Goal: Information Seeking & Learning: Learn about a topic

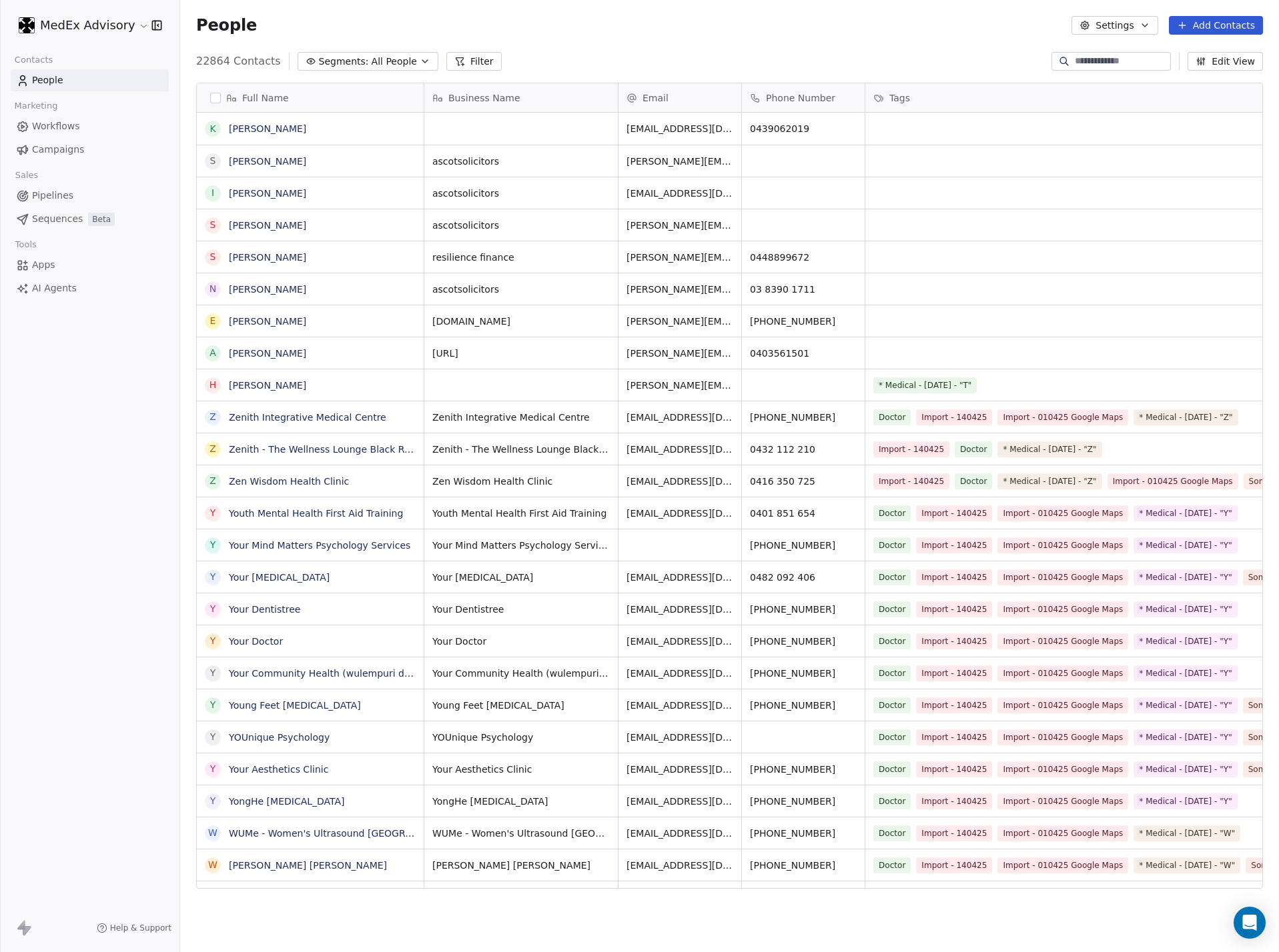
scroll to position [16, 16]
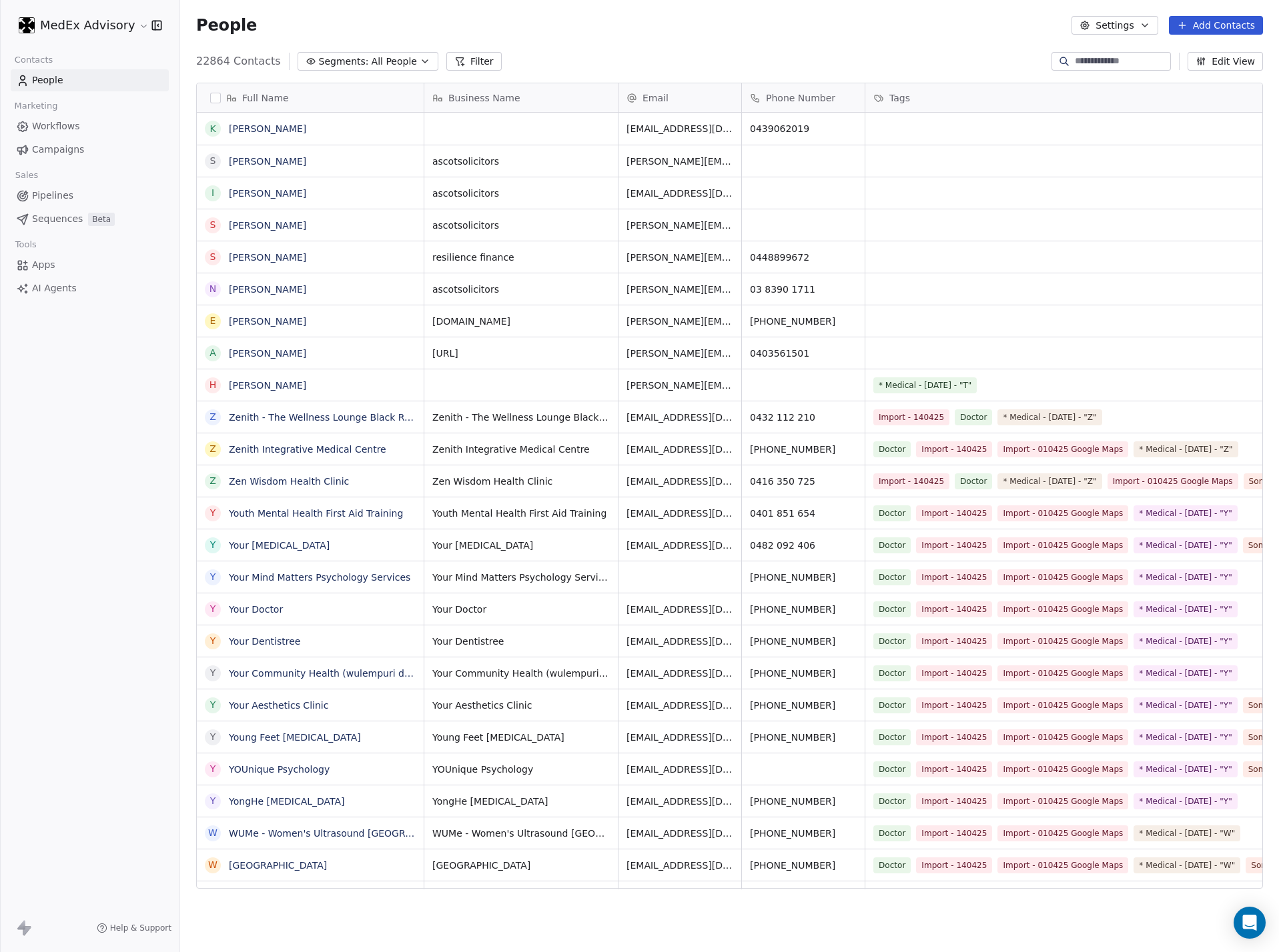
click at [71, 282] on span "AI Agents" at bounding box center [54, 289] width 45 height 14
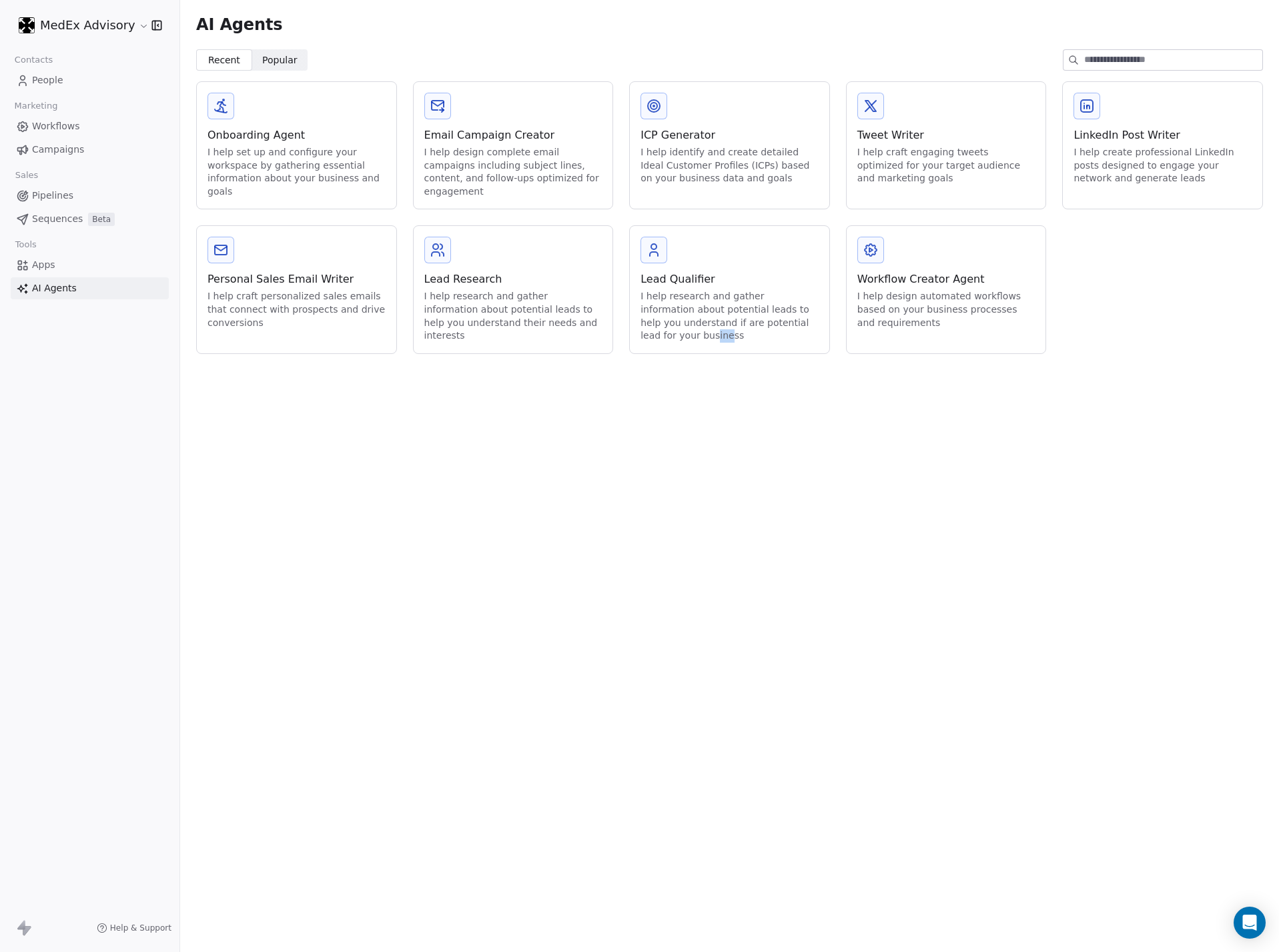
drag, startPoint x: 924, startPoint y: 480, endPoint x: 963, endPoint y: 124, distance: 358.1
click at [672, 484] on div "AI Agents Recent Recent Popular Popular Onboarding Agent I help set up and conf…" at bounding box center [729, 476] width 1099 height 952
click at [489, 302] on div "I help research and gather information about potential leads to help you unders…" at bounding box center [512, 316] width 178 height 52
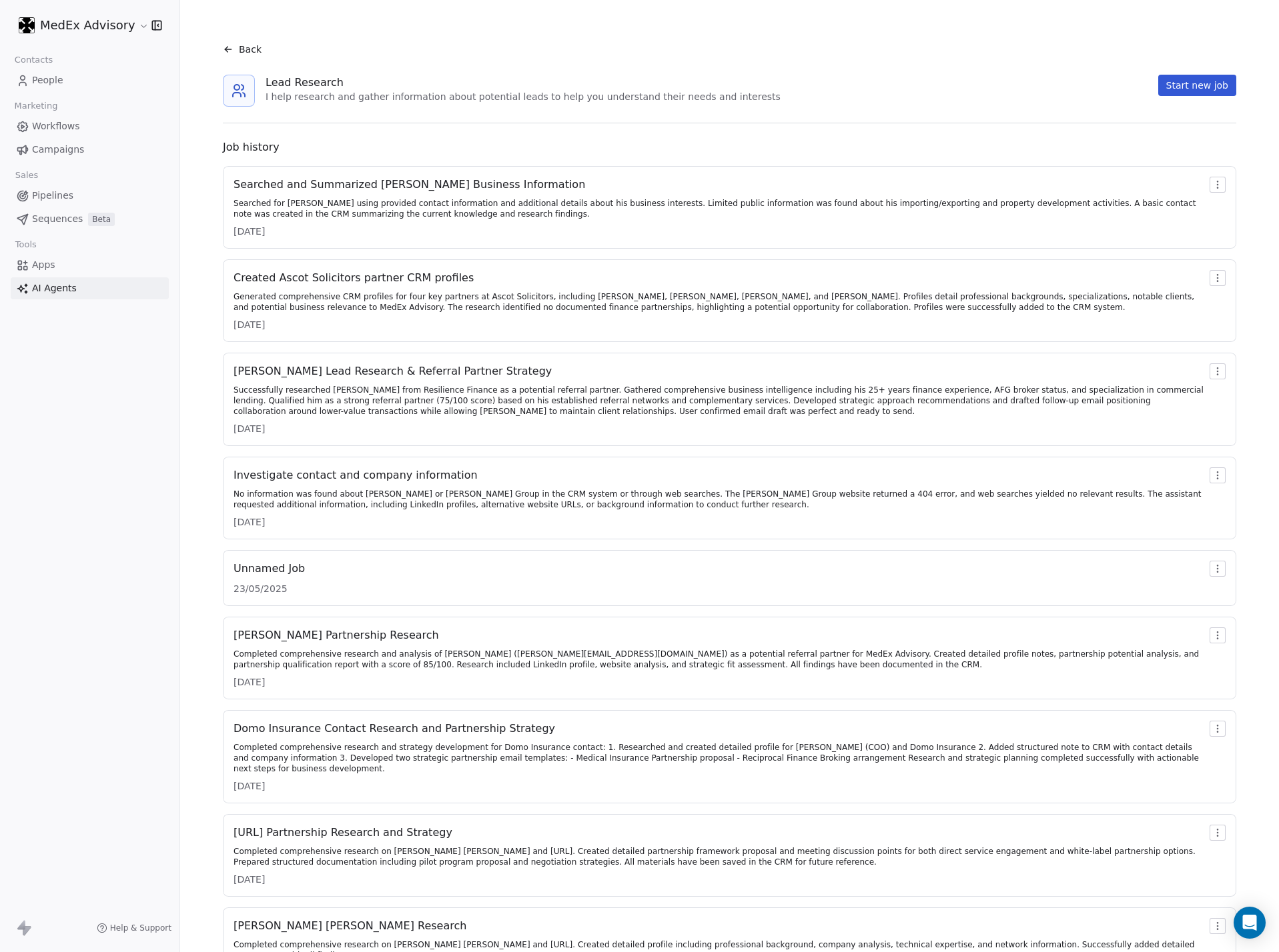
click at [419, 183] on div "Searched and Summarized [PERSON_NAME] Business Information" at bounding box center [719, 185] width 971 height 16
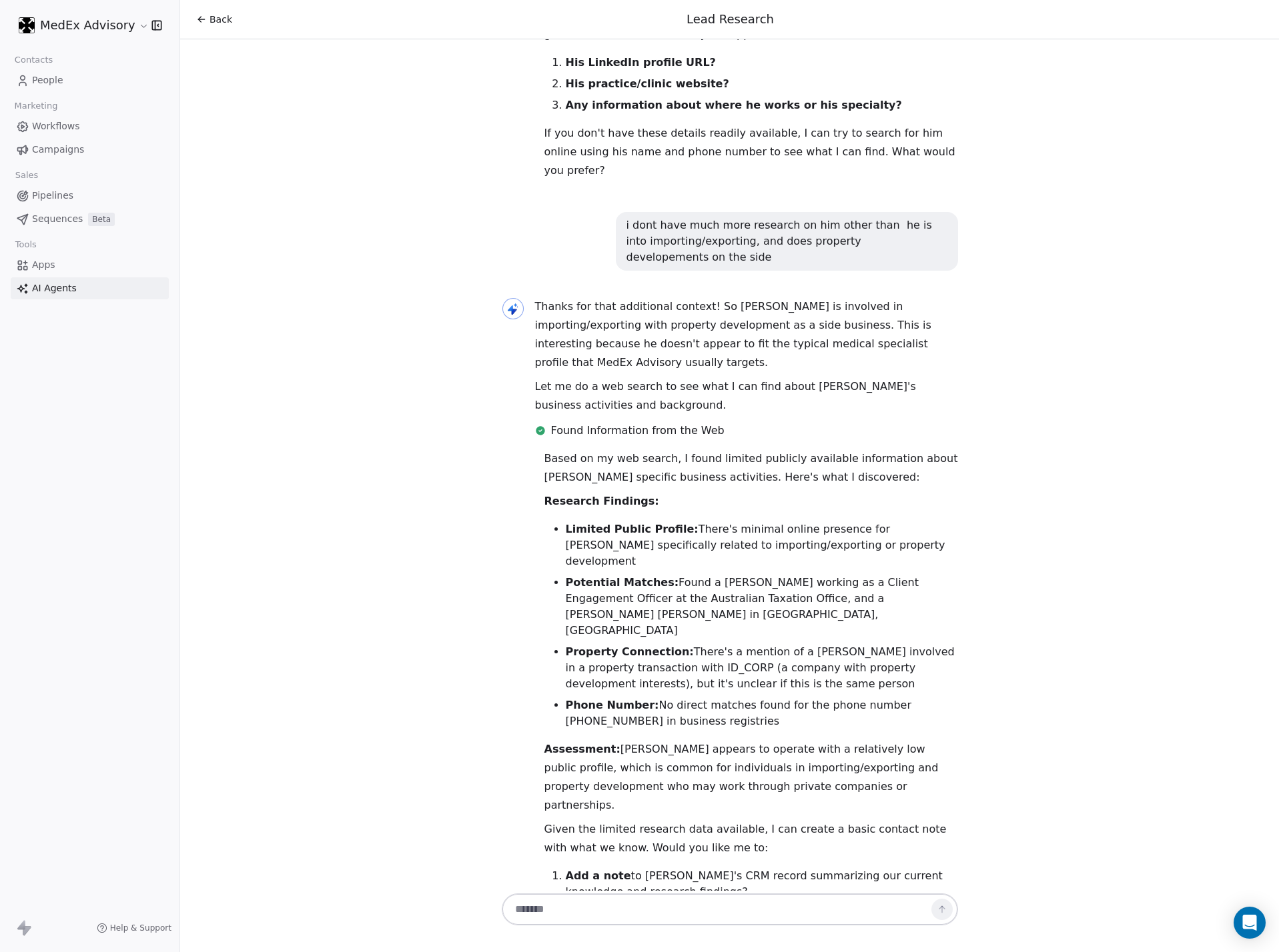
scroll to position [871, 0]
click at [647, 629] on li "Add a note to [PERSON_NAME]'s CRM record summarizing our current knowledge and …" at bounding box center [762, 884] width 392 height 32
click at [581, 629] on strong "Add a note" at bounding box center [599, 875] width 66 height 13
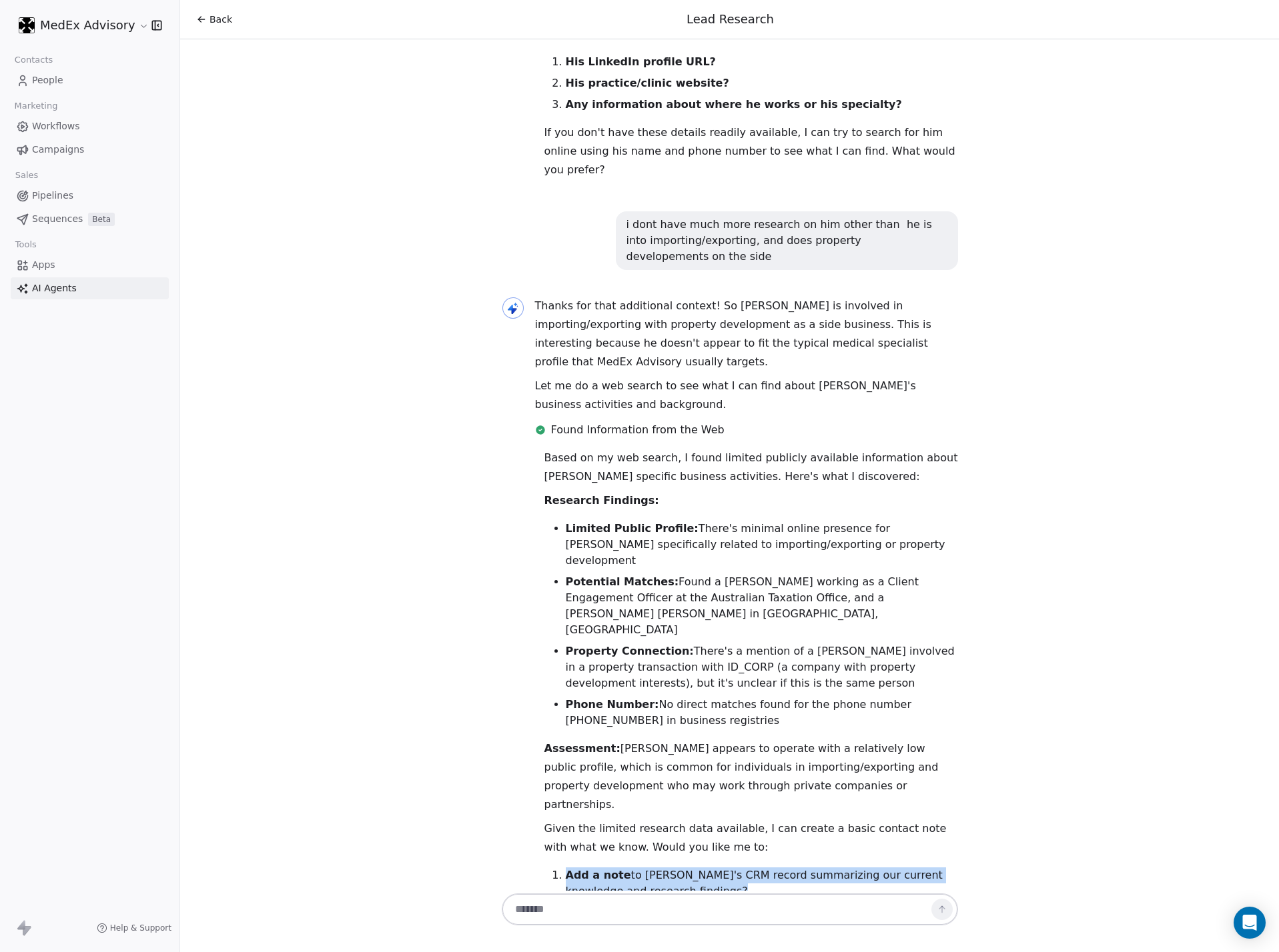
drag, startPoint x: 581, startPoint y: 758, endPoint x: 583, endPoint y: 751, distance: 7.3
click at [581, 629] on strong "Add a note" at bounding box center [599, 875] width 66 height 13
click at [583, 629] on strong "Add a note" at bounding box center [599, 875] width 66 height 13
click at [671, 629] on textarea at bounding box center [716, 910] width 418 height 26
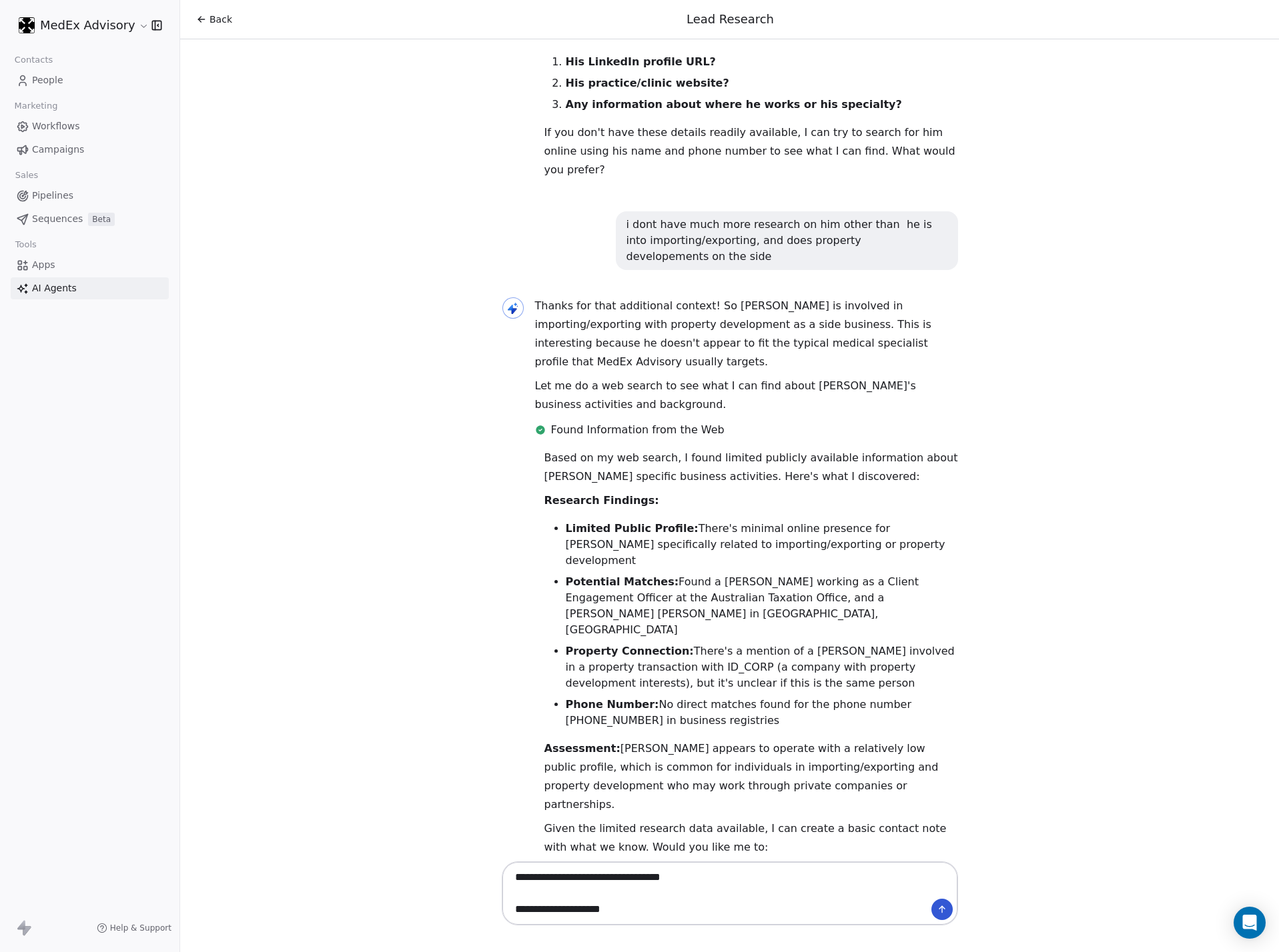
click at [702, 629] on textarea "**********" at bounding box center [716, 893] width 417 height 58
click at [591, 629] on textarea "**********" at bounding box center [716, 893] width 417 height 58
click at [679, 629] on textarea "**********" at bounding box center [716, 893] width 417 height 58
paste textarea "**********"
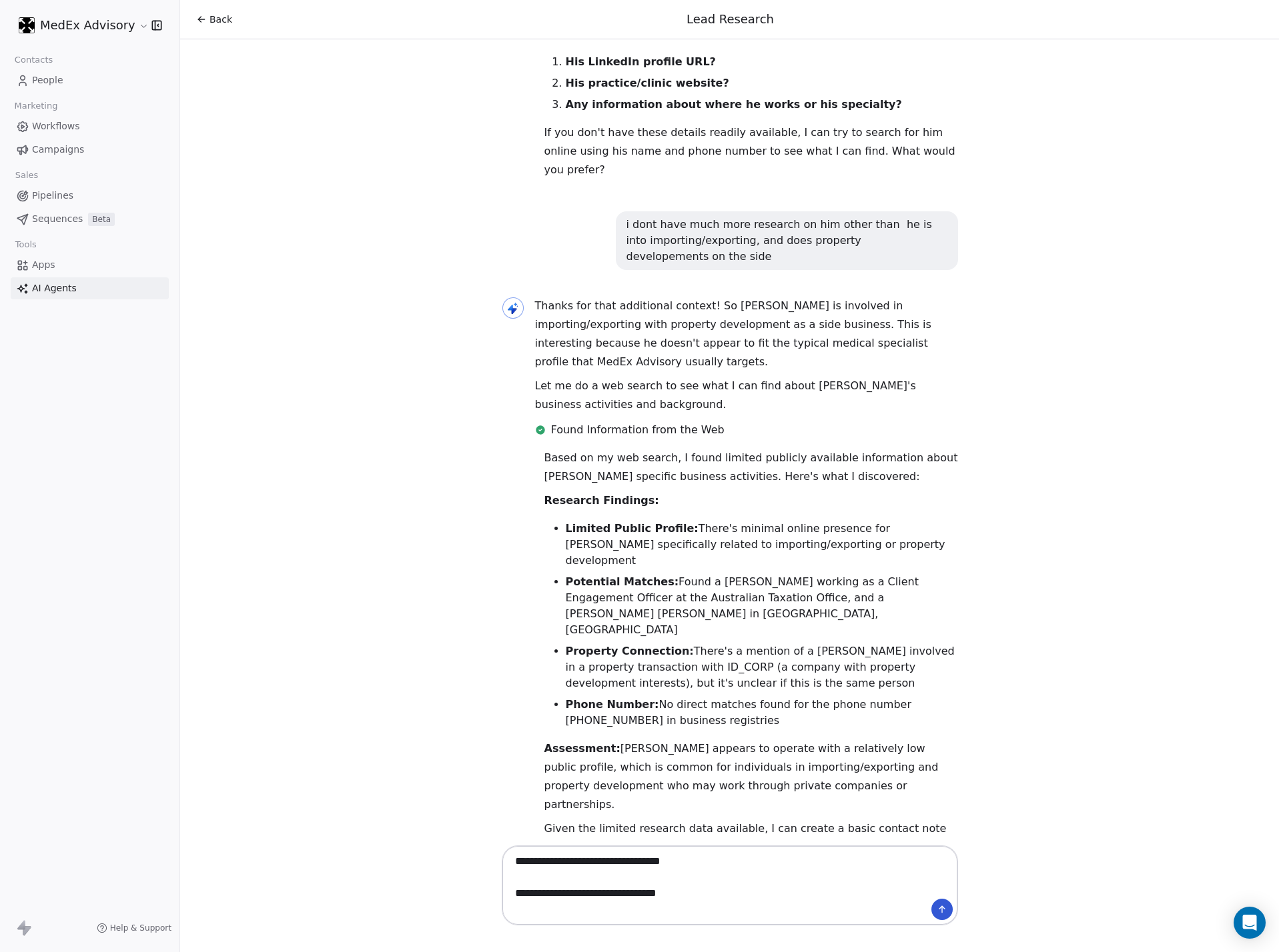
click at [787, 629] on textarea "**********" at bounding box center [716, 885] width 417 height 73
paste textarea "**********"
click at [845, 629] on textarea "**********" at bounding box center [716, 885] width 417 height 73
click at [804, 629] on textarea "**********" at bounding box center [716, 878] width 417 height 89
click at [798, 629] on textarea "**********" at bounding box center [716, 878] width 417 height 89
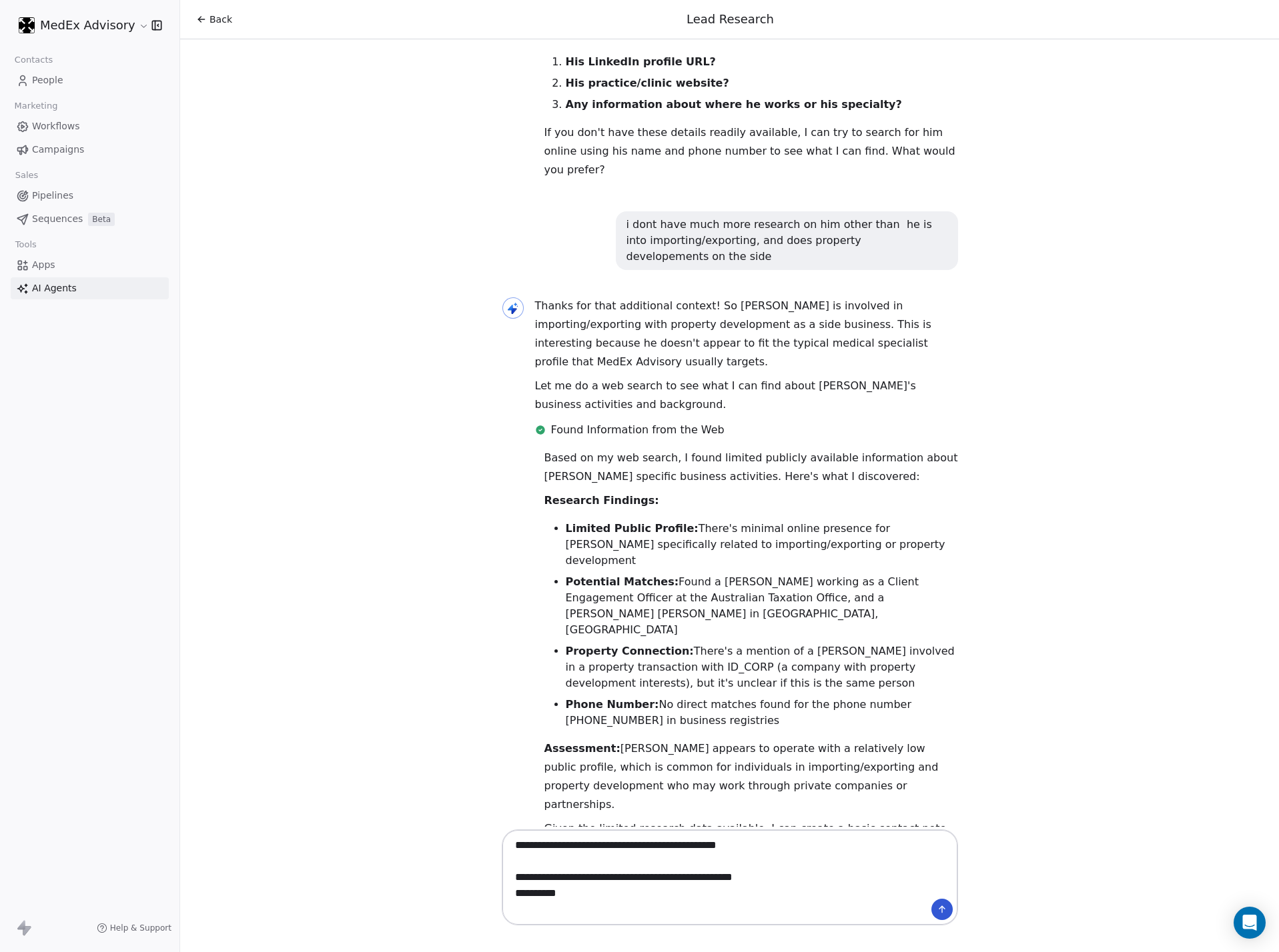
type textarea "**********"
click at [852, 629] on button at bounding box center [942, 910] width 22 height 22
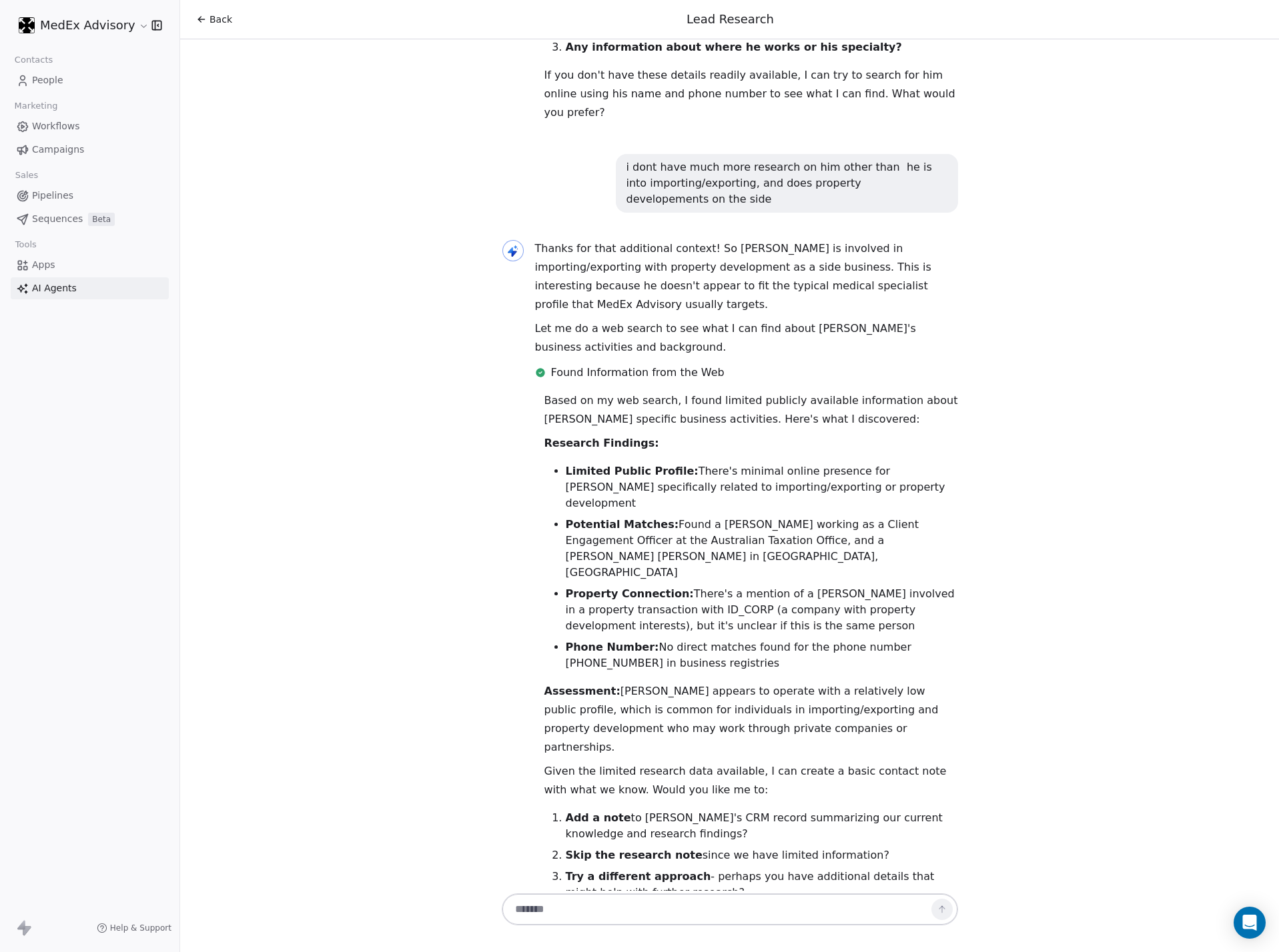
scroll to position [973, 0]
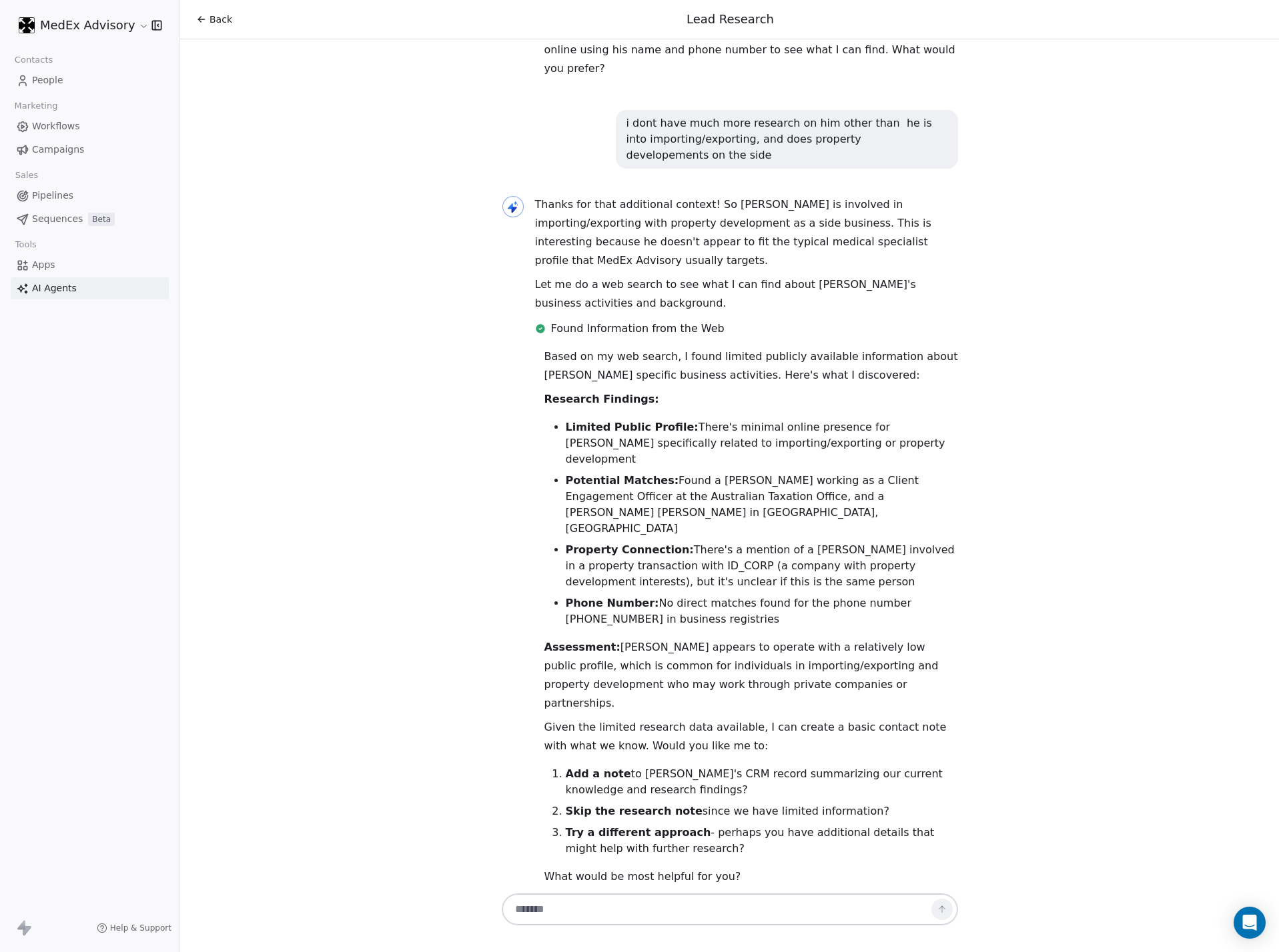
click at [852, 629] on div "Hi [PERSON_NAME]! 👋 I'm your Lead Researcher Agent, and I'm here to help you di…" at bounding box center [729, 466] width 1099 height 852
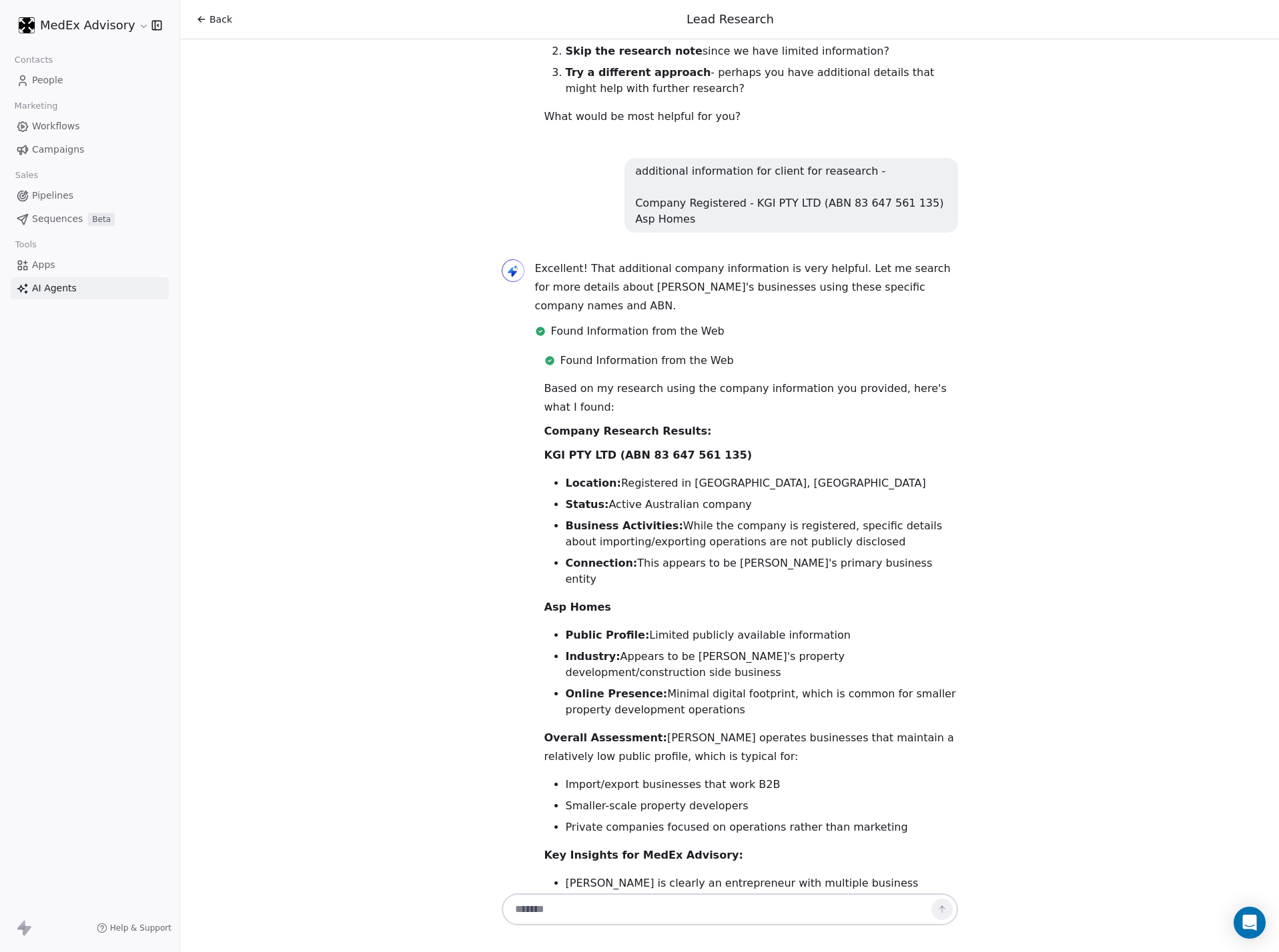
scroll to position [1751, 0]
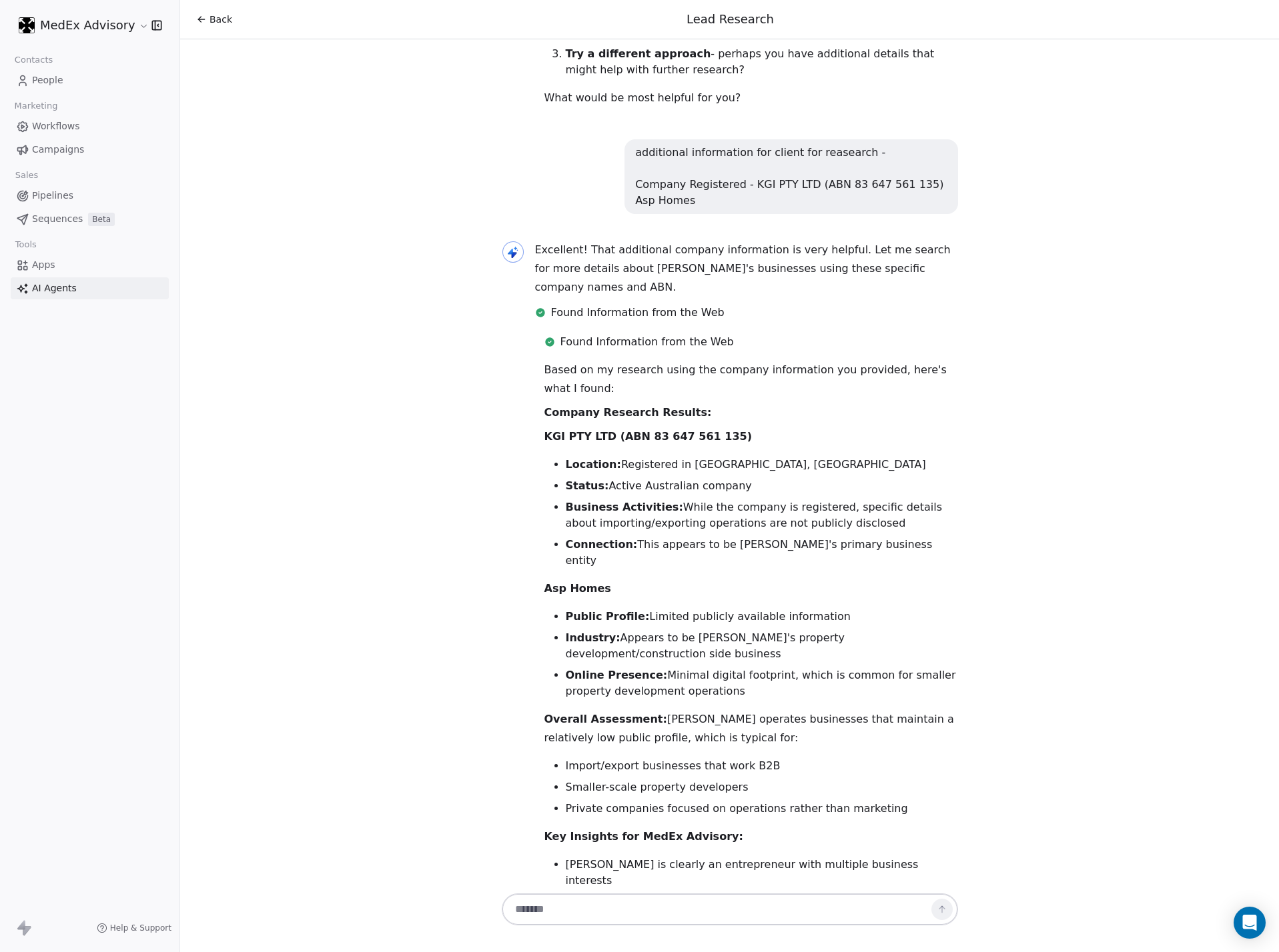
click at [717, 629] on li "[PERSON_NAME] is clearly an entrepreneur with multiple business interests" at bounding box center [762, 873] width 392 height 32
click at [649, 629] on li "His business structure (PTY LTD company) suggests he's business-savvy" at bounding box center [762, 923] width 392 height 16
click at [623, 629] on div "Based on my research using the company information you provided, here's what I …" at bounding box center [751, 717] width 414 height 713
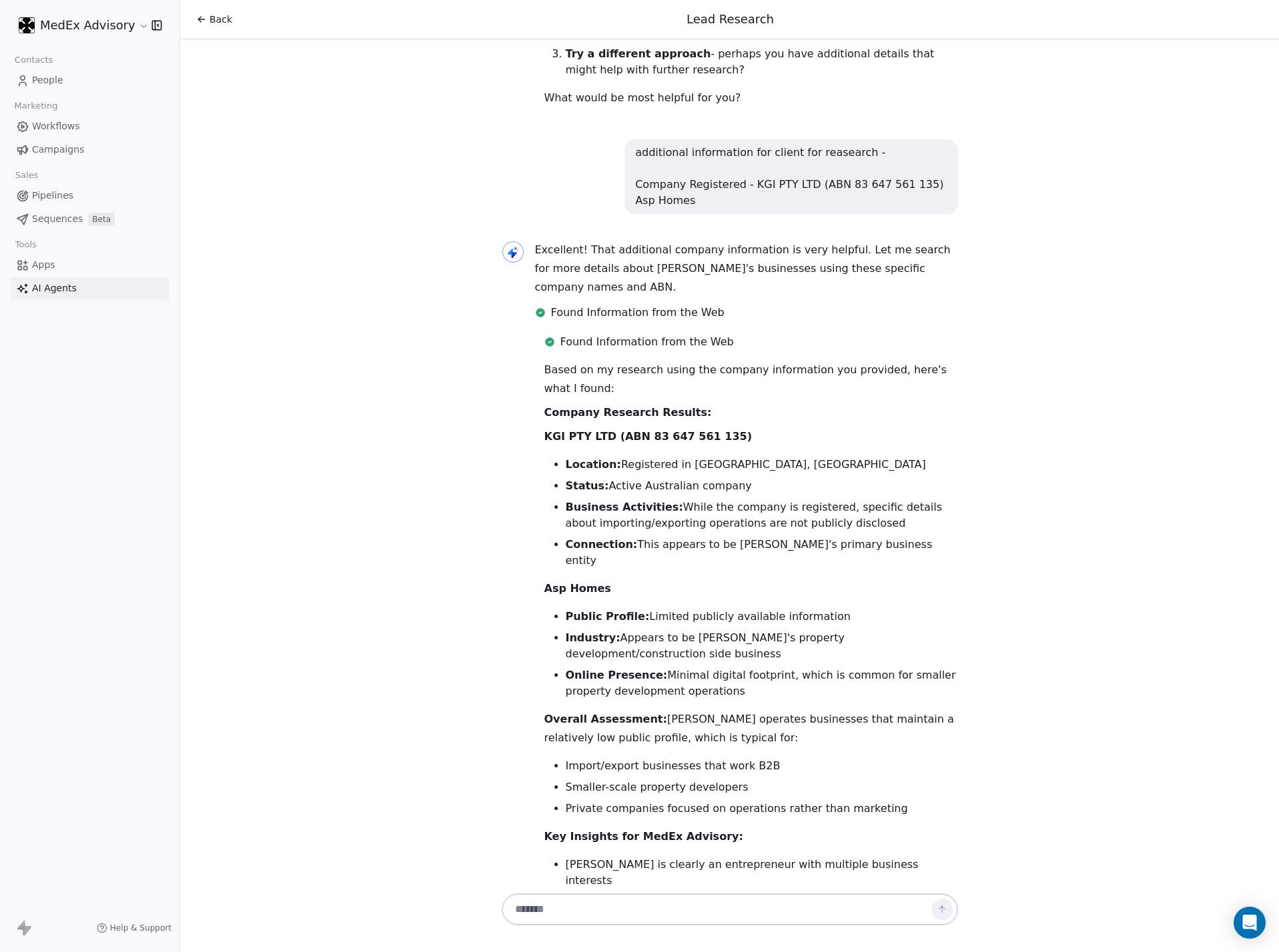
click at [623, 629] on div "Based on my research using the company information you provided, here's what I …" at bounding box center [751, 717] width 414 height 713
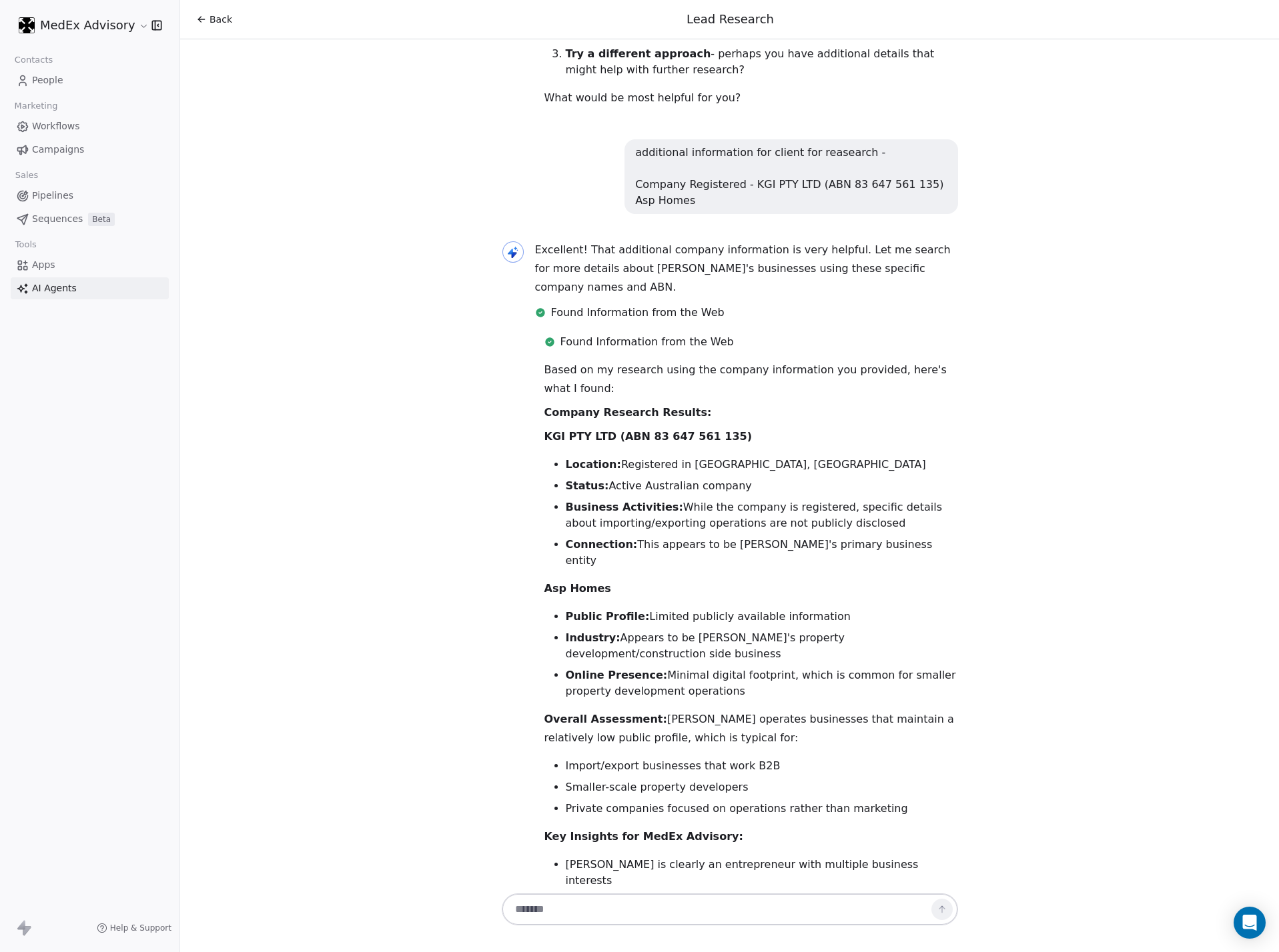
drag, startPoint x: 749, startPoint y: 799, endPoint x: 699, endPoint y: 931, distance: 141.2
click at [681, 629] on textarea at bounding box center [716, 910] width 417 height 26
type textarea "**********"
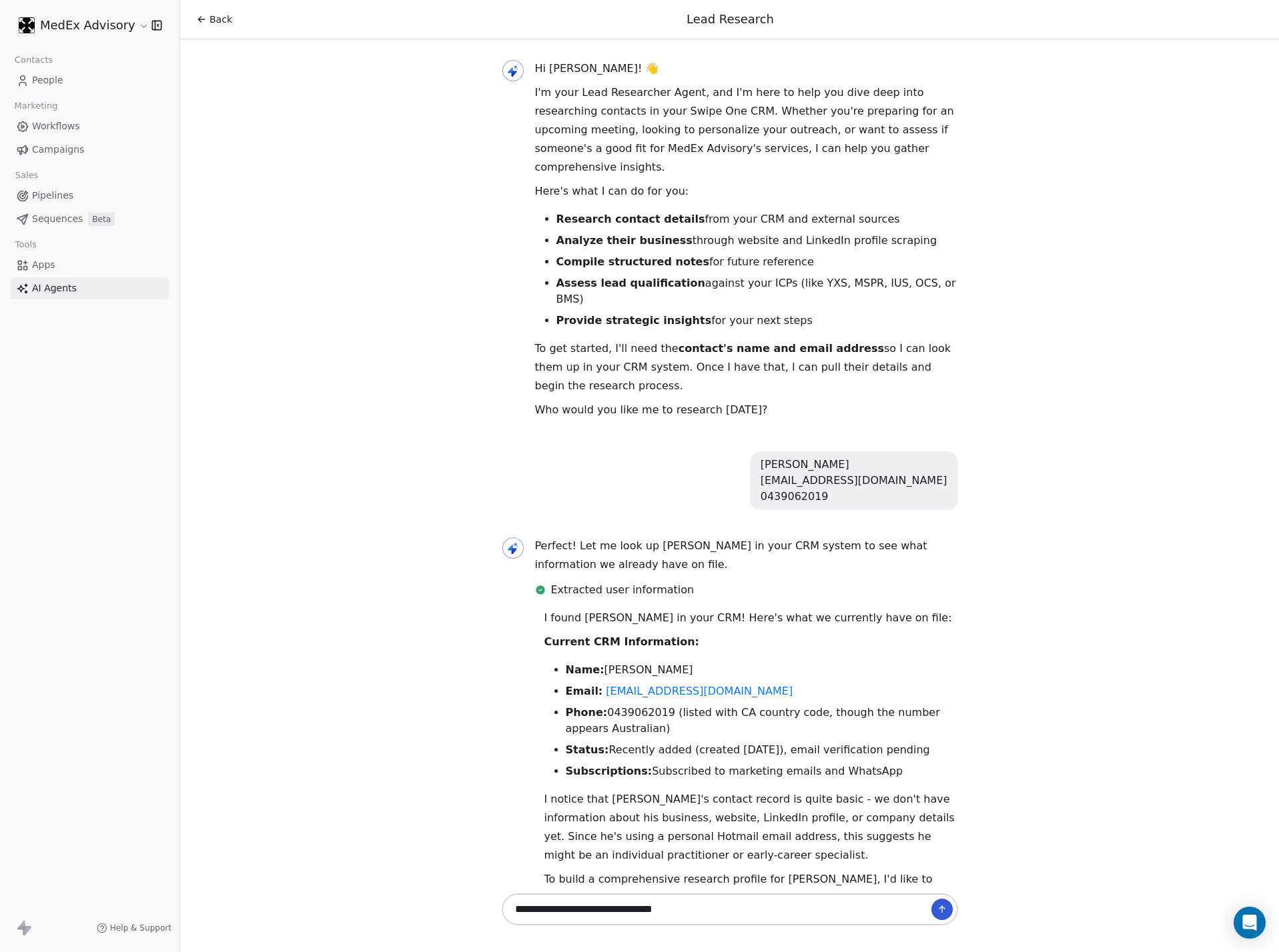
scroll to position [0, 0]
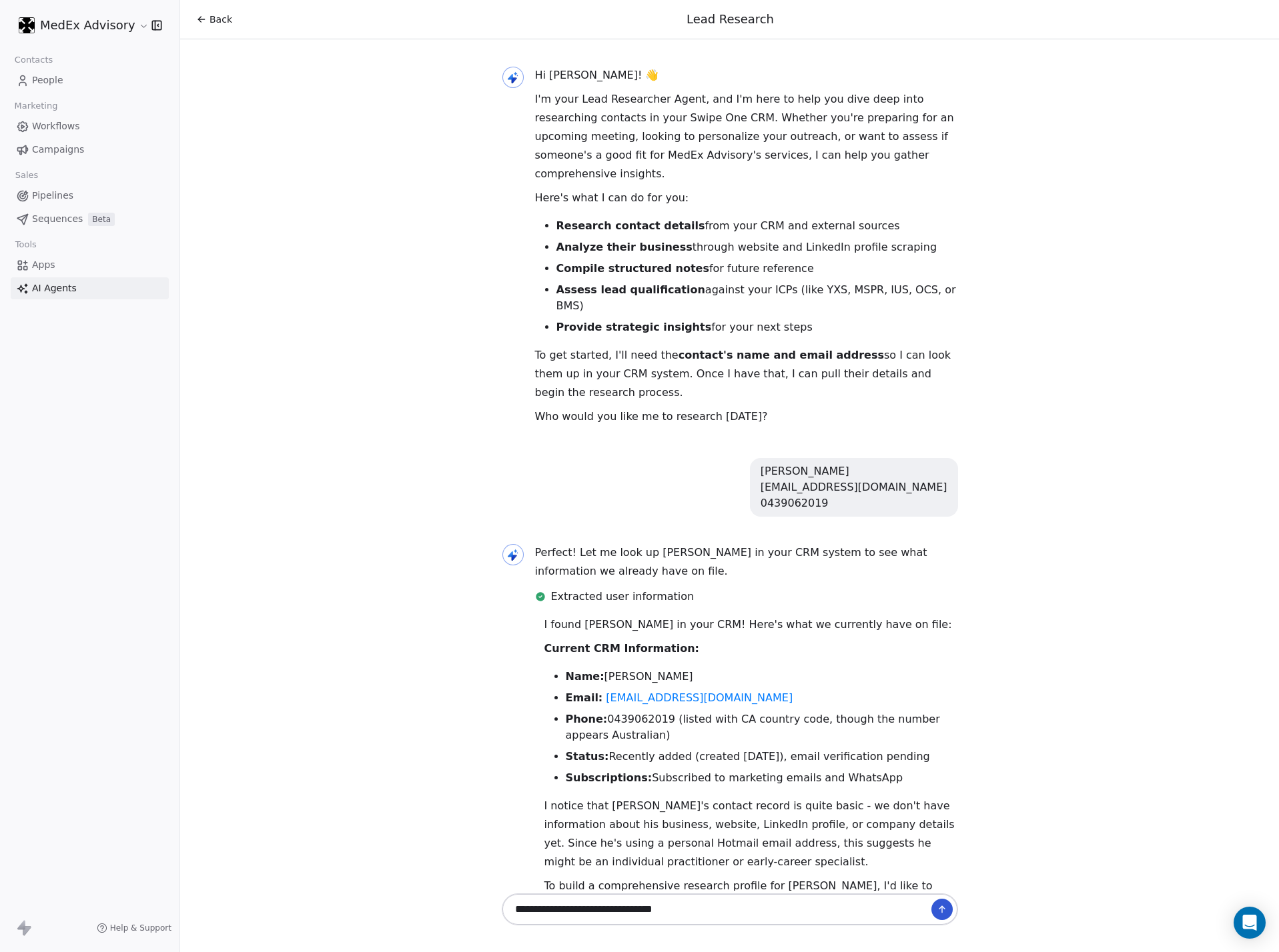
click at [597, 241] on strong "Analyze their business" at bounding box center [624, 247] width 136 height 13
click at [581, 350] on p "To get started, I'll need the contact's name and email address so I can look th…" at bounding box center [747, 374] width 423 height 56
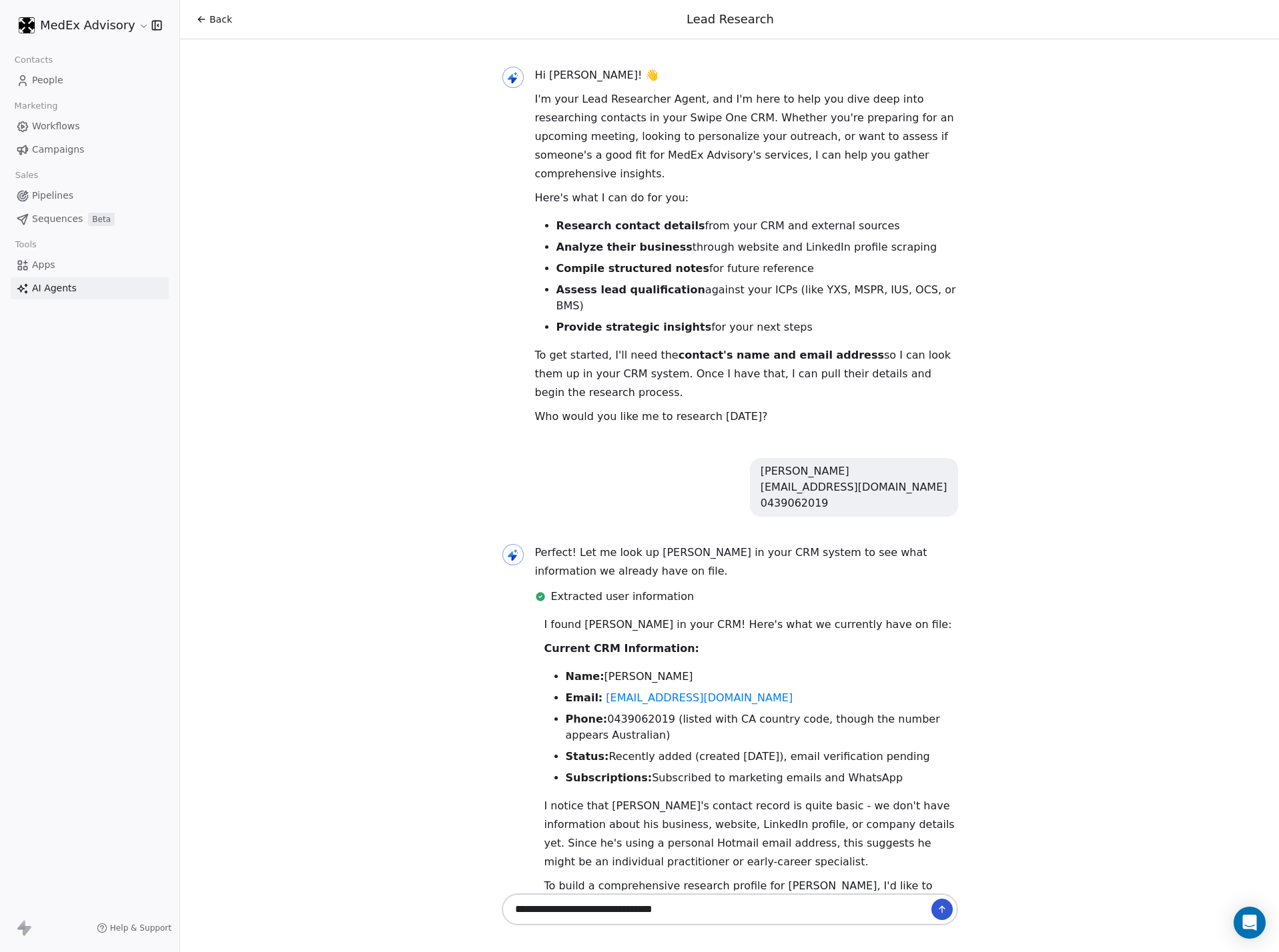
click at [581, 350] on p "To get started, I'll need the contact's name and email address so I can look th…" at bounding box center [747, 374] width 423 height 56
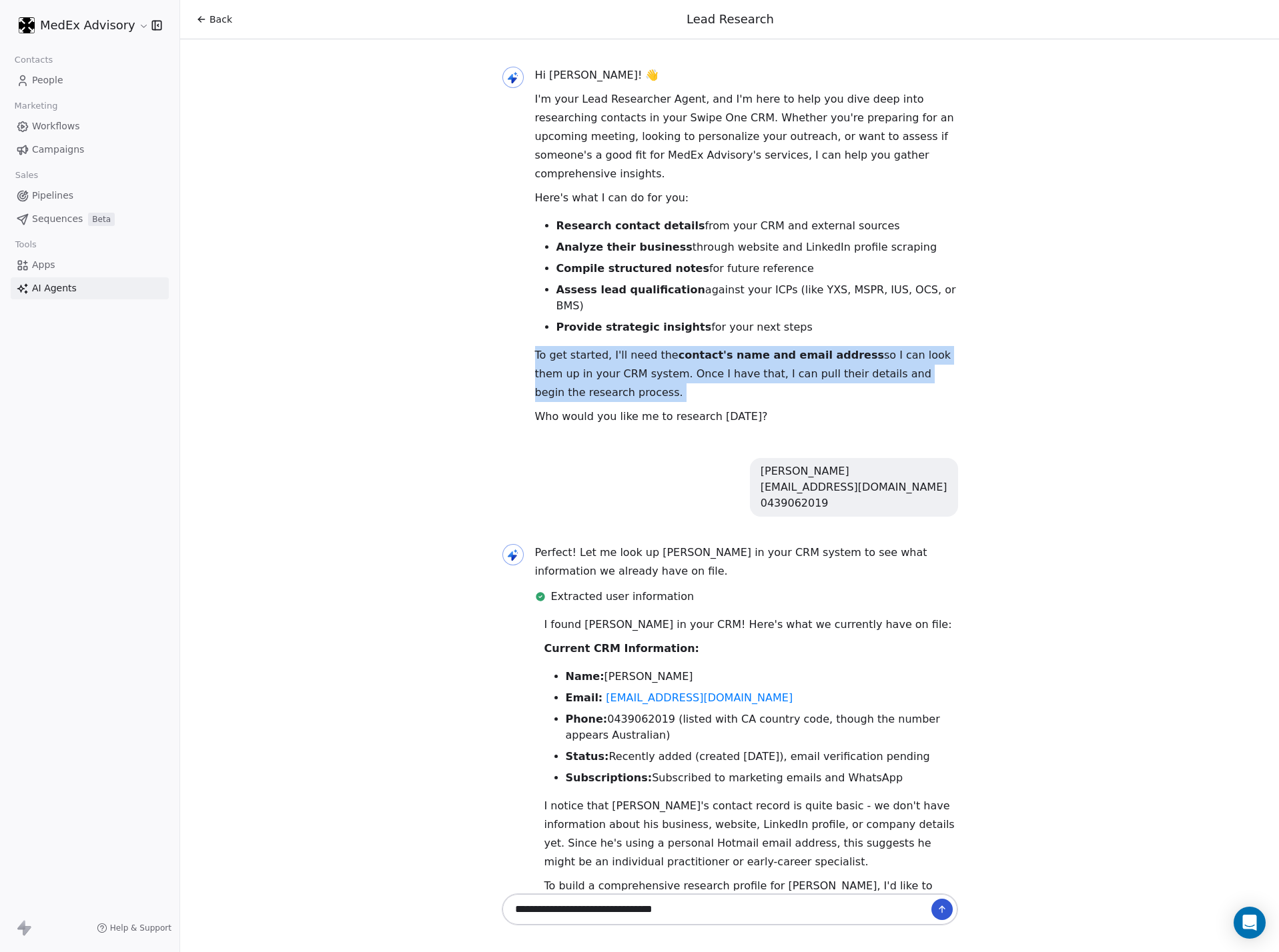
click at [581, 350] on p "To get started, I'll need the contact's name and email address so I can look th…" at bounding box center [747, 374] width 423 height 56
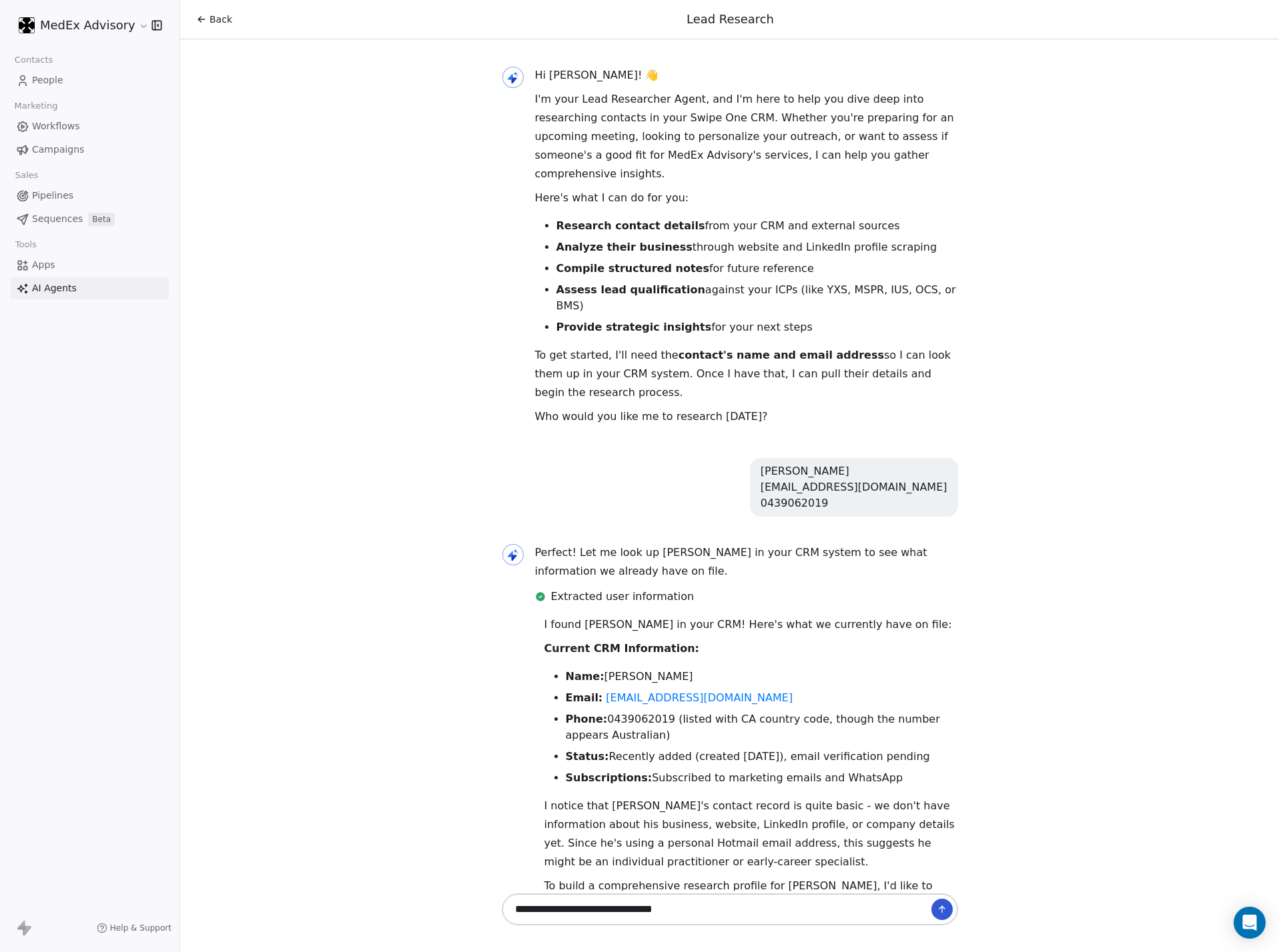
click at [780, 629] on div "I found [PERSON_NAME] in your CRM! Here's what we currently have on file: Curre…" at bounding box center [751, 833] width 414 height 435
click at [630, 629] on li "Subscriptions: Subscribed to marketing emails and WhatsApp" at bounding box center [762, 778] width 392 height 16
click at [646, 629] on ul "Name: [PERSON_NAME] Email: [EMAIL_ADDRESS][DOMAIN_NAME] Phone: [PHONE_NUMBER] (…" at bounding box center [751, 728] width 414 height 117
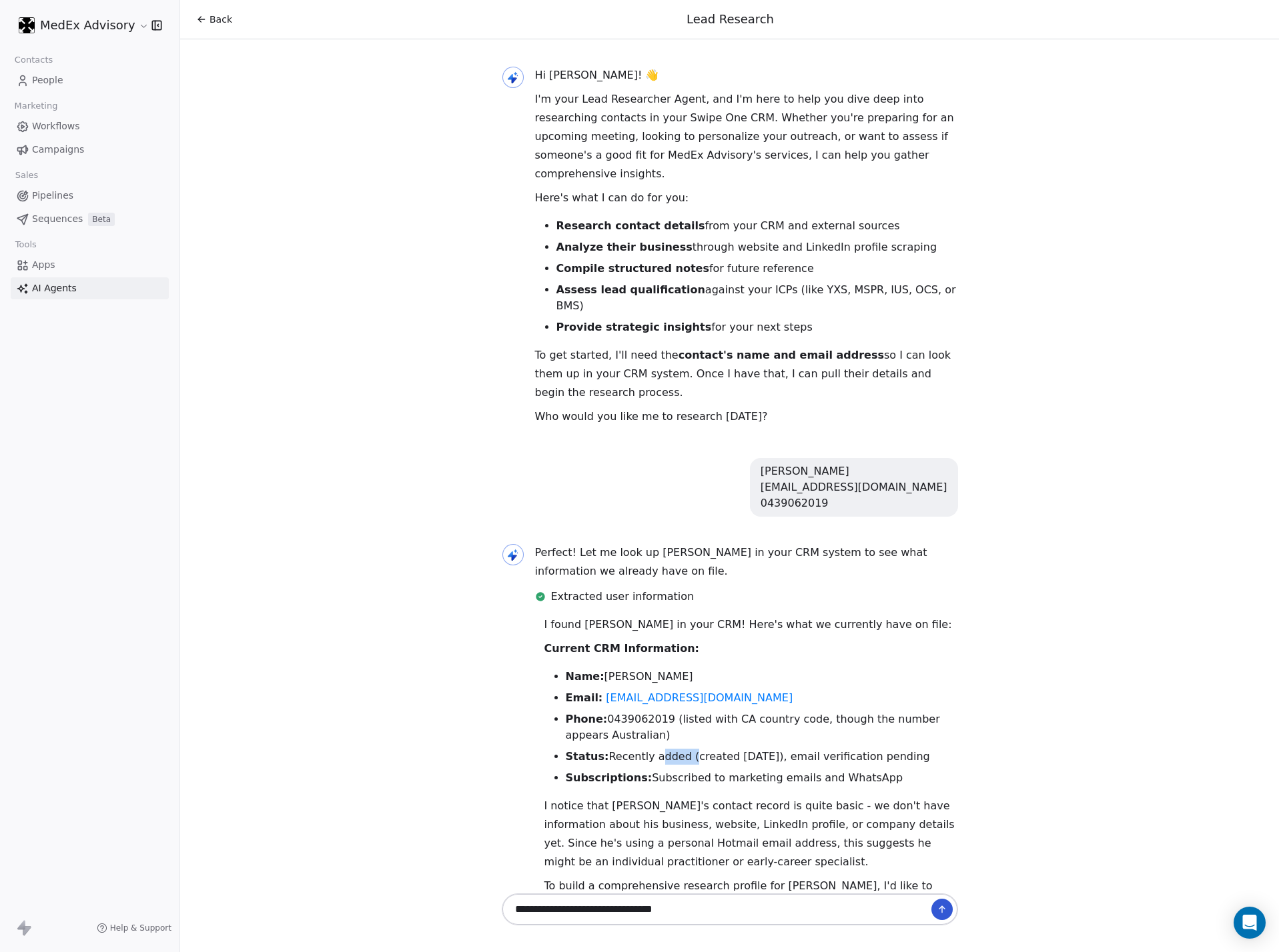
click at [646, 629] on ul "Name: [PERSON_NAME] Email: [EMAIL_ADDRESS][DOMAIN_NAME] Phone: [PHONE_NUMBER] (…" at bounding box center [751, 728] width 414 height 117
click at [651, 629] on li "Phone: [PHONE_NUMBER] (listed with CA country code, though the number appears A…" at bounding box center [762, 728] width 392 height 32
click at [658, 629] on li "Phone: [PHONE_NUMBER] (listed with CA country code, though the number appears A…" at bounding box center [762, 728] width 392 height 32
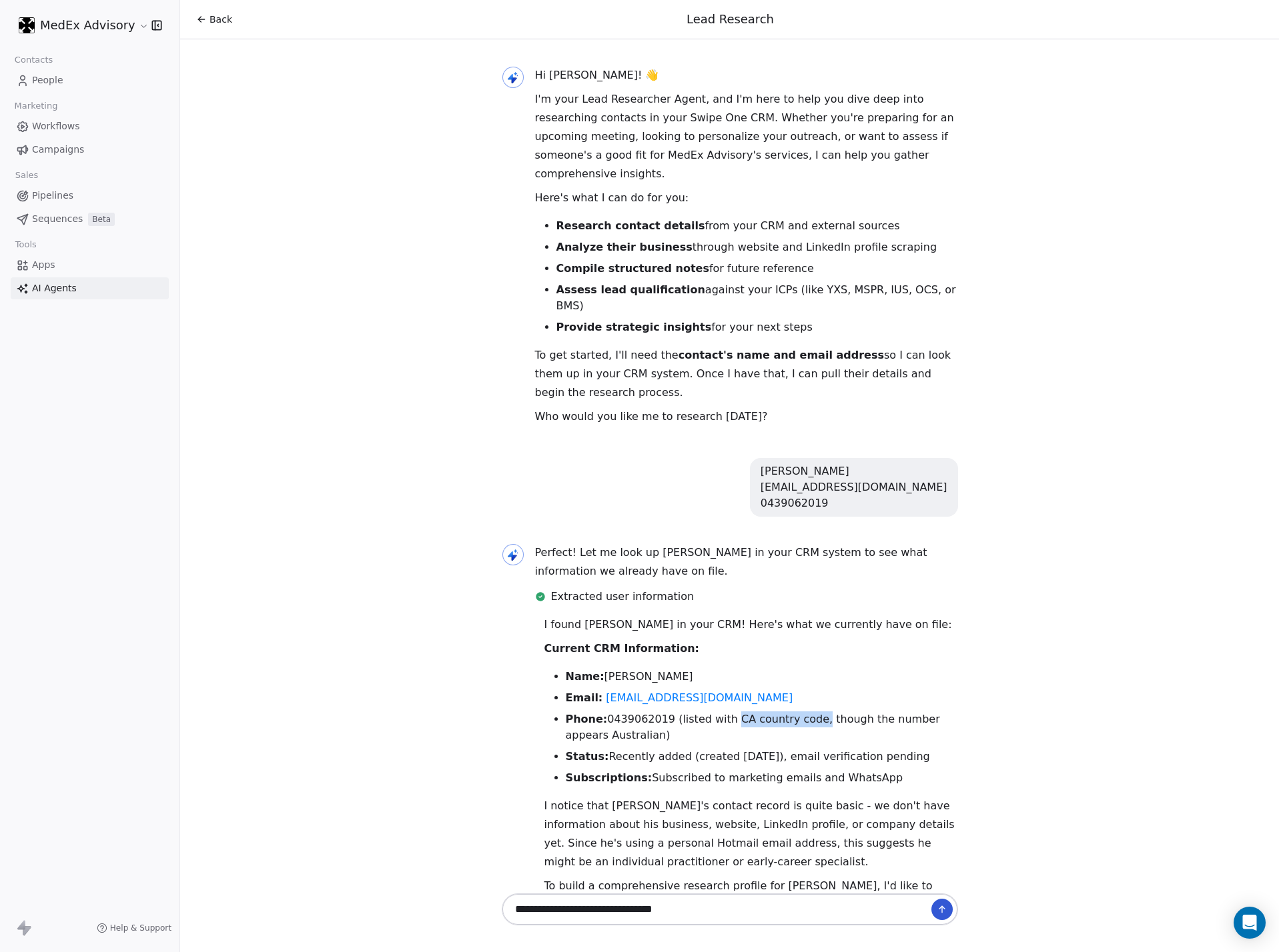
drag, startPoint x: 787, startPoint y: 685, endPoint x: 705, endPoint y: 684, distance: 82.0
click at [705, 629] on li "Phone: [PHONE_NUMBER] (listed with CA country code, though the number appears A…" at bounding box center [762, 728] width 392 height 32
copy li "CA country code"
click at [617, 629] on link "[EMAIL_ADDRESS][DOMAIN_NAME]" at bounding box center [699, 698] width 187 height 13
click at [611, 629] on li "Phone: [PHONE_NUMBER] (listed with CA country code, though the number appears A…" at bounding box center [762, 728] width 392 height 32
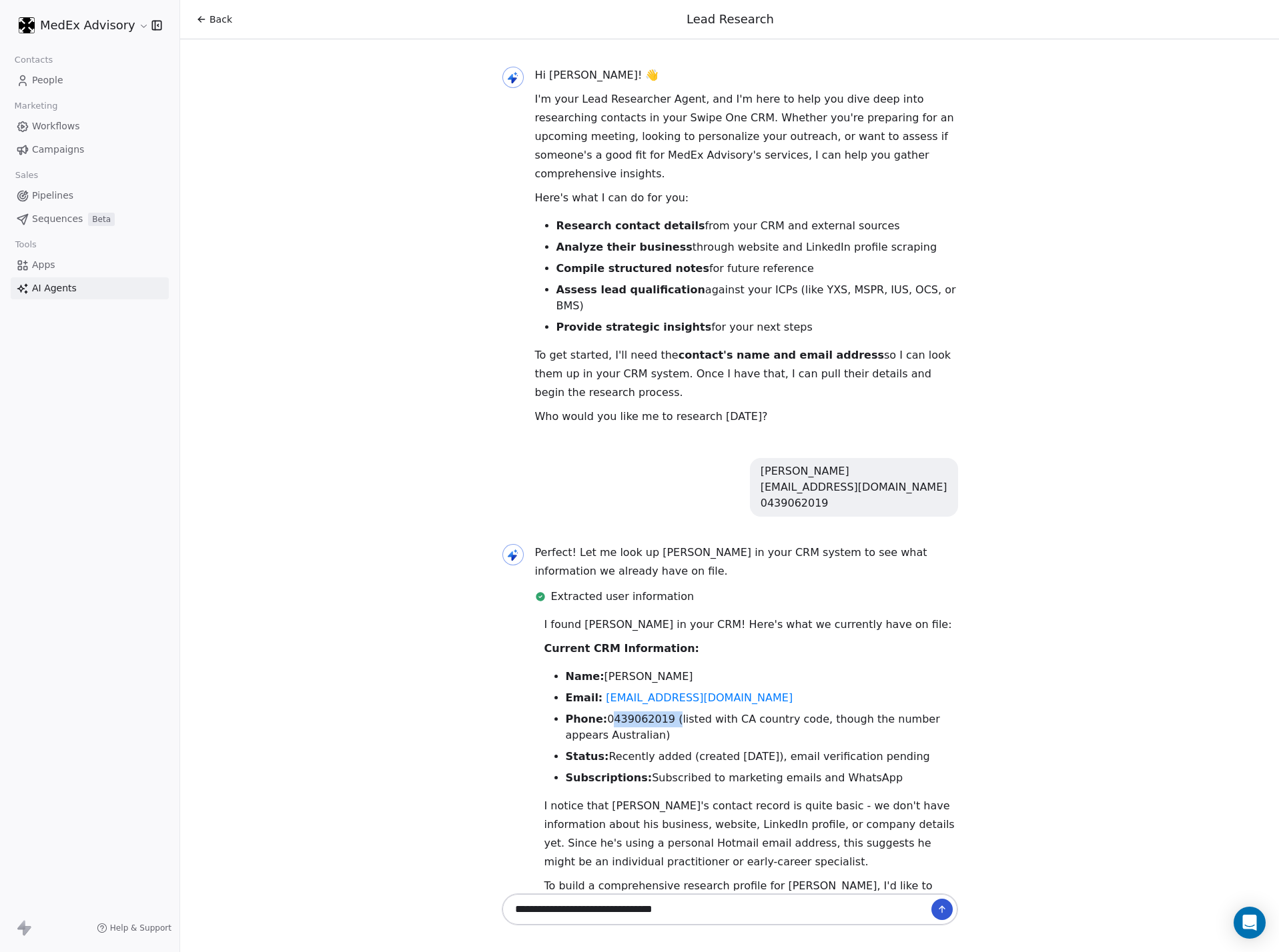
click at [611, 629] on li "Phone: [PHONE_NUMBER] (listed with CA country code, though the number appears A…" at bounding box center [762, 728] width 392 height 32
click at [664, 629] on li "Phone: [PHONE_NUMBER] (listed with CA country code, though the number appears A…" at bounding box center [762, 728] width 392 height 32
click at [748, 629] on li "Phone: [PHONE_NUMBER] (listed with CA country code, though the number appears A…" at bounding box center [762, 728] width 392 height 32
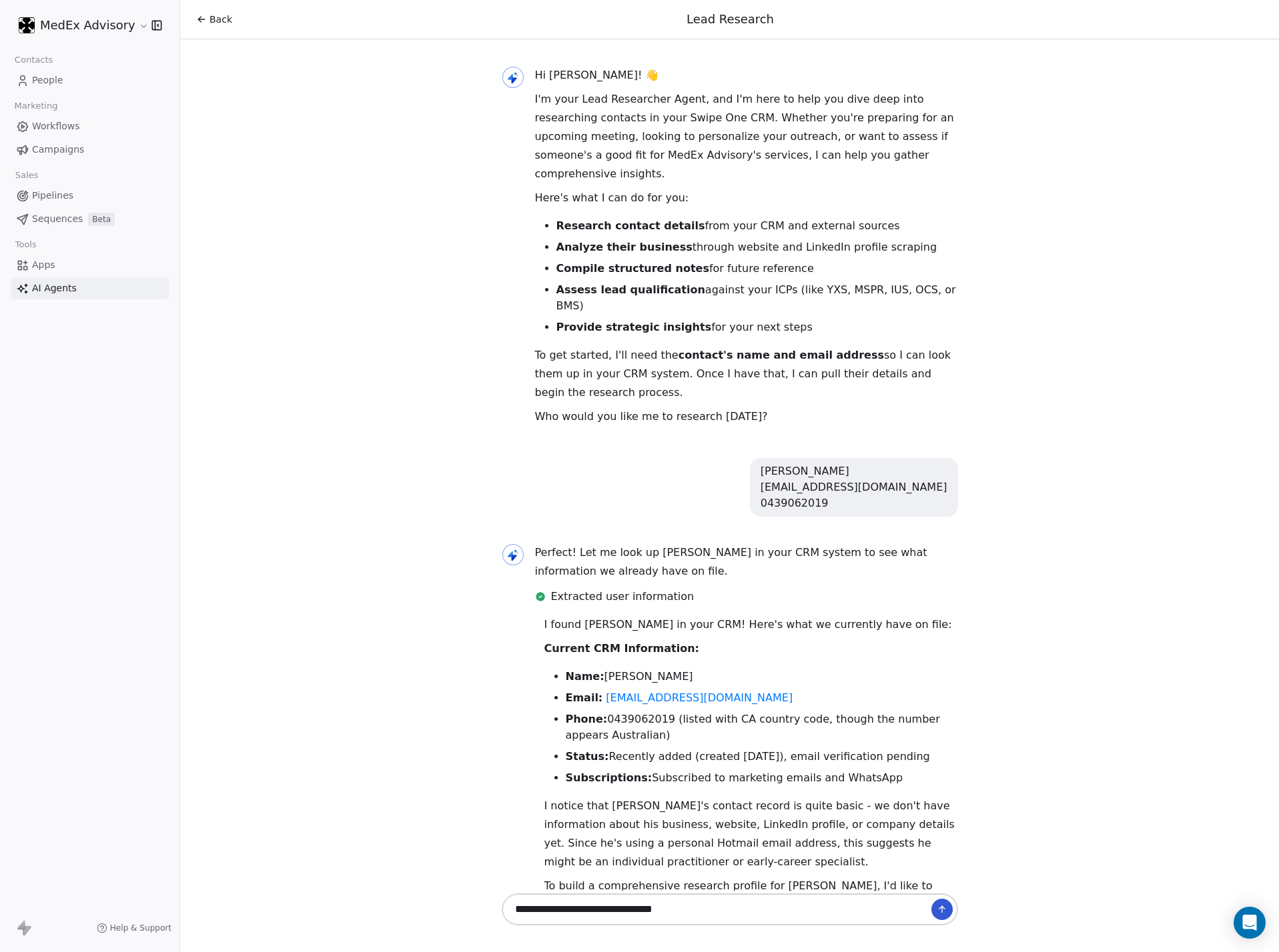
click at [743, 629] on li "Phone: [PHONE_NUMBER] (listed with CA country code, though the number appears A…" at bounding box center [762, 728] width 392 height 32
click at [632, 629] on li "Phone: [PHONE_NUMBER] (listed with CA country code, though the number appears A…" at bounding box center [762, 728] width 392 height 32
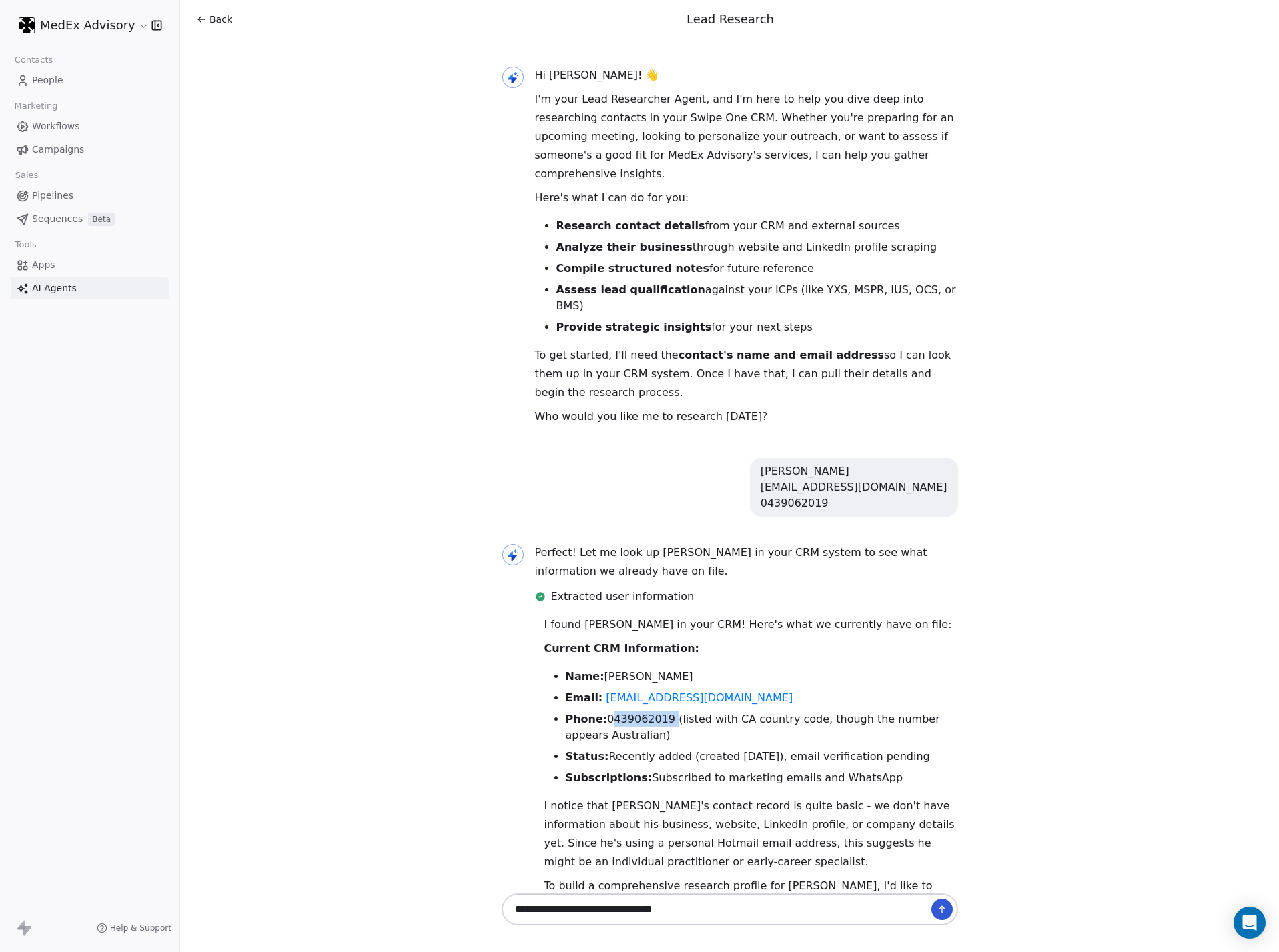
click at [632, 629] on li "Phone: [PHONE_NUMBER] (listed with CA country code, though the number appears A…" at bounding box center [762, 728] width 392 height 32
click at [631, 629] on li "Phone: [PHONE_NUMBER] (listed with CA country code, though the number appears A…" at bounding box center [762, 728] width 392 height 32
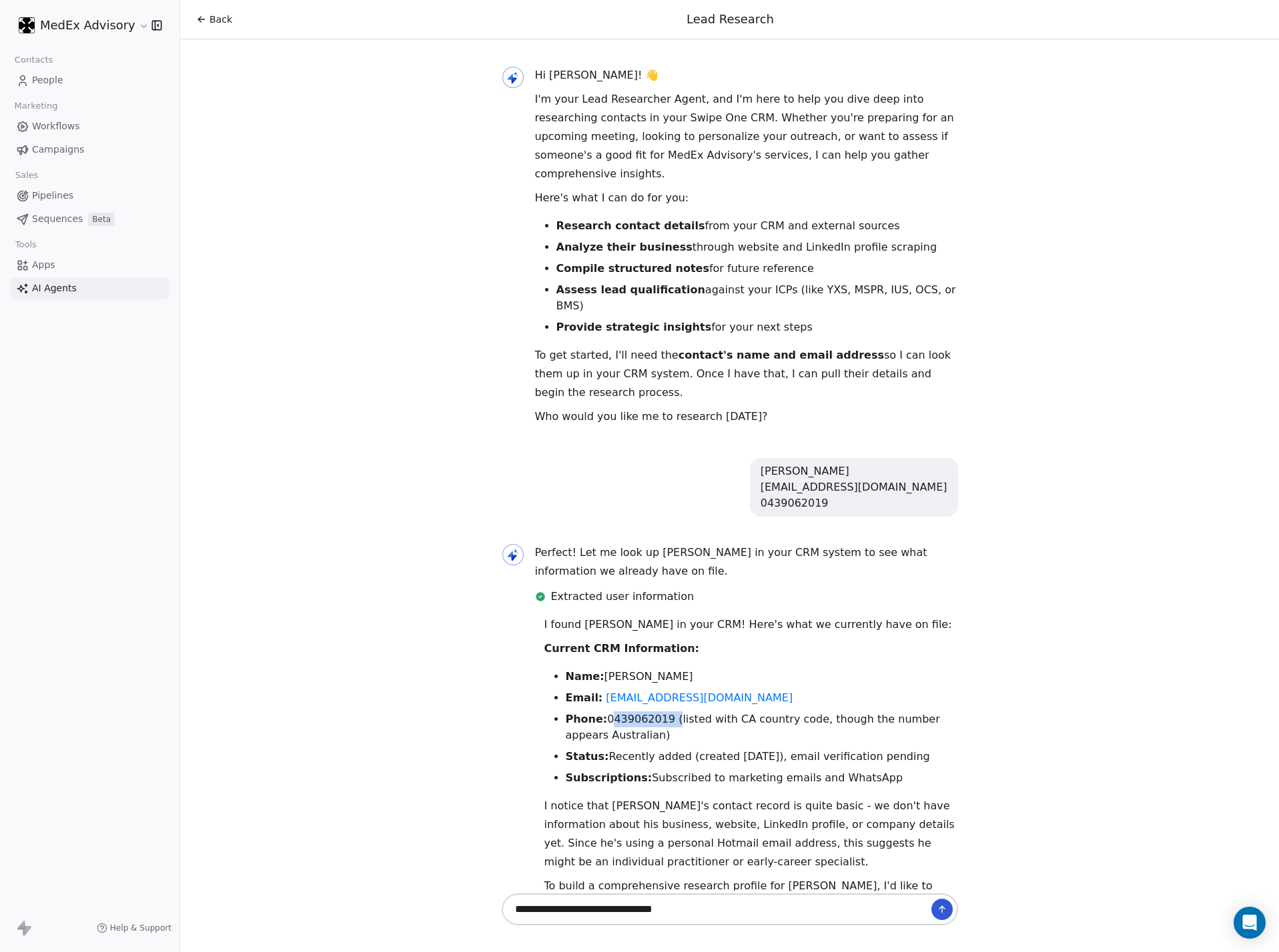
click at [631, 629] on li "Phone: [PHONE_NUMBER] (listed with CA country code, though the number appears A…" at bounding box center [762, 728] width 392 height 32
click at [810, 629] on li "Phone: [PHONE_NUMBER] (listed with CA country code, though the number appears A…" at bounding box center [762, 728] width 392 height 32
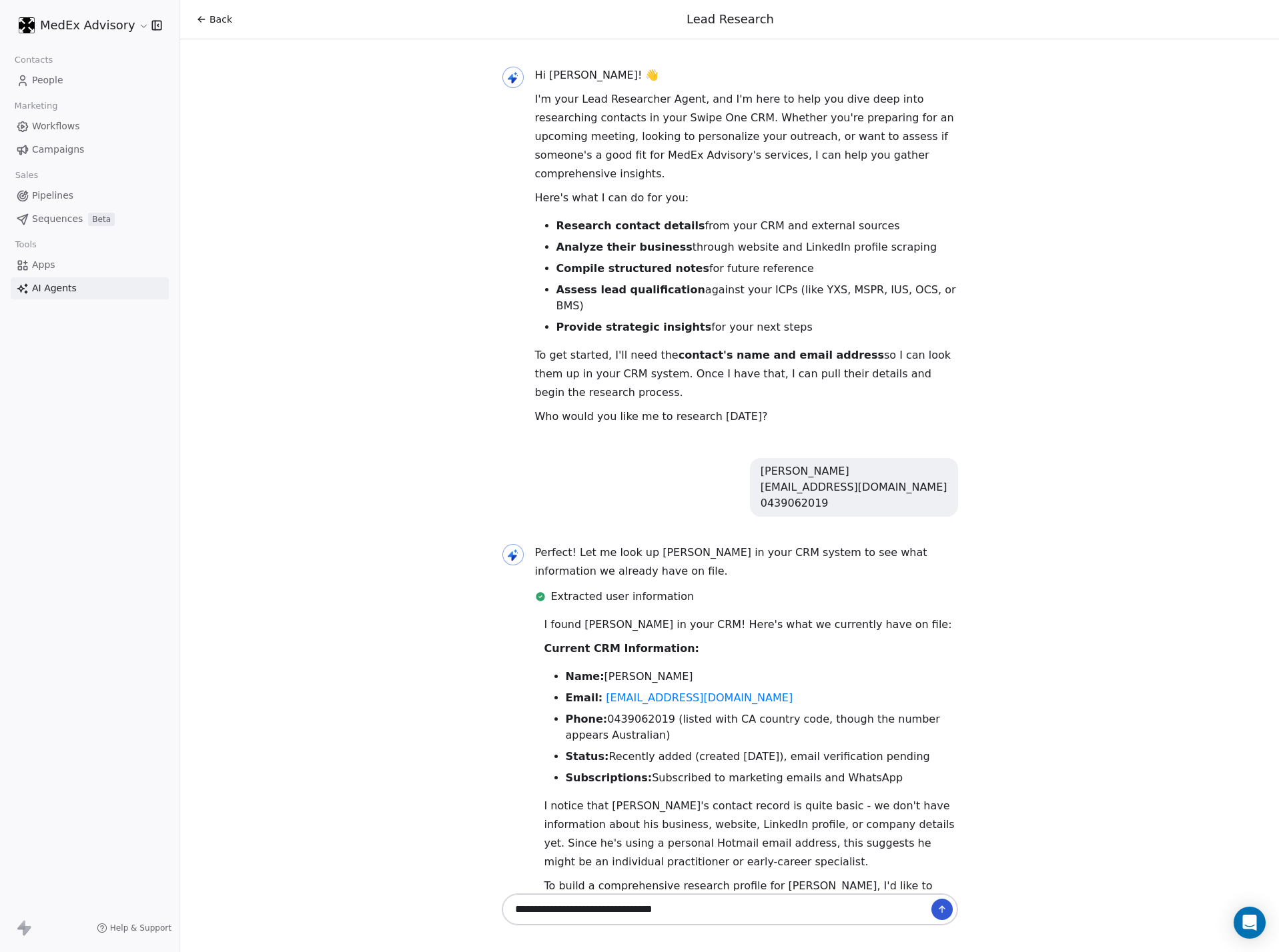
click at [852, 561] on div "Hi [PERSON_NAME]! 👋 I'm your Lead Researcher Agent, and I'm here to help you di…" at bounding box center [729, 466] width 1099 height 852
drag, startPoint x: 1051, startPoint y: 561, endPoint x: 965, endPoint y: 577, distance: 87.5
click at [852, 577] on div "Hi [PERSON_NAME]! 👋 I'm your Lead Researcher Agent, and I'm here to help you di…" at bounding box center [729, 466] width 1099 height 852
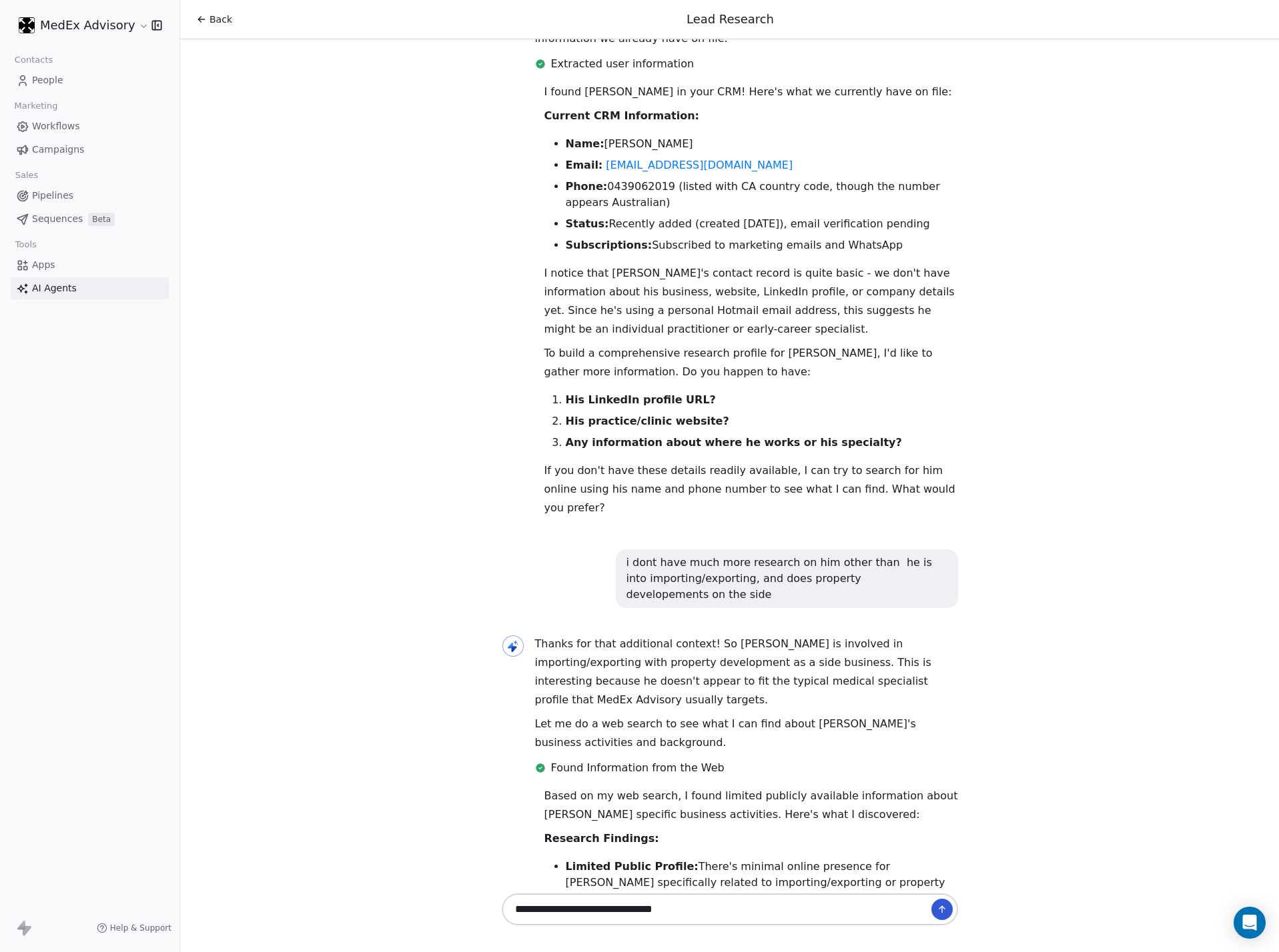
click at [820, 629] on li "Potential Matches: Found a [PERSON_NAME] working as a Client Engagement Officer…" at bounding box center [762, 944] width 392 height 65
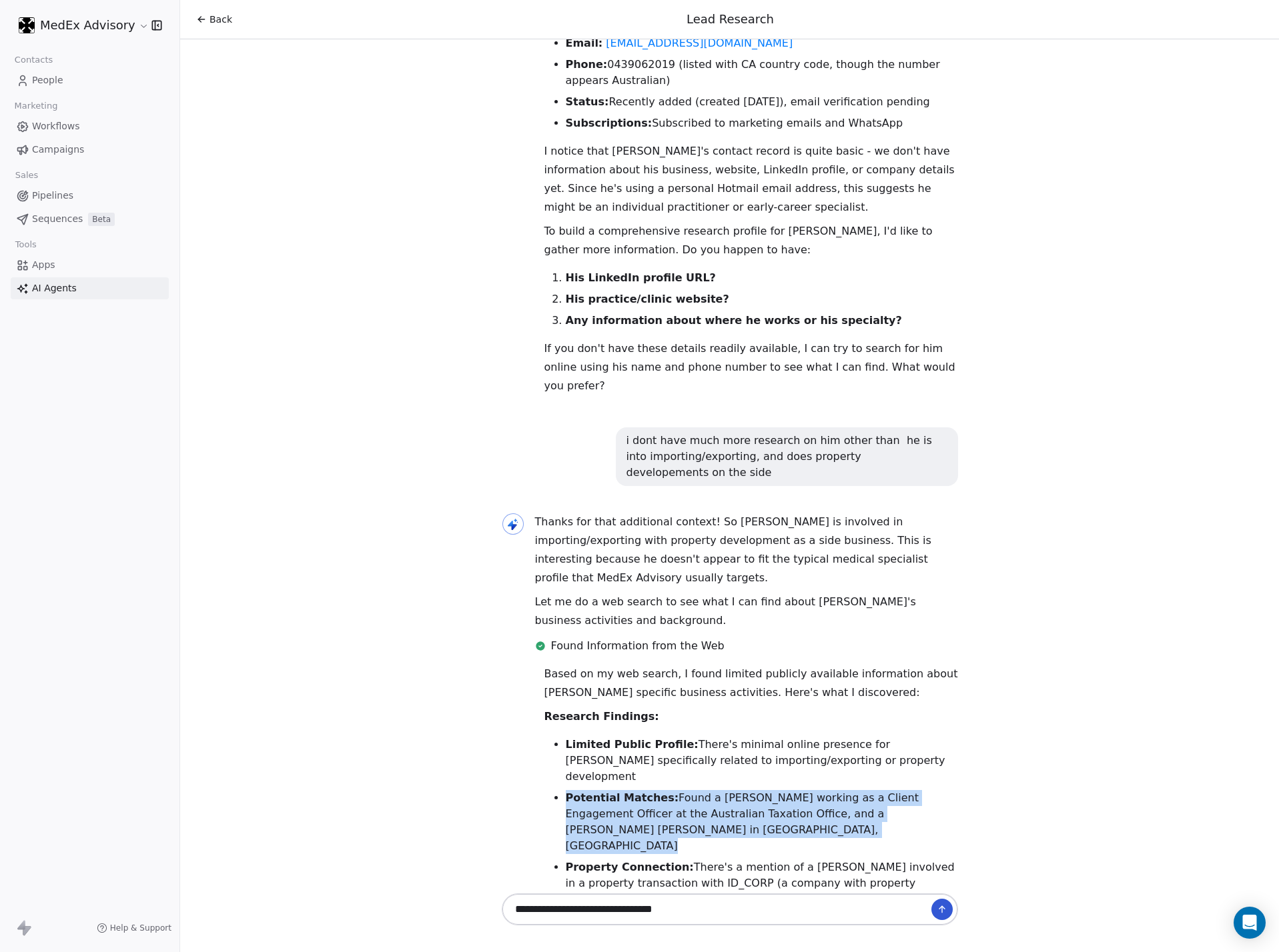
scroll to position [671, 0]
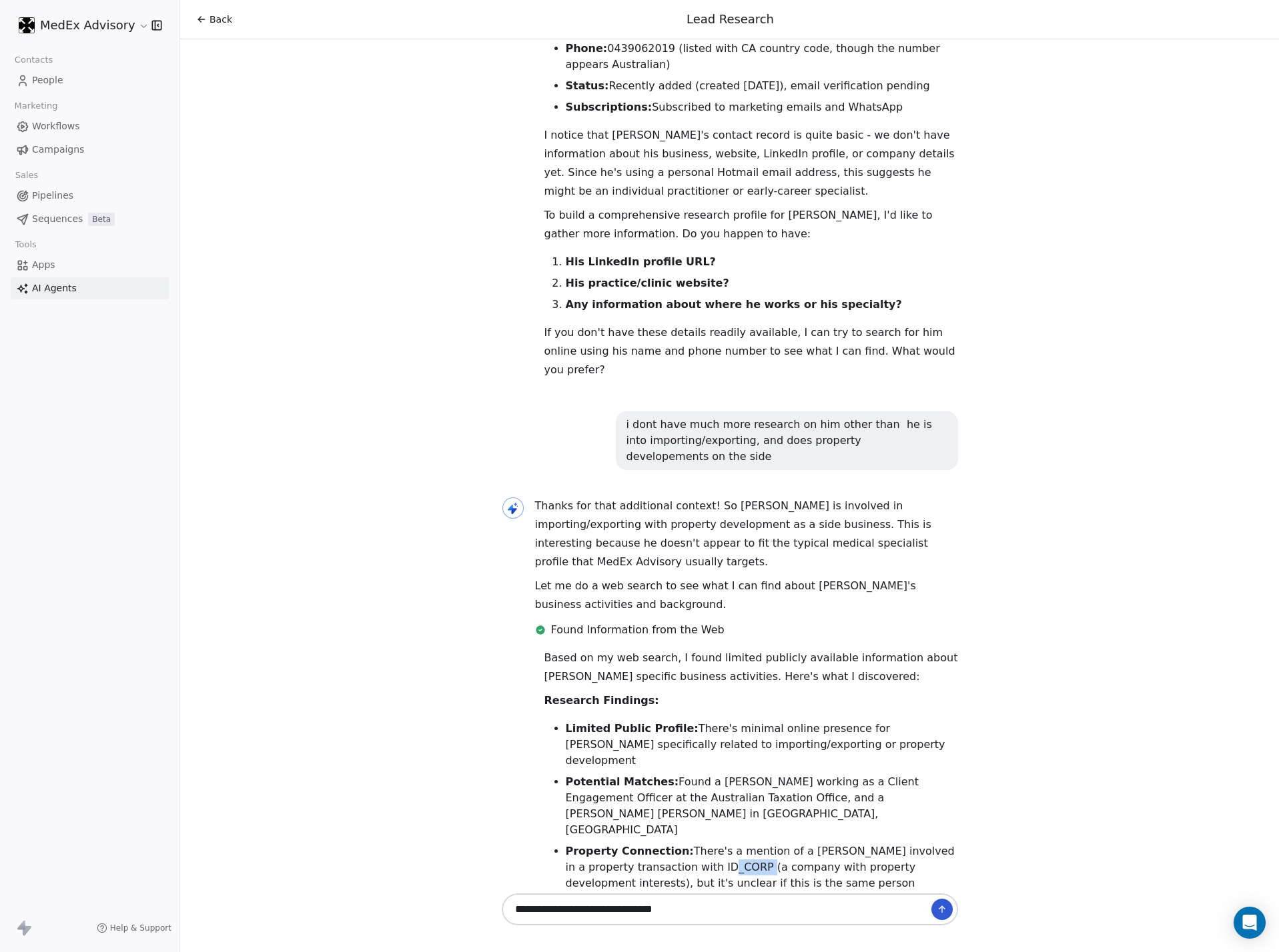
drag, startPoint x: 715, startPoint y: 761, endPoint x: 678, endPoint y: 767, distance: 37.5
click at [678, 629] on li "Property Connection: There's a mention of a [PERSON_NAME] involved in a propert…" at bounding box center [762, 868] width 392 height 48
copy li "ID_CORP"
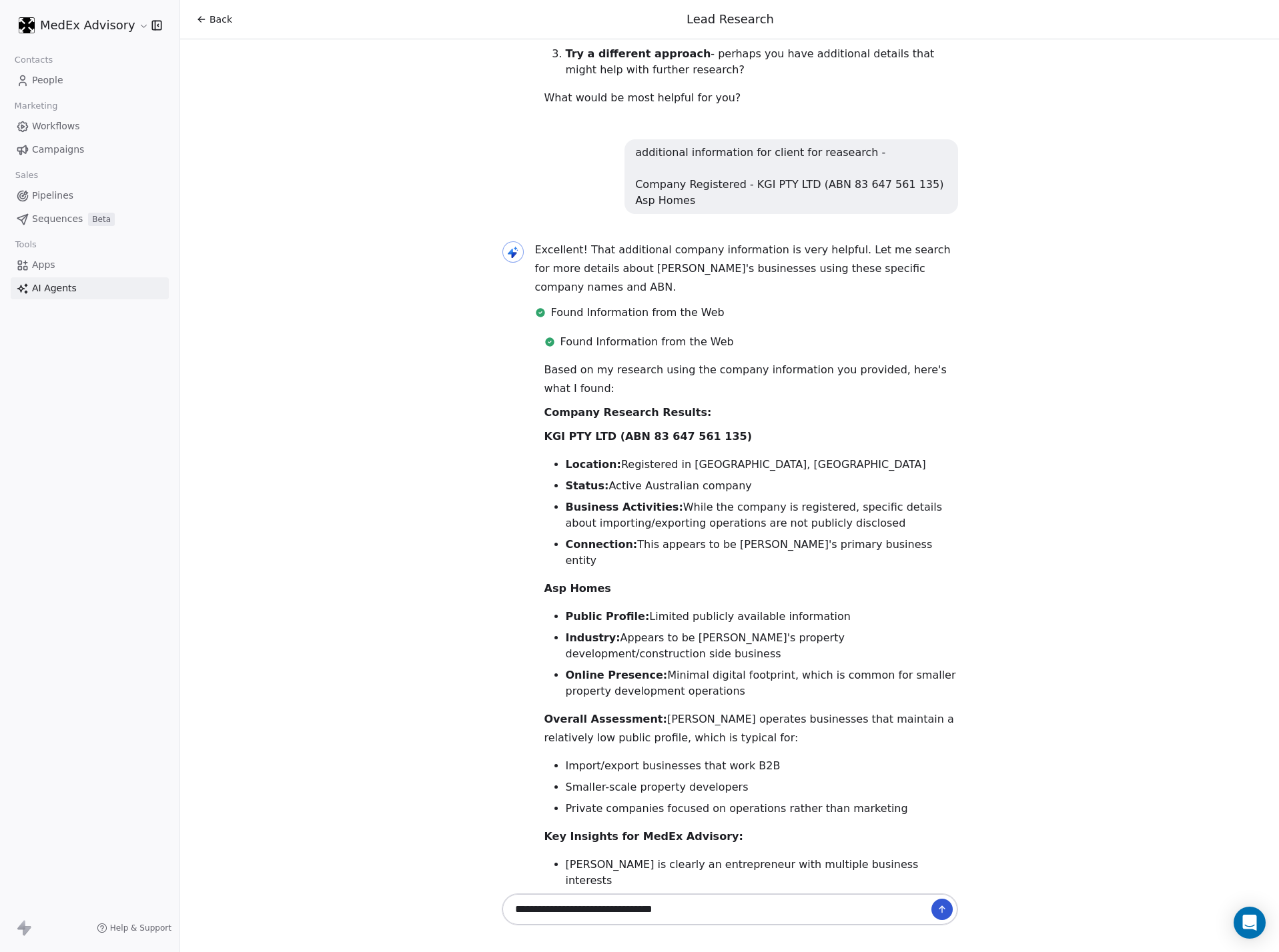
scroll to position [1, 0]
click at [694, 629] on textarea "**********" at bounding box center [716, 910] width 417 height 26
click at [633, 629] on li "Industry: Appears to be [PERSON_NAME]'s property development/construction side …" at bounding box center [762, 646] width 392 height 32
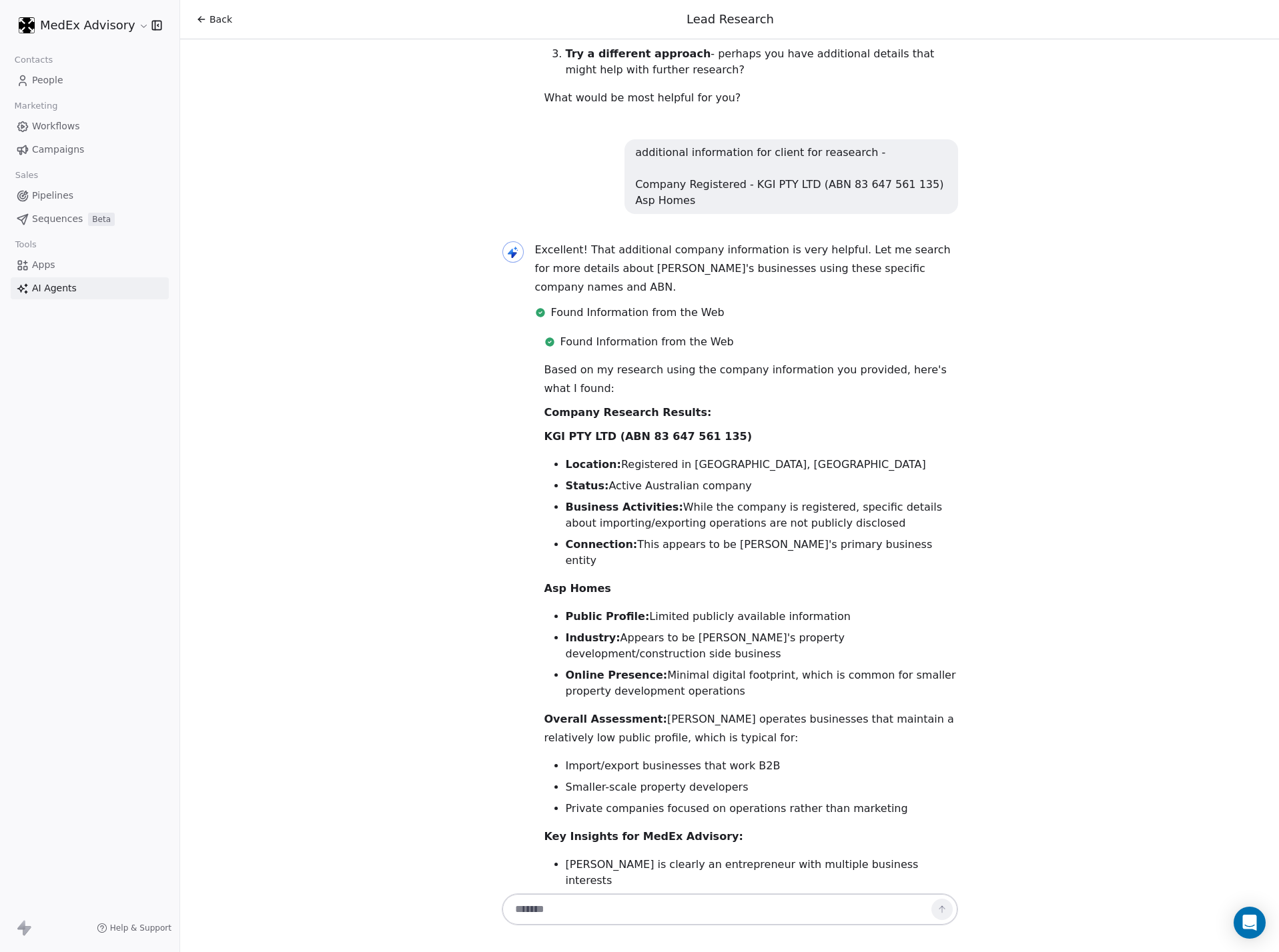
click at [637, 609] on li "Public Profile: Limited publicly available information" at bounding box center [762, 616] width 392 height 16
click at [550, 629] on textarea at bounding box center [716, 910] width 417 height 26
click at [748, 629] on textarea "**********" at bounding box center [716, 910] width 417 height 26
click at [847, 629] on textarea "**********" at bounding box center [716, 910] width 417 height 26
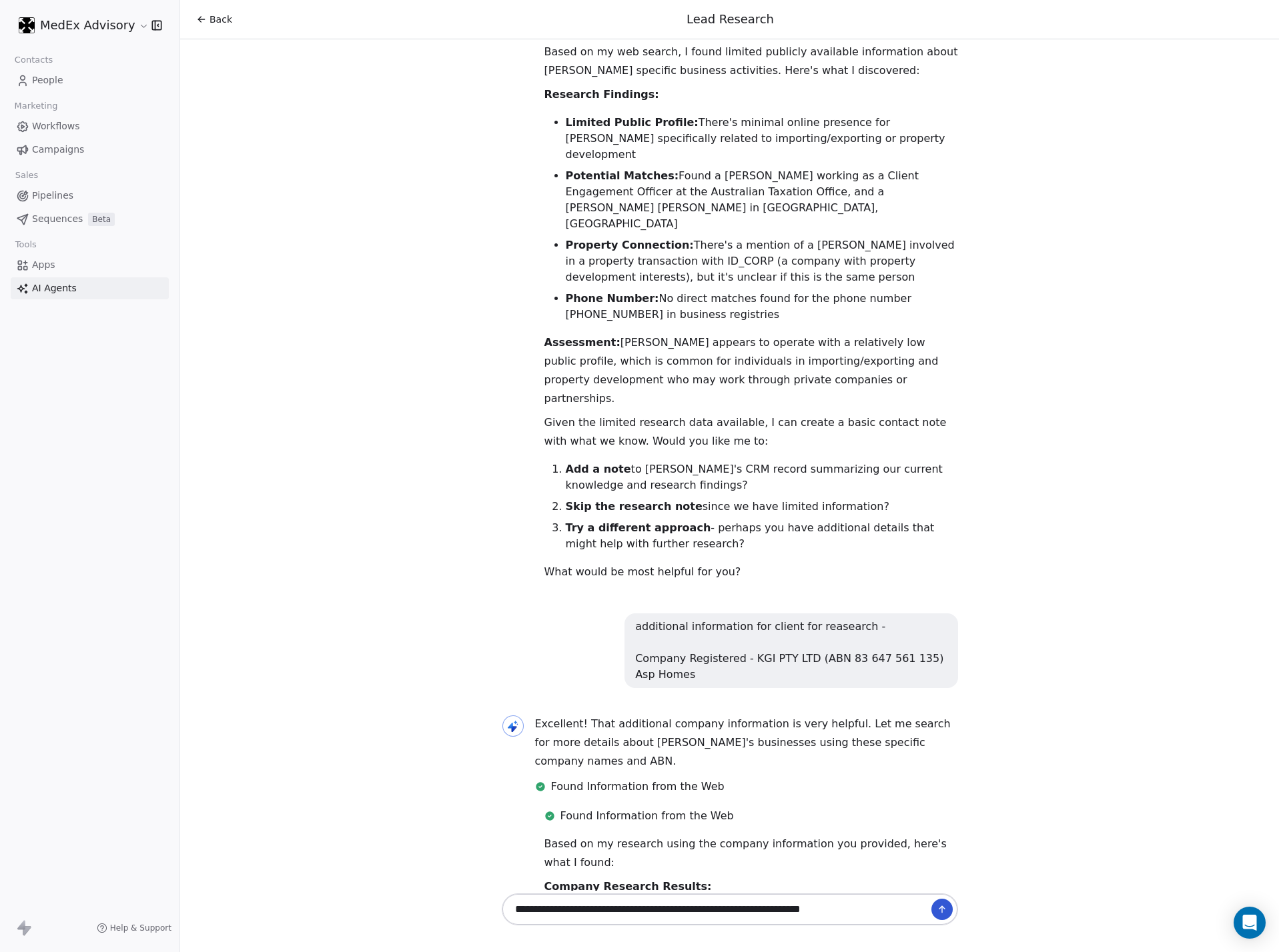
scroll to position [1219, 0]
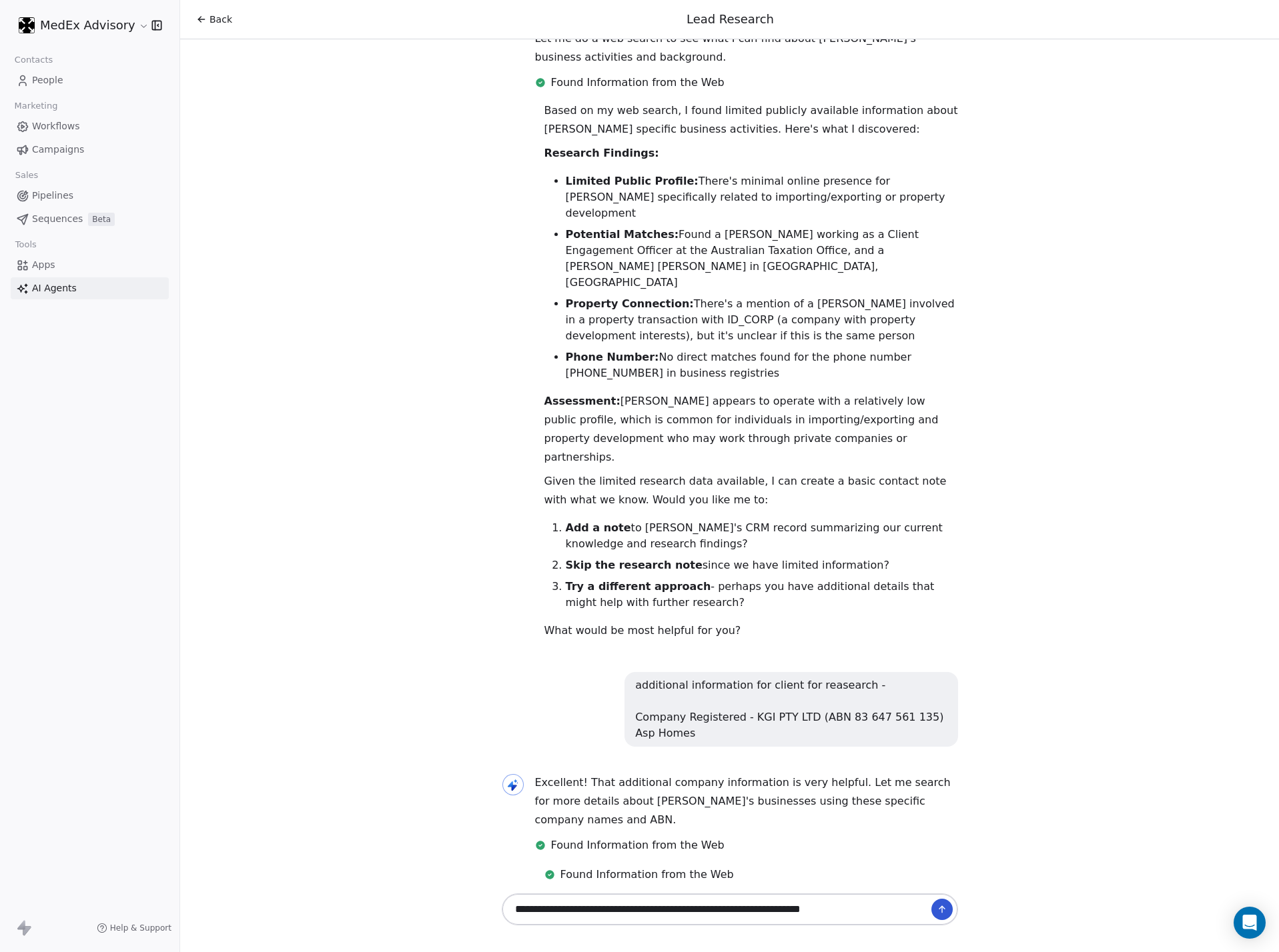
click at [852, 629] on textarea "**********" at bounding box center [716, 910] width 417 height 26
paste textarea "**********"
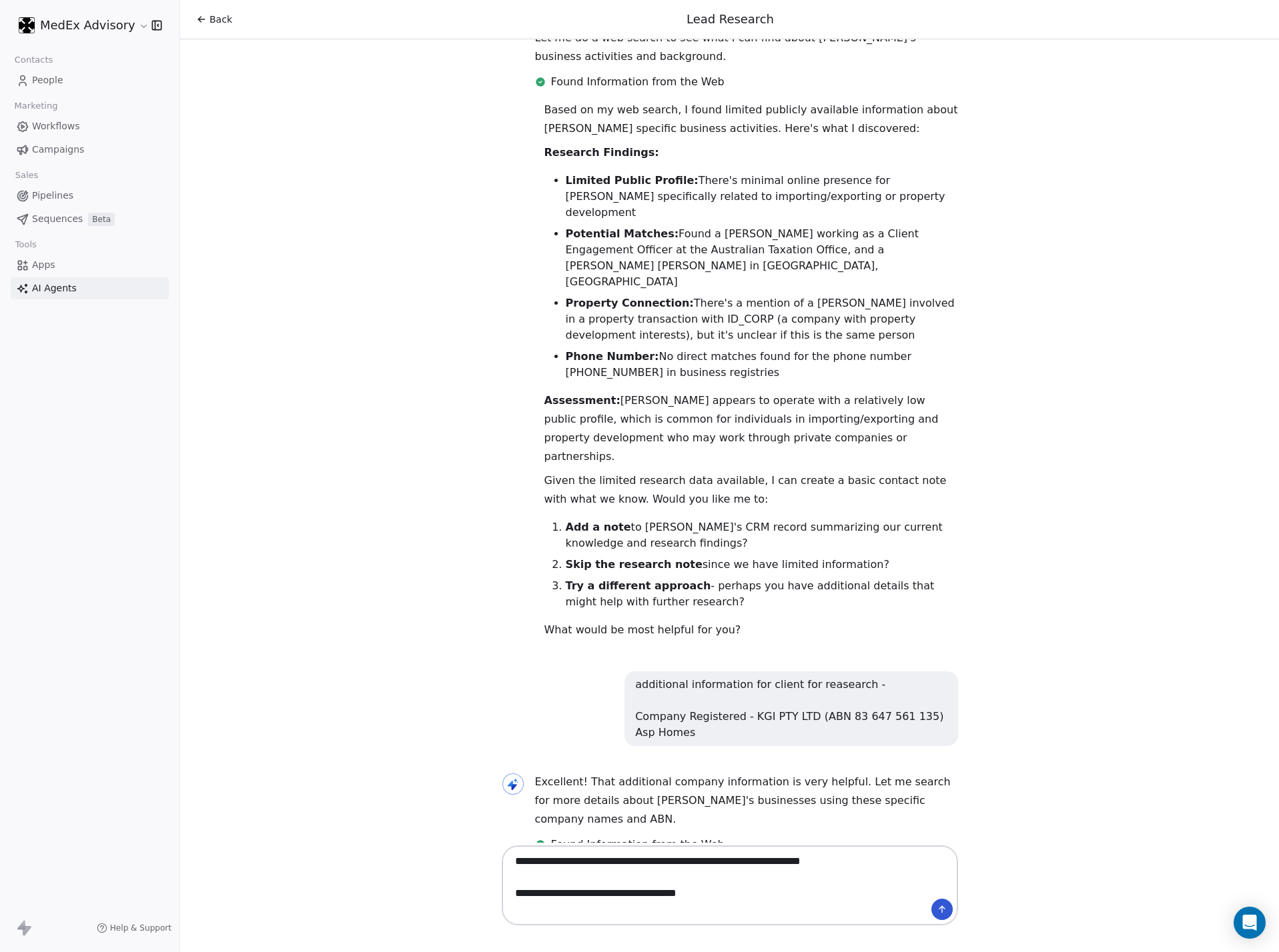
click at [717, 629] on textarea "**********" at bounding box center [716, 885] width 417 height 73
paste textarea "**********"
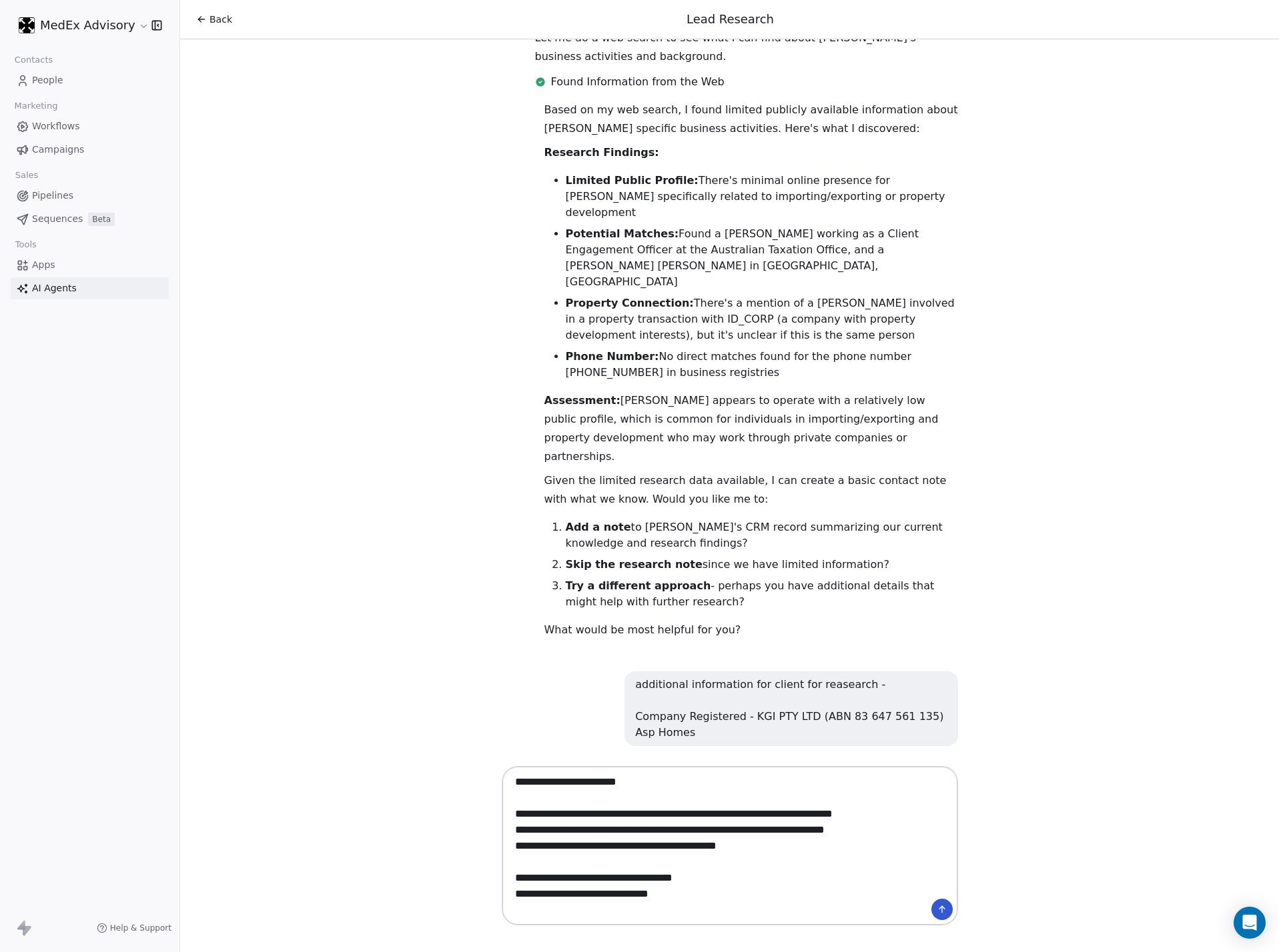
scroll to position [12, 0]
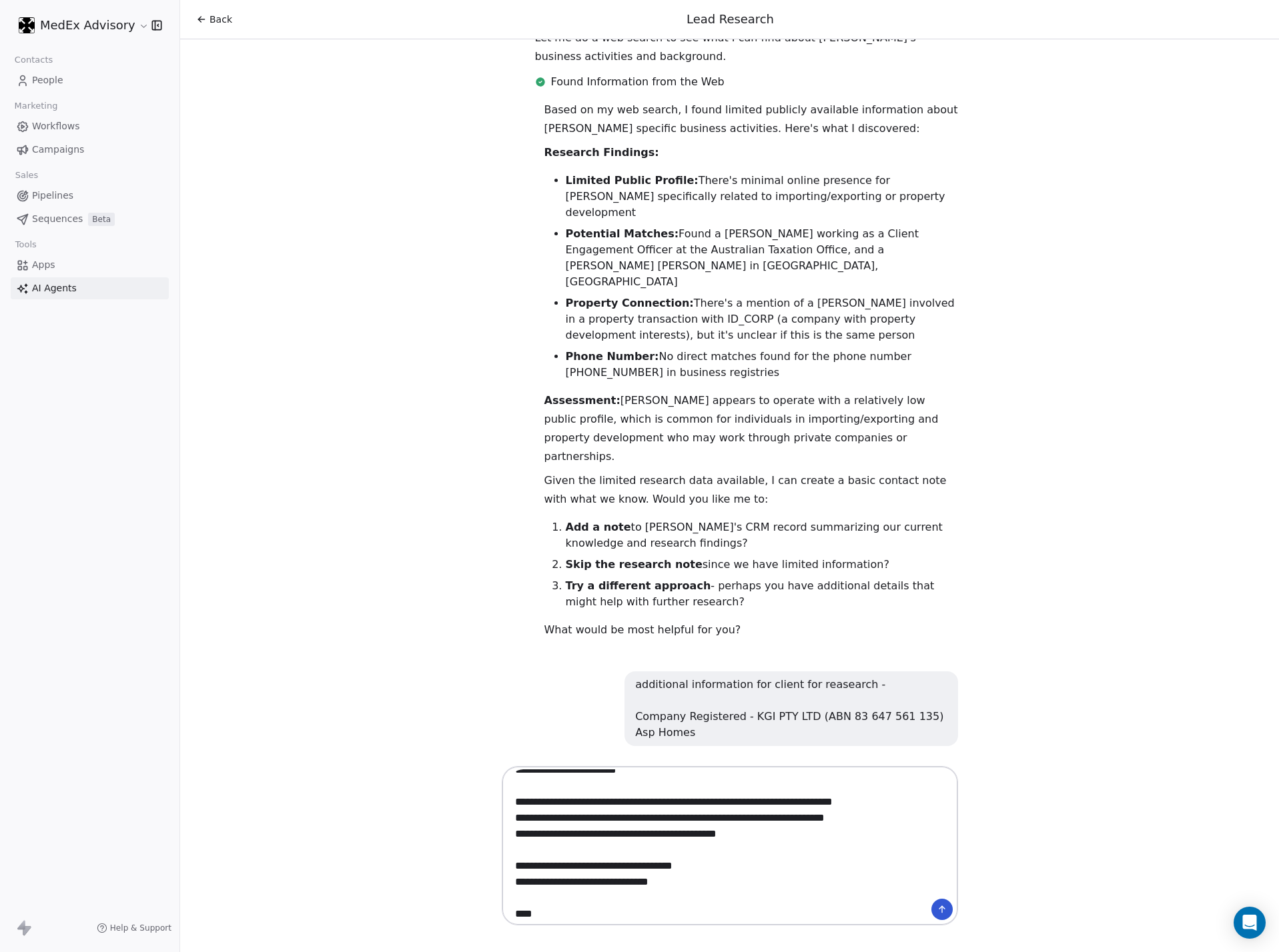
type textarea "**********"
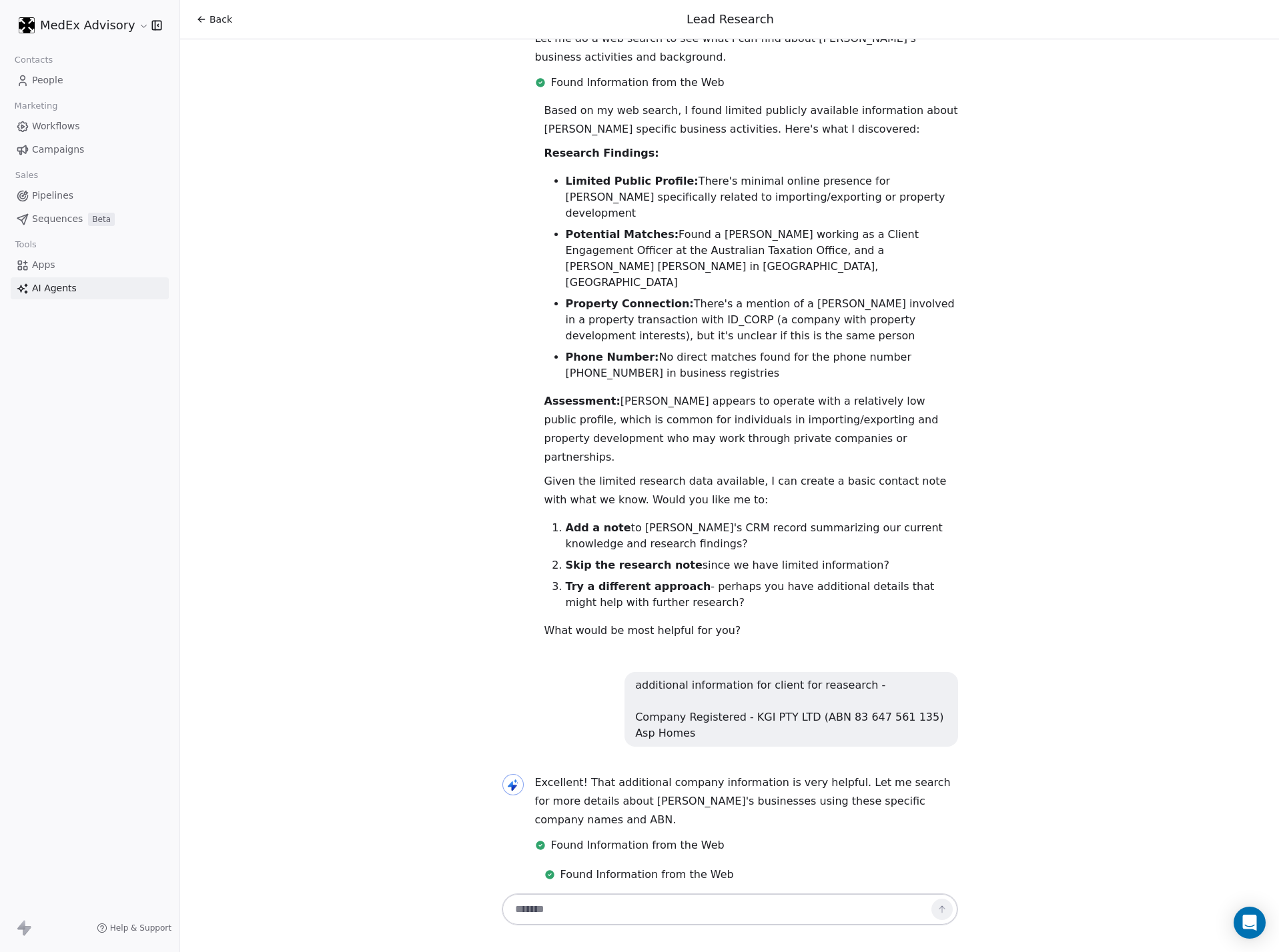
scroll to position [0, 0]
click at [852, 629] on div "Hi [PERSON_NAME]! 👋 I'm your Lead Researcher Agent, and I'm here to help you di…" at bounding box center [729, 466] width 1099 height 852
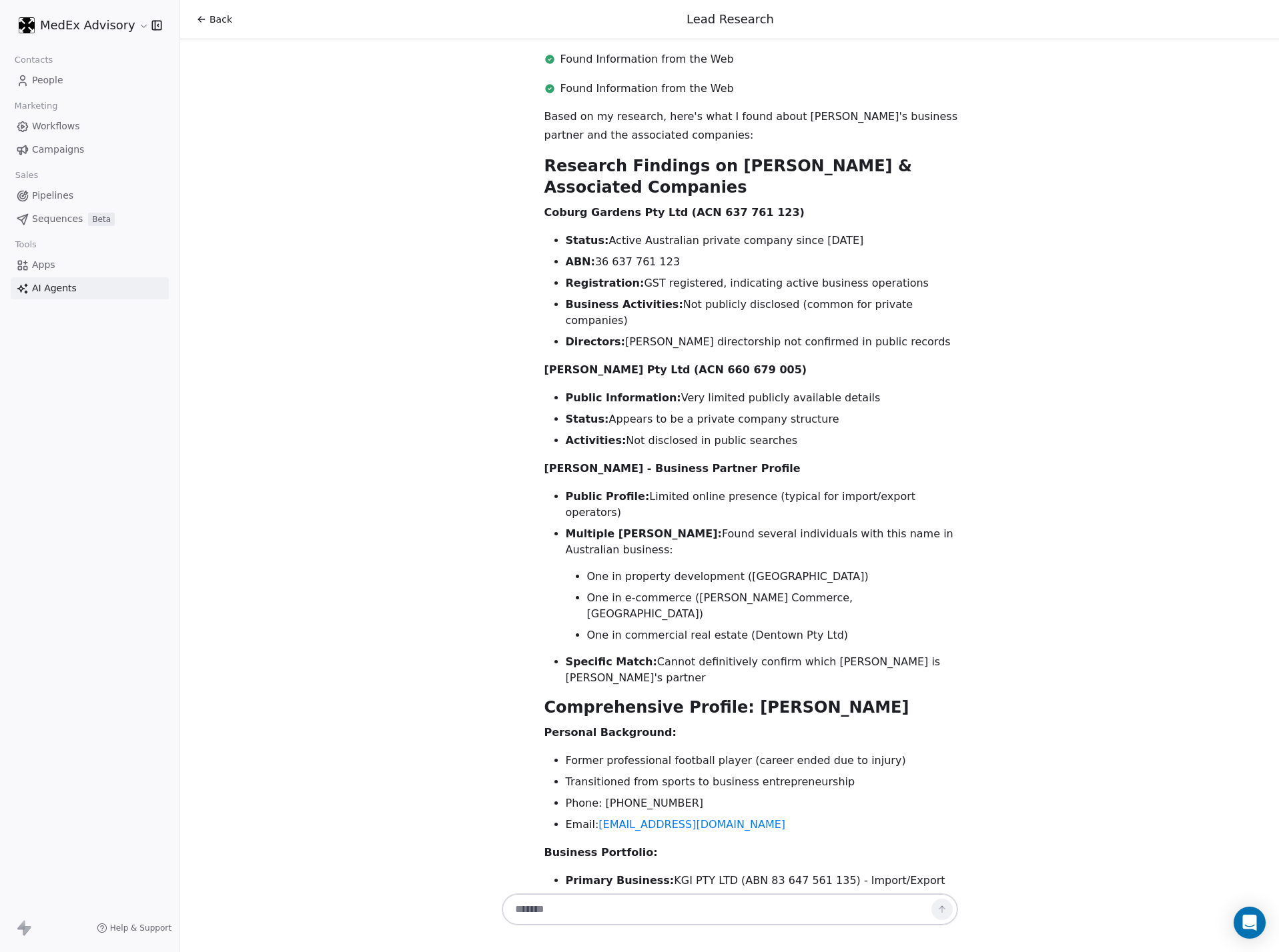
scroll to position [2628, 0]
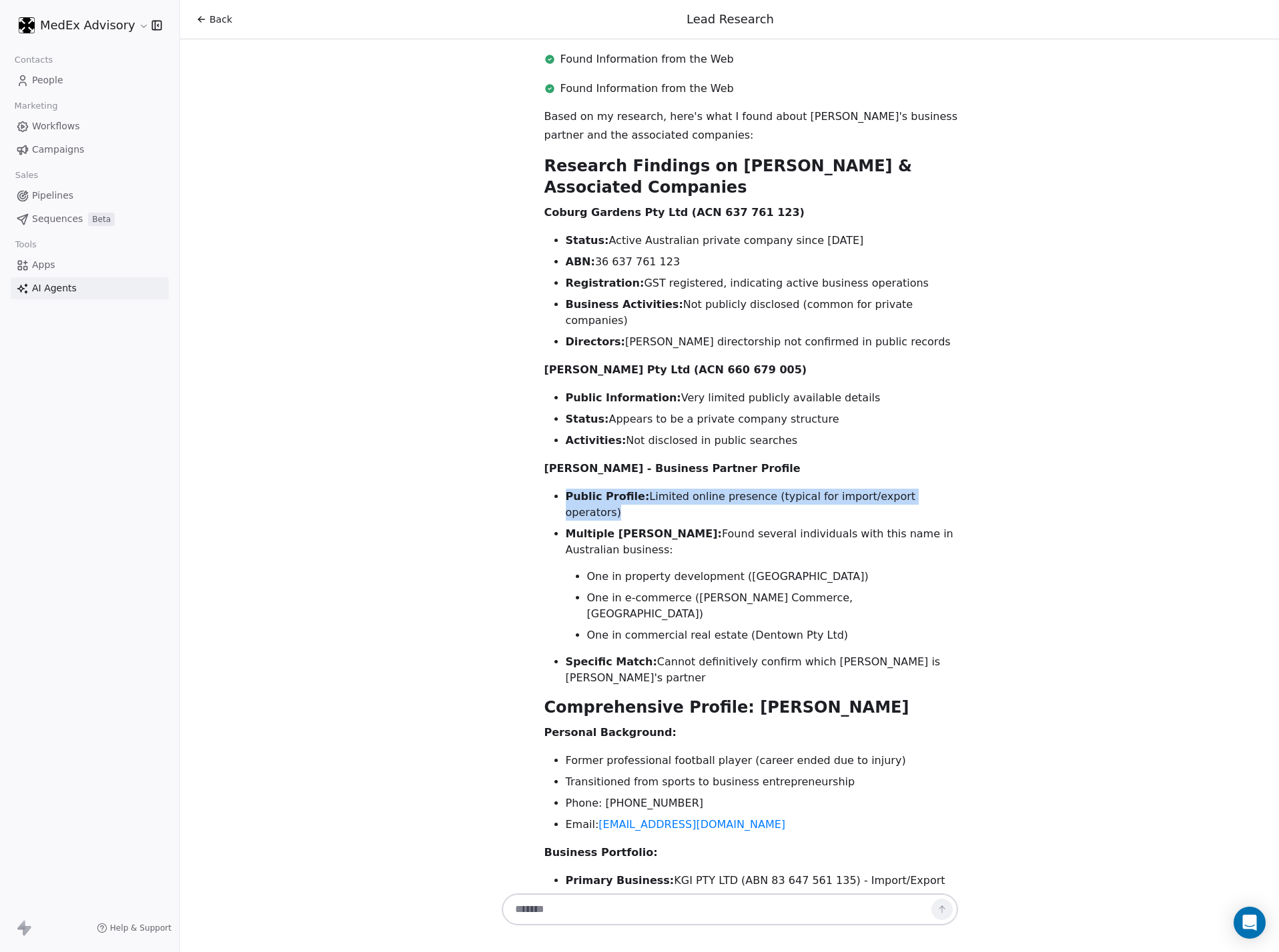
scroll to position [3197, 0]
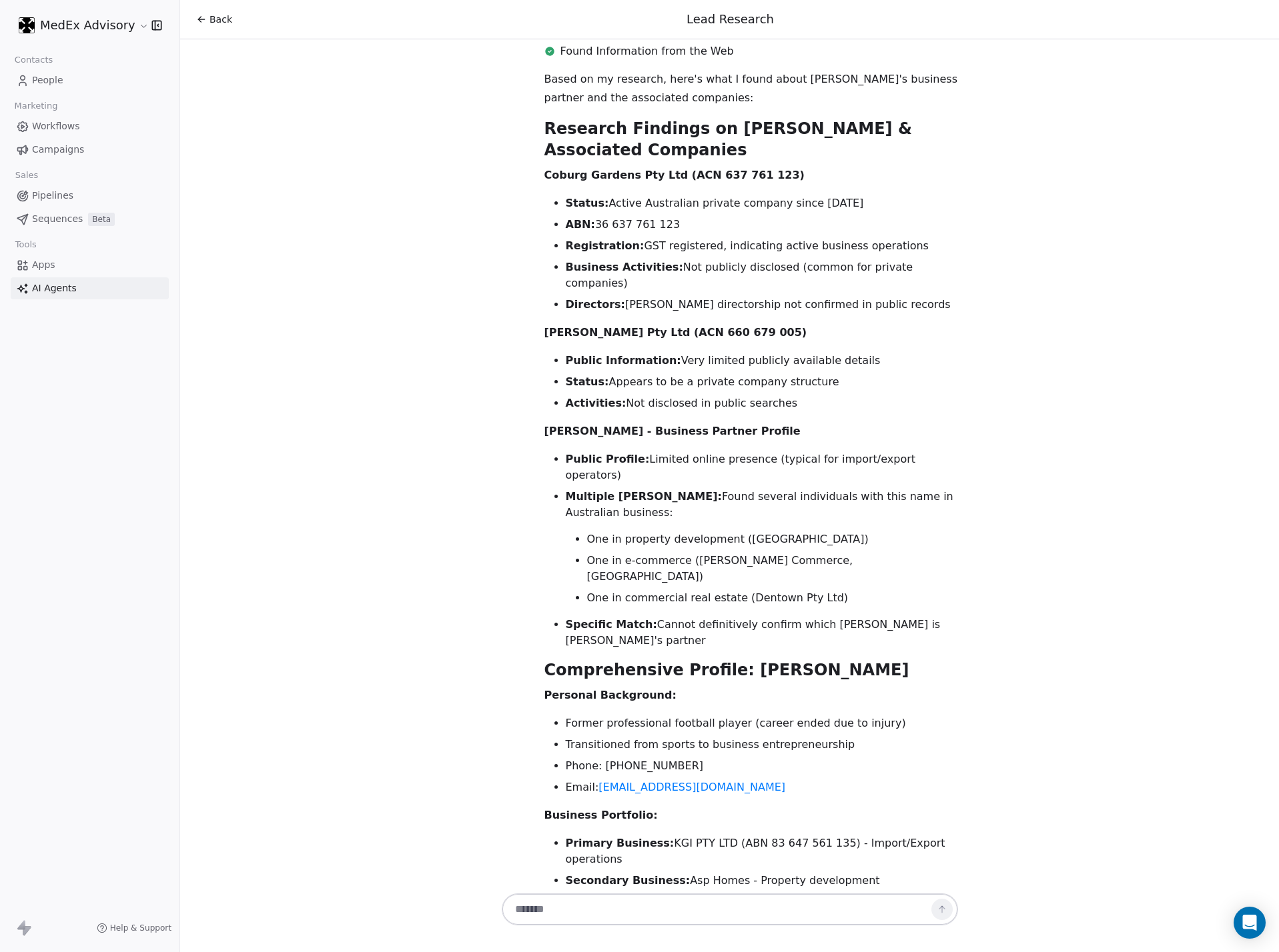
click at [715, 629] on div "Based on my research, here's what I found about [PERSON_NAME]'s business partne…" at bounding box center [751, 612] width 414 height 1083
drag, startPoint x: 715, startPoint y: 694, endPoint x: 660, endPoint y: 727, distance: 64.1
click at [715, 629] on div "Based on my research, here's what I found about [PERSON_NAME]'s business partne…" at bounding box center [751, 612] width 414 height 1083
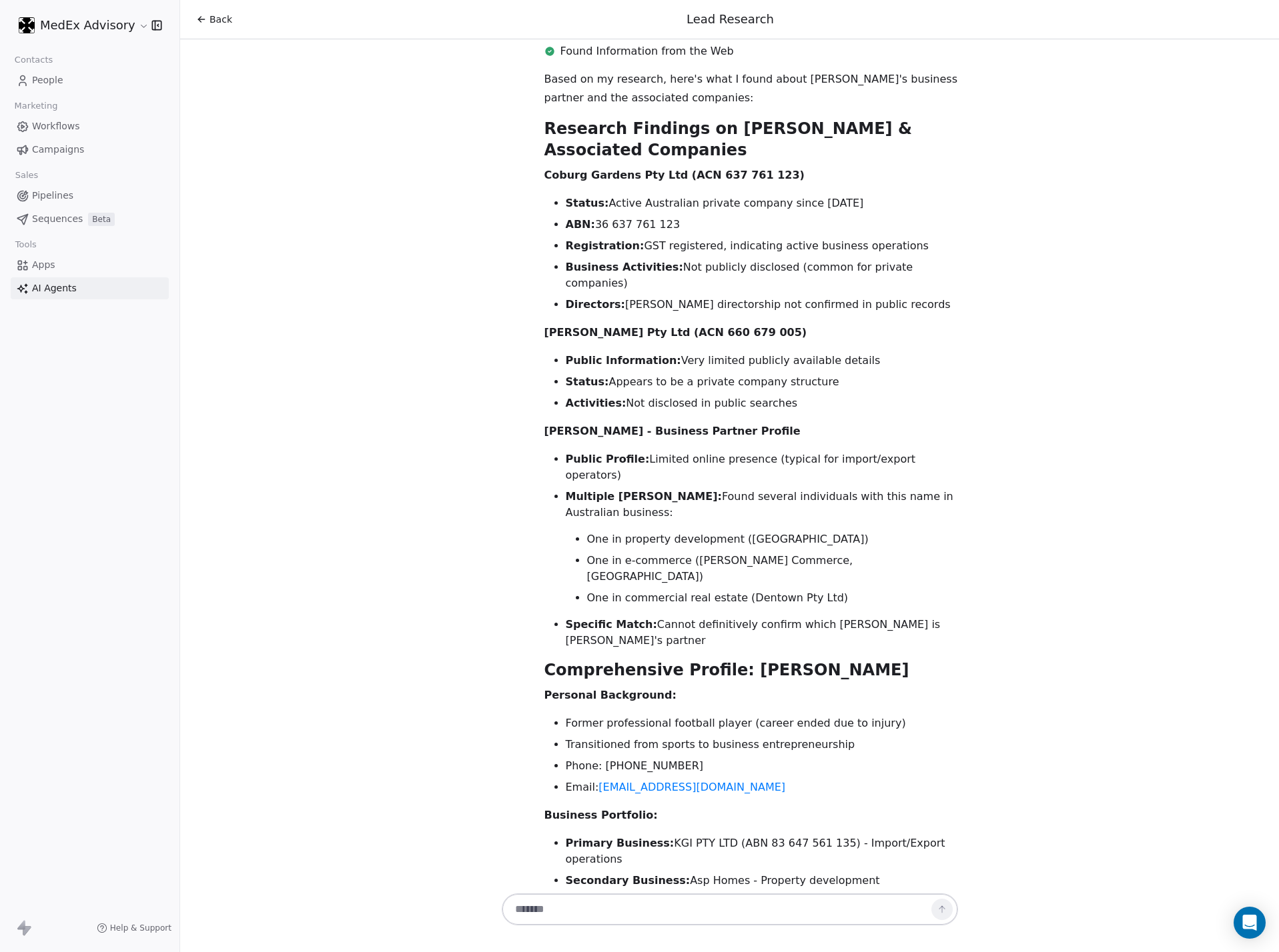
drag, startPoint x: 882, startPoint y: 650, endPoint x: 508, endPoint y: 569, distance: 382.7
click at [517, 569] on div "Based on my research, here's what I found about [PERSON_NAME]'s business partne…" at bounding box center [746, 614] width 457 height 1089
drag, startPoint x: 635, startPoint y: 799, endPoint x: 831, endPoint y: 793, distance: 196.1
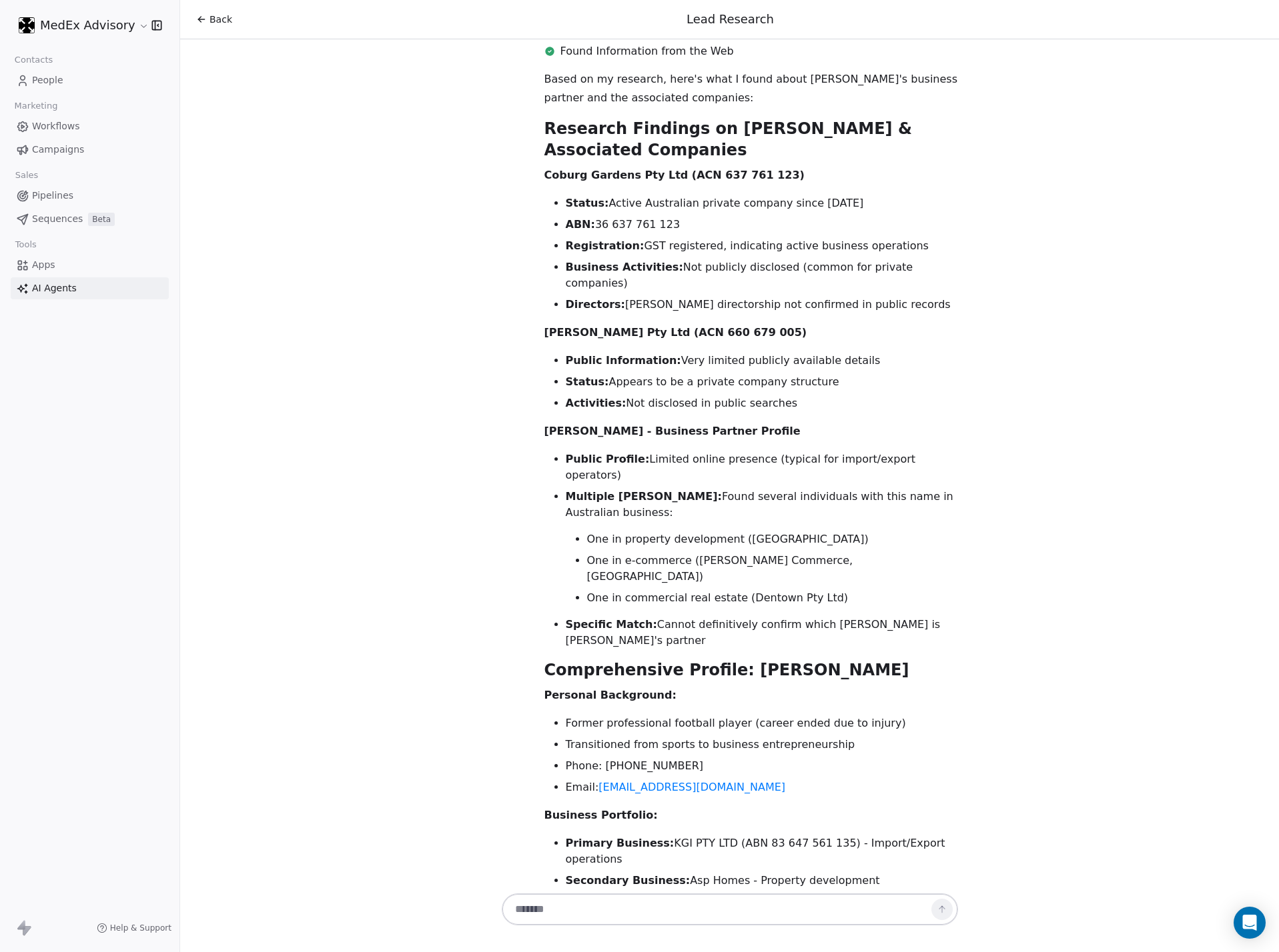
copy strong "create a comprehensive research note"
drag, startPoint x: 653, startPoint y: 879, endPoint x: 645, endPoint y: 889, distance: 12.8
click at [653, 629] on div "Hi [PERSON_NAME]! 👋 I'm your Lead Researcher Agent, and I'm here to help you di…" at bounding box center [729, 466] width 1099 height 852
drag, startPoint x: 641, startPoint y: 893, endPoint x: 638, endPoint y: 900, distance: 7.6
click at [640, 629] on div at bounding box center [730, 909] width 457 height 32
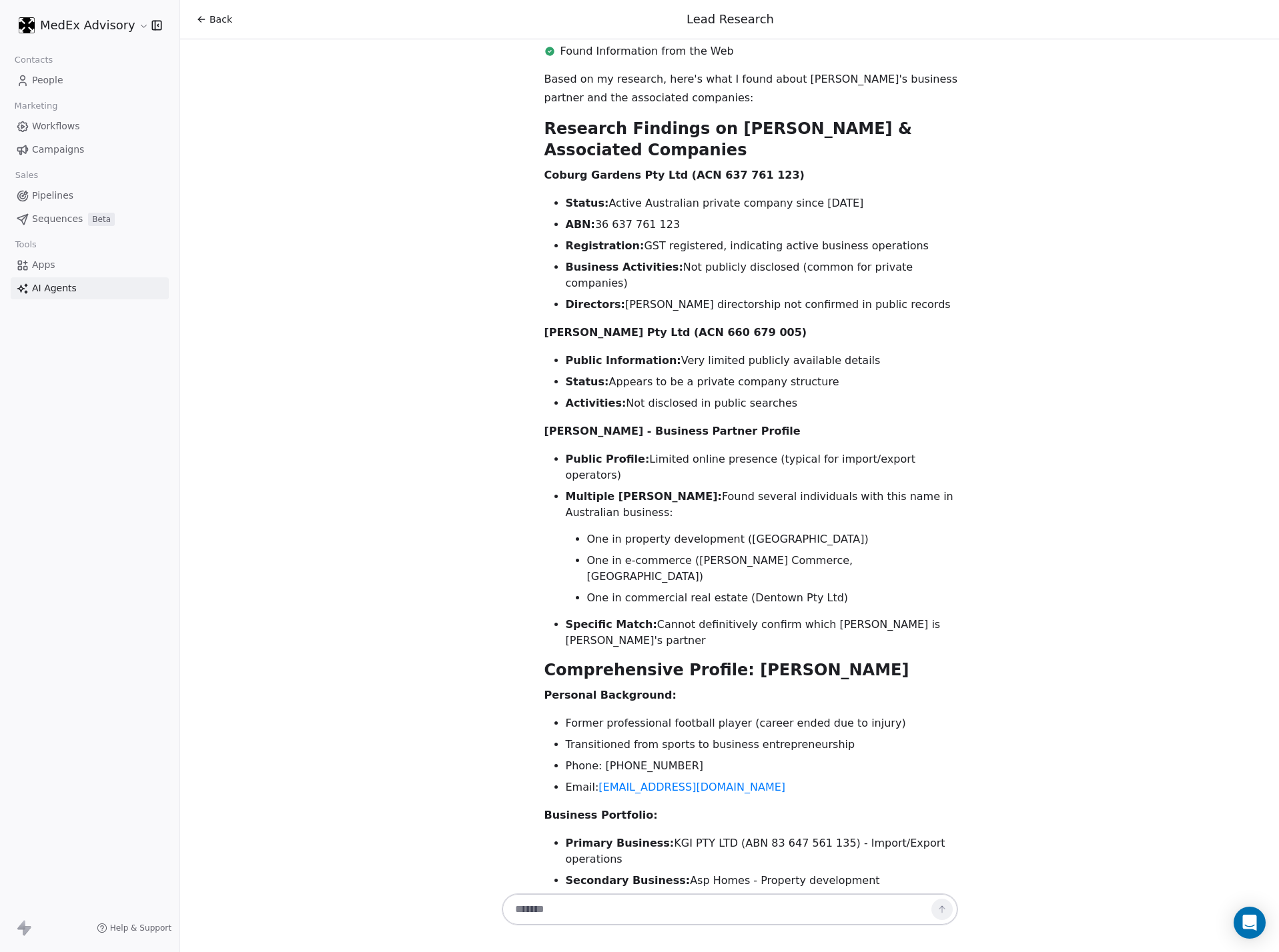
click at [638, 629] on textarea at bounding box center [716, 910] width 417 height 26
click at [623, 629] on textarea at bounding box center [716, 910] width 417 height 26
paste textarea "**********"
type textarea "**********"
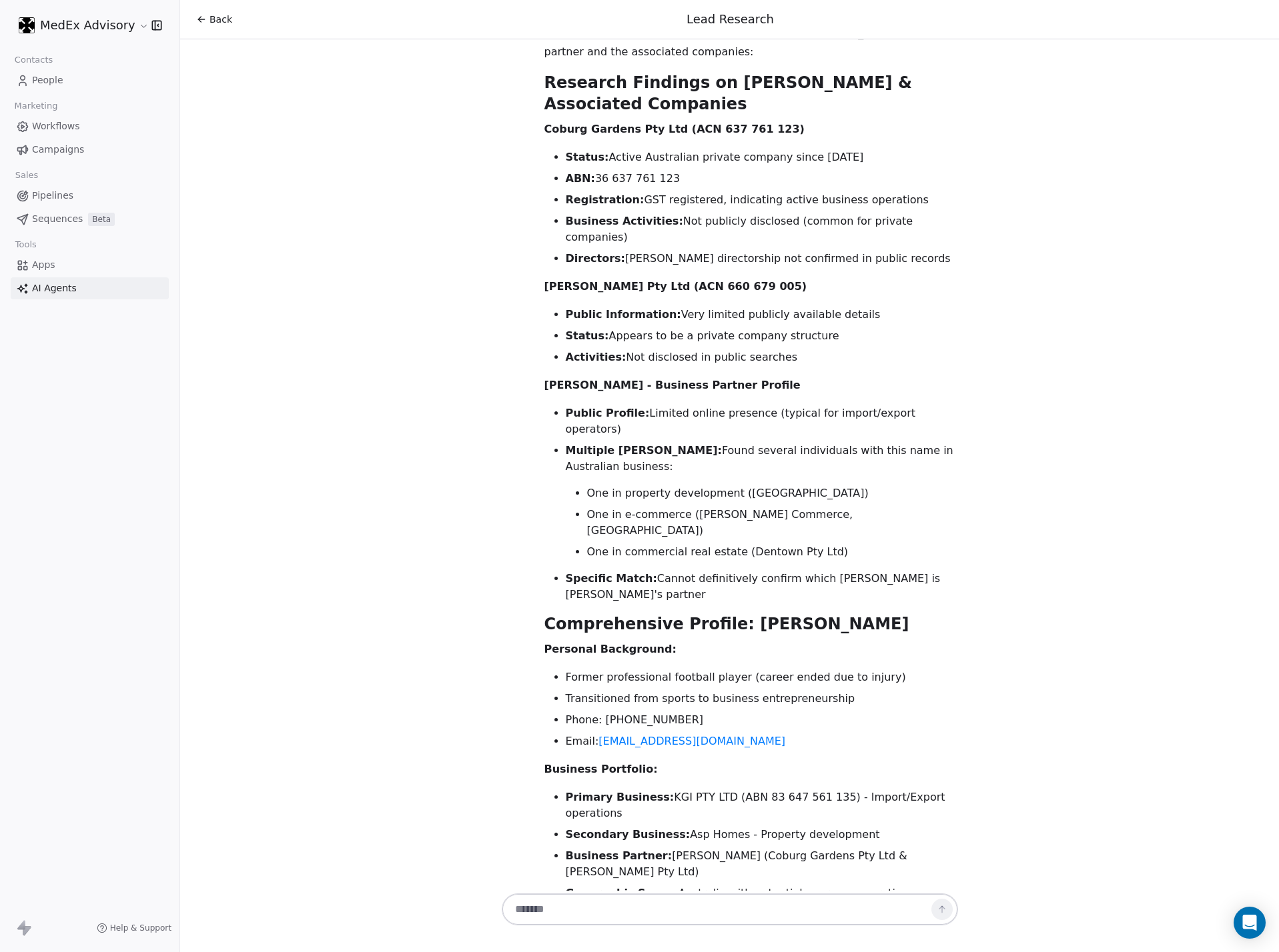
scroll to position [3250, 0]
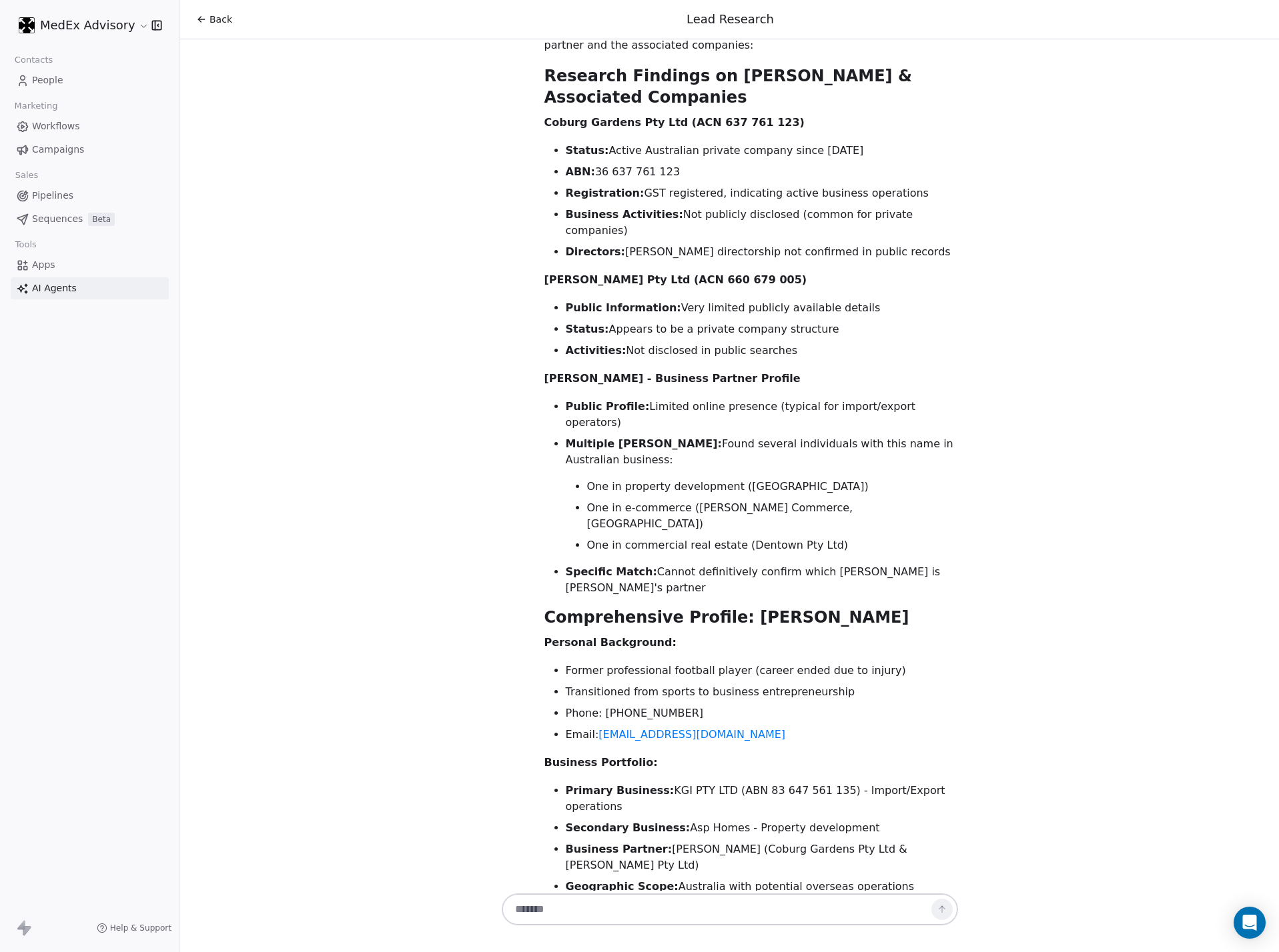
drag, startPoint x: 973, startPoint y: 687, endPoint x: 752, endPoint y: 561, distance: 254.4
click at [851, 629] on li "Business Partner: [PERSON_NAME] (Coburg Gardens Pty Ltd & [PERSON_NAME] Pty Ltd)" at bounding box center [762, 858] width 392 height 32
click at [695, 629] on li "Secondary Business: Asp Homes - Property development" at bounding box center [762, 828] width 392 height 16
click at [663, 629] on li "Secondary Business: Asp Homes - Property development" at bounding box center [762, 828] width 392 height 16
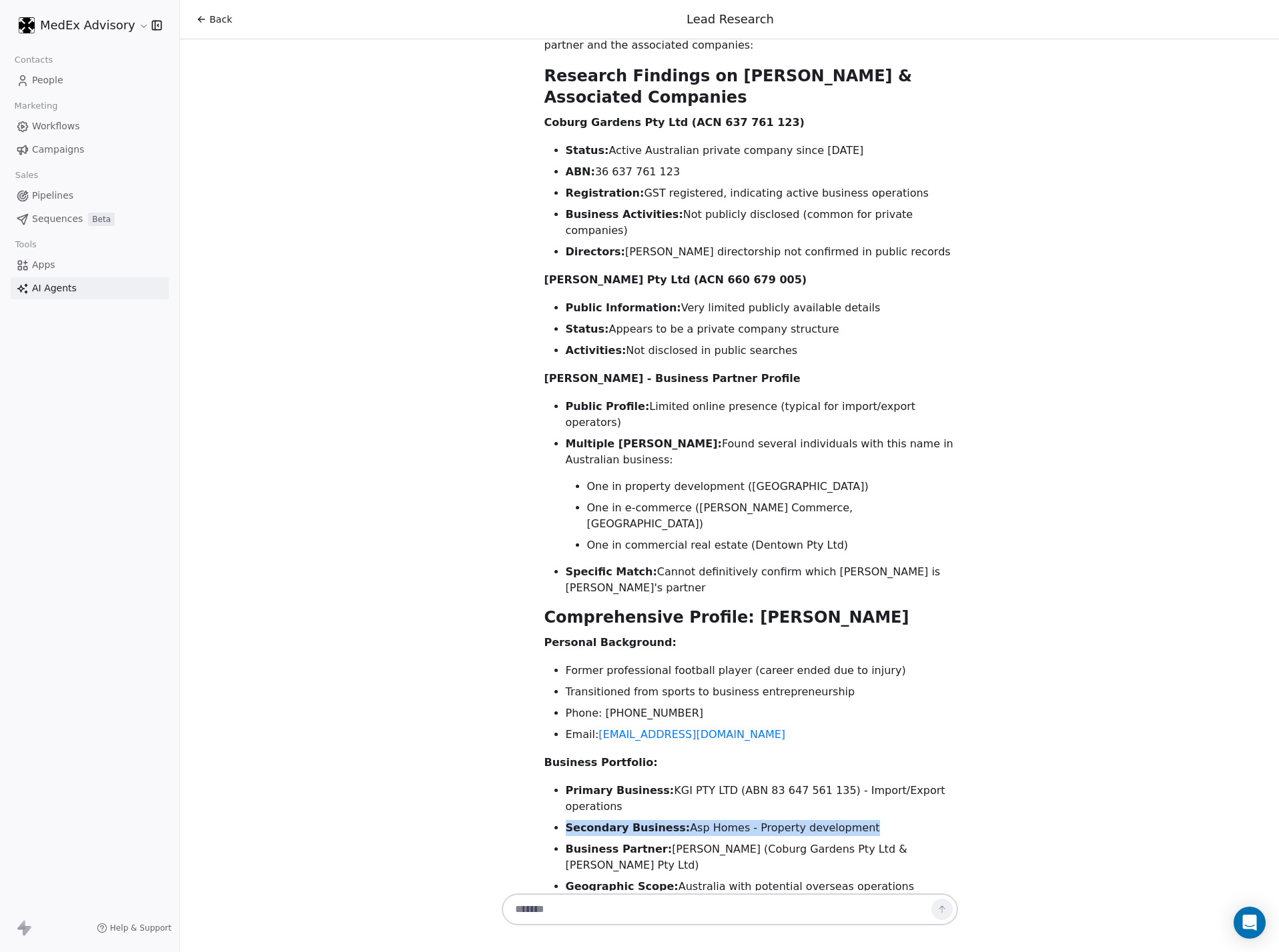
click at [662, 629] on li "Secondary Business: Asp Homes - Property development" at bounding box center [762, 828] width 392 height 16
click at [798, 629] on p "Business Portfolio:" at bounding box center [751, 762] width 414 height 19
drag, startPoint x: 983, startPoint y: 416, endPoint x: 941, endPoint y: 331, distance: 94.8
click at [852, 331] on div "Based on my research, here's what I found about [PERSON_NAME]'s business partne…" at bounding box center [751, 558] width 414 height 1083
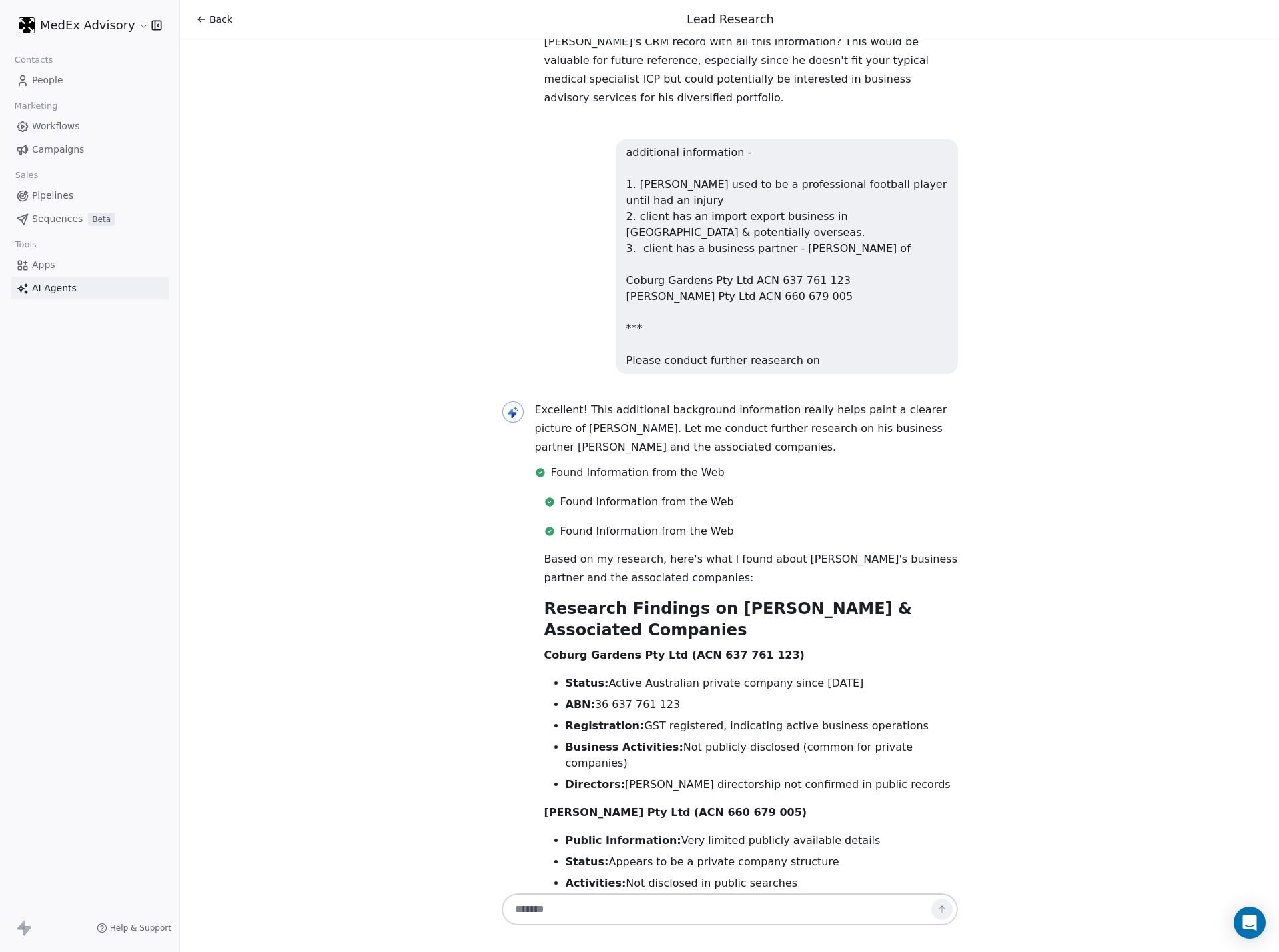
scroll to position [2183, 0]
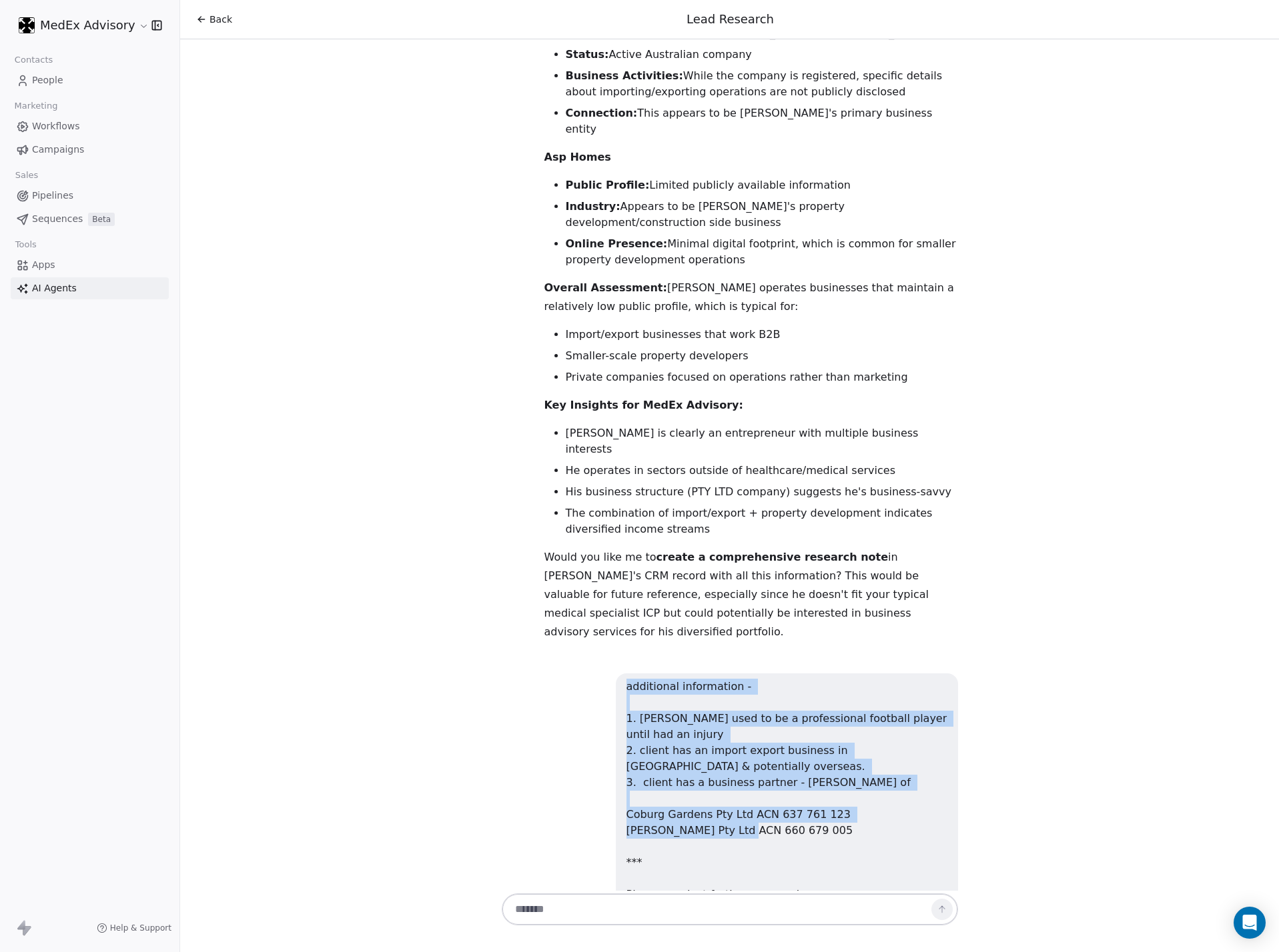
drag, startPoint x: 786, startPoint y: 625, endPoint x: 649, endPoint y: 531, distance: 166.1
click at [585, 629] on div "additional information - 1. [PERSON_NAME] used to be a professional football pl…" at bounding box center [730, 791] width 457 height 235
click at [649, 629] on div "additional information - 1. [PERSON_NAME] used to be a professional football pl…" at bounding box center [786, 791] width 321 height 224
click at [425, 455] on div "Hi [PERSON_NAME]! 👋 I'm your Lead Researcher Agent, and I'm here to help you di…" at bounding box center [729, 466] width 1099 height 852
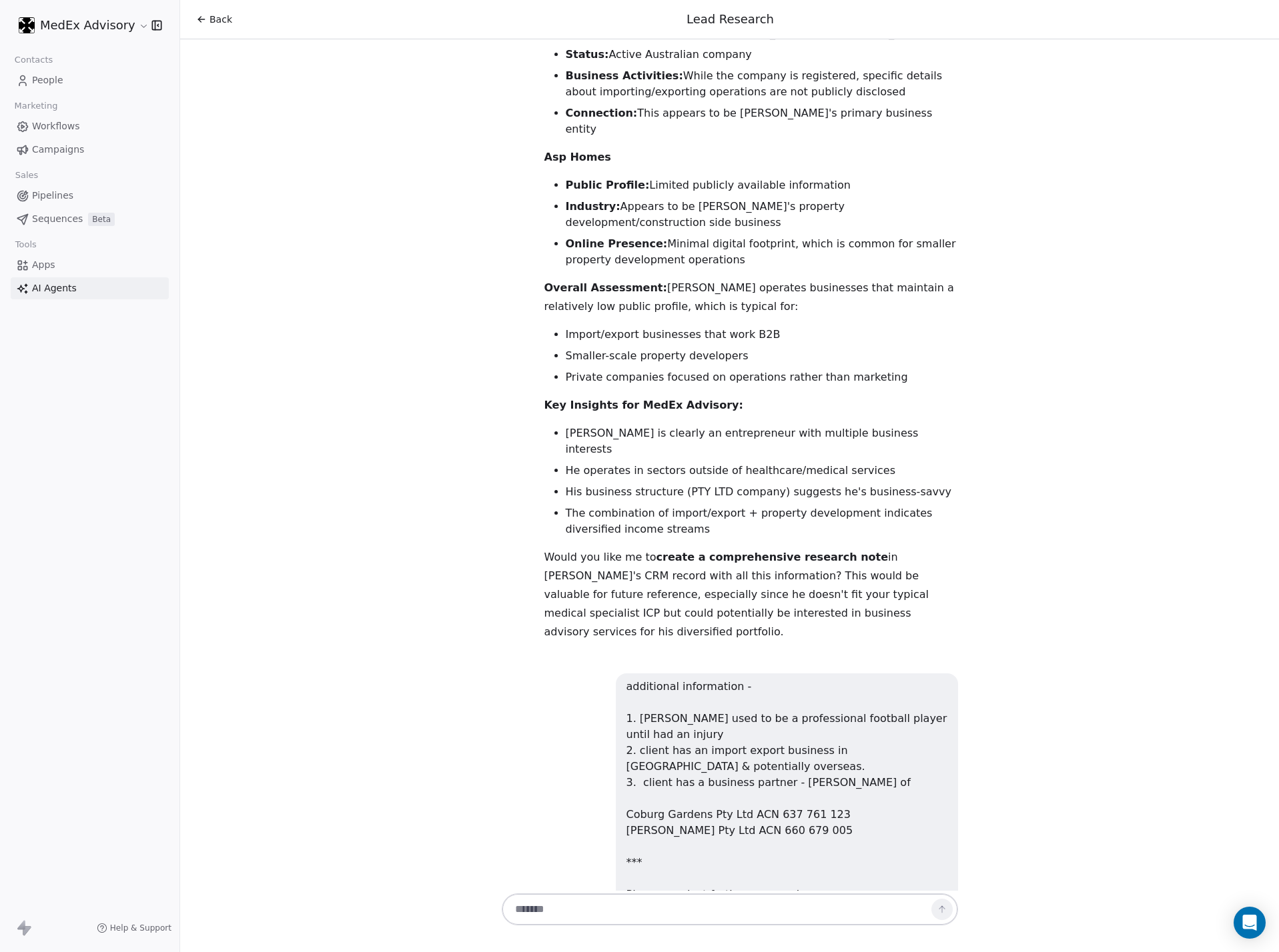
drag, startPoint x: 530, startPoint y: 413, endPoint x: 617, endPoint y: 372, distance: 96.2
click at [617, 548] on p "Would you like me to create a comprehensive research note in [PERSON_NAME]'s CR…" at bounding box center [751, 595] width 414 height 93
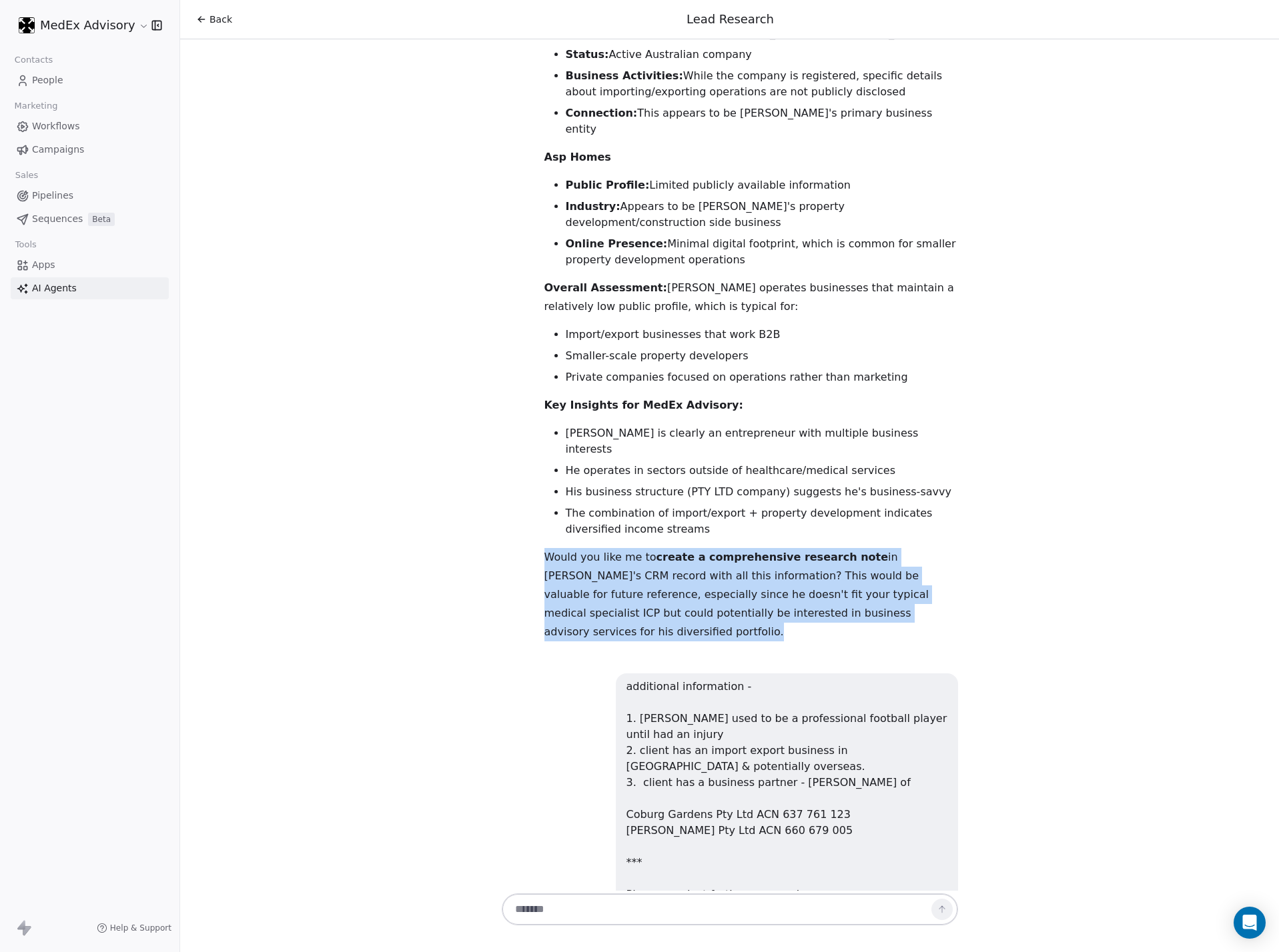
click at [617, 548] on p "Would you like me to create a comprehensive research note in [PERSON_NAME]'s CR…" at bounding box center [751, 595] width 414 height 93
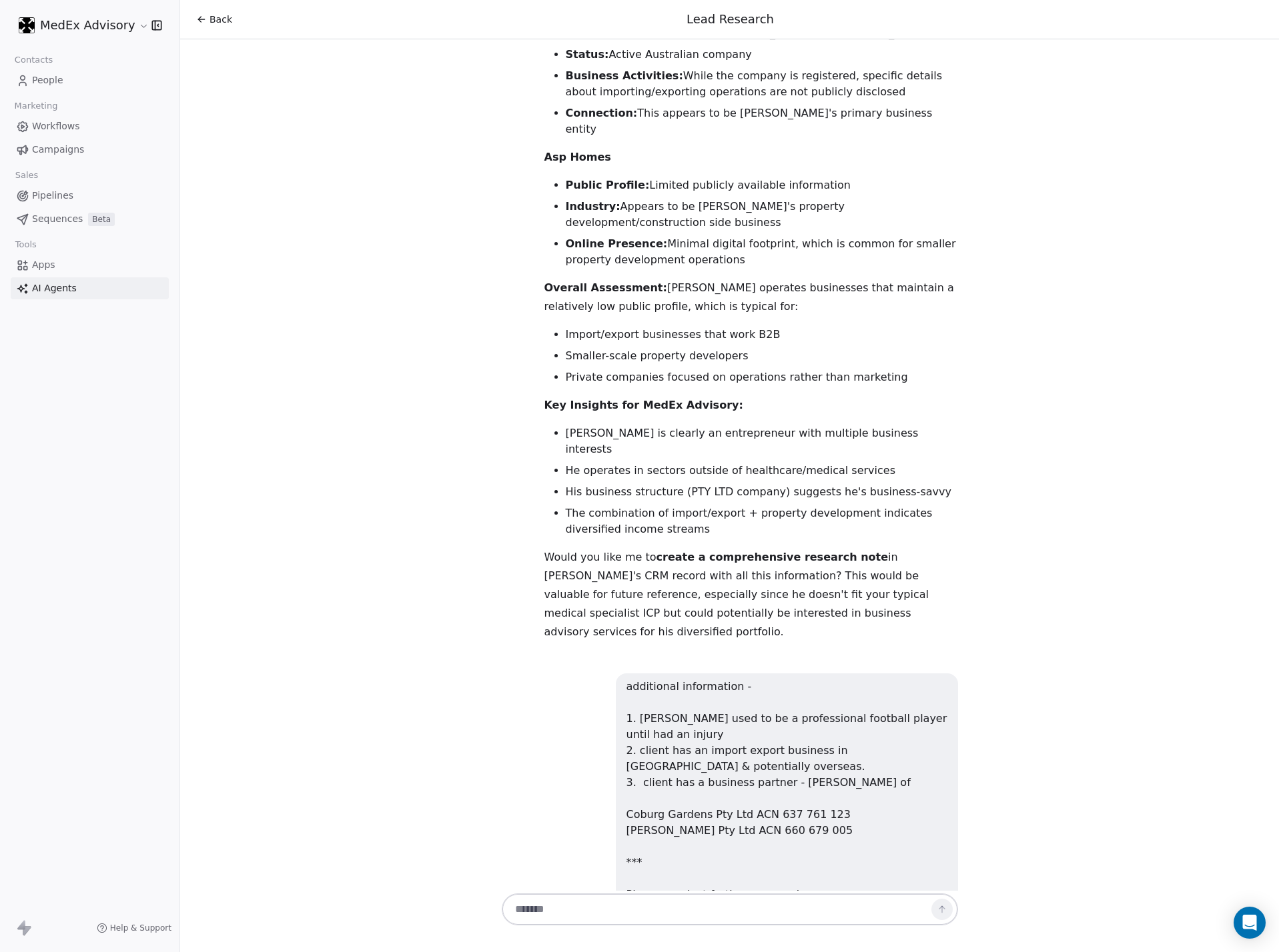
click at [497, 365] on div "Hi [PERSON_NAME]! 👋 I'm your Lead Researcher Agent, and I'm here to help you di…" at bounding box center [730, 42] width 467 height 4370
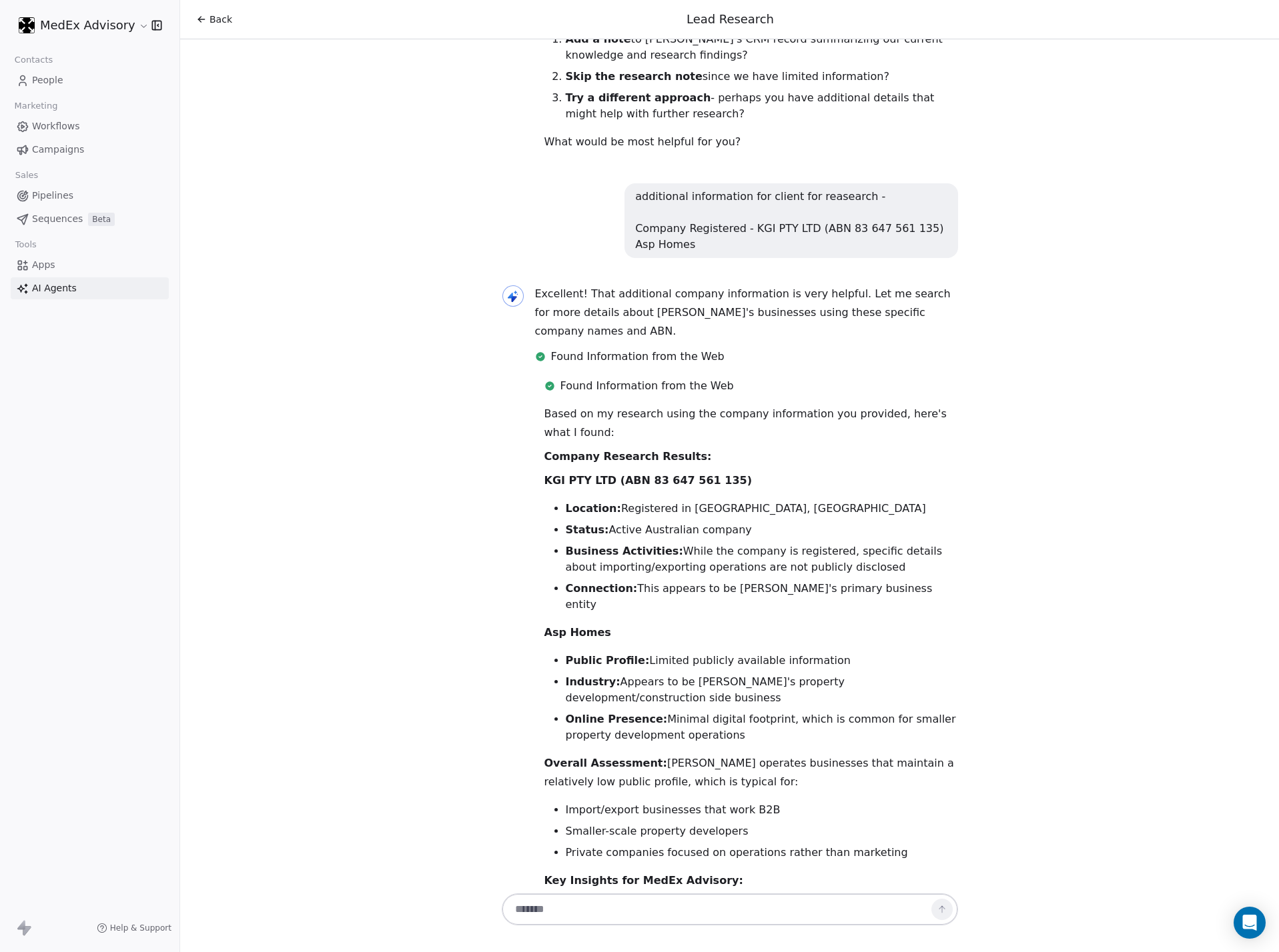
scroll to position [1650, 0]
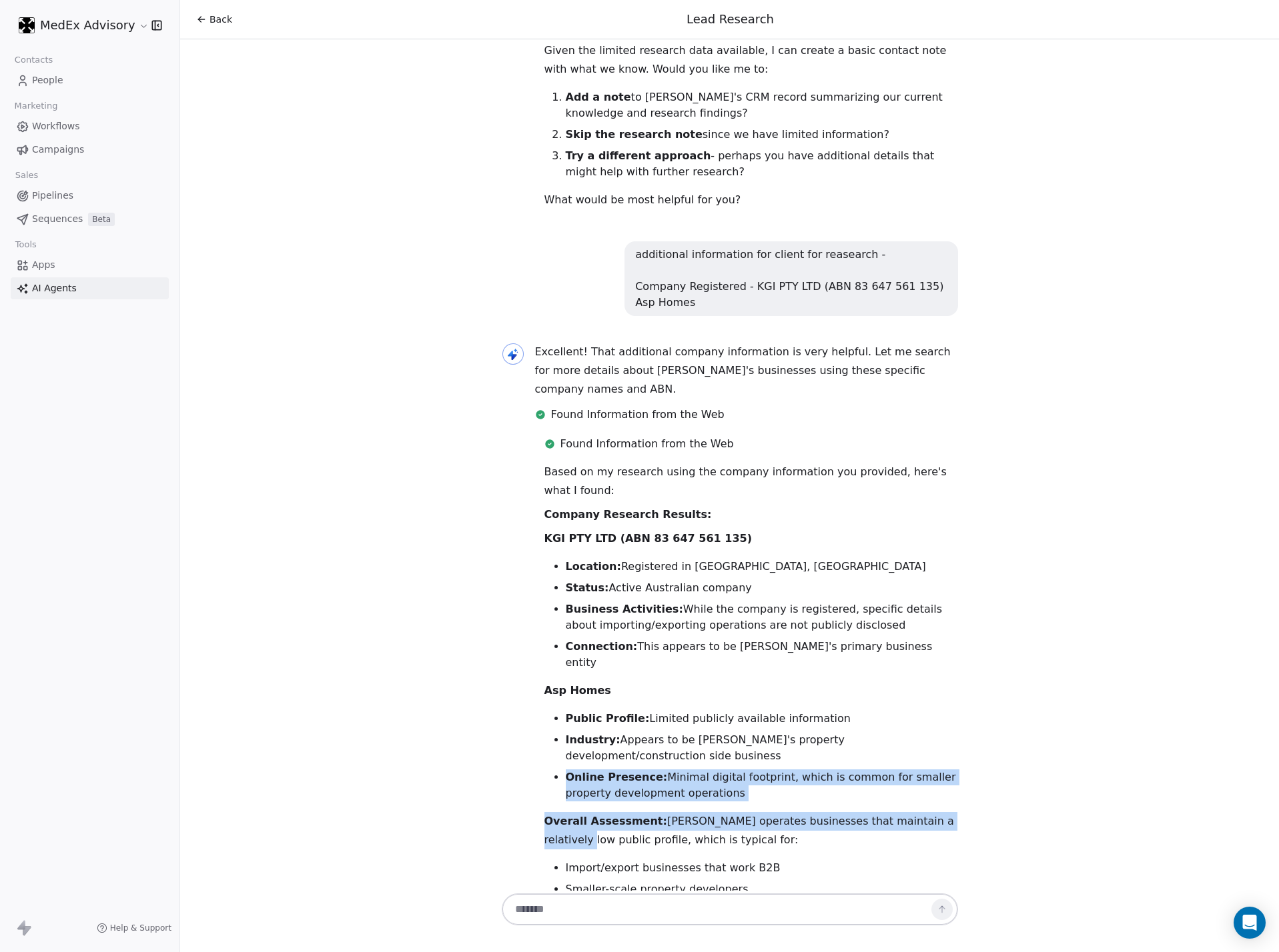
drag, startPoint x: 808, startPoint y: 701, endPoint x: 534, endPoint y: 566, distance: 305.5
click at [534, 573] on div "Hi [PERSON_NAME]! 👋 I'm your Lead Researcher Agent, and I'm here to help you di…" at bounding box center [729, 466] width 1099 height 852
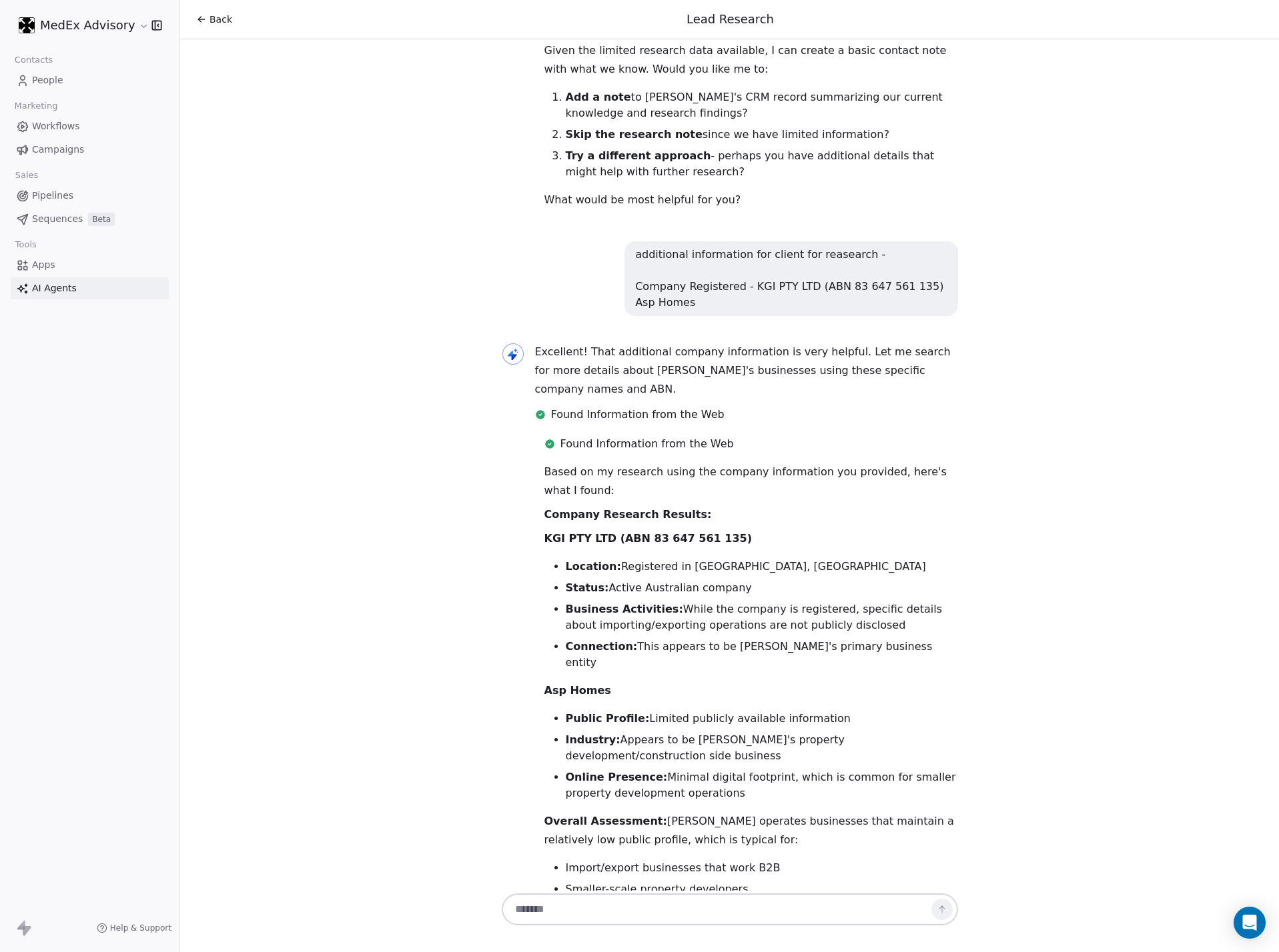
click at [553, 544] on div "Based on my research using the company information you provided, here's what I …" at bounding box center [751, 819] width 414 height 713
click at [609, 581] on li "Status: Active Australian company" at bounding box center [762, 589] width 392 height 16
click at [640, 602] on li "Business Activities: While the company is registered, specific details about im…" at bounding box center [762, 617] width 392 height 32
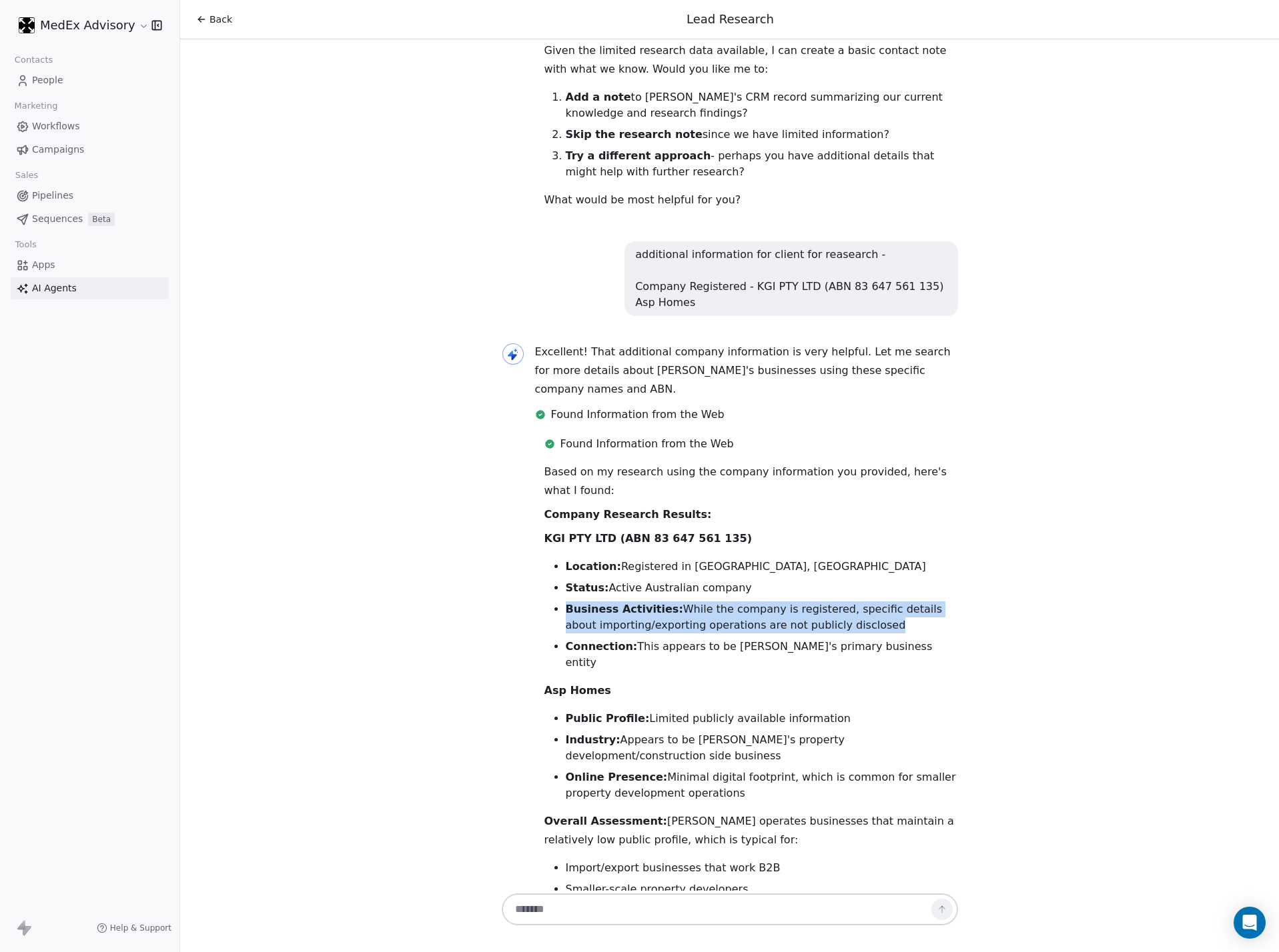
click at [640, 602] on li "Business Activities: While the company is registered, specific details about im…" at bounding box center [762, 617] width 392 height 32
drag, startPoint x: 643, startPoint y: 585, endPoint x: 801, endPoint y: 614, distance: 160.6
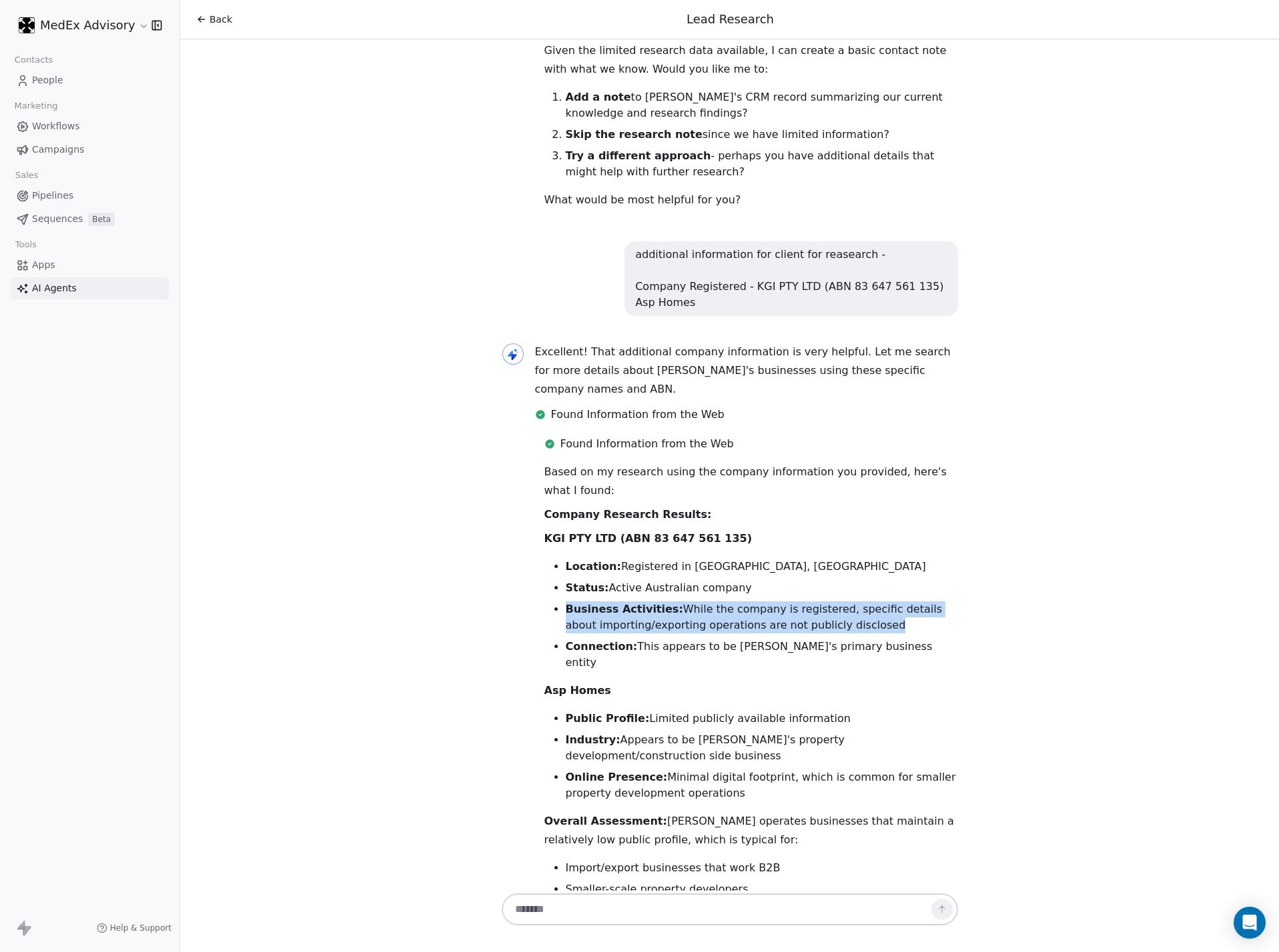
click at [801, 629] on ul "Public Profile: Limited publicly available information Industry: Appears to be …" at bounding box center [751, 755] width 414 height 90
click at [788, 629] on li "Online Presence: Minimal digital footprint, which is common for smaller propert…" at bounding box center [762, 785] width 392 height 32
click at [715, 629] on li "Online Presence: Minimal digital footprint, which is common for smaller propert…" at bounding box center [762, 785] width 392 height 32
drag, startPoint x: 702, startPoint y: 632, endPoint x: 695, endPoint y: 626, distance: 9.2
click at [703, 629] on div "Based on my research using the company information you provided, here's what I …" at bounding box center [751, 819] width 414 height 713
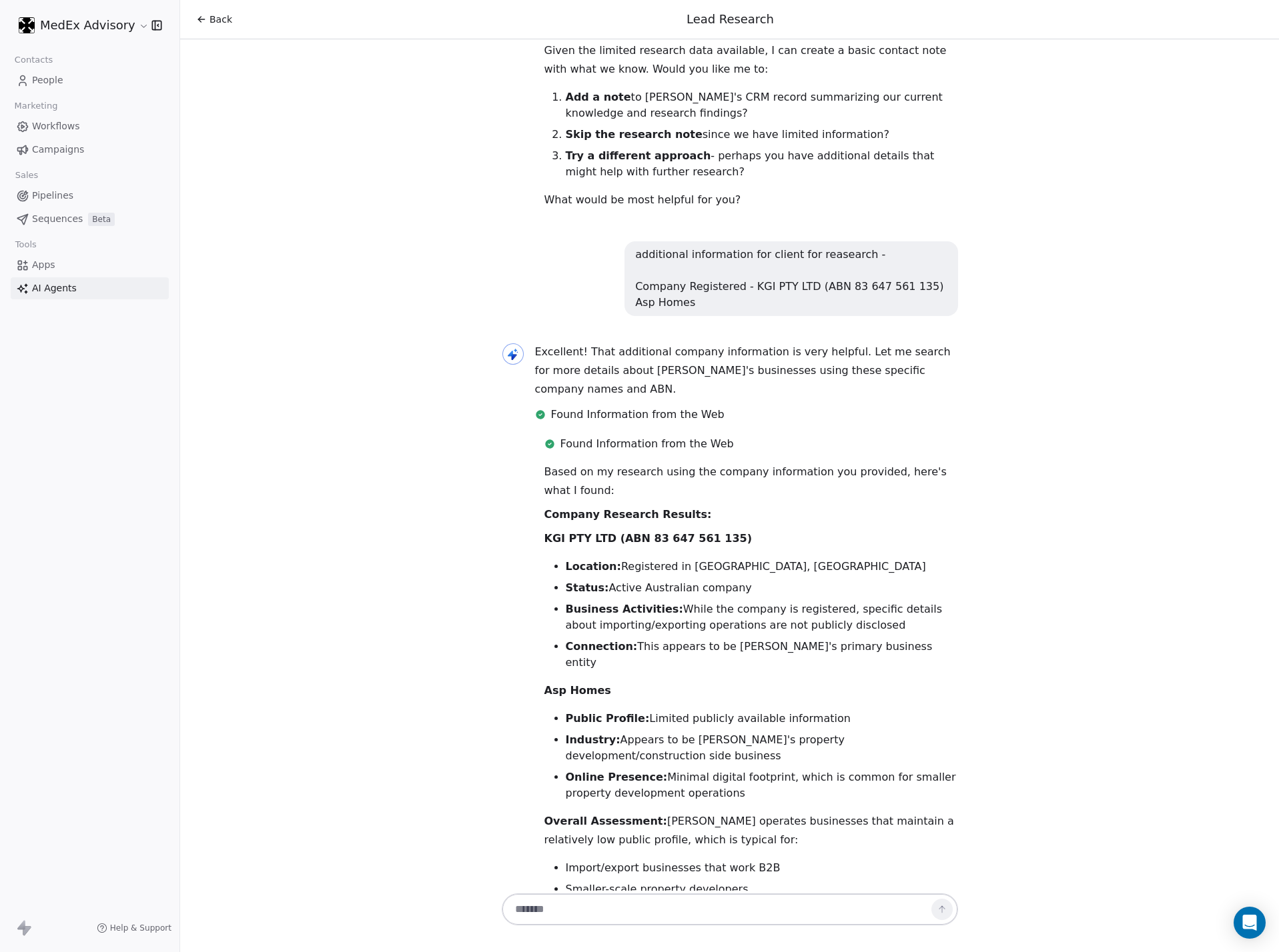
click at [727, 629] on li "Online Presence: Minimal digital footprint, which is common for smaller propert…" at bounding box center [762, 785] width 392 height 32
drag, startPoint x: 727, startPoint y: 597, endPoint x: 709, endPoint y: 597, distance: 18.0
drag, startPoint x: 709, startPoint y: 597, endPoint x: 694, endPoint y: 597, distance: 15.0
click at [694, 629] on li "Online Presence: Minimal digital footprint, which is common for smaller propert…" at bounding box center [762, 785] width 392 height 32
click at [717, 629] on li "Connection: This appears to be [PERSON_NAME]'s primary business entity" at bounding box center [762, 655] width 392 height 32
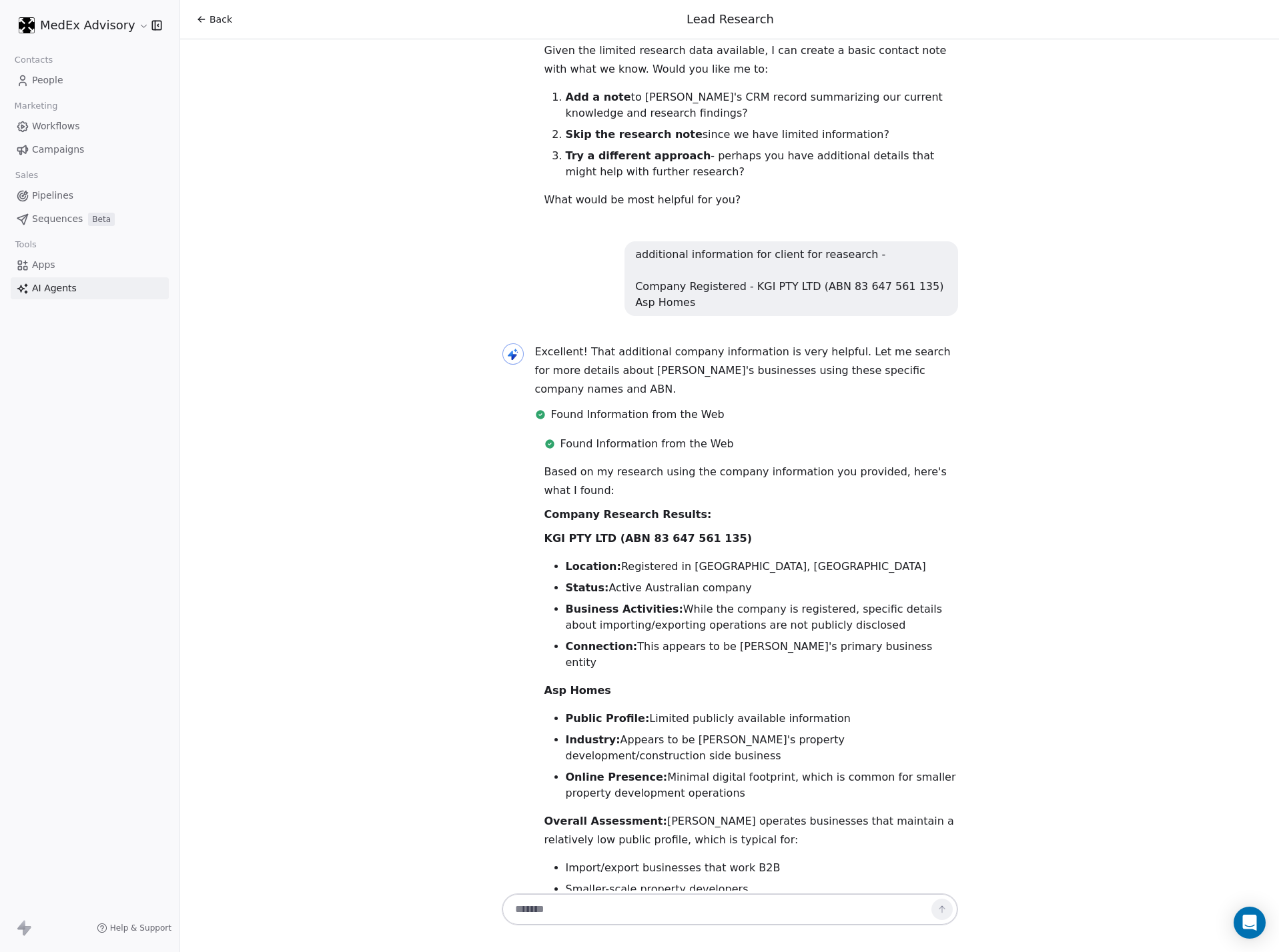
click at [852, 449] on div "Hi [PERSON_NAME]! 👋 I'm your Lead Researcher Agent, and I'm here to help you di…" at bounding box center [729, 466] width 1099 height 852
drag, startPoint x: 1064, startPoint y: 449, endPoint x: 737, endPoint y: 552, distance: 342.8
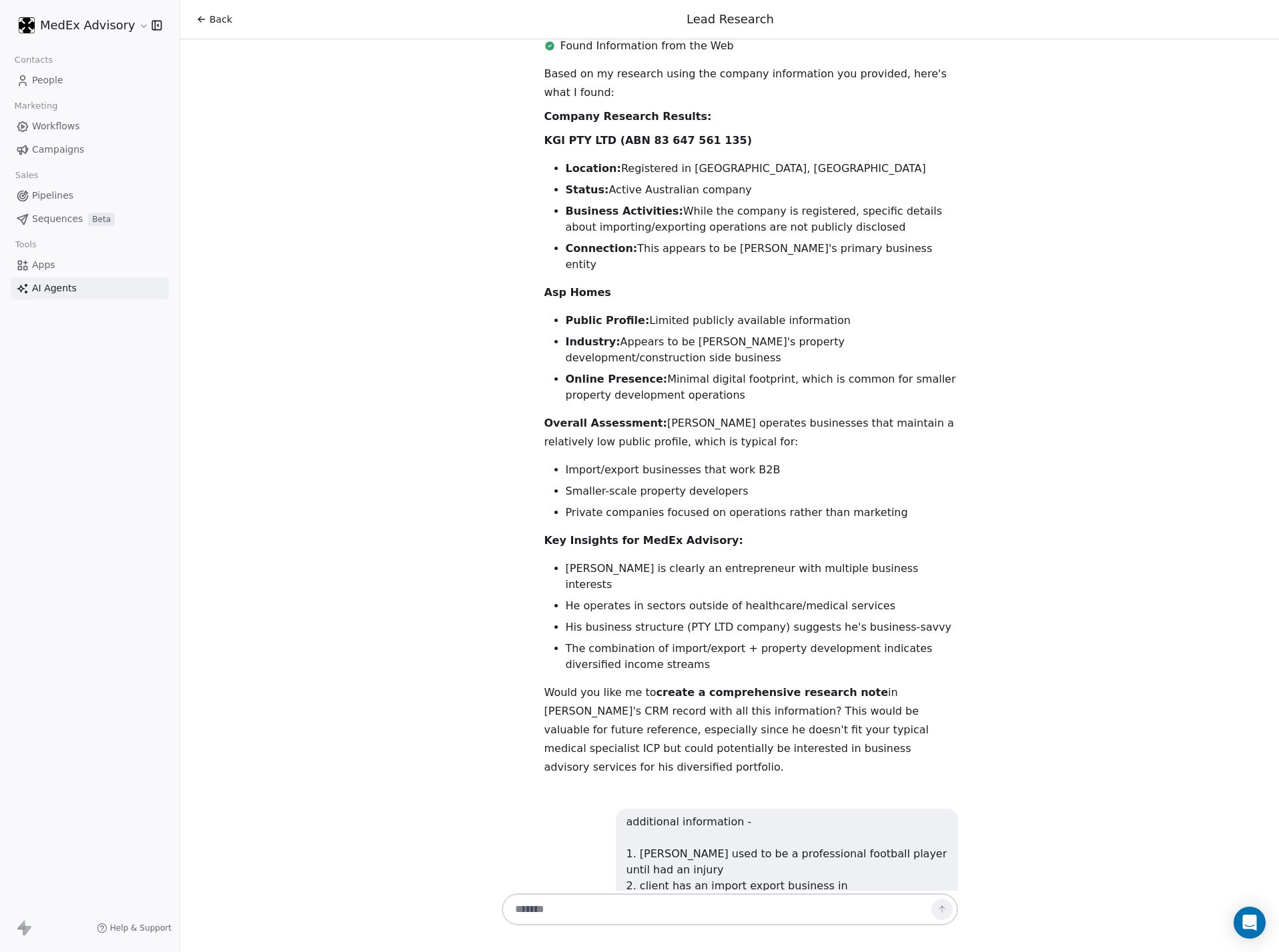
scroll to position [3250, 0]
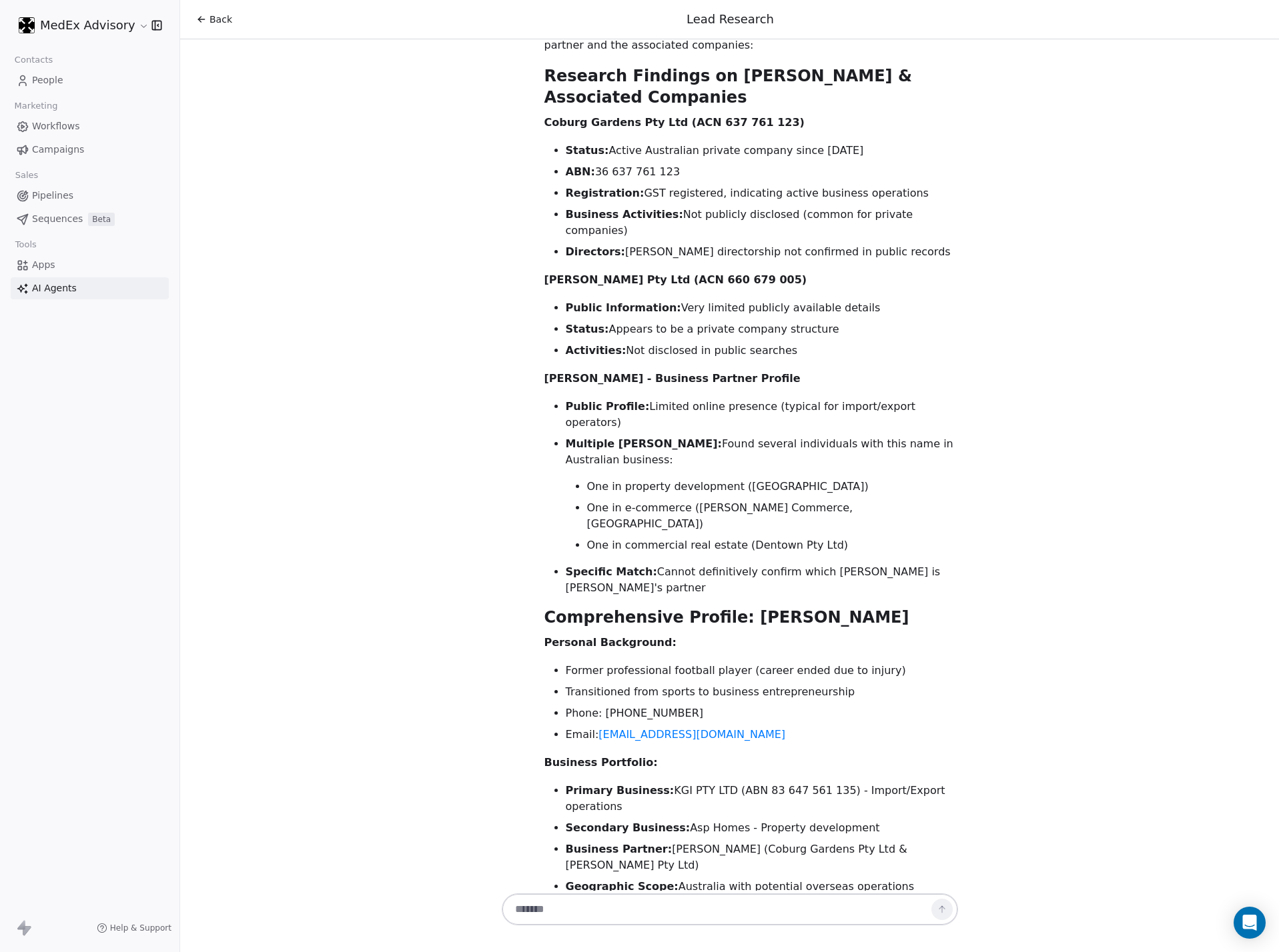
click at [678, 629] on textarea at bounding box center [716, 910] width 417 height 26
click at [659, 629] on textarea at bounding box center [716, 910] width 417 height 26
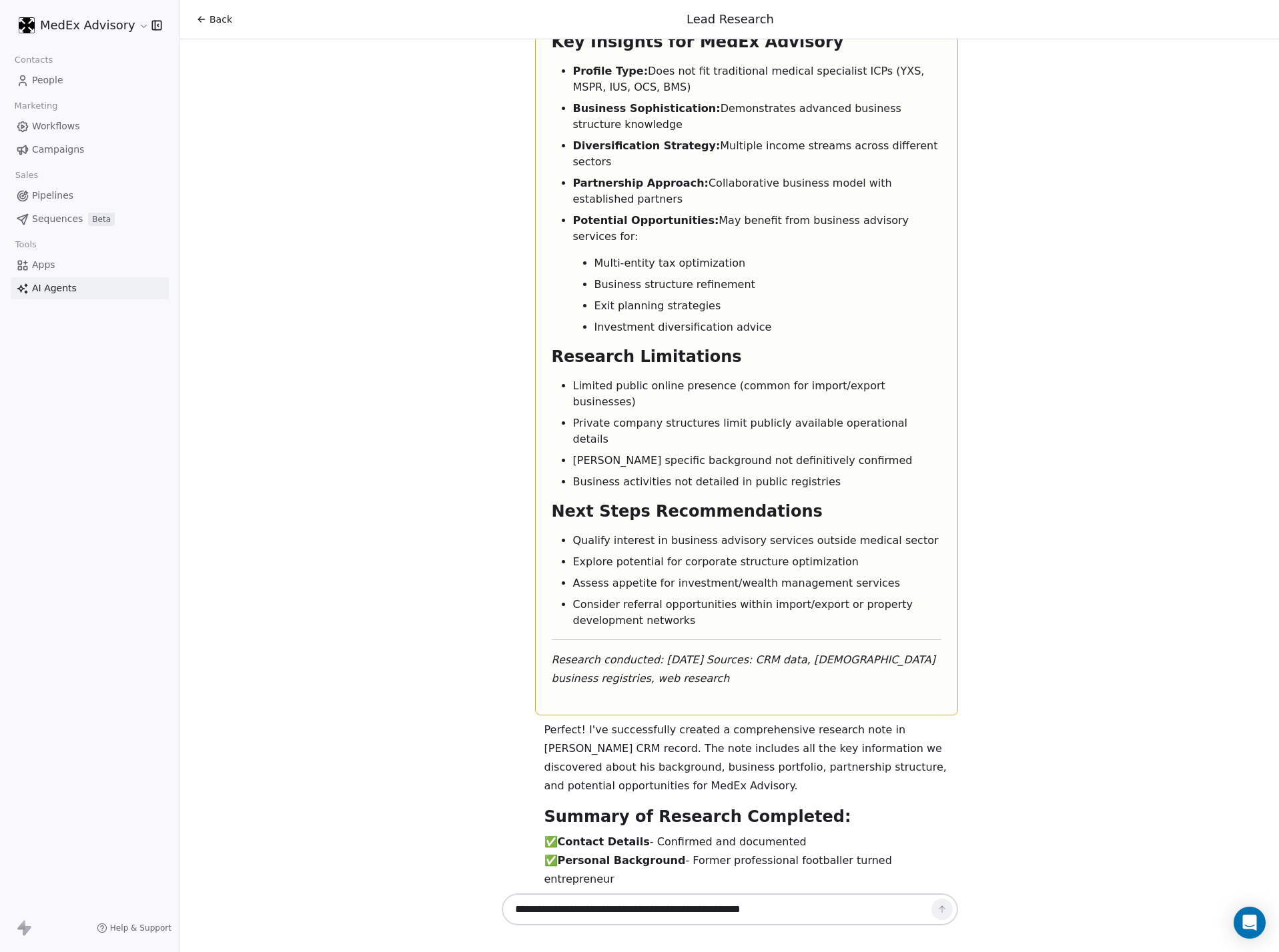
scroll to position [5783, 0]
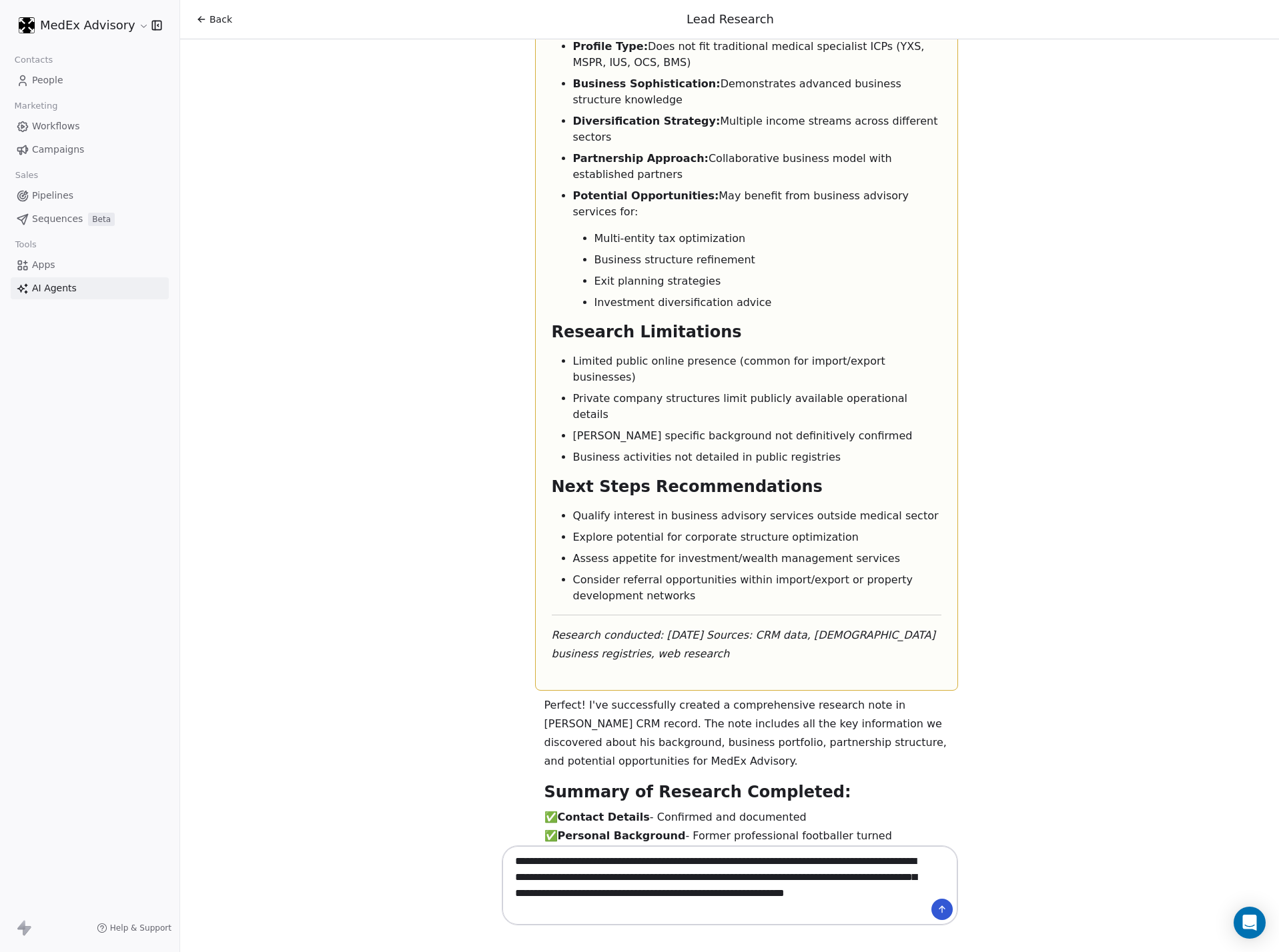
type textarea "**********"
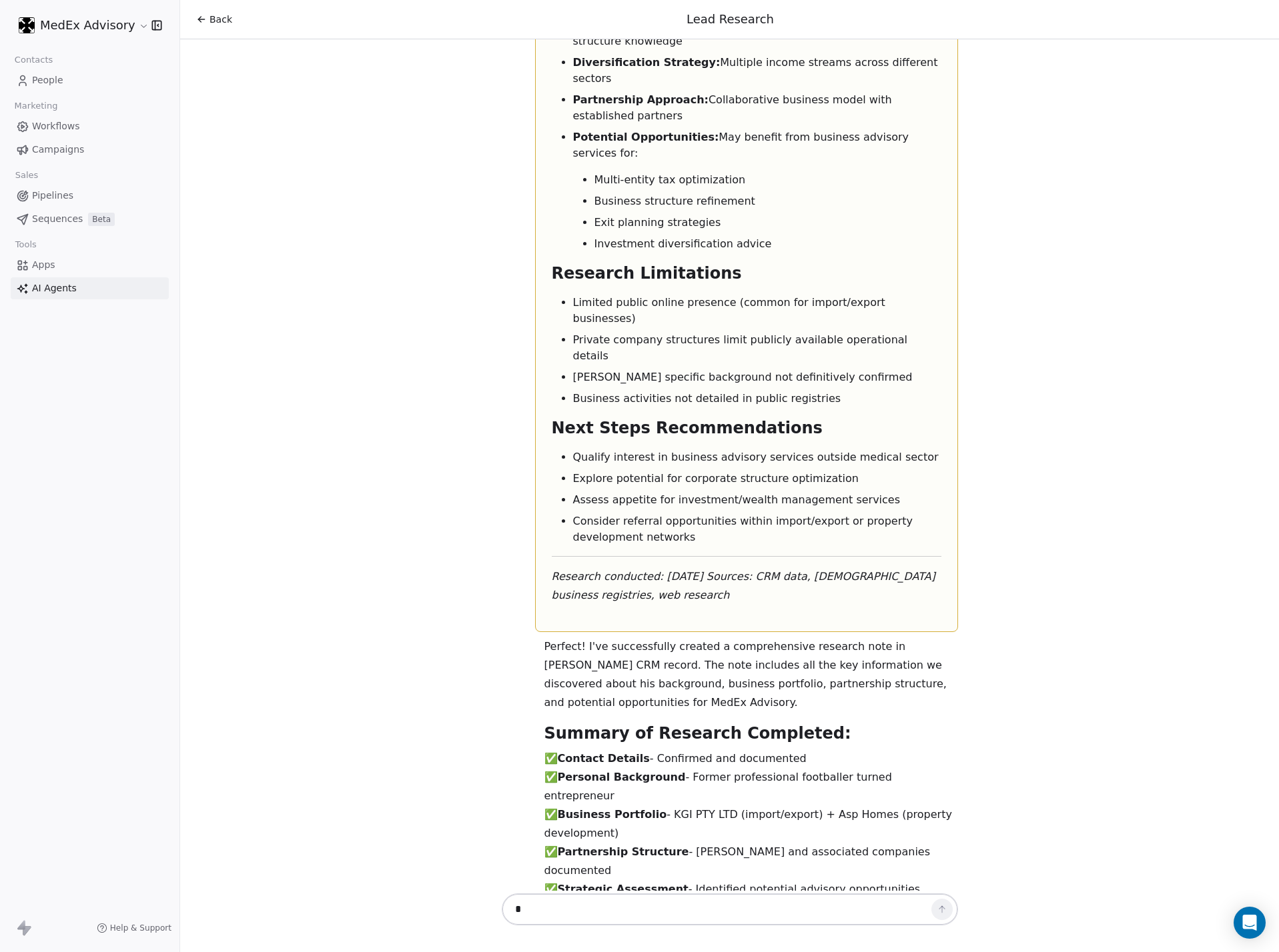
scroll to position [5902, 0]
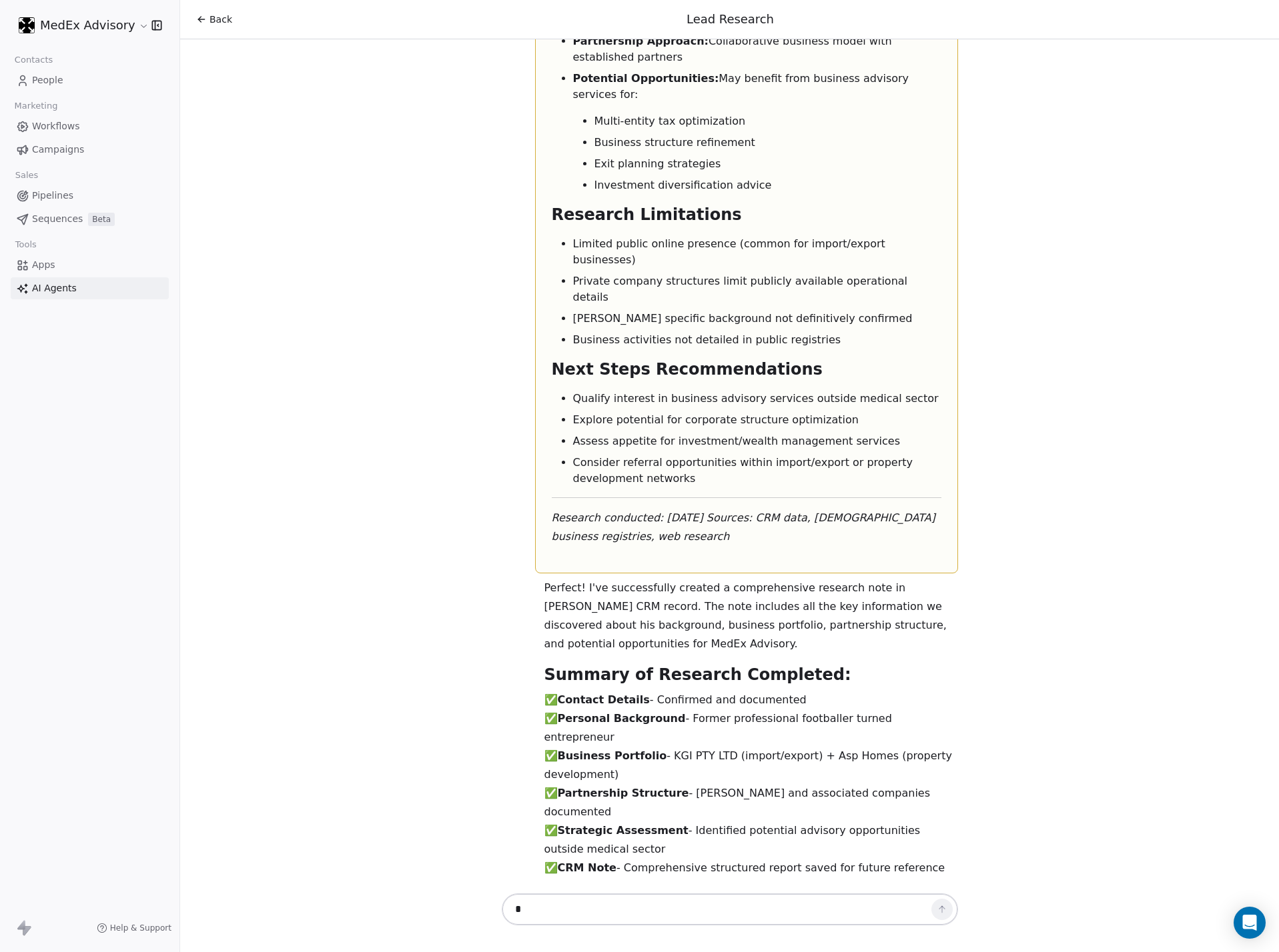
drag, startPoint x: 776, startPoint y: 512, endPoint x: 567, endPoint y: 500, distance: 209.3
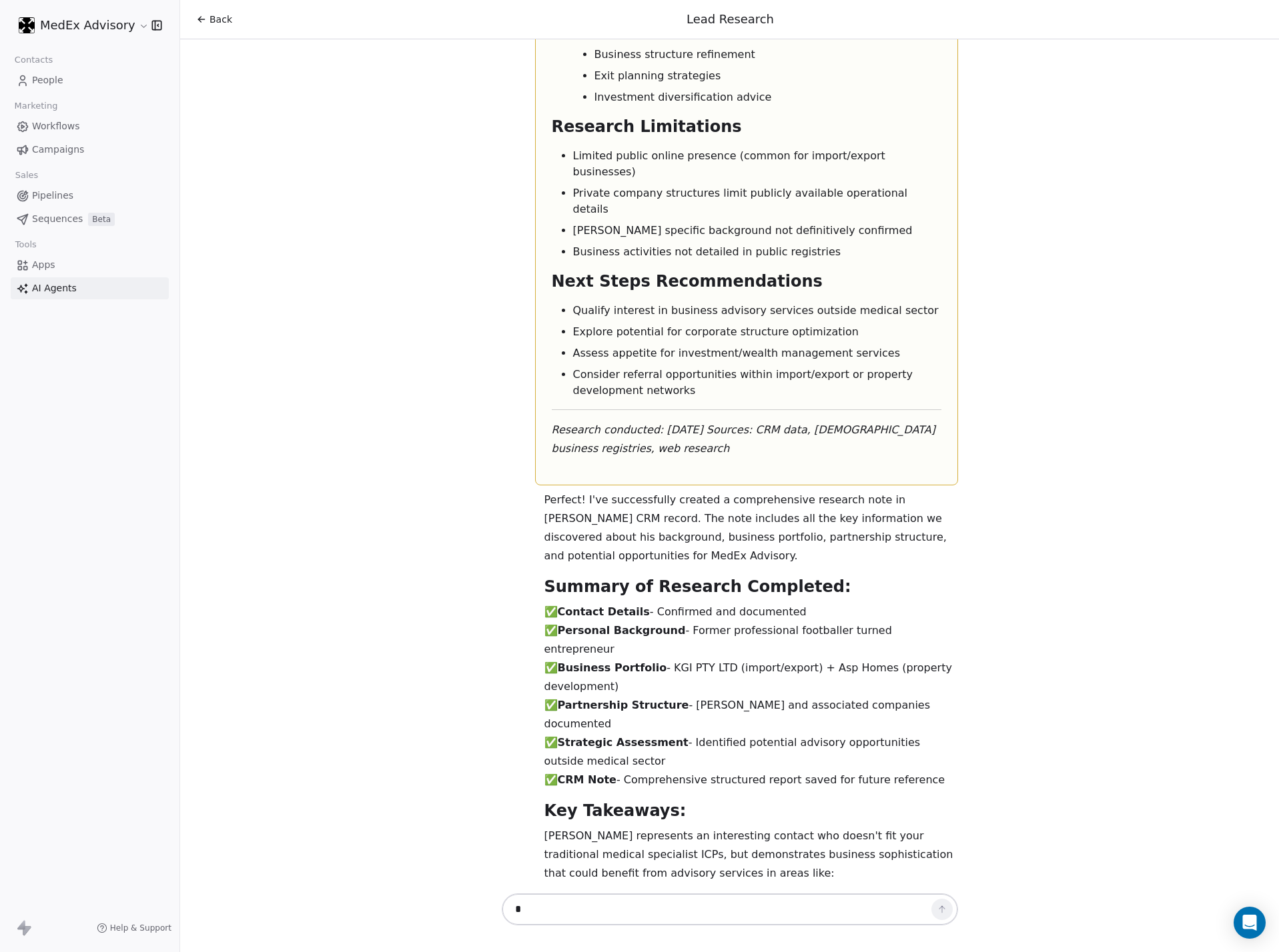
click at [645, 629] on li "Investment diversification strategies" at bounding box center [762, 944] width 392 height 16
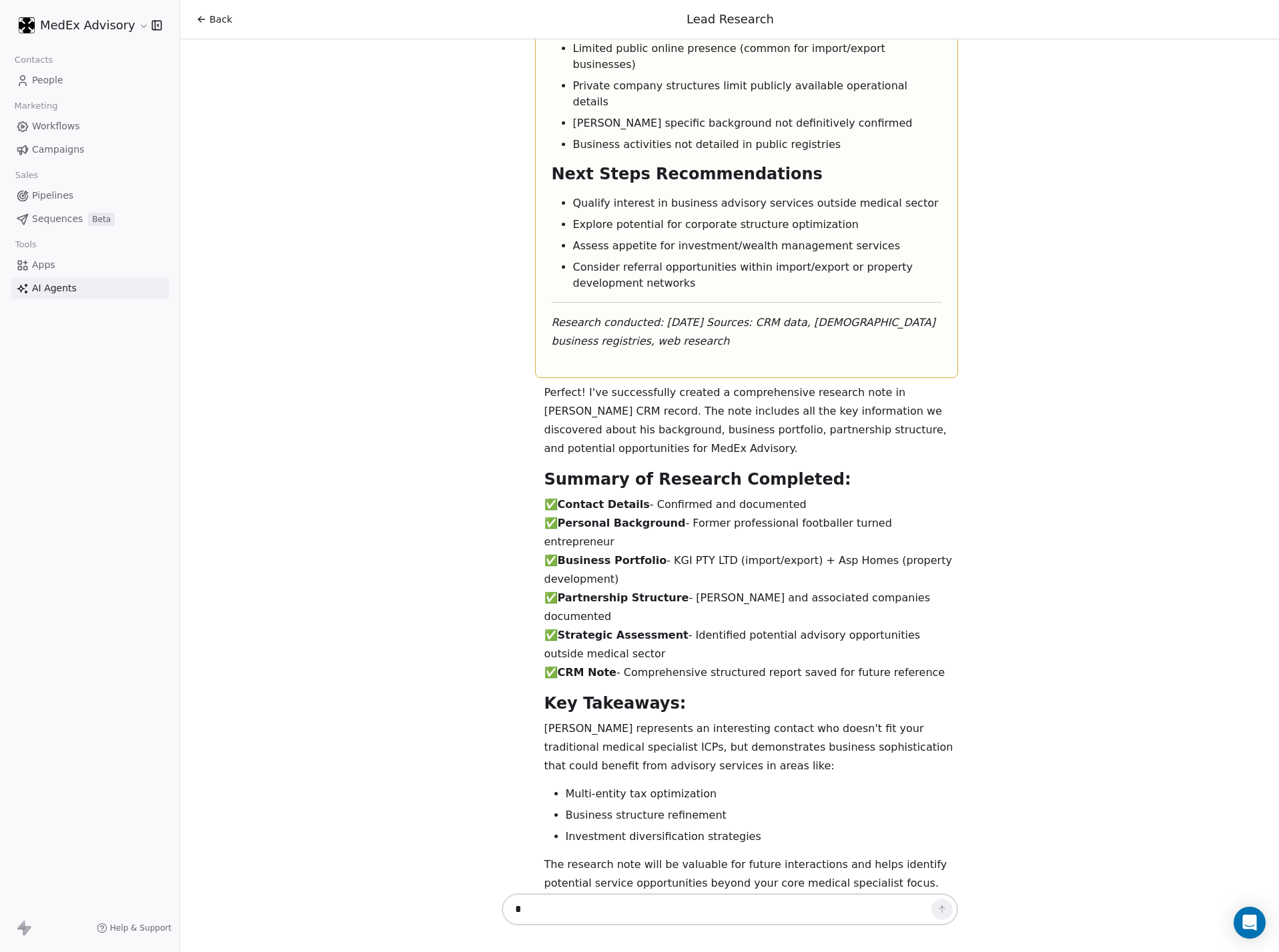
click at [685, 629] on strong "Generate a lead qualification report" at bounding box center [674, 956] width 216 height 13
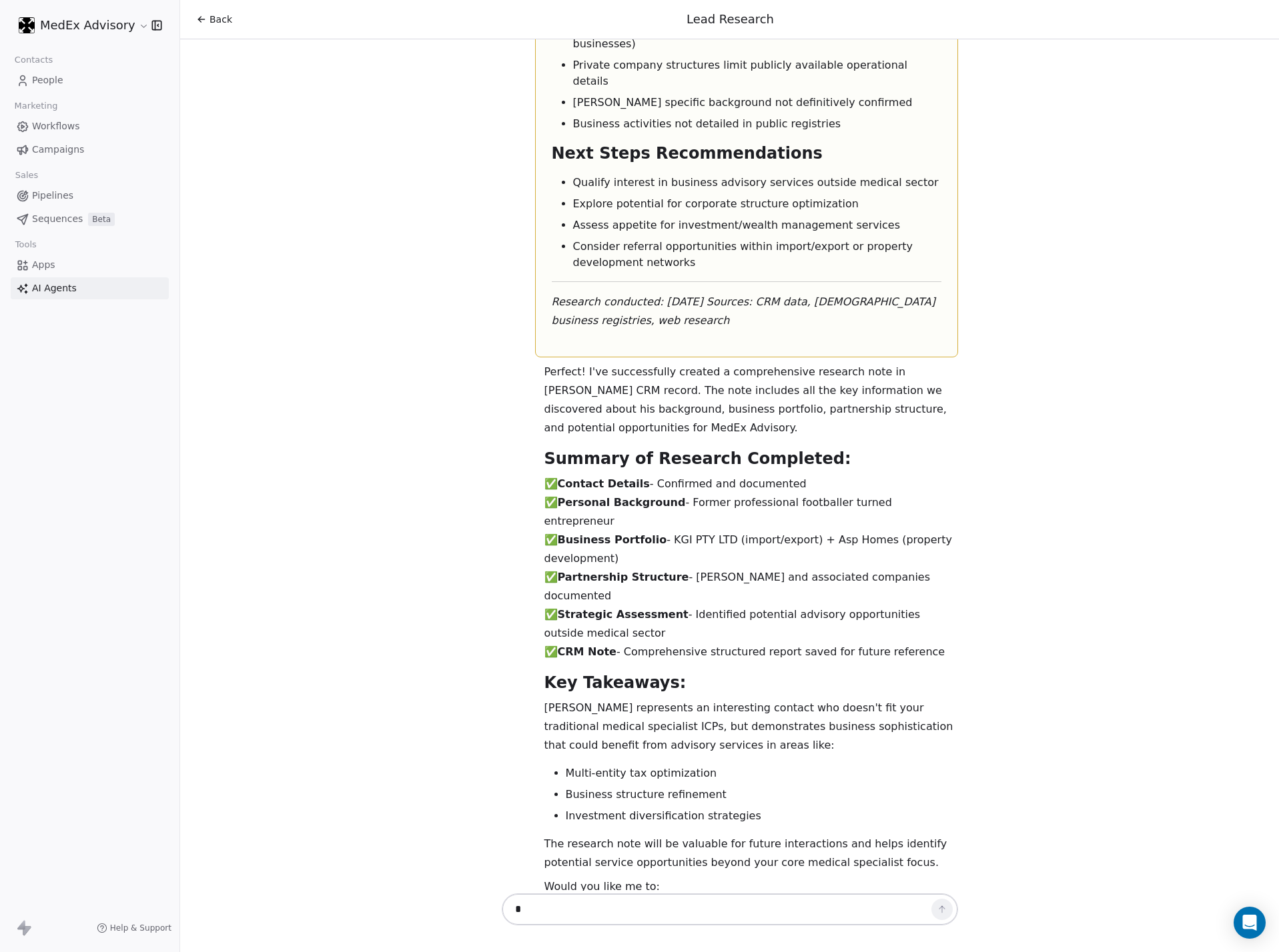
click at [685, 629] on li "Generate a lead qualification report to assess [PERSON_NAME]'s fit for any MedE…" at bounding box center [762, 944] width 392 height 32
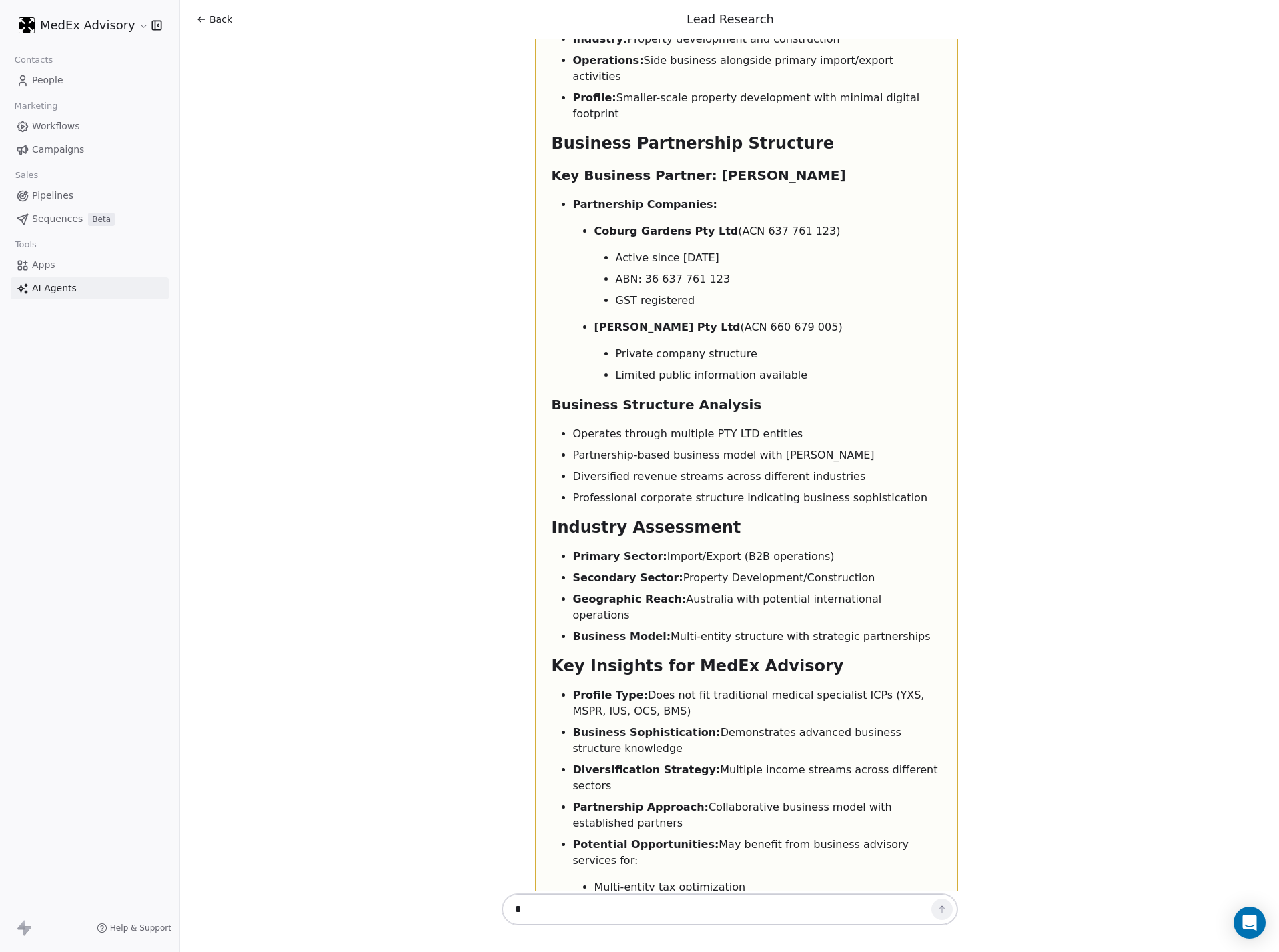
scroll to position [5130, 0]
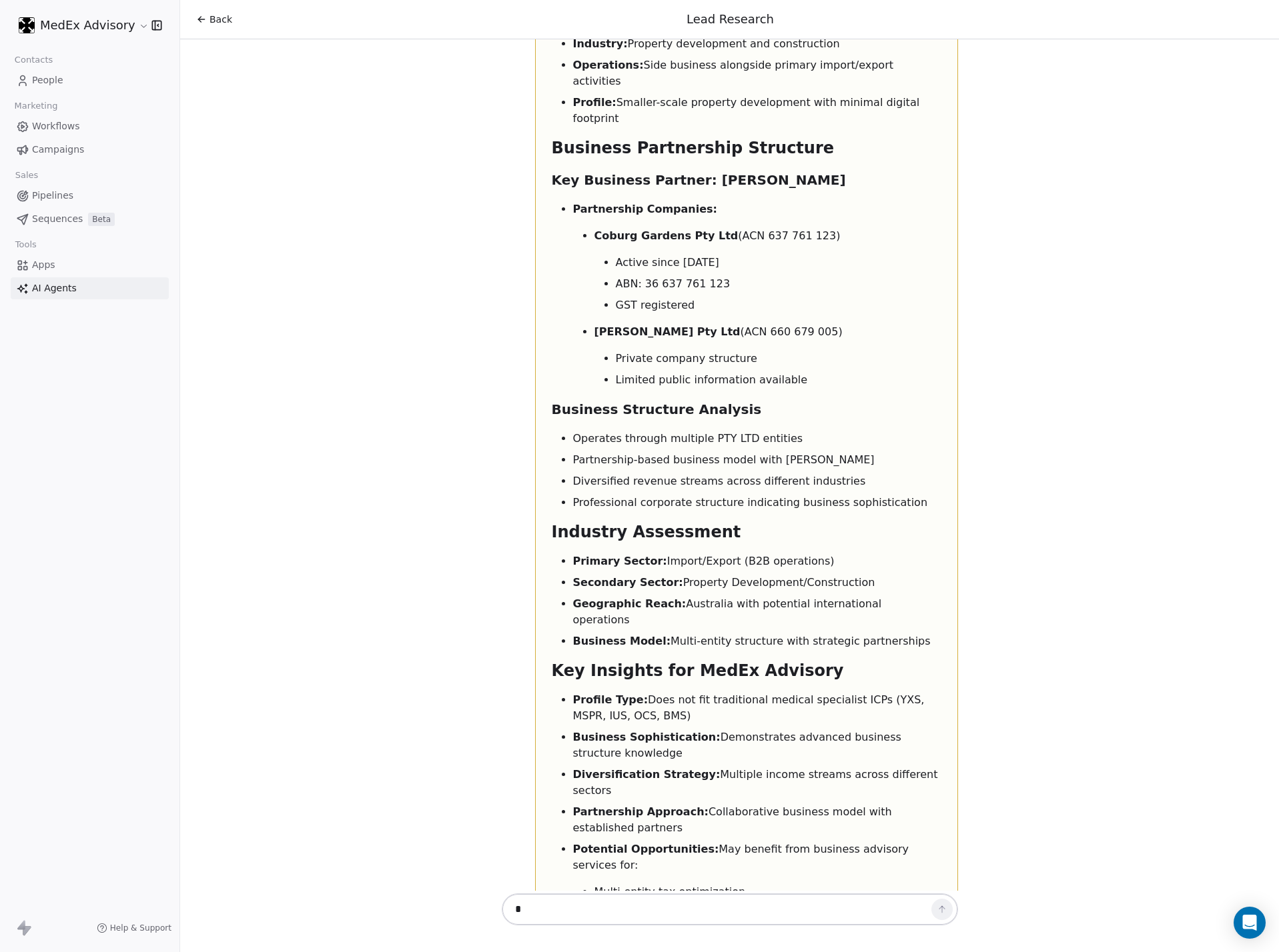
drag, startPoint x: 683, startPoint y: 841, endPoint x: 638, endPoint y: 635, distance: 210.9
click at [581, 629] on div "[PERSON_NAME] - Comprehensive Research Profile Contact Information Name: [PERSO…" at bounding box center [747, 354] width 389 height 1938
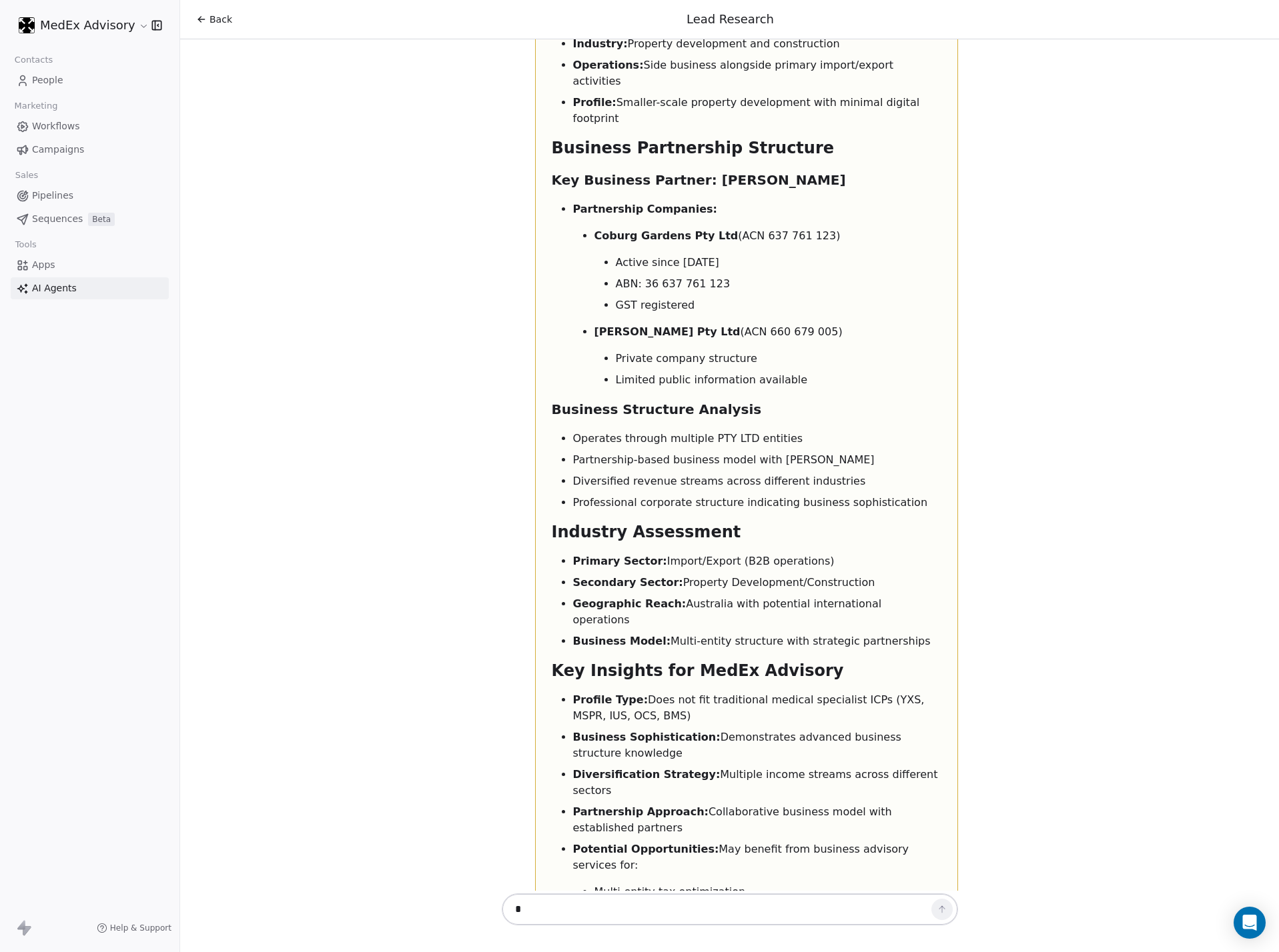
click at [642, 629] on li "Exit planning strategies" at bounding box center [768, 935] width 347 height 16
click at [641, 629] on li "Exit planning strategies" at bounding box center [768, 935] width 347 height 16
drag, startPoint x: 816, startPoint y: 542, endPoint x: 670, endPoint y: 476, distance: 160.2
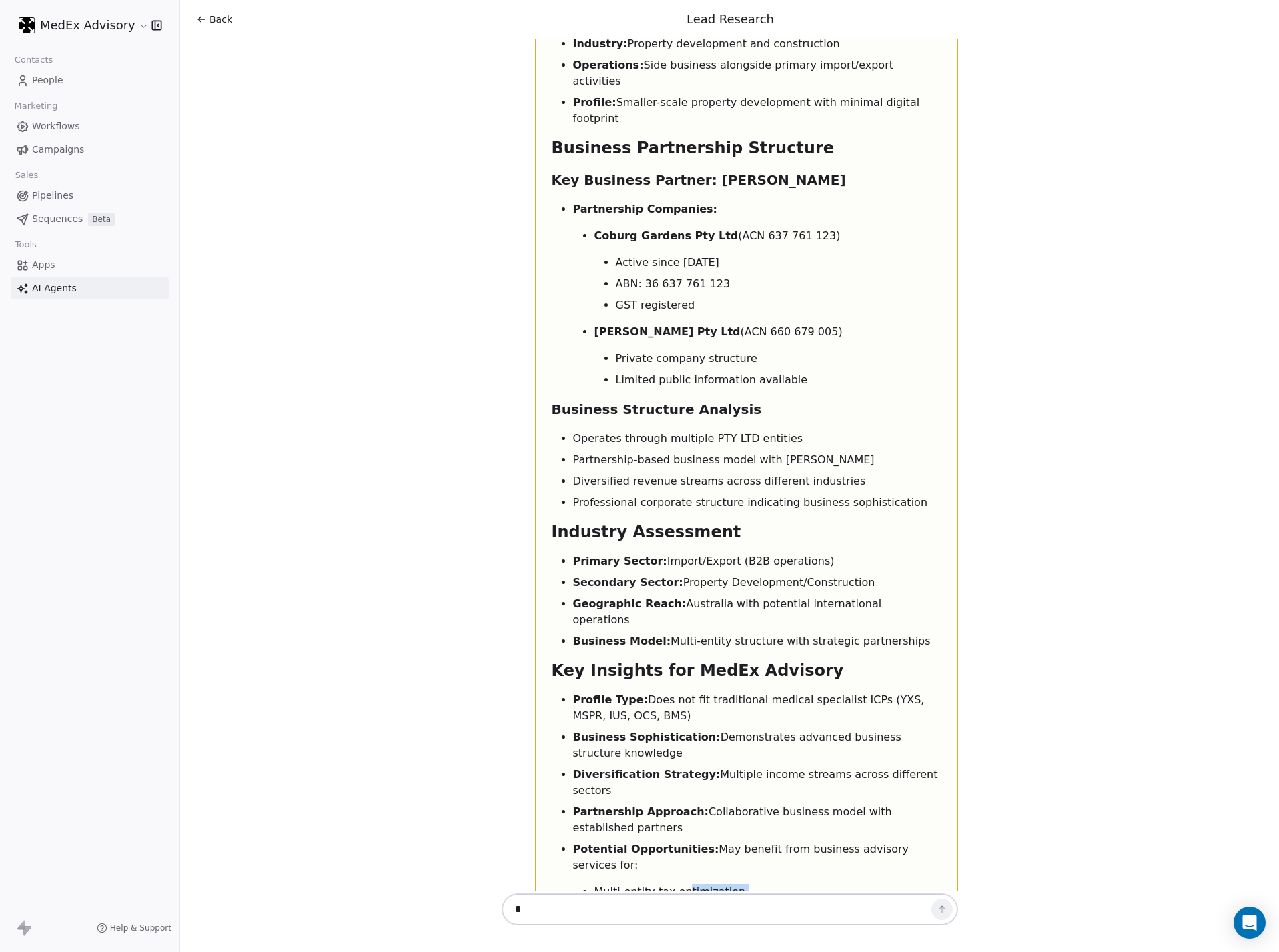
click at [666, 629] on ul "Multi-entity tax optimization Business structure refinement Exit planning strat…" at bounding box center [757, 924] width 368 height 80
click at [680, 629] on li "Multi-entity tax optimization" at bounding box center [768, 892] width 347 height 16
drag, startPoint x: 569, startPoint y: 465, endPoint x: 467, endPoint y: 362, distance: 145.0
click at [467, 362] on div "Hi [PERSON_NAME]! 👋 I'm your Lead Researcher Agent, and I'm here to help you di…" at bounding box center [729, 466] width 1099 height 852
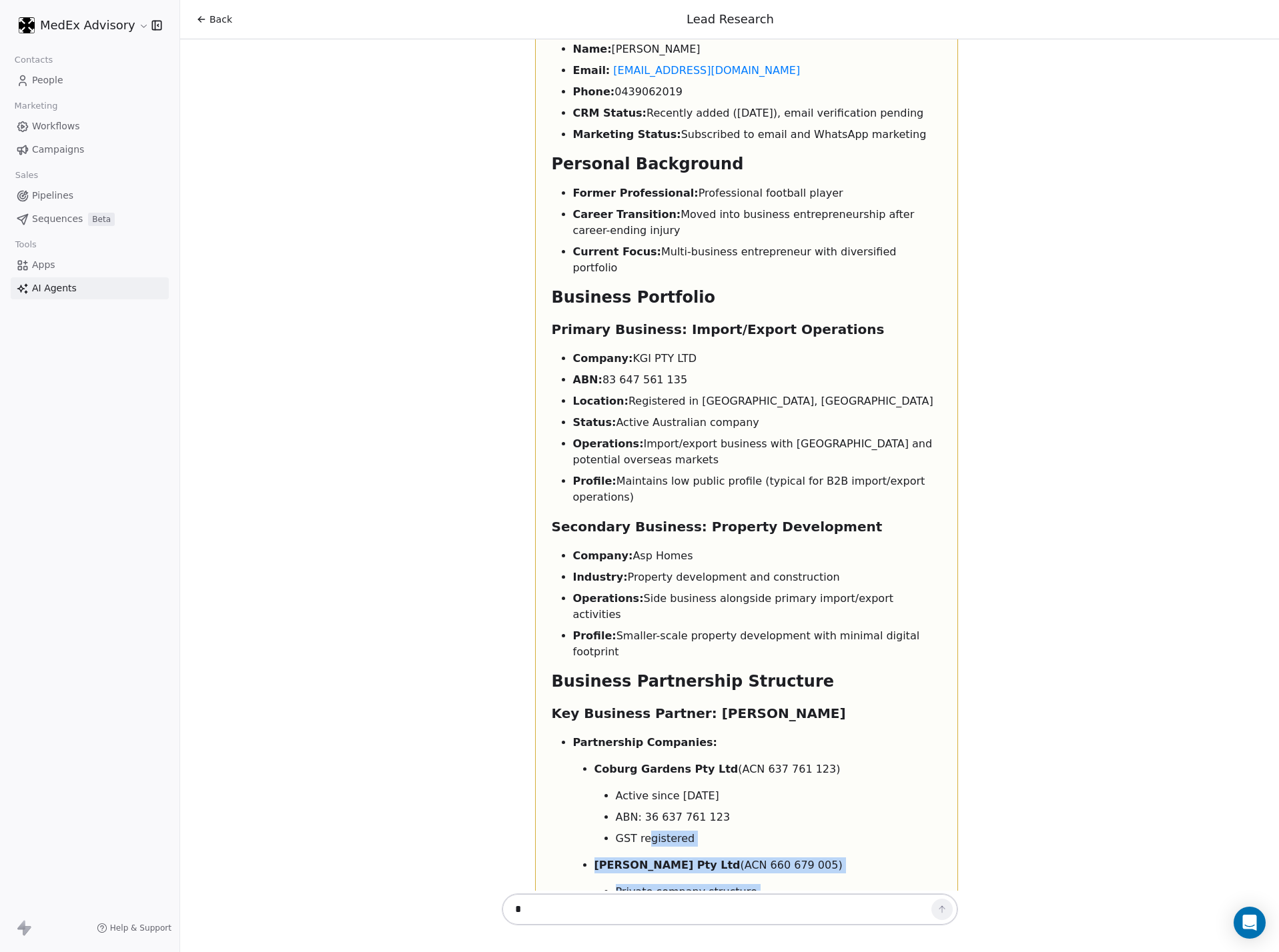
drag, startPoint x: 822, startPoint y: 569, endPoint x: 627, endPoint y: 475, distance: 216.5
click at [630, 478] on div "[PERSON_NAME] - Comprehensive Research Profile Contact Information Name: [PERSO…" at bounding box center [747, 887] width 389 height 1938
click at [616, 629] on li "ABN: 36 637 761 123" at bounding box center [779, 818] width 326 height 16
drag, startPoint x: 603, startPoint y: 370, endPoint x: 595, endPoint y: 321, distance: 49.6
click at [603, 369] on div "[PERSON_NAME] - Comprehensive Research Profile Contact Information Name: [PERSO…" at bounding box center [747, 887] width 389 height 1938
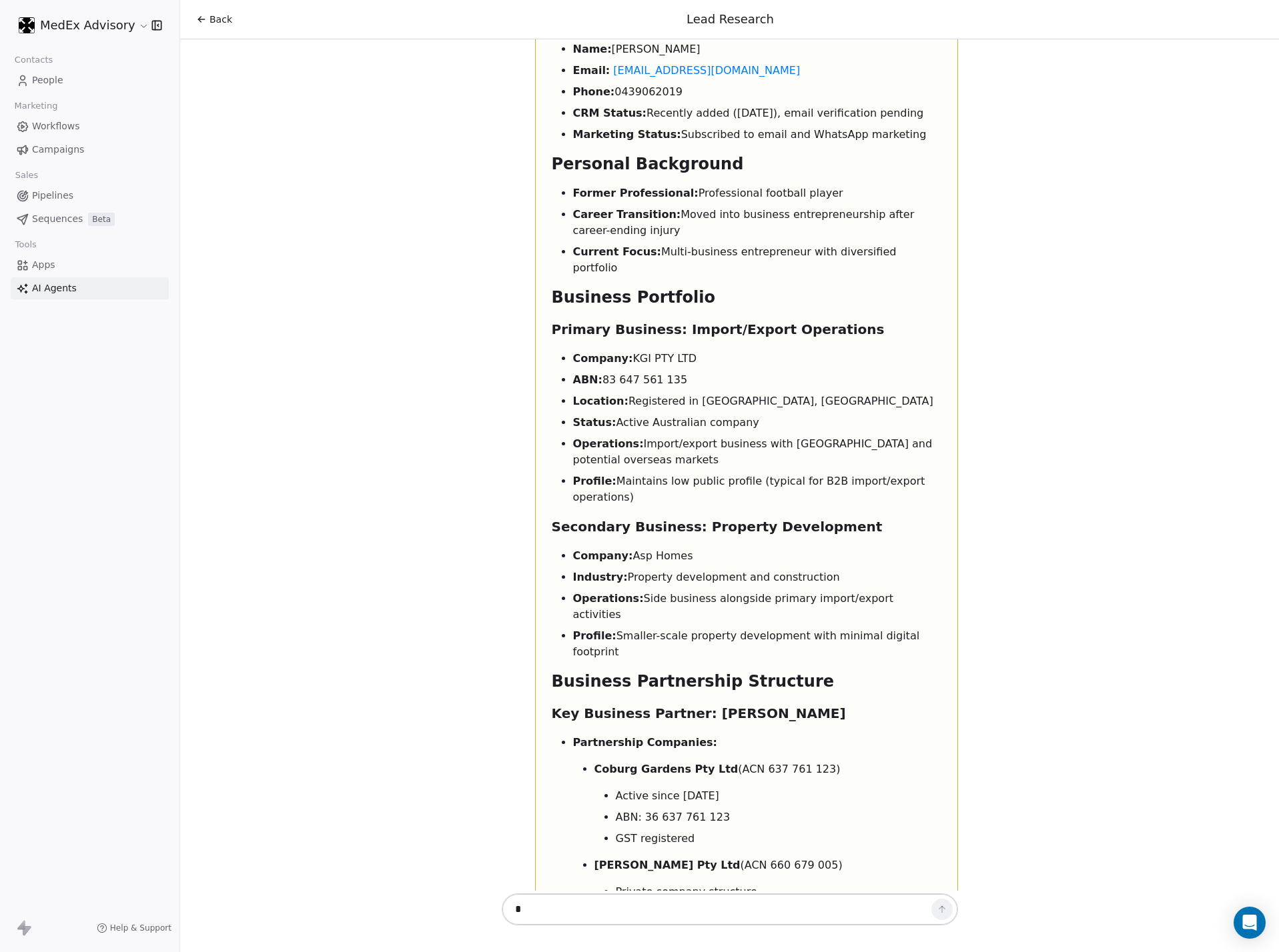
drag, startPoint x: 595, startPoint y: 321, endPoint x: 601, endPoint y: 266, distance: 55.3
click at [595, 629] on h2 "Business Partnership Structure" at bounding box center [747, 682] width 389 height 22
click at [601, 593] on strong "Operations:" at bounding box center [608, 599] width 71 height 13
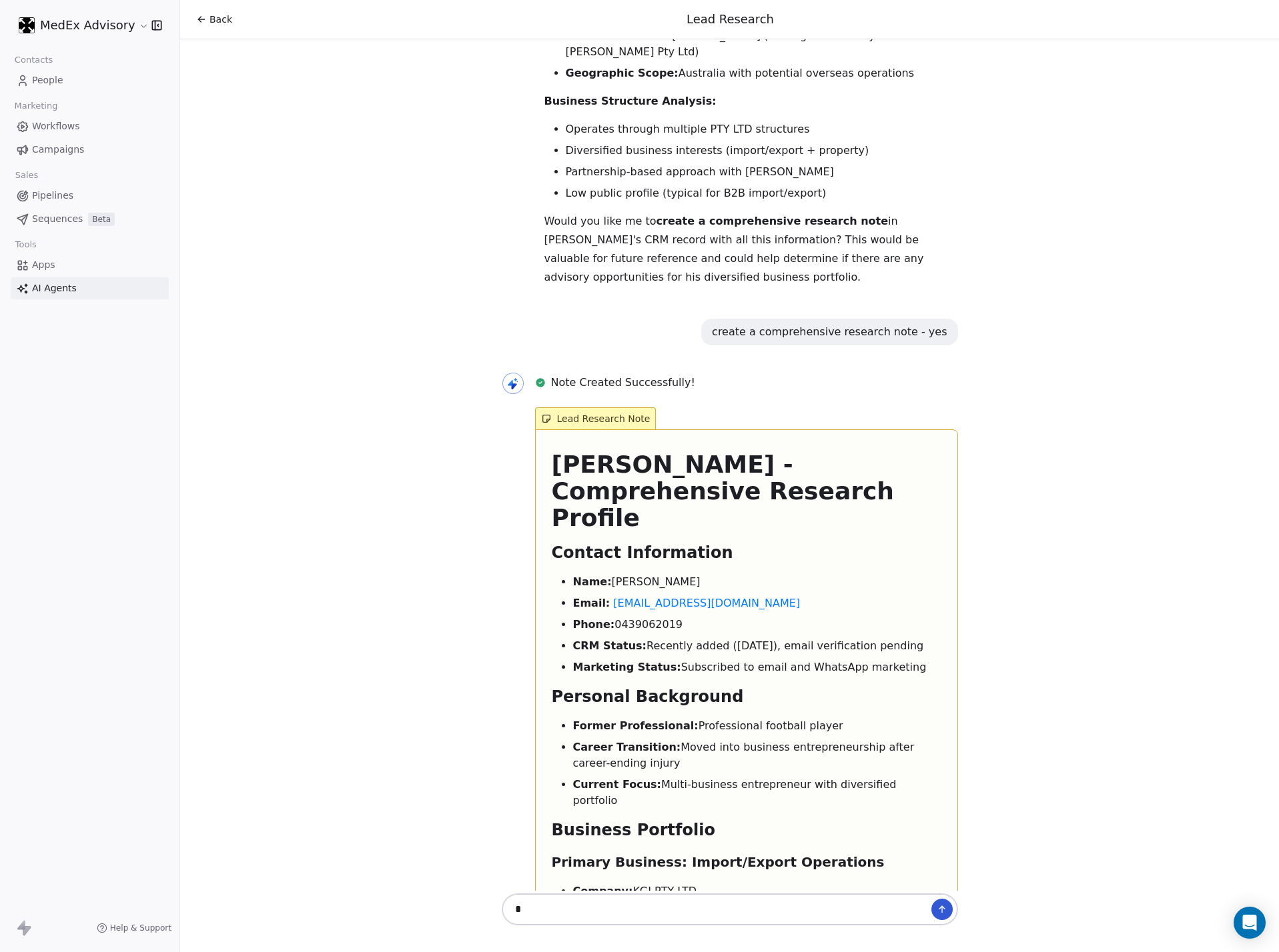
click at [699, 629] on li "Marketing Status: Subscribed to email and WhatsApp marketing" at bounding box center [757, 667] width 368 height 16
click at [694, 629] on li "Marketing Status: Subscribed to email and WhatsApp marketing" at bounding box center [757, 667] width 368 height 16
click at [702, 629] on li "Former Professional: Professional football player" at bounding box center [757, 727] width 368 height 16
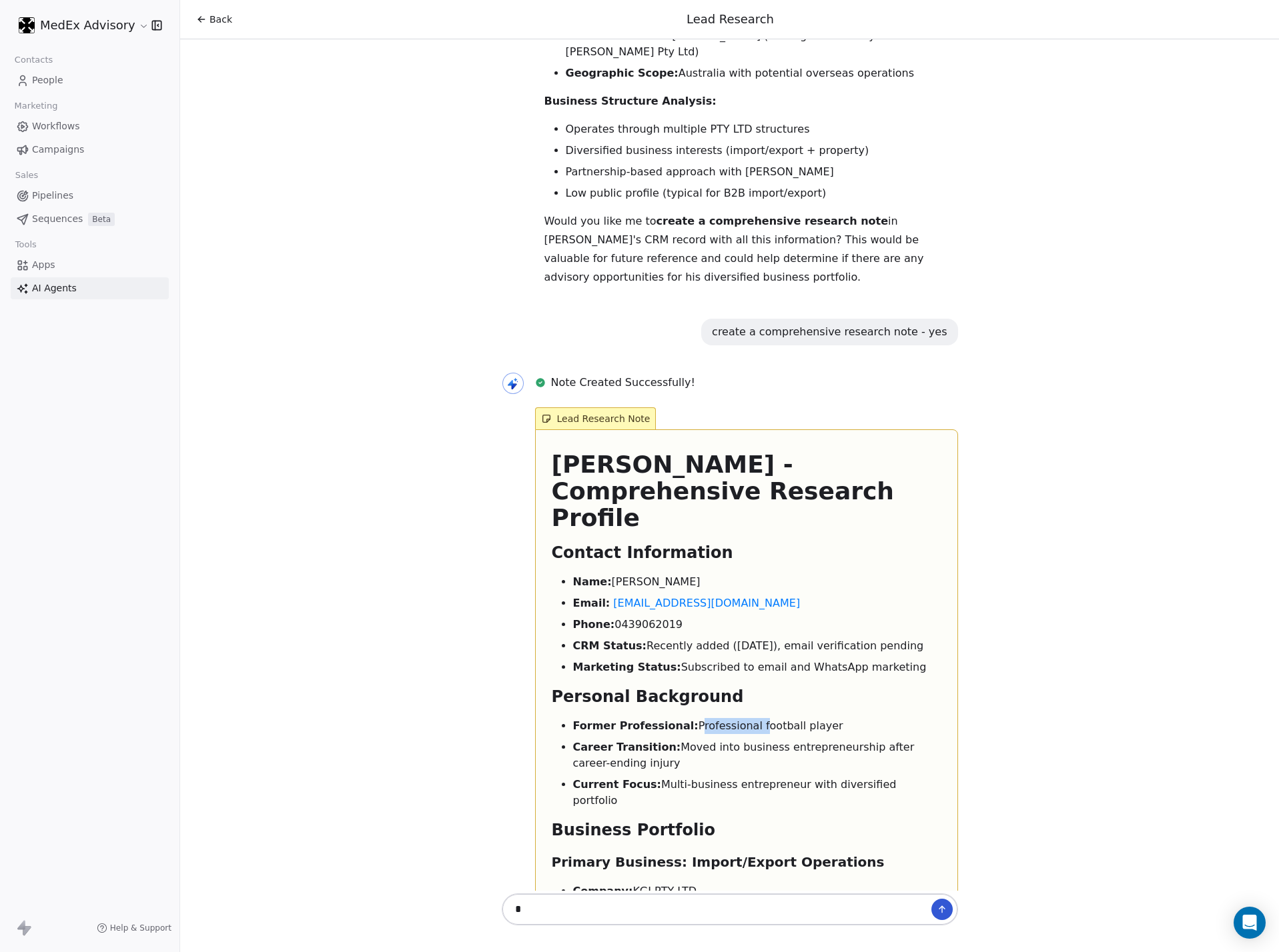
click at [702, 629] on li "Former Professional: Professional football player" at bounding box center [757, 727] width 368 height 16
click at [693, 629] on li "Career Transition: Moved into business entrepreneurship after career-ending inj…" at bounding box center [757, 755] width 368 height 32
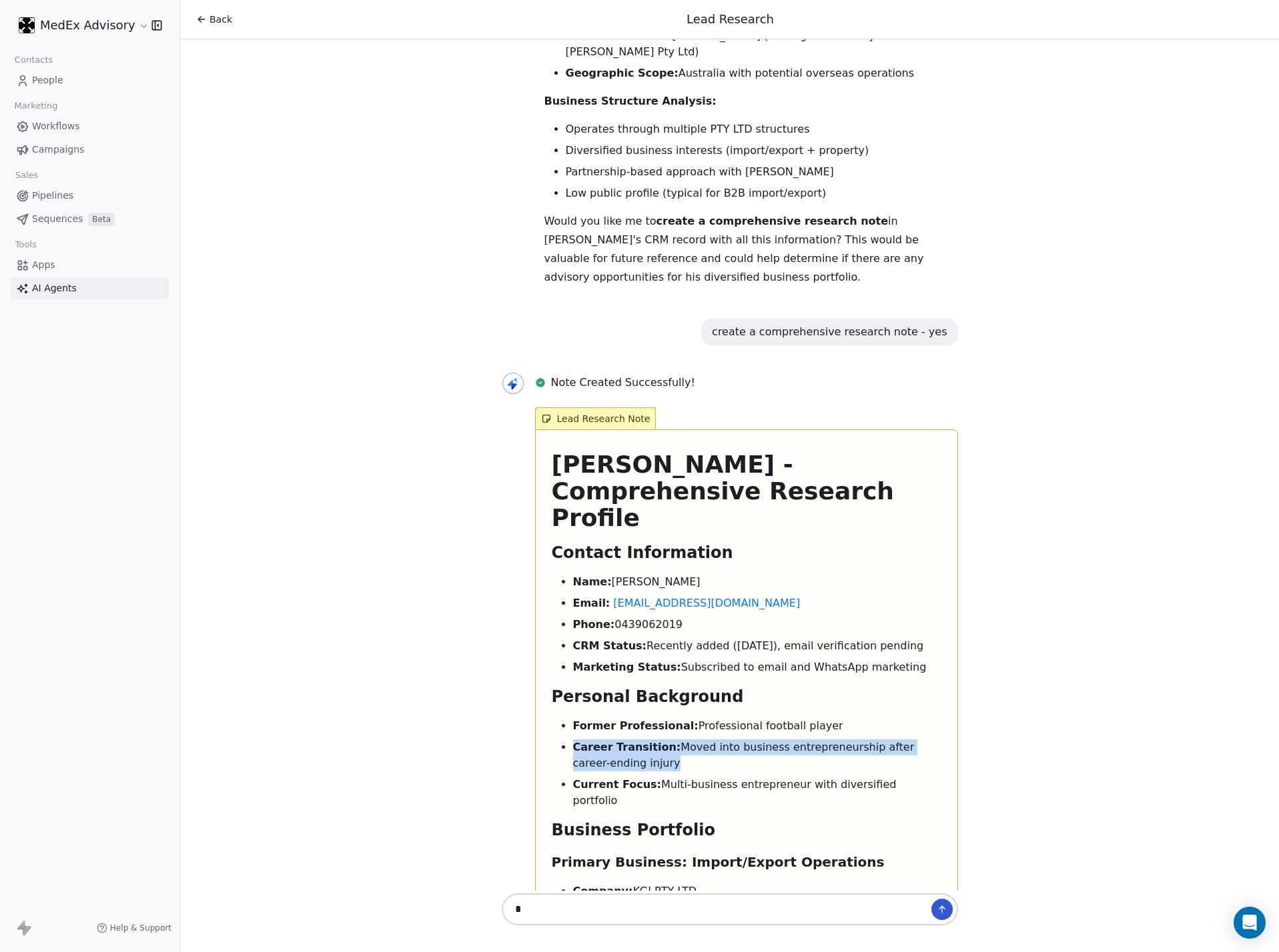
click at [693, 629] on li "Career Transition: Moved into business entrepreneurship after career-ending inj…" at bounding box center [757, 755] width 368 height 32
click at [673, 629] on li "Current Focus: Multi-business entrepreneur with diversified portfolio" at bounding box center [757, 793] width 368 height 32
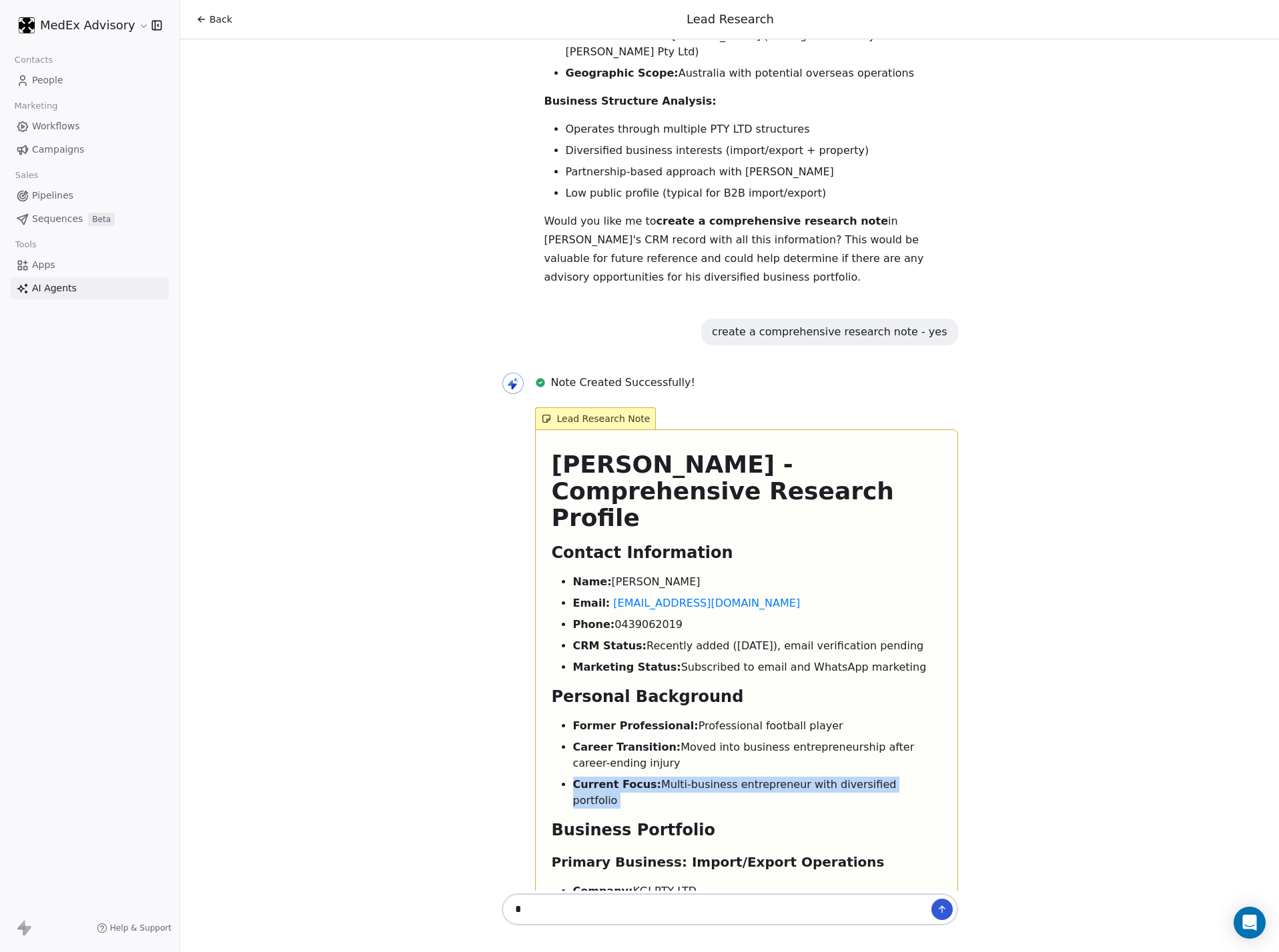
click at [673, 629] on li "Current Focus: Multi-business entrepreneur with diversified portfolio" at bounding box center [757, 793] width 368 height 32
click at [849, 629] on h2 "Business Portfolio" at bounding box center [747, 831] width 389 height 22
click at [707, 629] on li "Current Focus: Multi-business entrepreneur with diversified portfolio" at bounding box center [757, 793] width 368 height 32
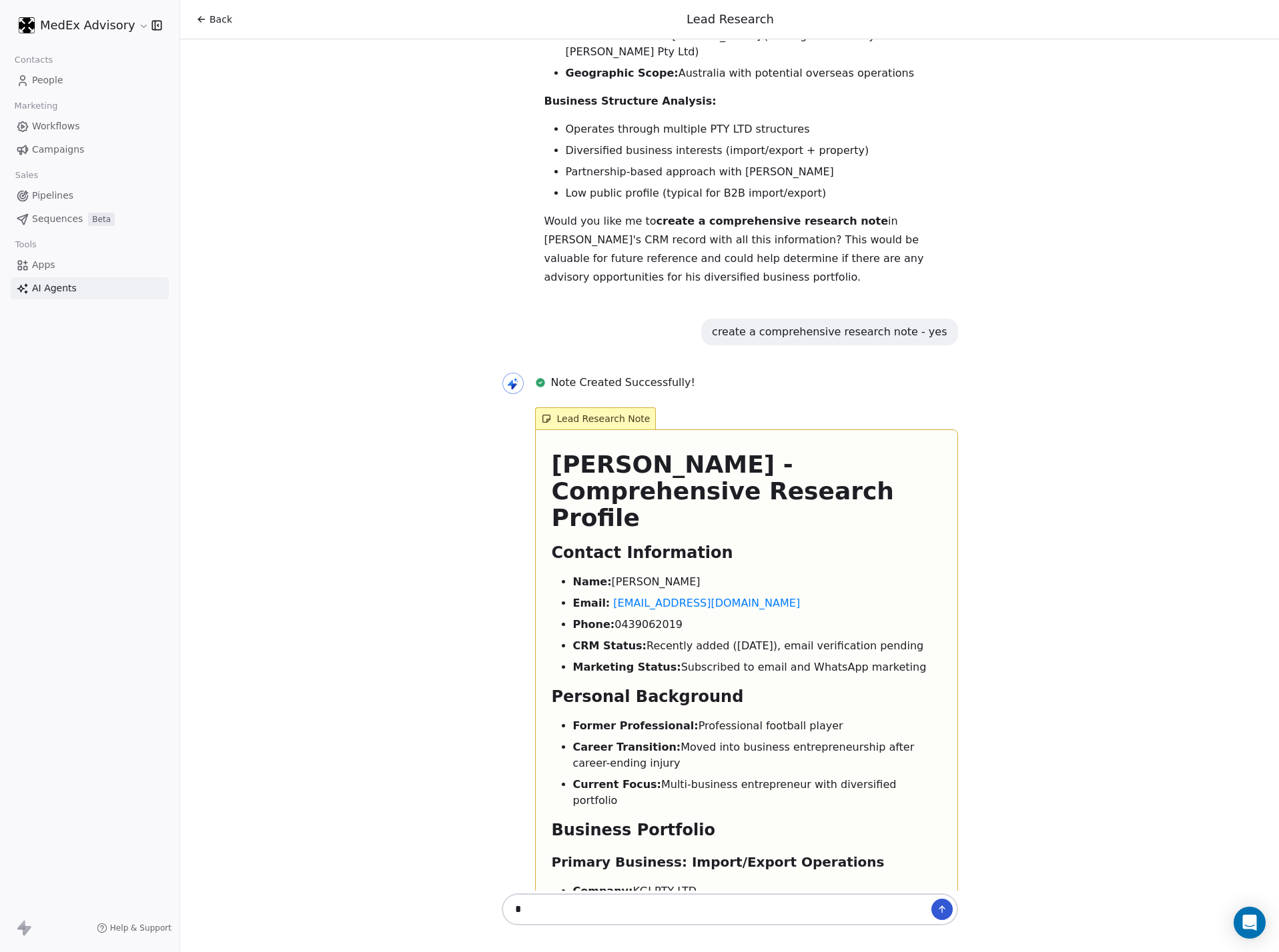
click at [601, 629] on h2 "Business Portfolio" at bounding box center [747, 831] width 389 height 22
drag, startPoint x: 757, startPoint y: 663, endPoint x: 770, endPoint y: 678, distance: 19.8
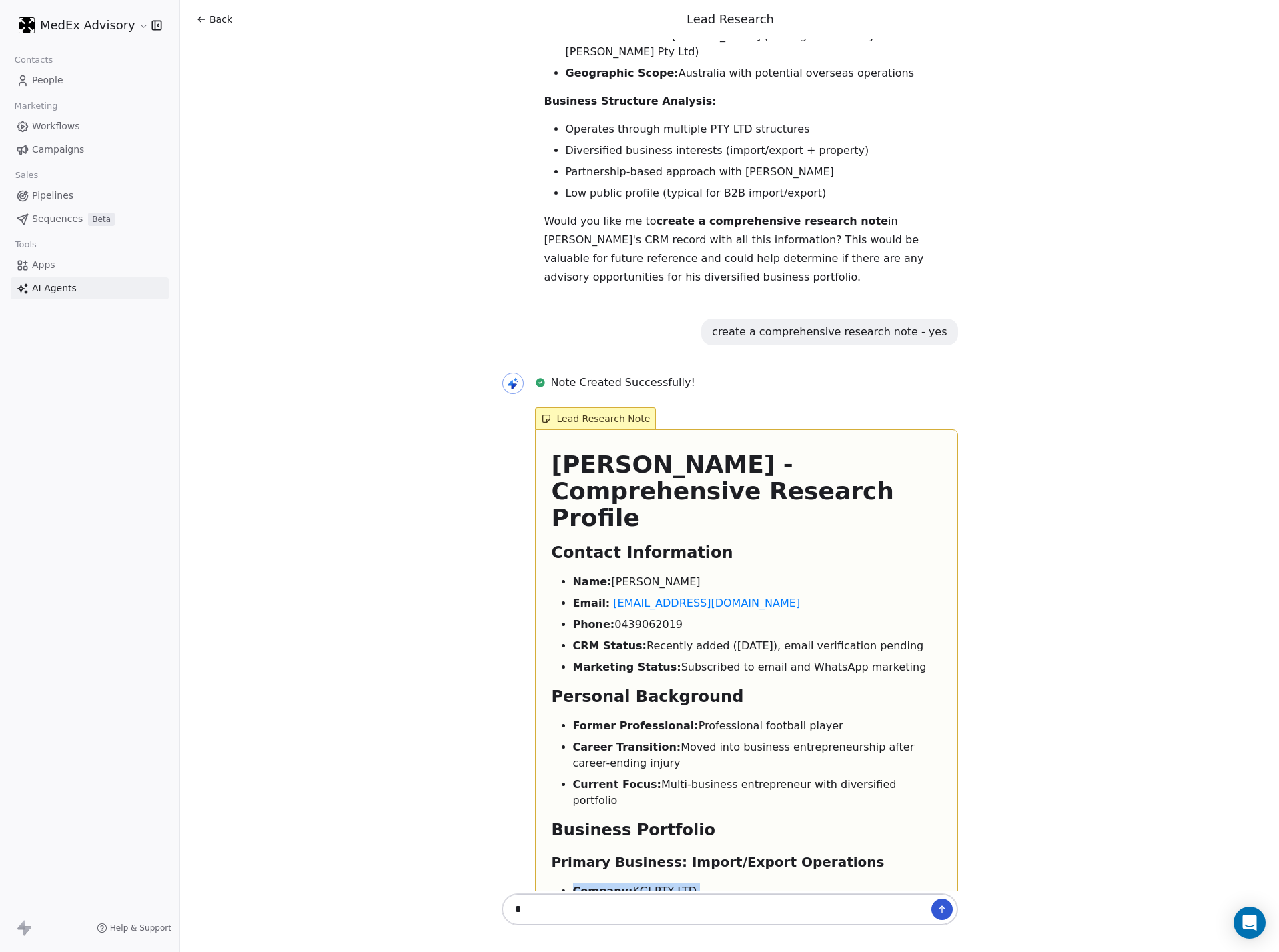
drag, startPoint x: 615, startPoint y: 599, endPoint x: 651, endPoint y: 611, distance: 37.9
click at [651, 629] on ul "Company: KGI PTY LTD ABN: 83 647 561 135 Location: Registered in [GEOGRAPHIC_DA…" at bounding box center [747, 961] width 389 height 155
click at [641, 629] on li "Location: Registered in [GEOGRAPHIC_DATA], [GEOGRAPHIC_DATA]" at bounding box center [757, 934] width 368 height 16
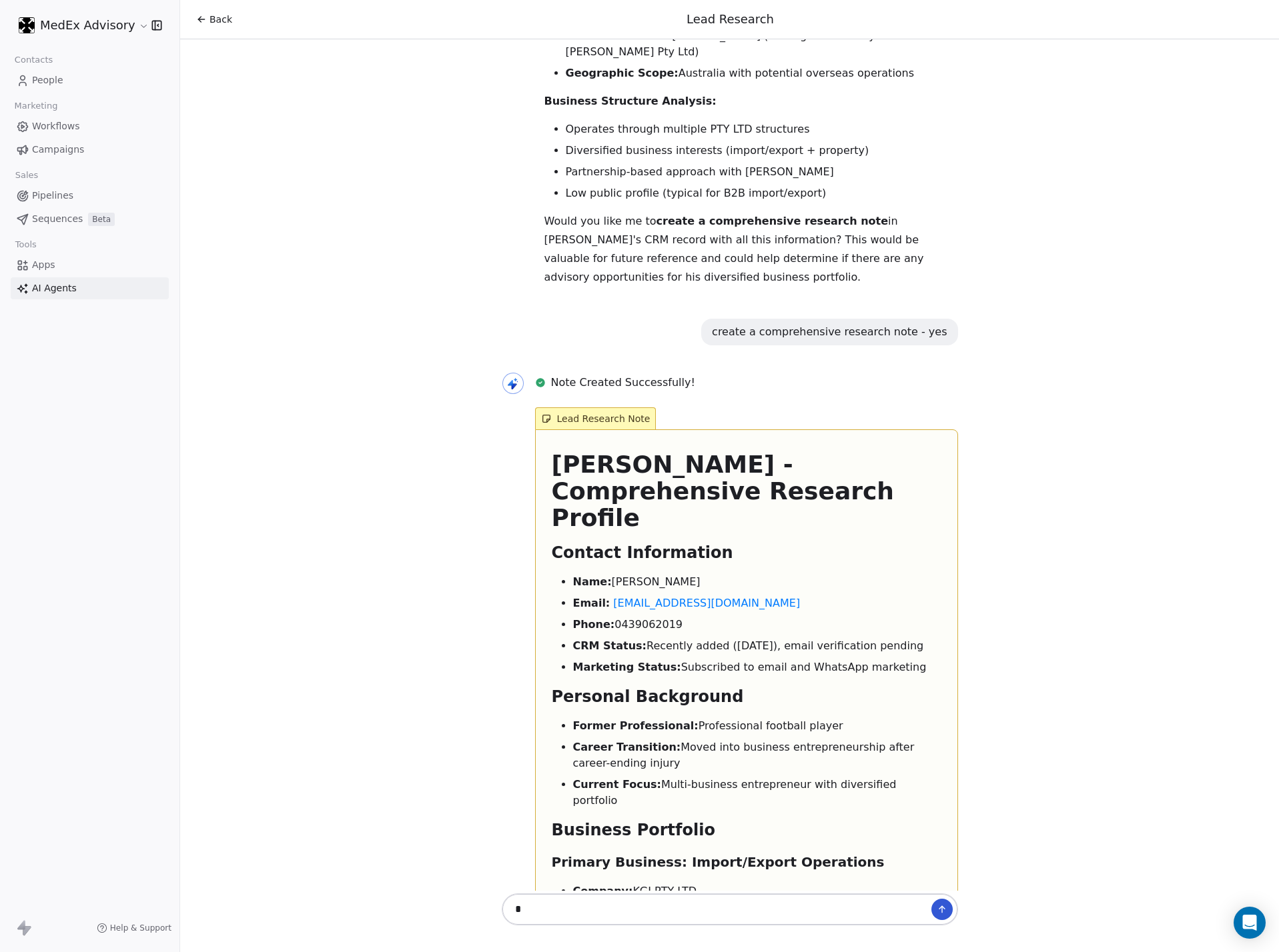
click at [641, 629] on li "Location: Registered in [GEOGRAPHIC_DATA], [GEOGRAPHIC_DATA]" at bounding box center [757, 934] width 368 height 16
drag, startPoint x: 595, startPoint y: 645, endPoint x: 651, endPoint y: 711, distance: 86.6
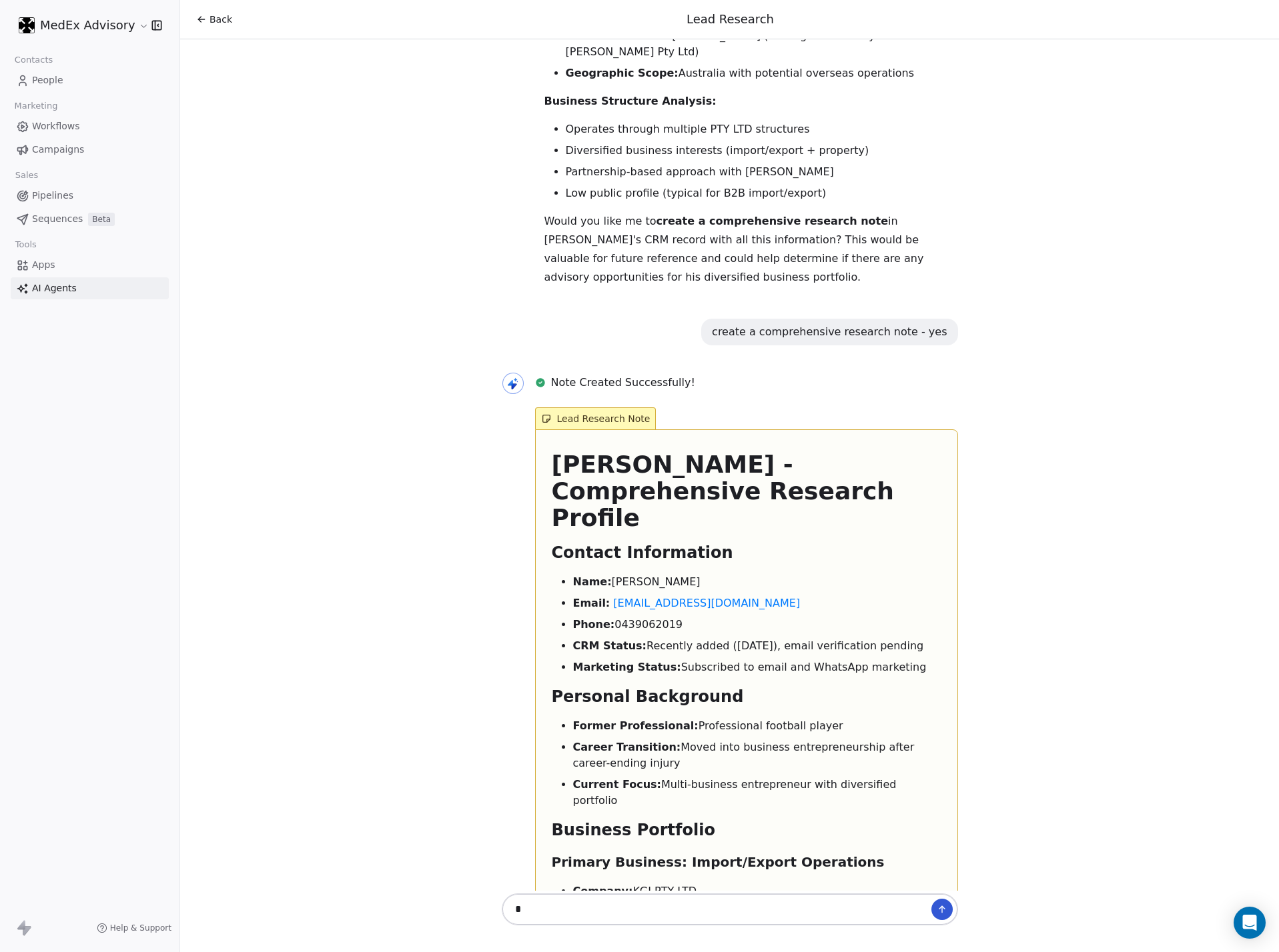
click at [628, 629] on ul "Company: KGI PTY LTD ABN: 83 647 561 135 Location: Registered in [GEOGRAPHIC_DA…" at bounding box center [747, 961] width 389 height 155
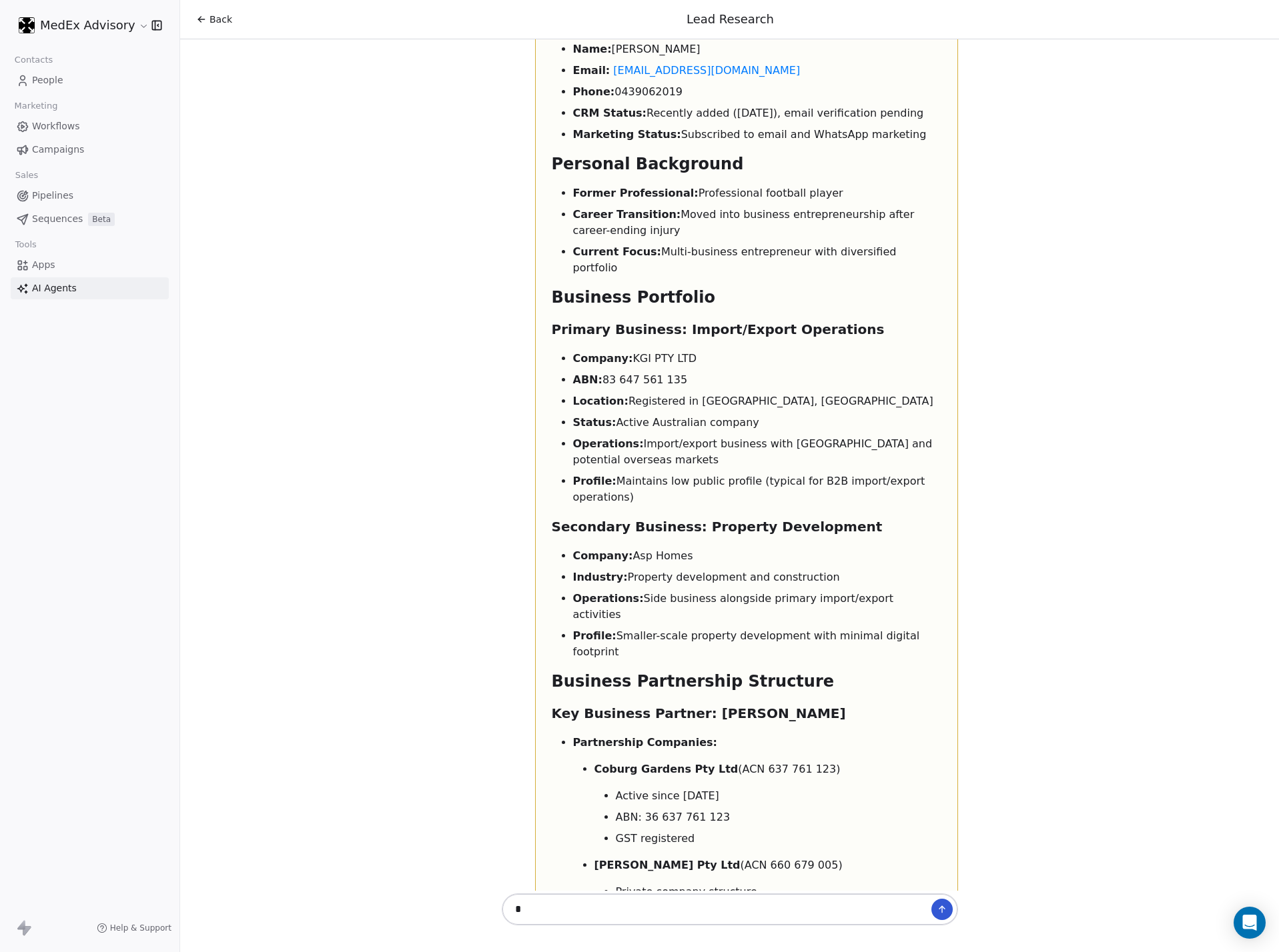
click at [641, 628] on li "Profile: Smaller-scale property development with minimal digital footprint" at bounding box center [757, 644] width 368 height 32
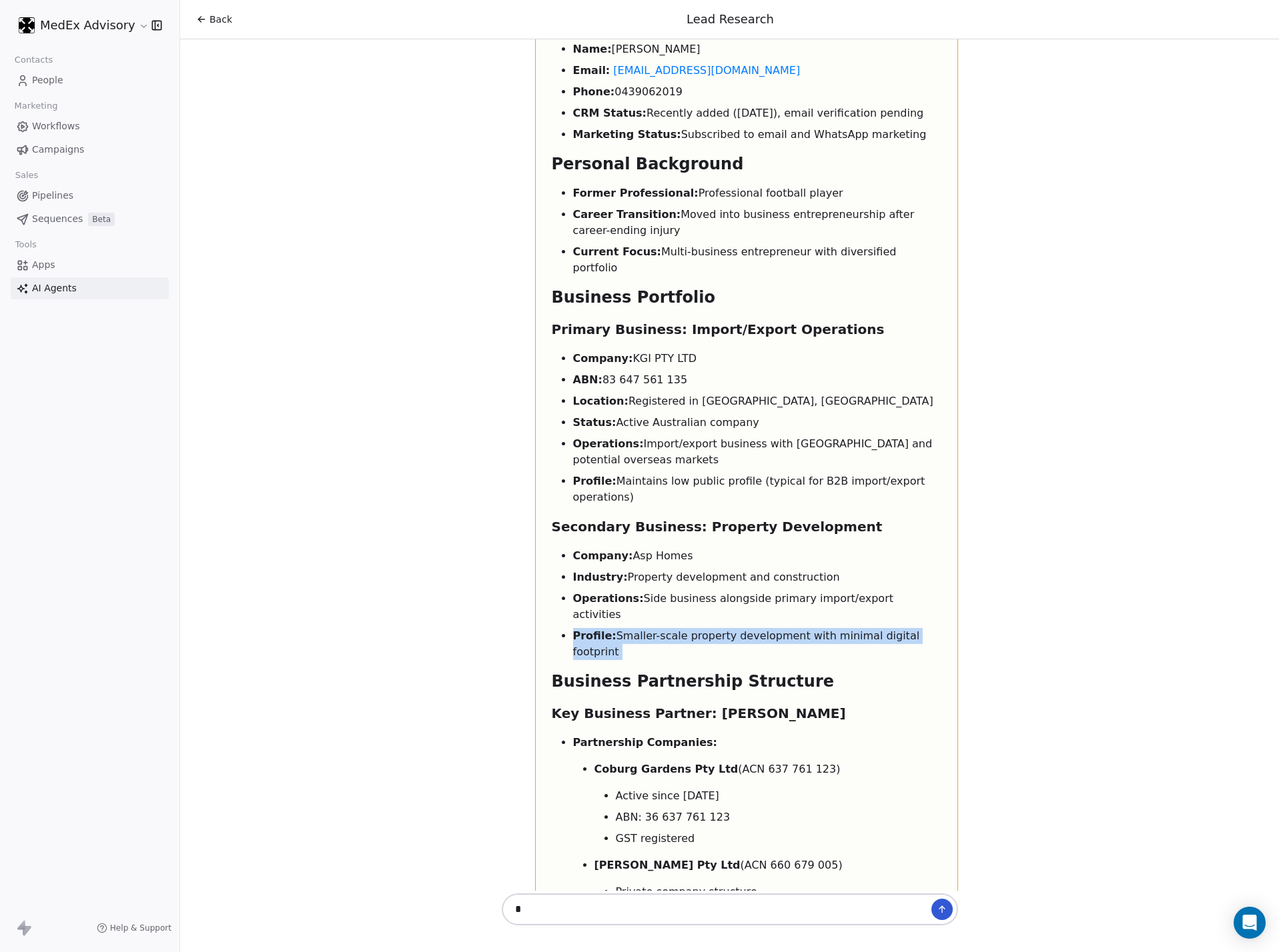
click at [641, 548] on ul "Company: Asp Homes Industry: Property development and construction Operations: …" at bounding box center [747, 604] width 389 height 112
drag, startPoint x: 641, startPoint y: 279, endPoint x: 650, endPoint y: 319, distance: 41.0
click at [641, 548] on ul "Company: Asp Homes Industry: Property development and construction Operations: …" at bounding box center [747, 604] width 389 height 112
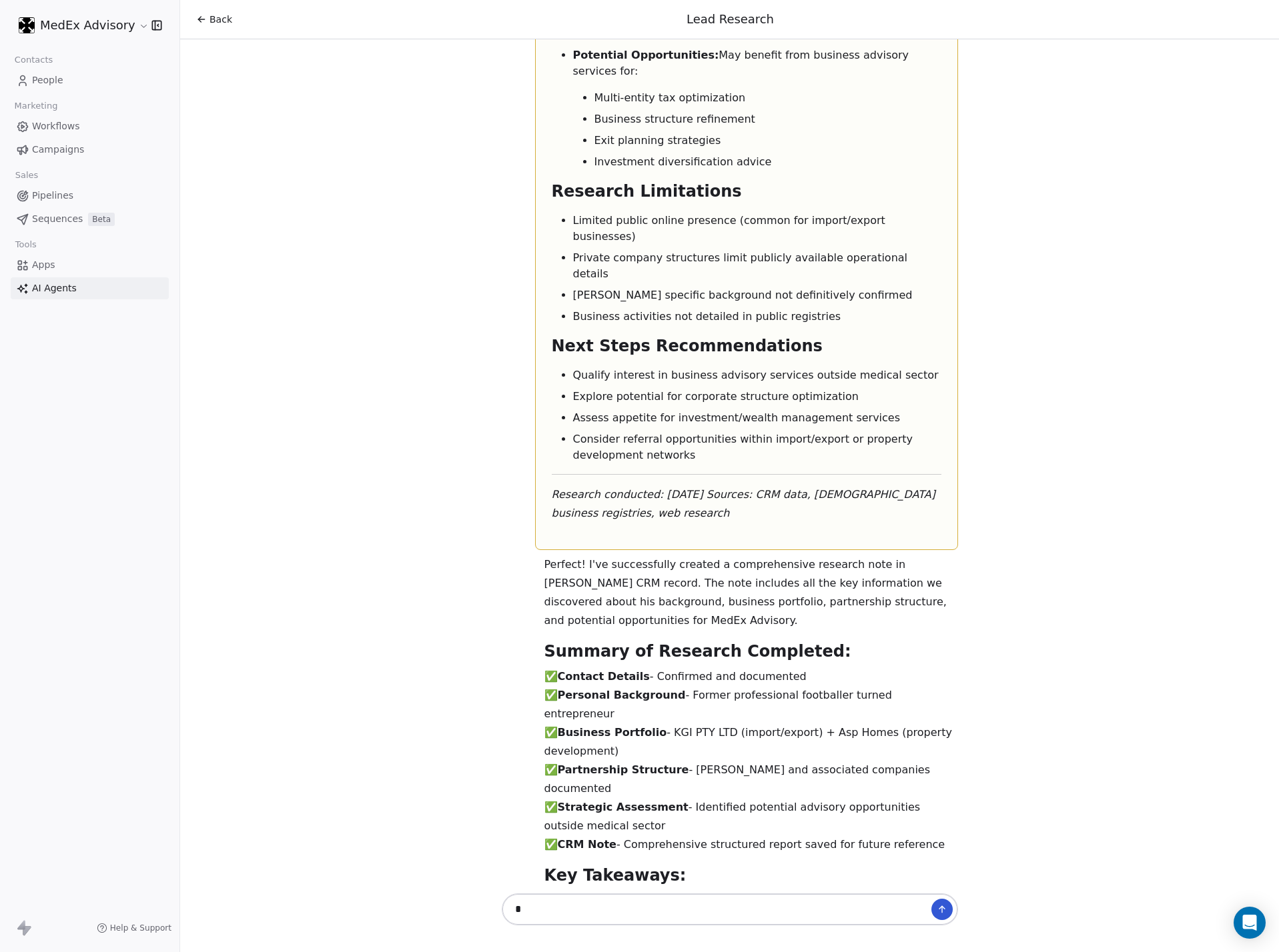
scroll to position [6701, 0]
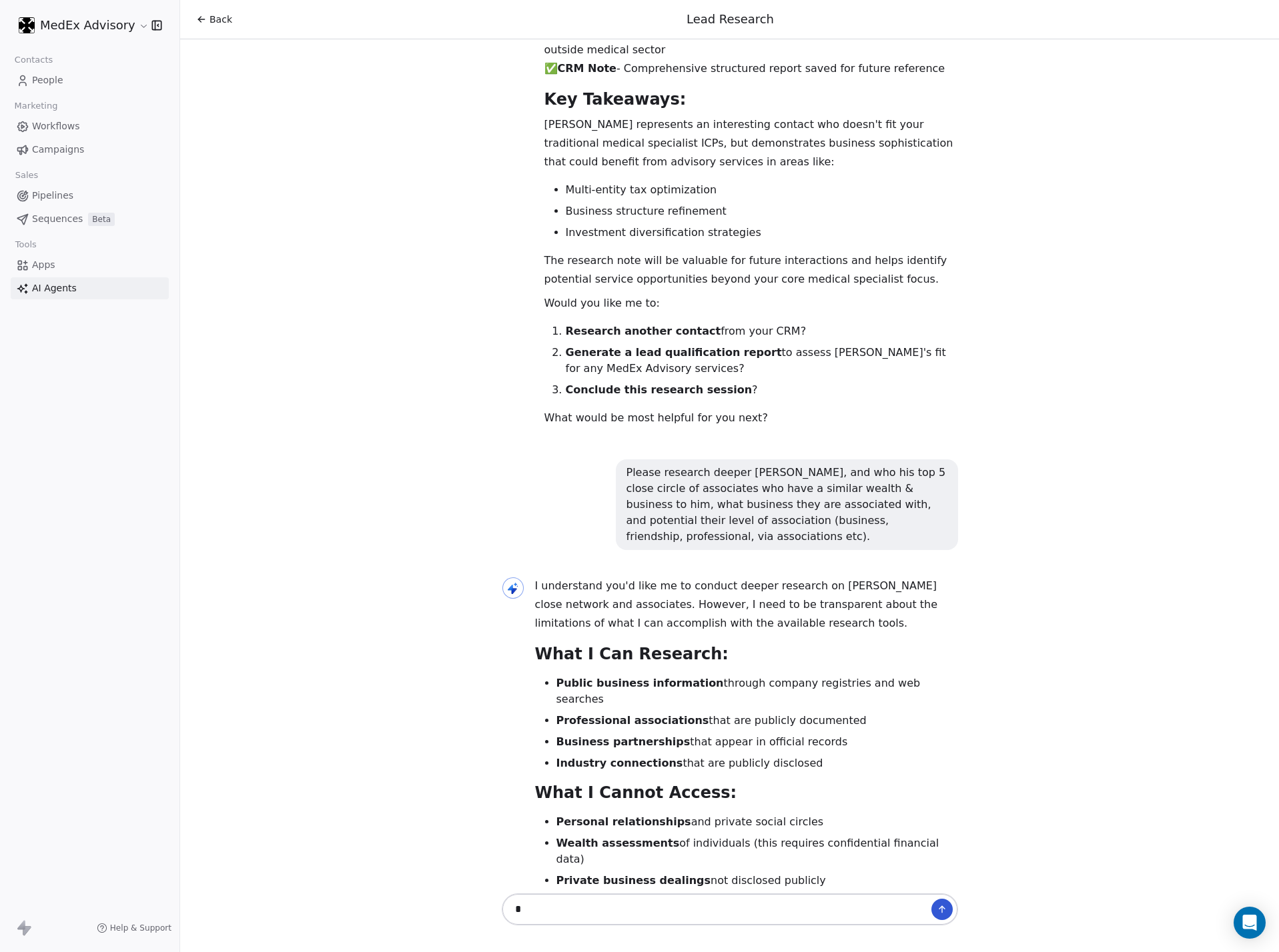
click at [570, 629] on strong "Public business information" at bounding box center [640, 683] width 168 height 13
click at [601, 629] on strong "Business partnerships" at bounding box center [623, 742] width 134 height 13
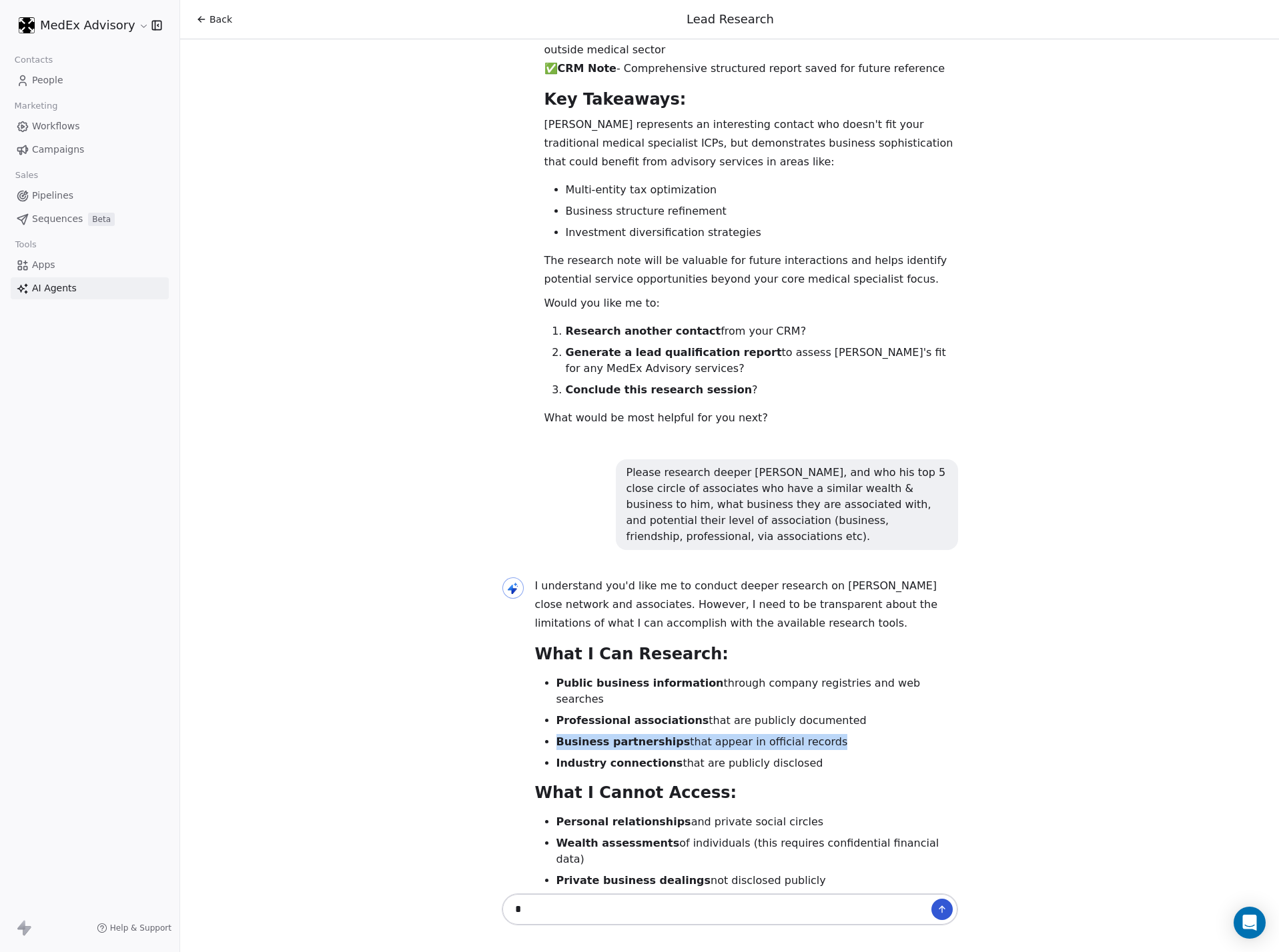
click at [601, 629] on strong "Business partnerships" at bounding box center [623, 742] width 134 height 13
click at [645, 629] on strong "Personal friendship networks" at bounding box center [644, 901] width 177 height 13
click at [589, 629] on strong "Personal friendship networks" at bounding box center [644, 901] width 177 height 13
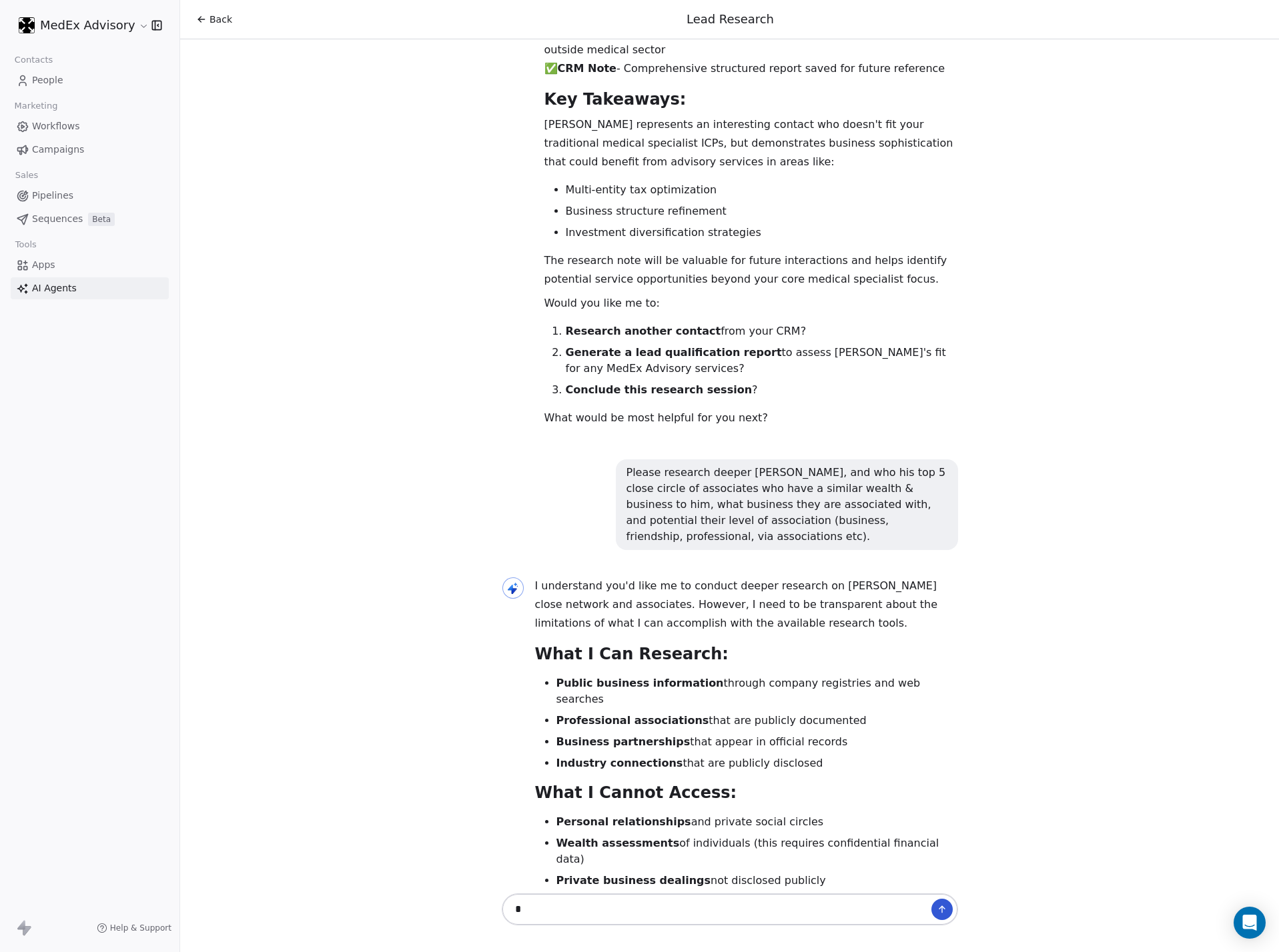
click at [589, 629] on ul "Personal relationships and private social circles Wealth assessments of individ…" at bounding box center [747, 873] width 423 height 117
click at [556, 629] on strong "Private business dealings" at bounding box center [634, 881] width 155 height 13
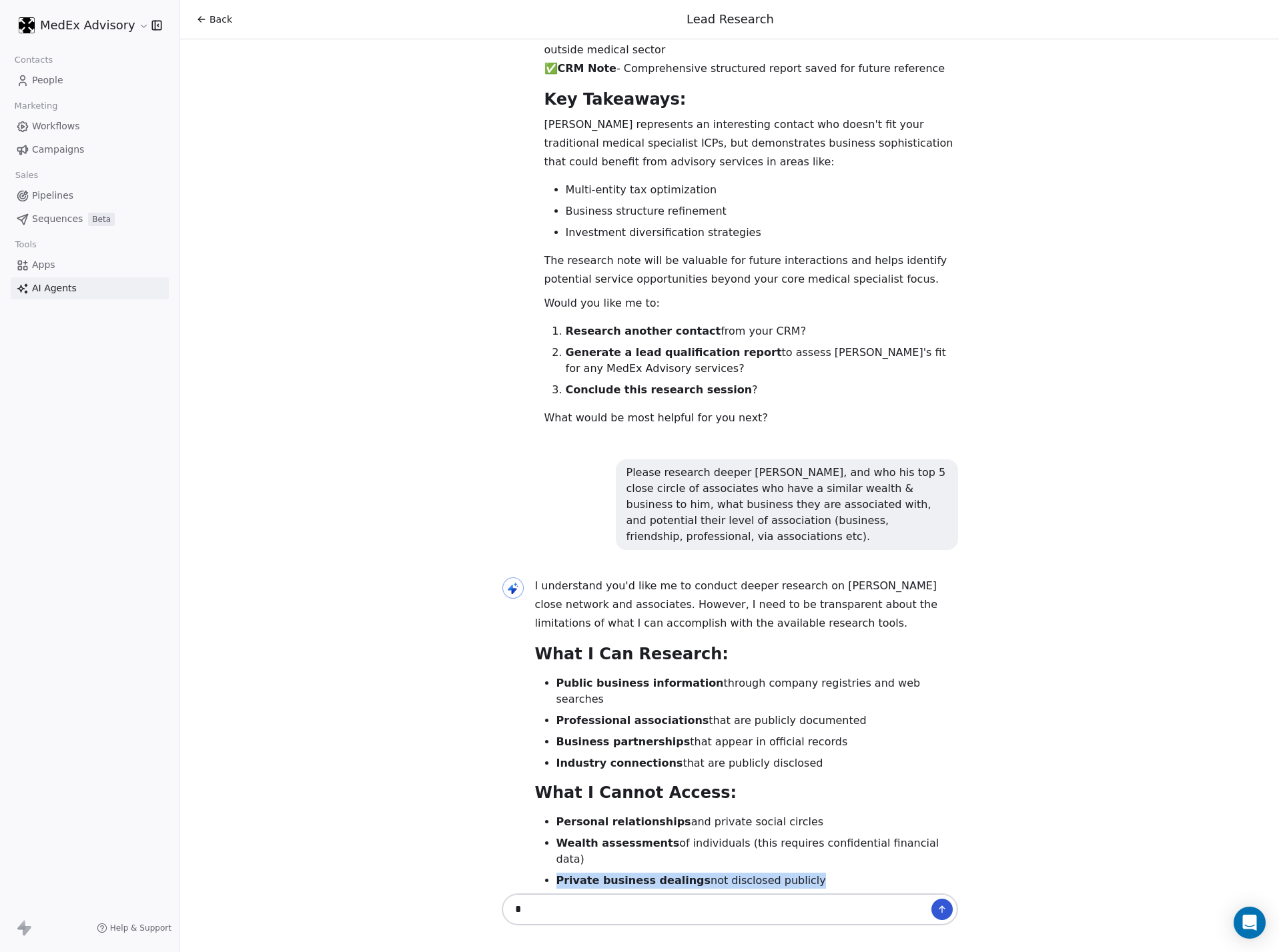
click at [556, 629] on strong "Private business dealings" at bounding box center [634, 881] width 155 height 13
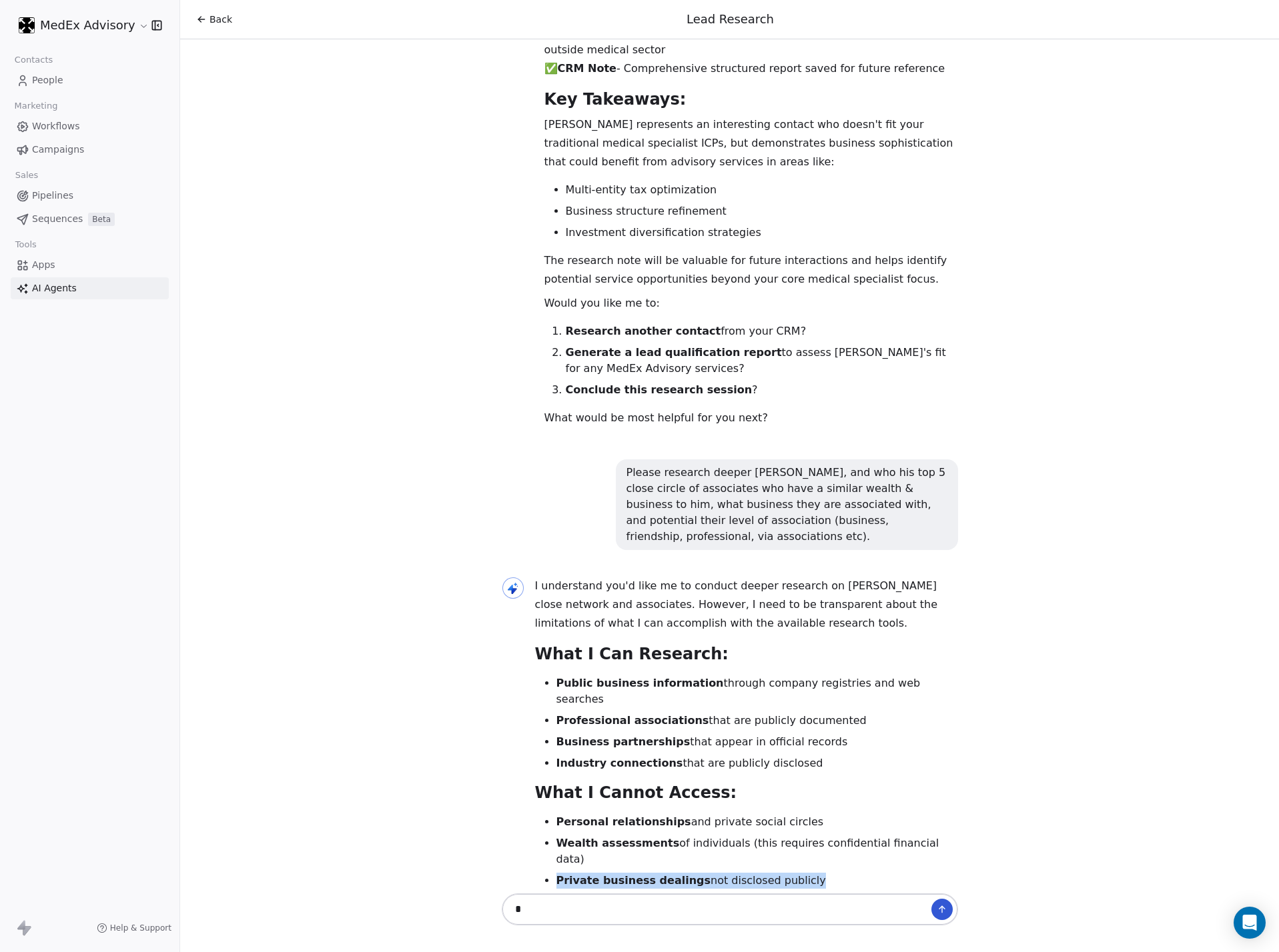
click at [556, 629] on strong "Private business dealings" at bounding box center [634, 881] width 155 height 13
click at [567, 629] on strong "Personal relationships" at bounding box center [624, 822] width 135 height 13
click at [565, 629] on strong "Wealth assessments" at bounding box center [618, 843] width 123 height 13
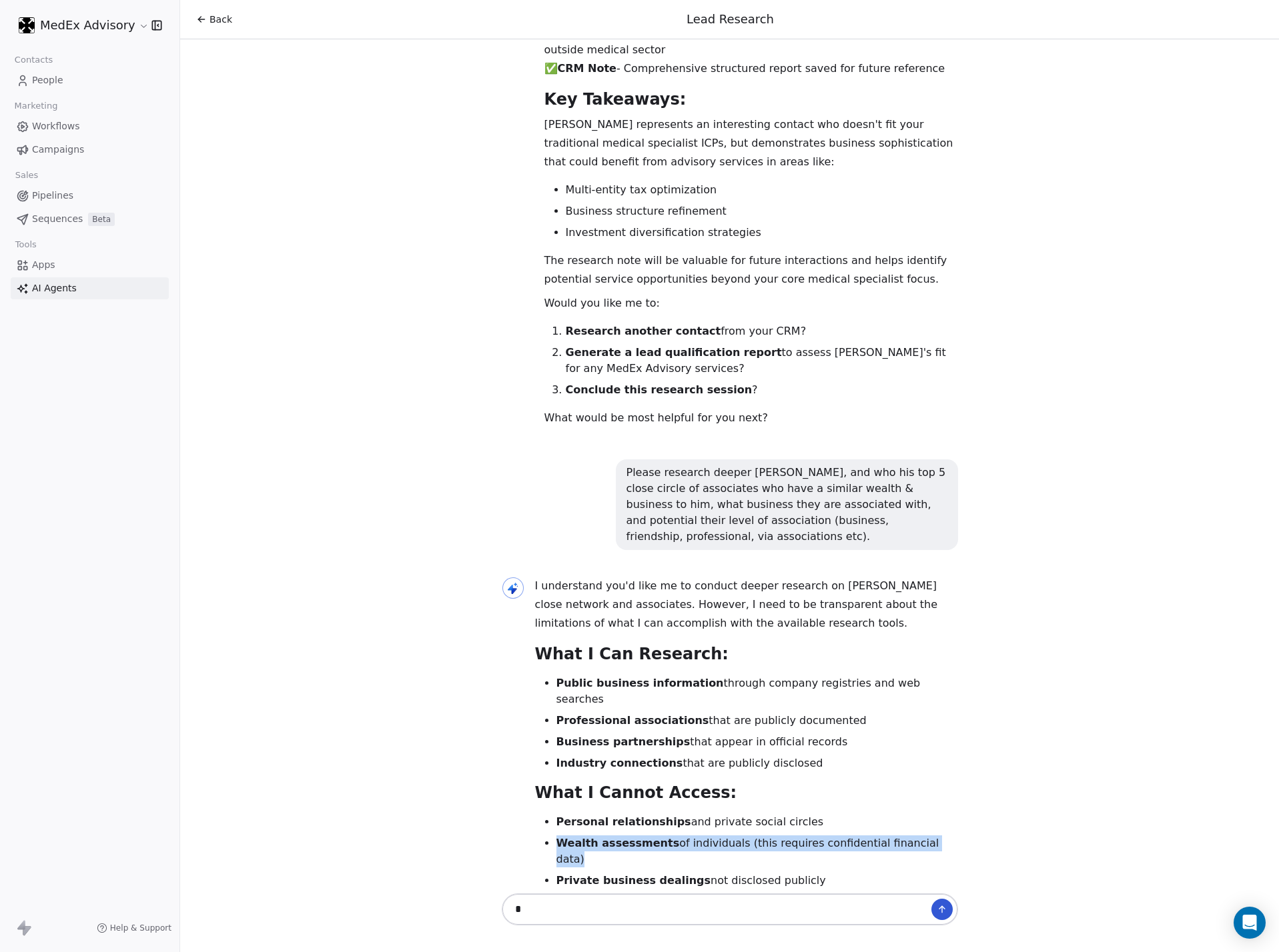
click at [565, 629] on strong "Wealth assessments" at bounding box center [618, 843] width 123 height 13
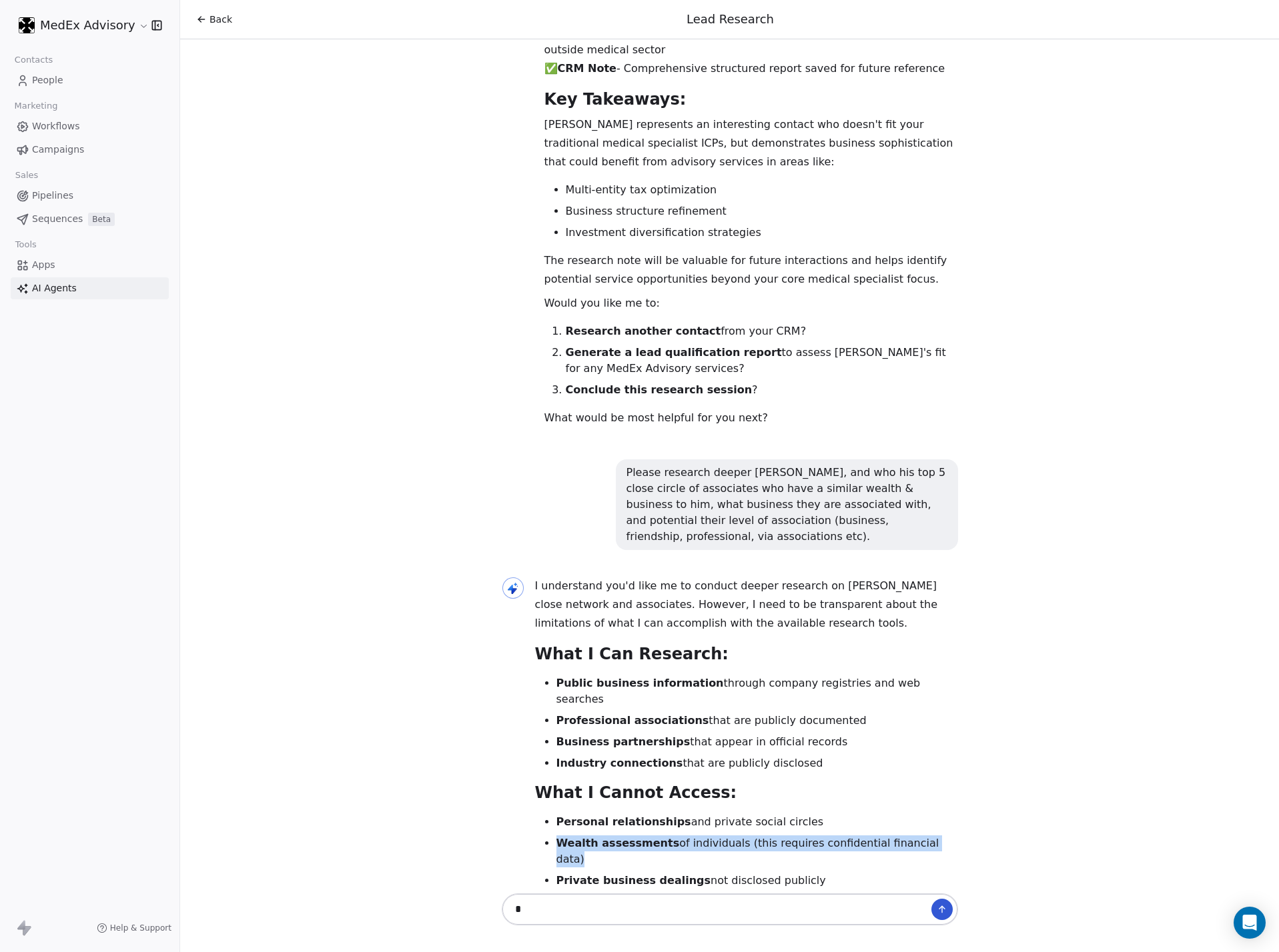
click at [565, 629] on strong "Wealth assessments" at bounding box center [618, 843] width 123 height 13
click at [556, 629] on strong "Detailed associate networks" at bounding box center [641, 923] width 171 height 13
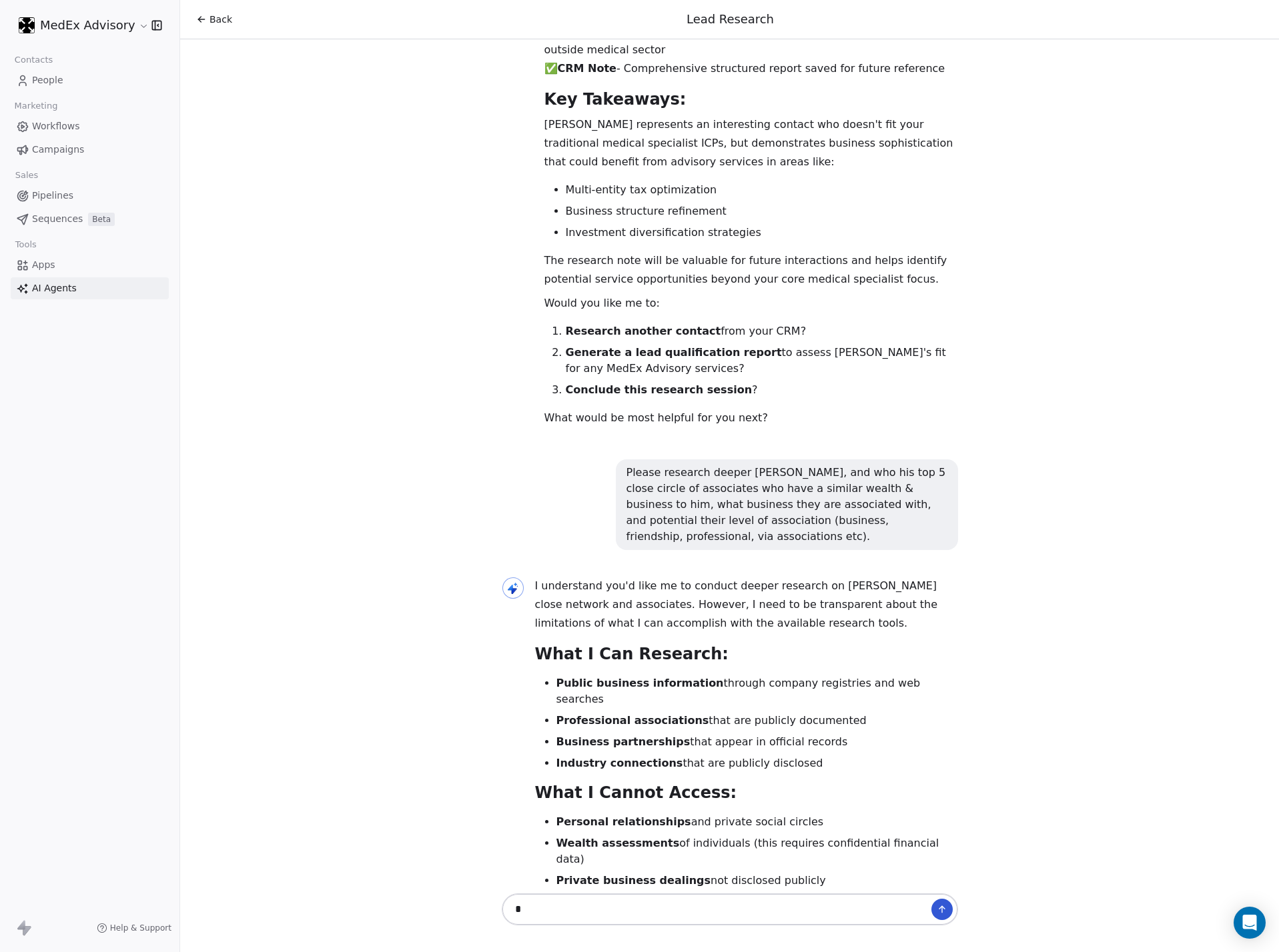
click at [556, 629] on strong "Detailed associate networks" at bounding box center [641, 923] width 171 height 13
drag, startPoint x: 829, startPoint y: 562, endPoint x: 489, endPoint y: 515, distance: 343.2
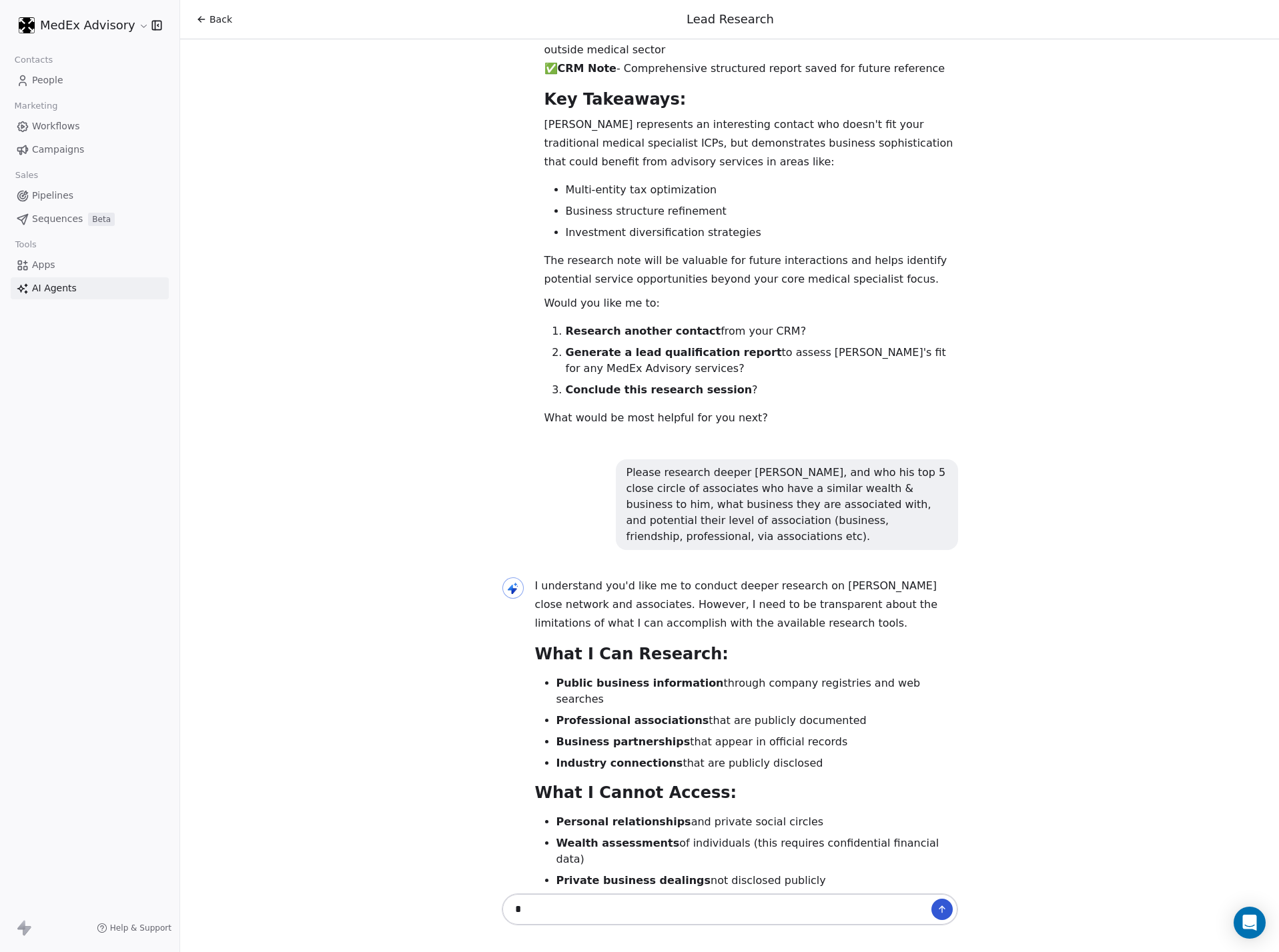
drag, startPoint x: 785, startPoint y: 562, endPoint x: 528, endPoint y: 491, distance: 266.6
copy ol "Business partners and co-directors in [PERSON_NAME]'s companies Industry peers …"
click at [545, 629] on div at bounding box center [730, 909] width 457 height 32
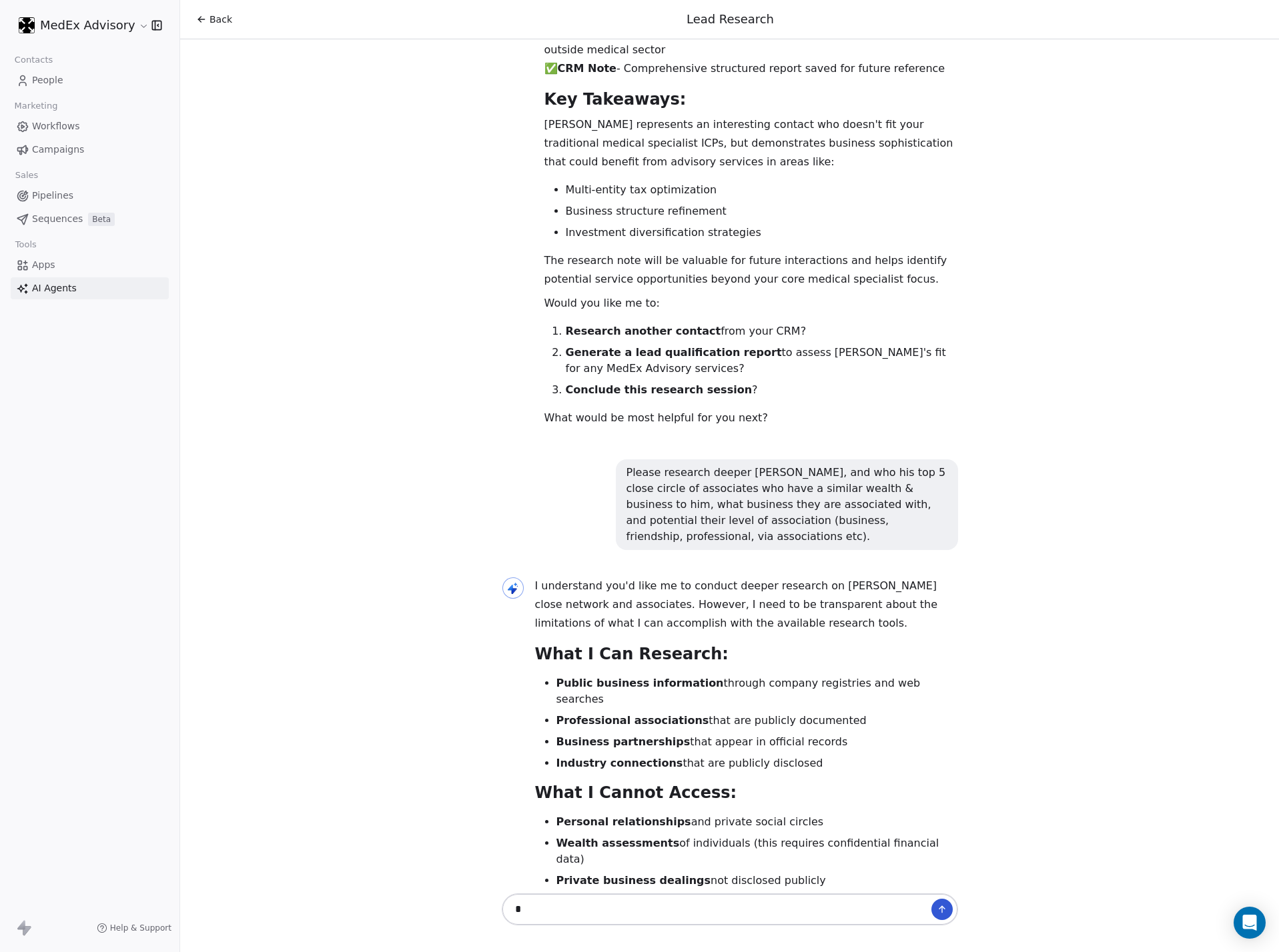
click at [529, 629] on textarea at bounding box center [716, 910] width 417 height 26
paste textarea "**********"
type textarea "**********"
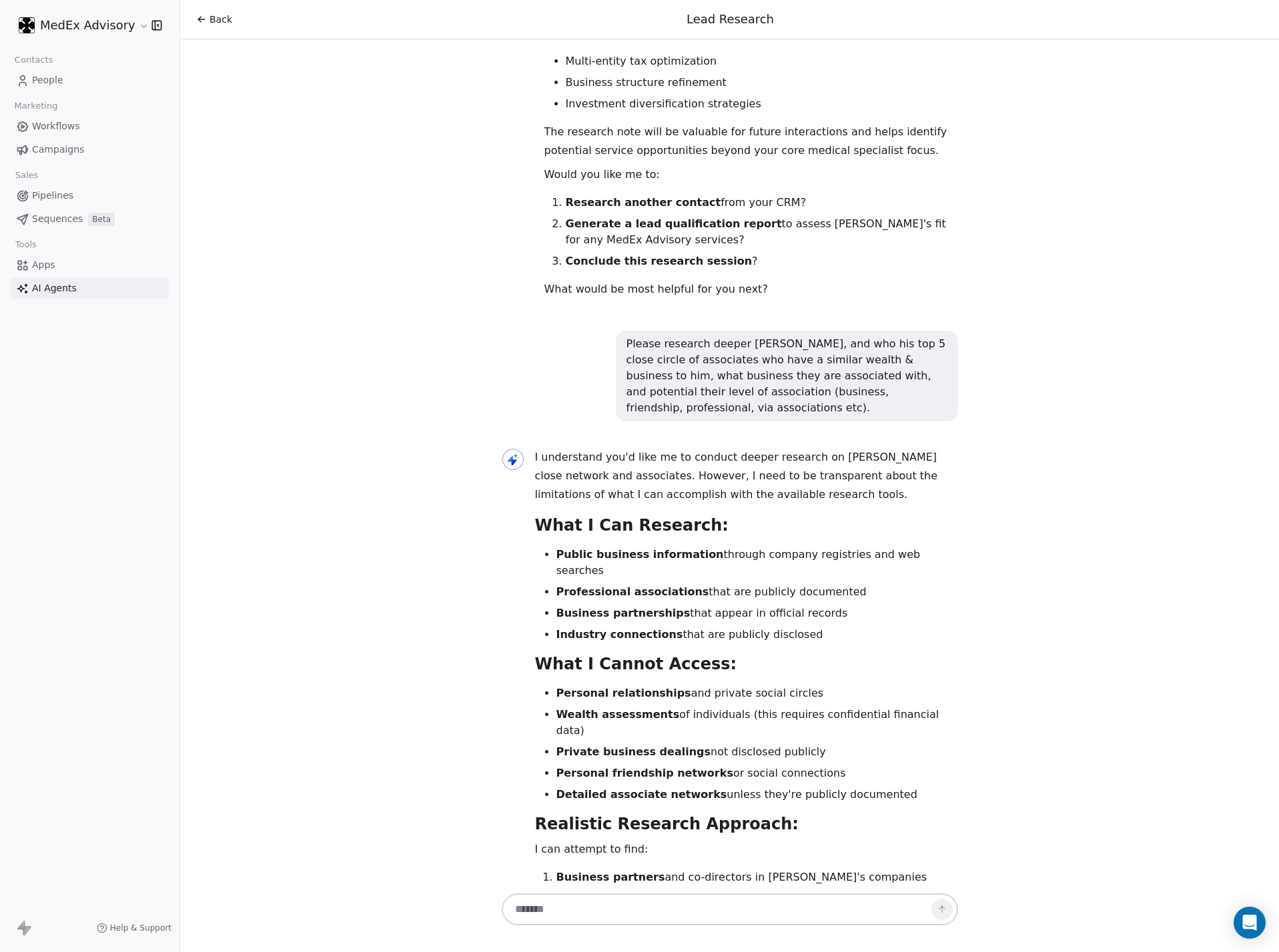
scroll to position [6835, 0]
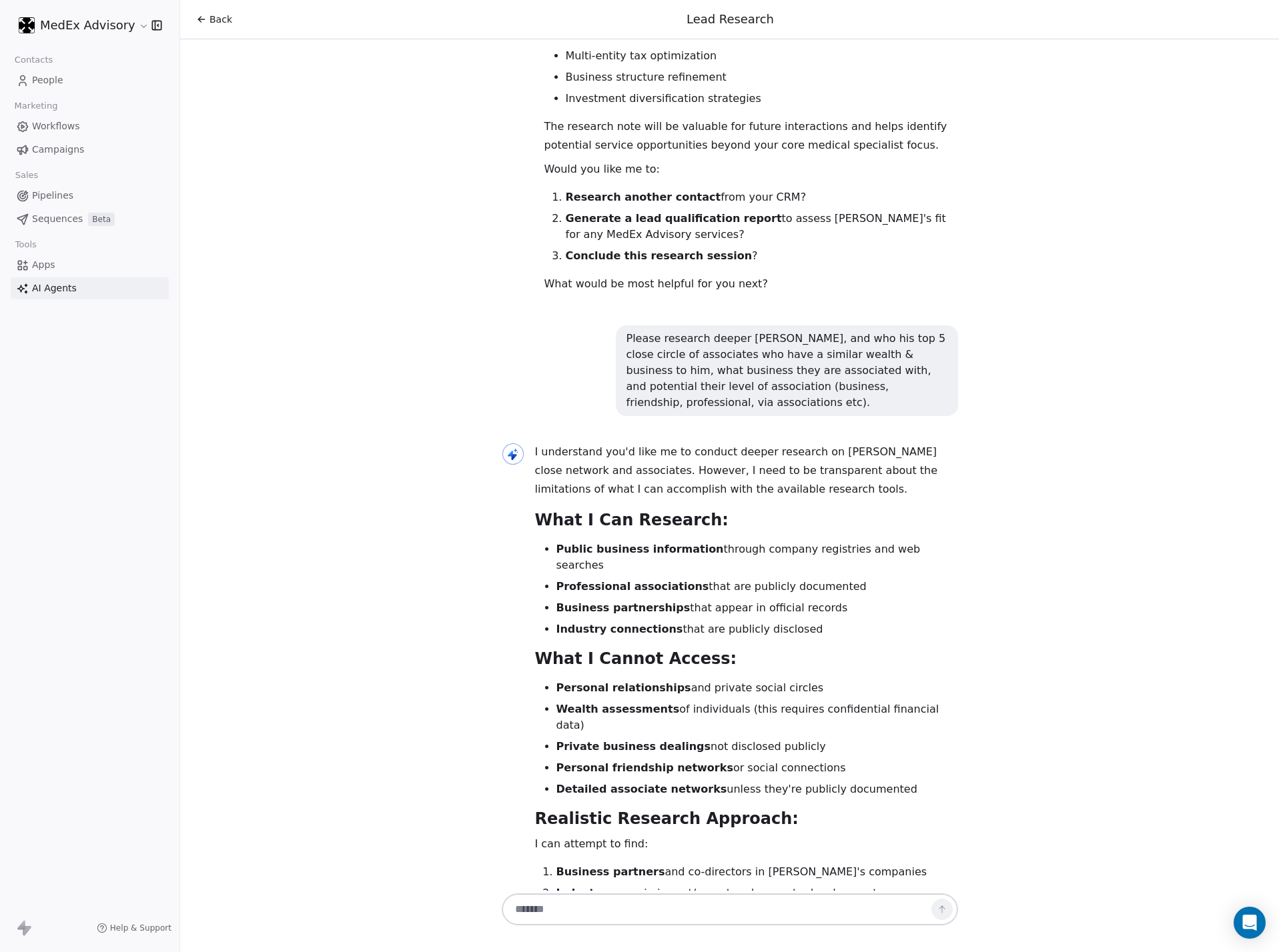
drag, startPoint x: 395, startPoint y: 504, endPoint x: 370, endPoint y: 457, distance: 53.2
click at [370, 457] on div "Hi [PERSON_NAME]! 👋 I'm your Lead Researcher Agent, and I'm here to help you di…" at bounding box center [729, 466] width 1099 height 852
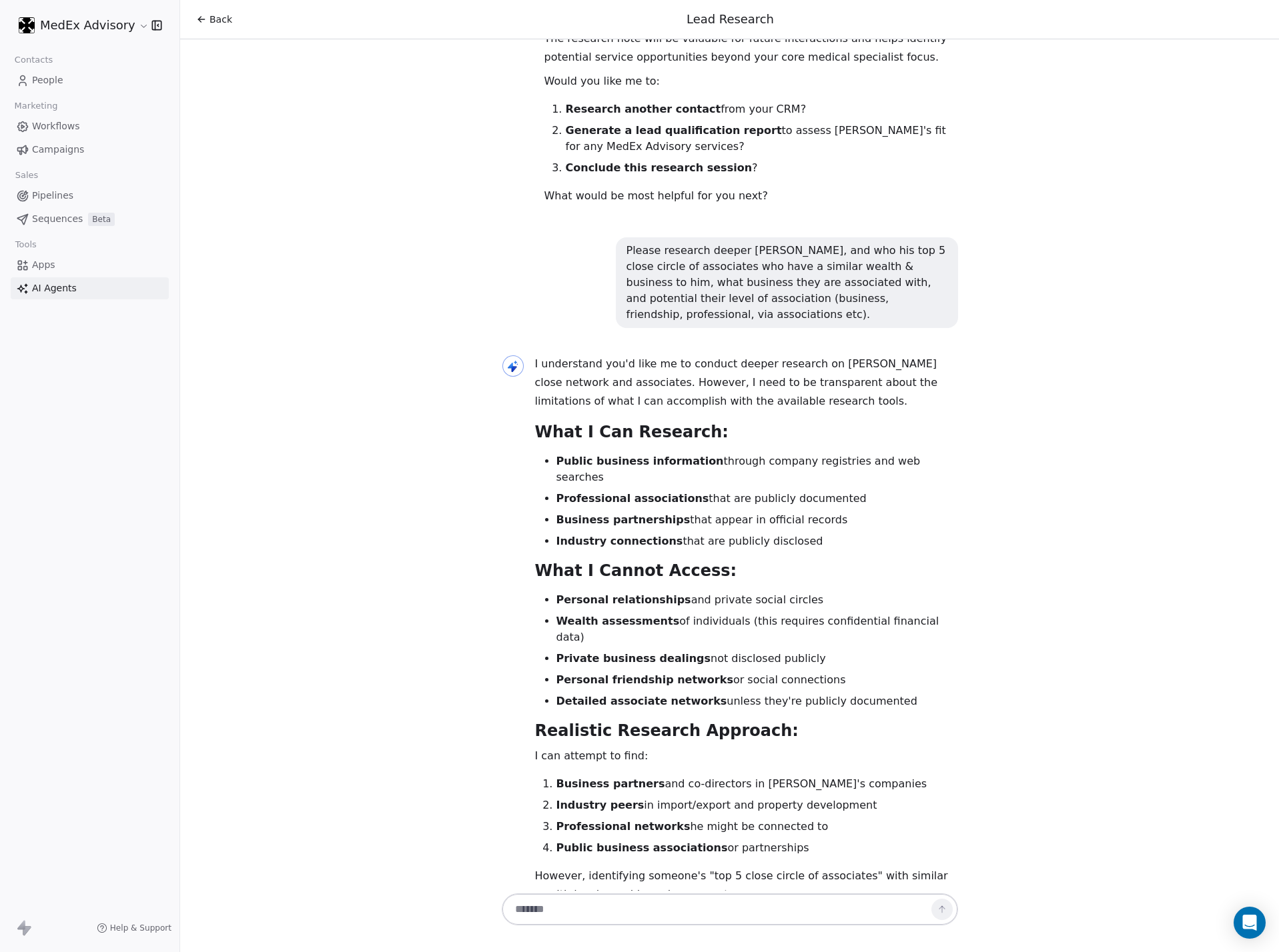
scroll to position [6947, 0]
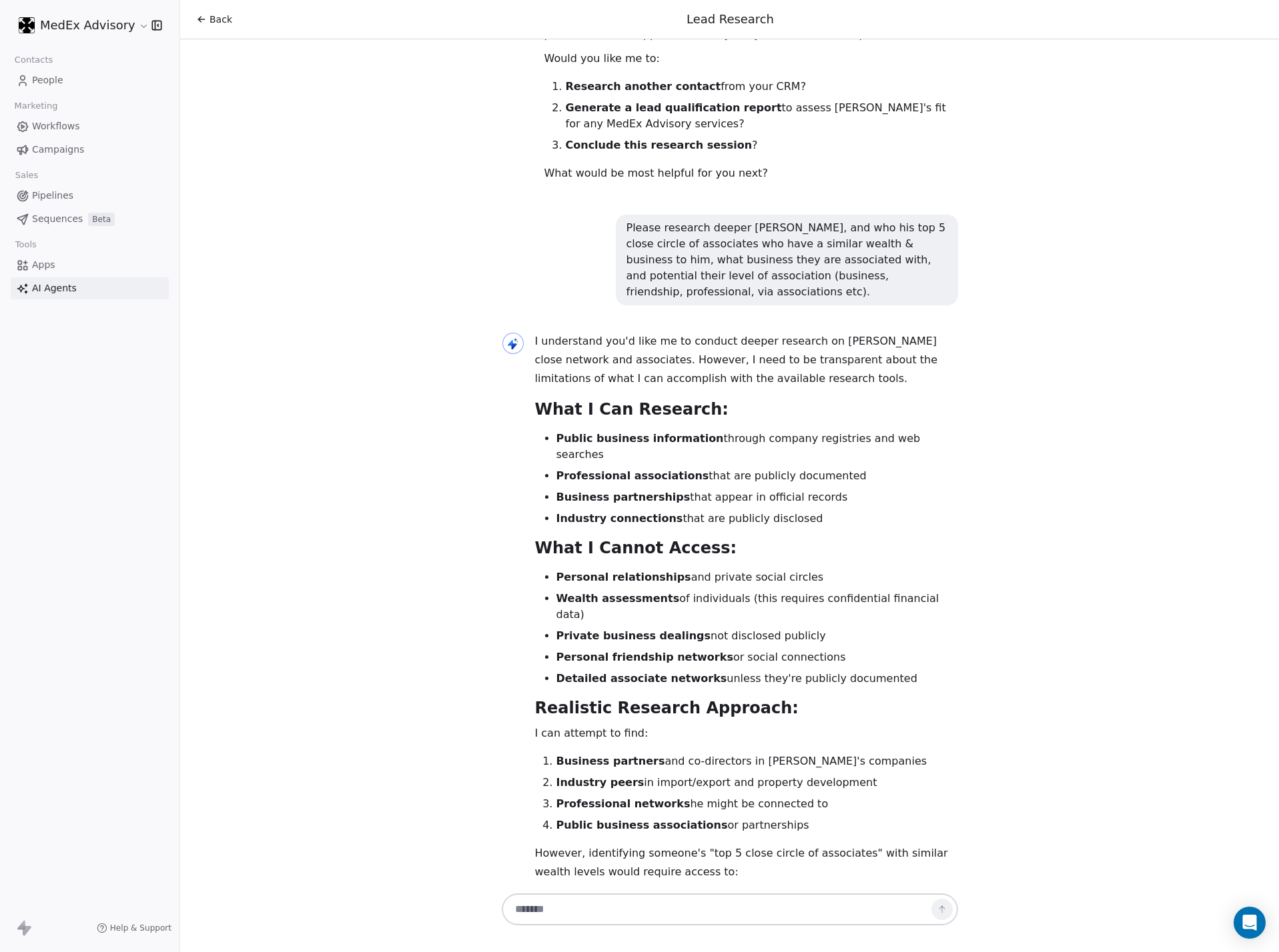
drag, startPoint x: 625, startPoint y: 833, endPoint x: 509, endPoint y: 833, distance: 116.0
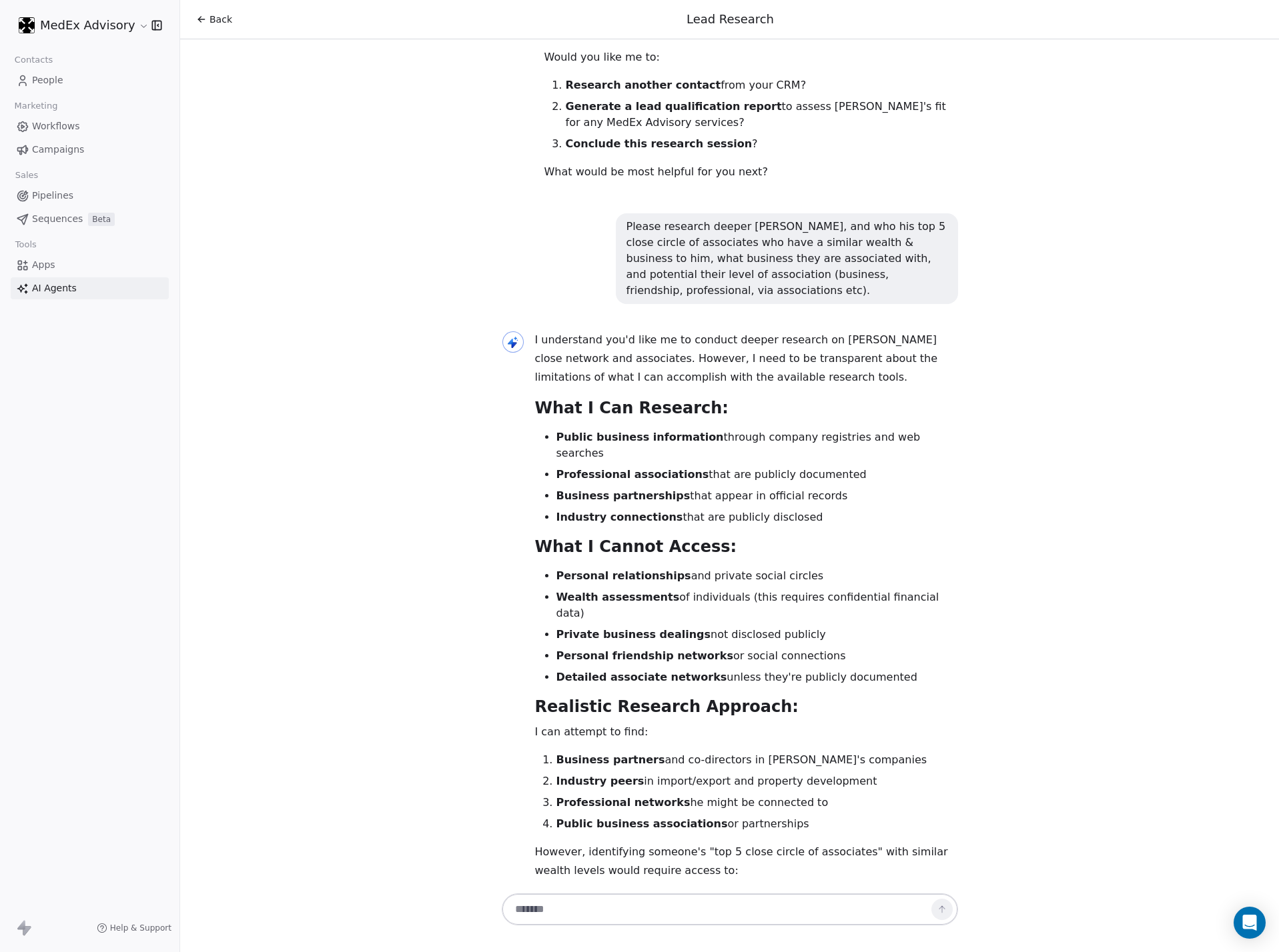
click at [504, 518] on div at bounding box center [512, 742] width 23 height 822
drag, startPoint x: 410, startPoint y: 503, endPoint x: 300, endPoint y: 438, distance: 127.8
drag, startPoint x: 300, startPoint y: 438, endPoint x: 355, endPoint y: 352, distance: 102.1
click at [277, 404] on div "Hi [PERSON_NAME]! 👋 I'm your Lead Researcher Agent, and I'm here to help you di…" at bounding box center [729, 466] width 1099 height 852
drag, startPoint x: 389, startPoint y: 299, endPoint x: 381, endPoint y: 260, distance: 39.8
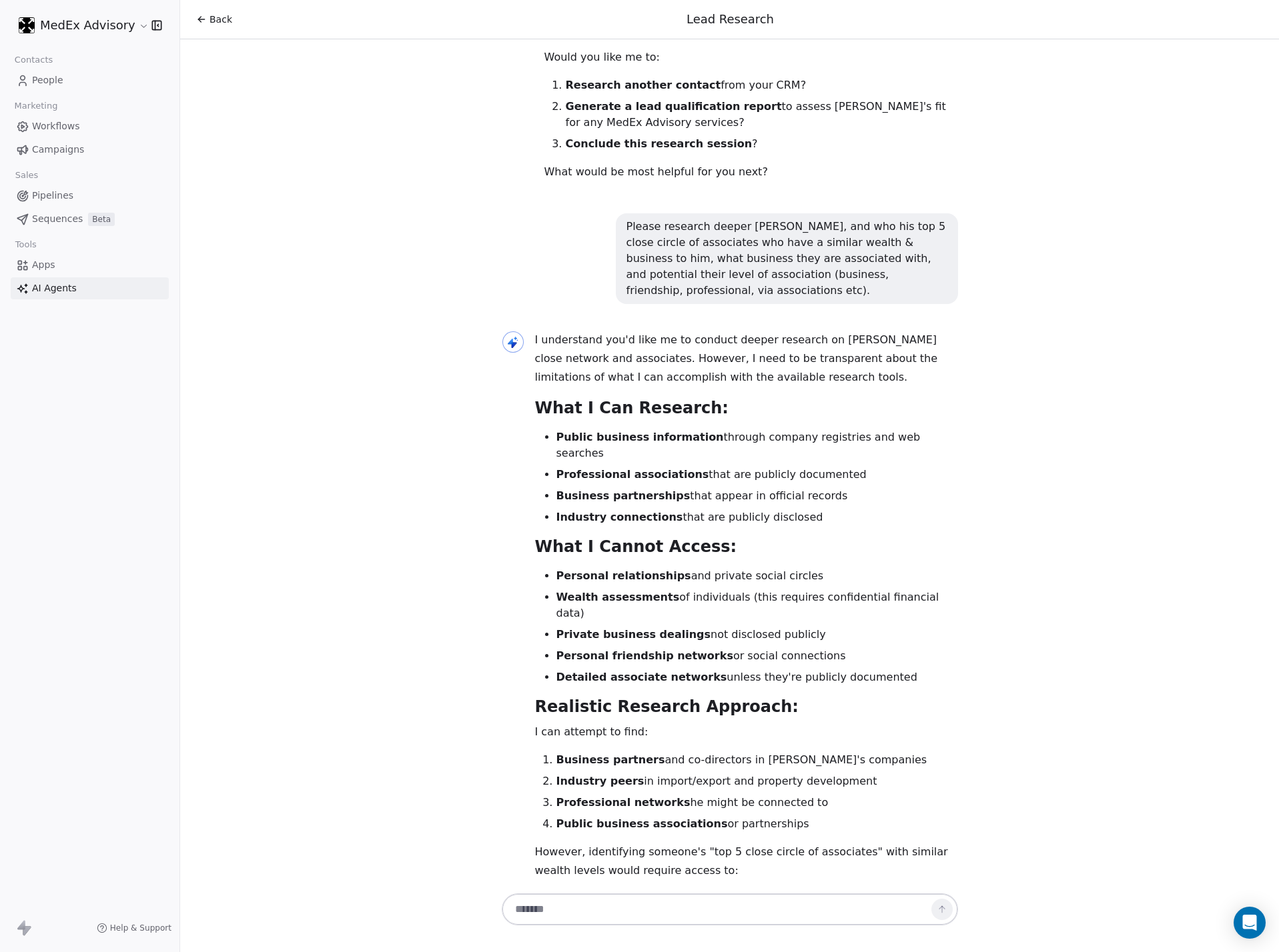
click at [378, 270] on div "Hi [PERSON_NAME]! 👋 I'm your Lead Researcher Agent, and I'm here to help you di…" at bounding box center [729, 466] width 1099 height 852
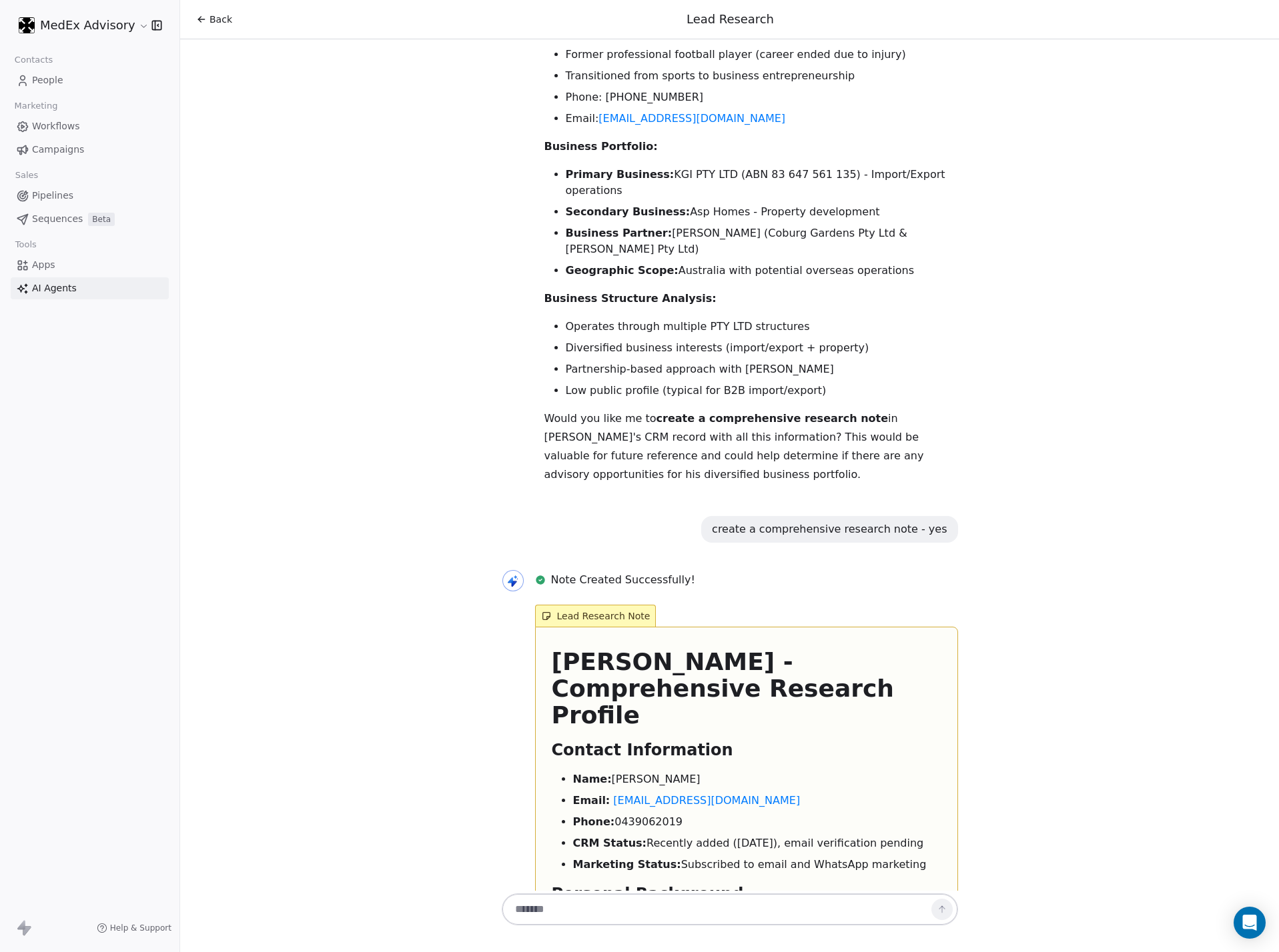
scroll to position [3774, 0]
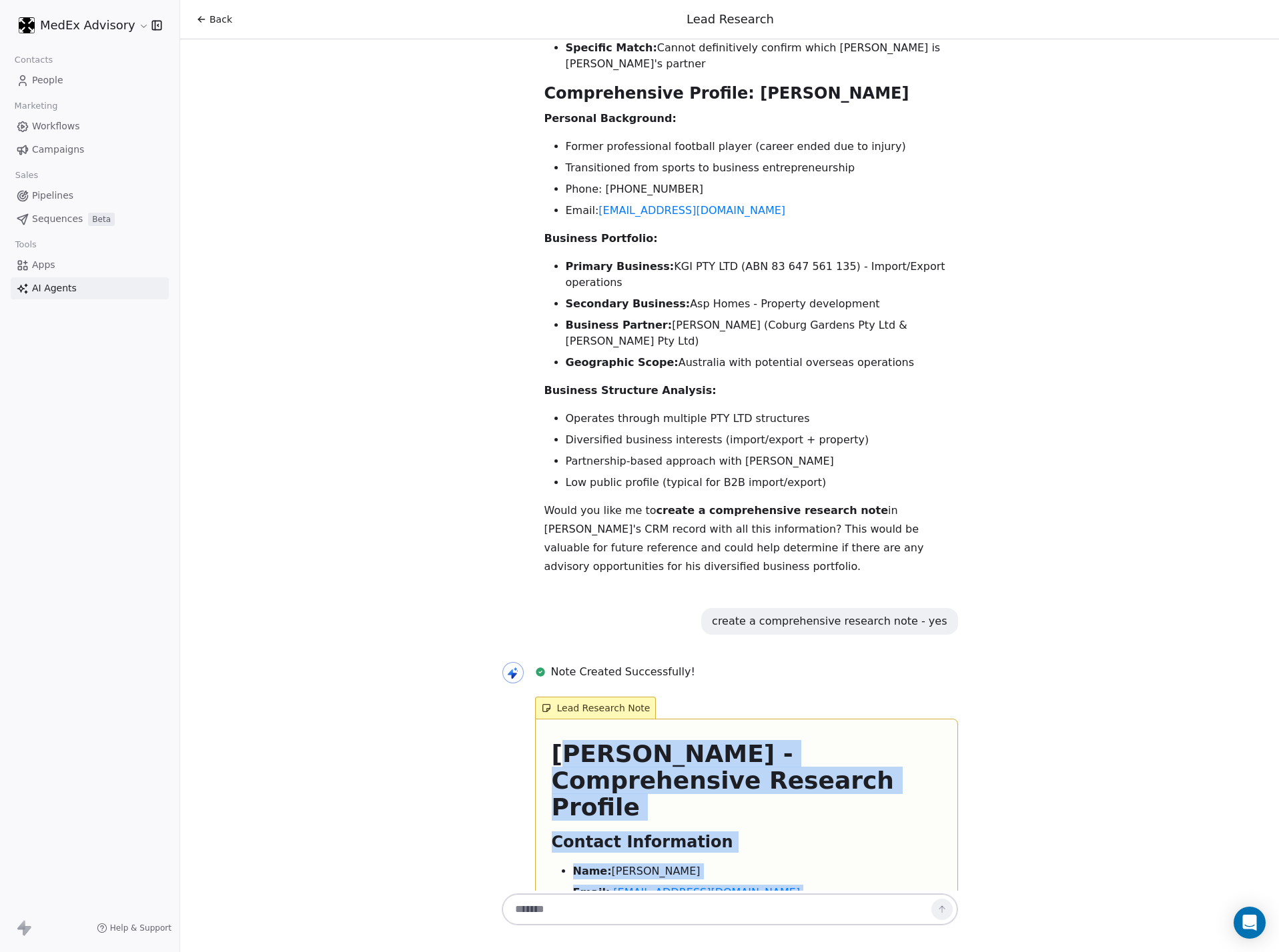
drag, startPoint x: 544, startPoint y: 459, endPoint x: 829, endPoint y: 667, distance: 352.8
click at [605, 629] on h2 "Contact Information" at bounding box center [747, 843] width 389 height 22
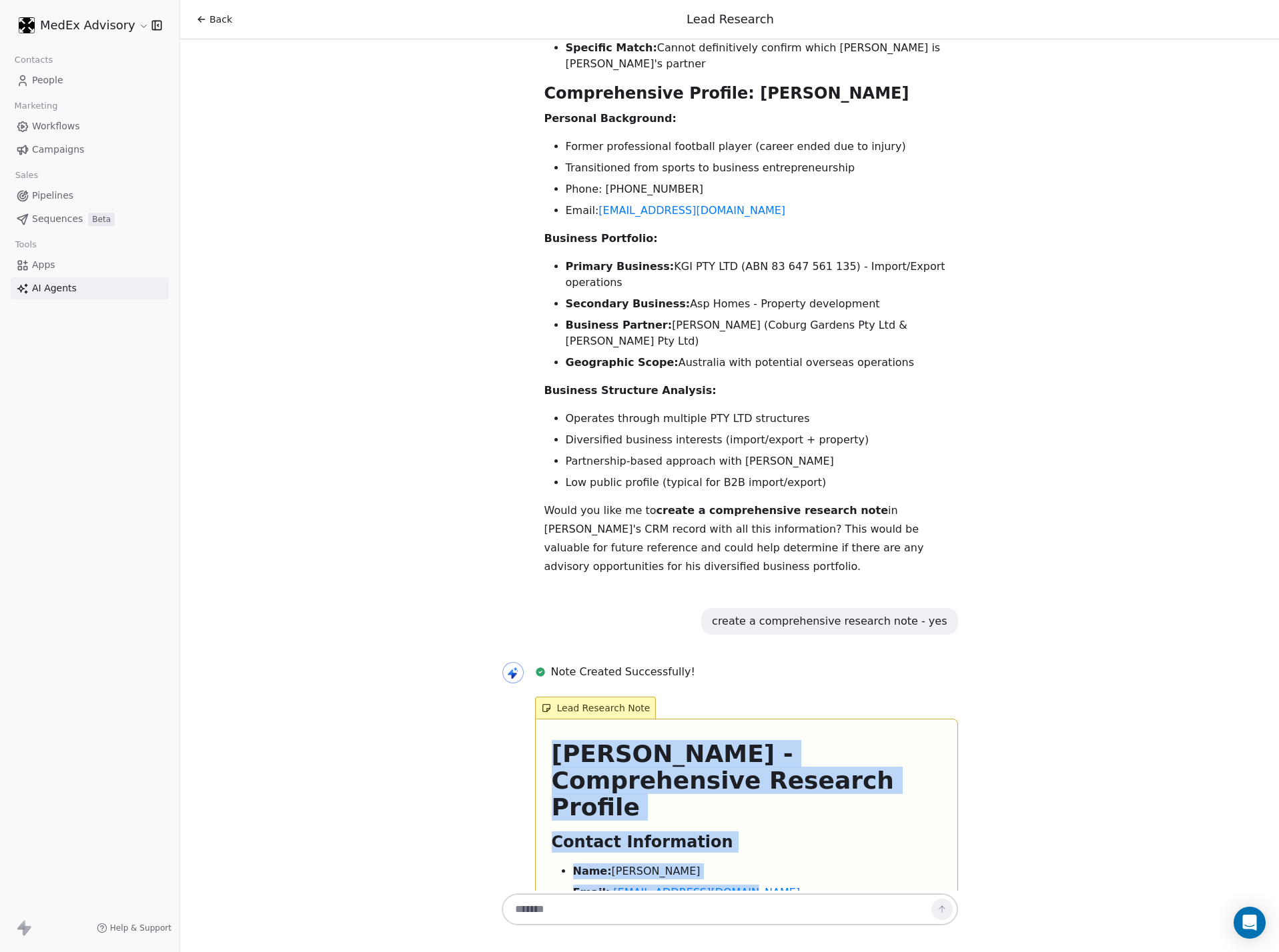
drag, startPoint x: 532, startPoint y: 461, endPoint x: 954, endPoint y: 572, distance: 436.4
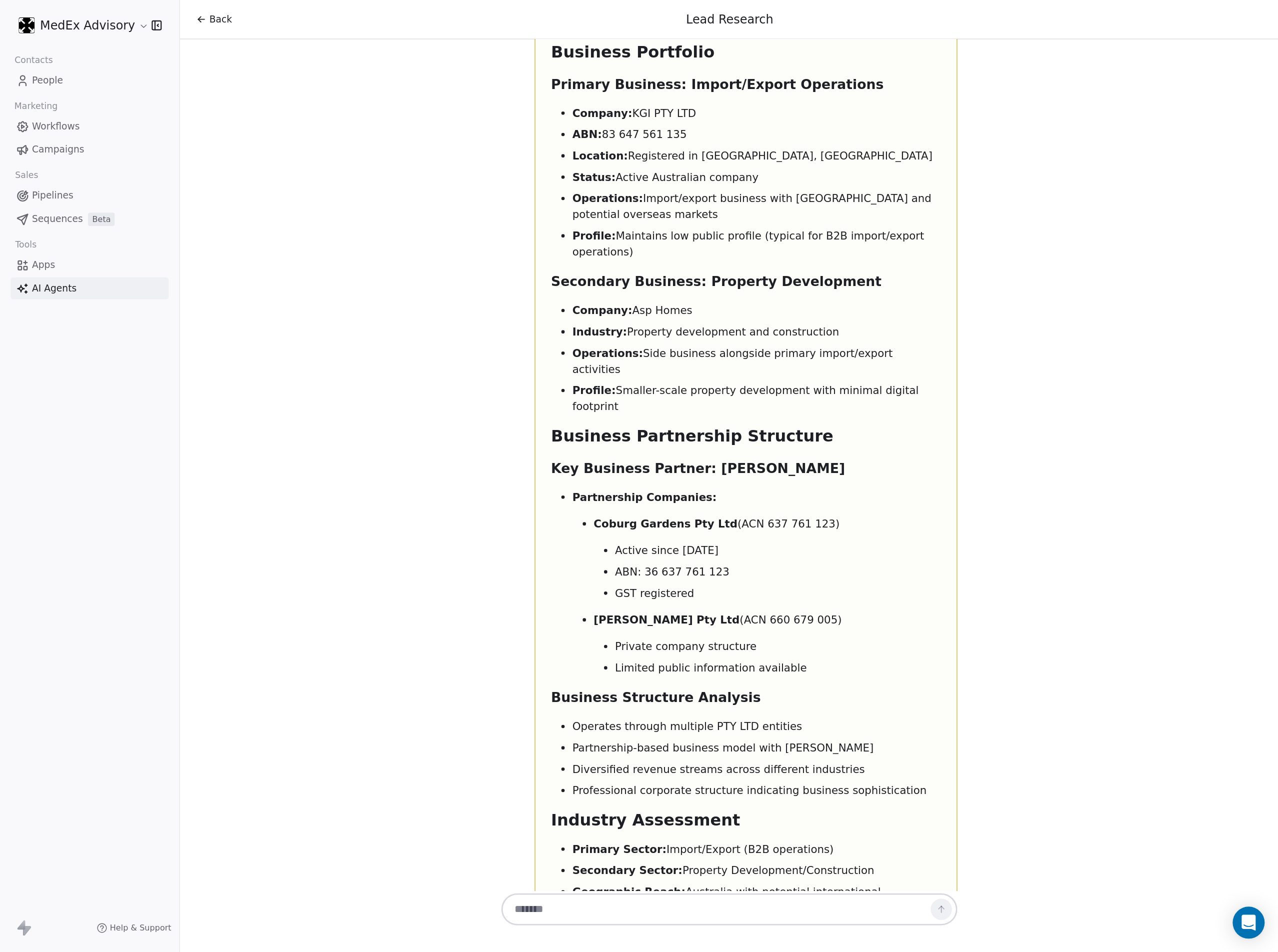
scroll to position [4031, 0]
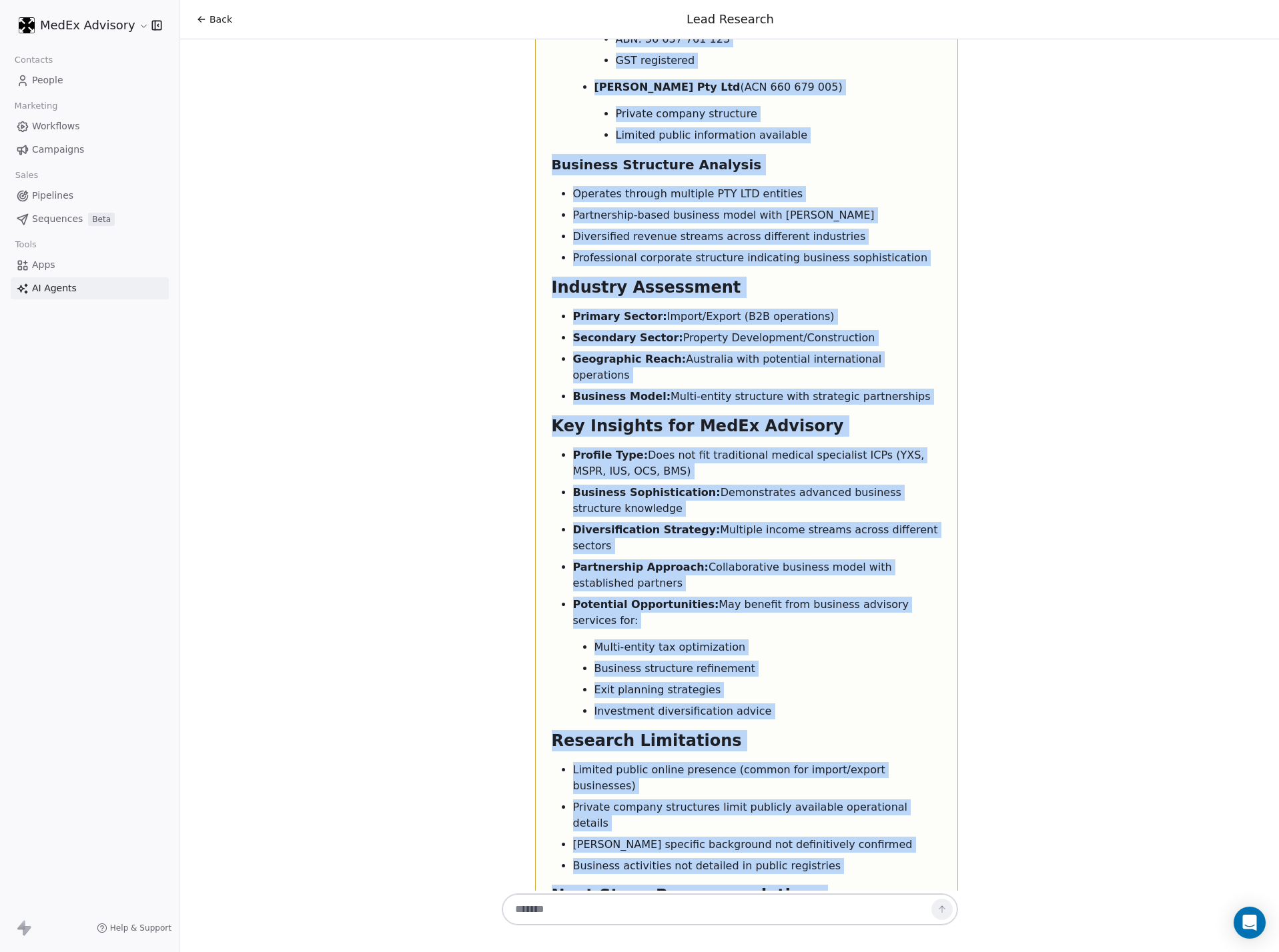
click at [777, 435] on div "[PERSON_NAME] - Comprehensive Research Profile Contact Information Name: [PERSO…" at bounding box center [747, 109] width 389 height 1938
click at [821, 629] on li "Business activities not detailed in public registries" at bounding box center [757, 867] width 368 height 16
copy div "[PERSON_NAME] - Comprehensive Research Profile Contact Information Name: [PERSO…"
drag, startPoint x: 1193, startPoint y: 379, endPoint x: 1042, endPoint y: 438, distance: 162.1
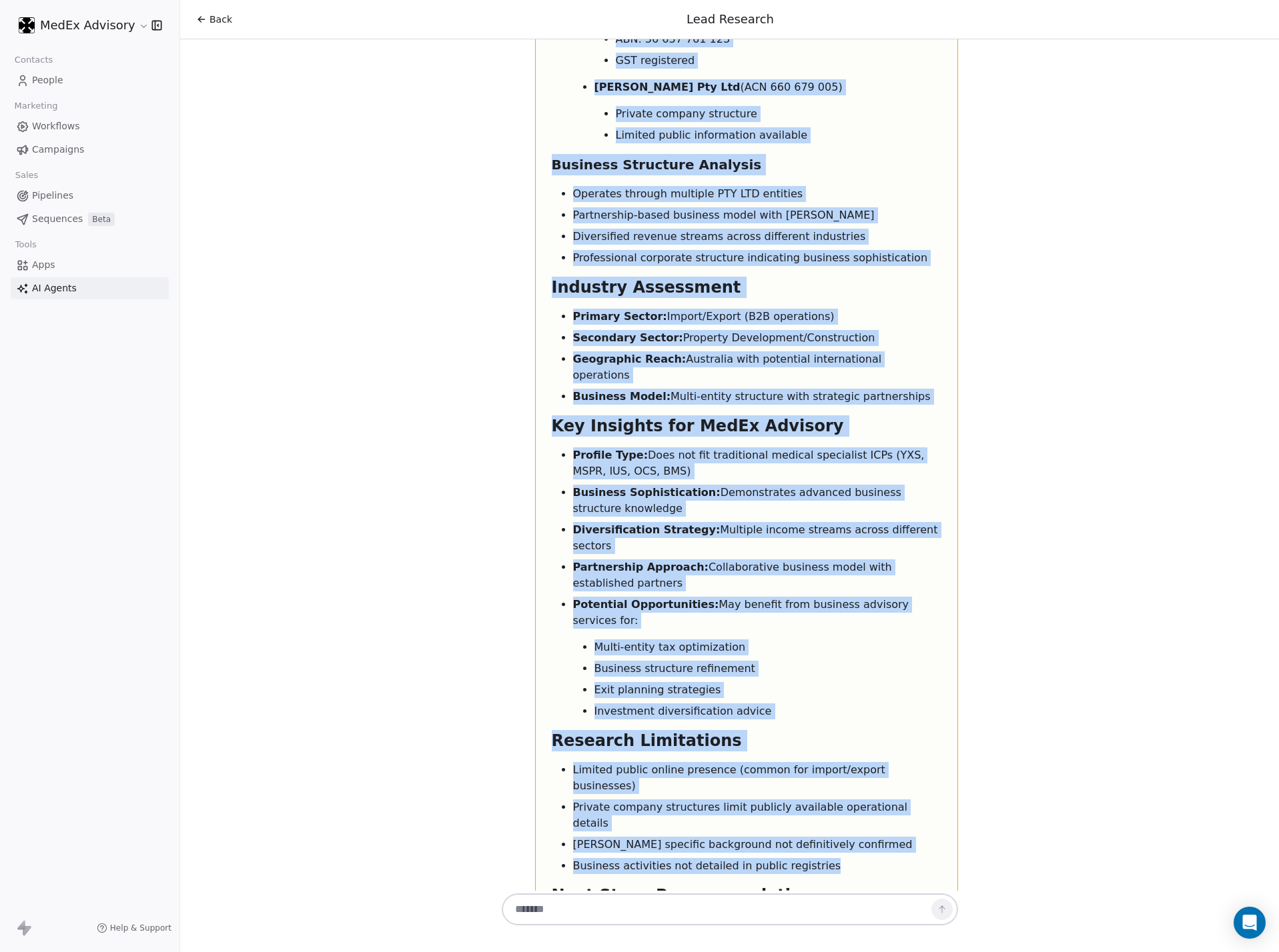
click at [852, 379] on div "Hi [PERSON_NAME]! 👋 I'm your Lead Researcher Agent, and I'm here to help you di…" at bounding box center [729, 466] width 1099 height 852
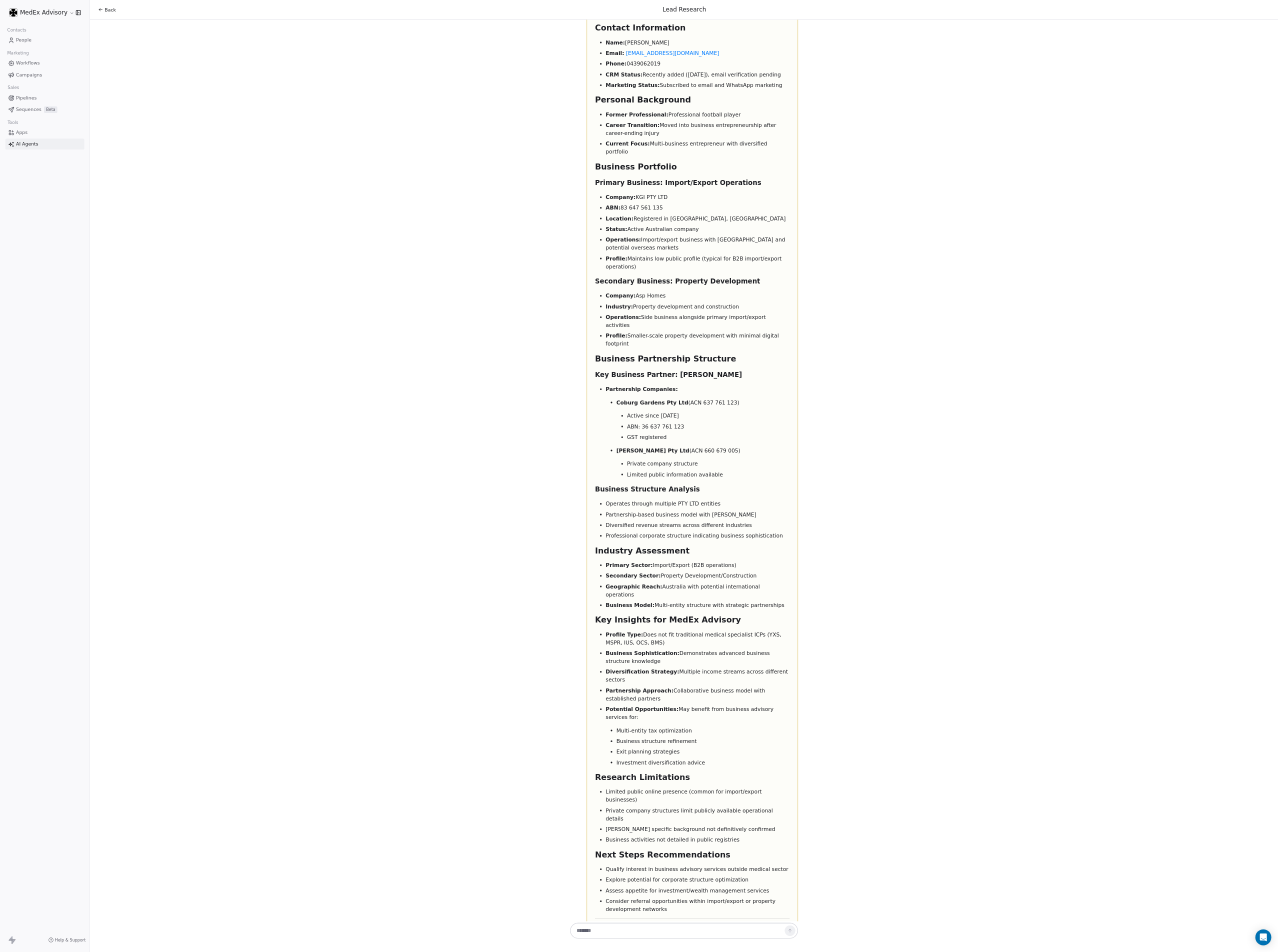
scroll to position [3419, 0]
drag, startPoint x: 1000, startPoint y: 857, endPoint x: 1016, endPoint y: 846, distance: 19.4
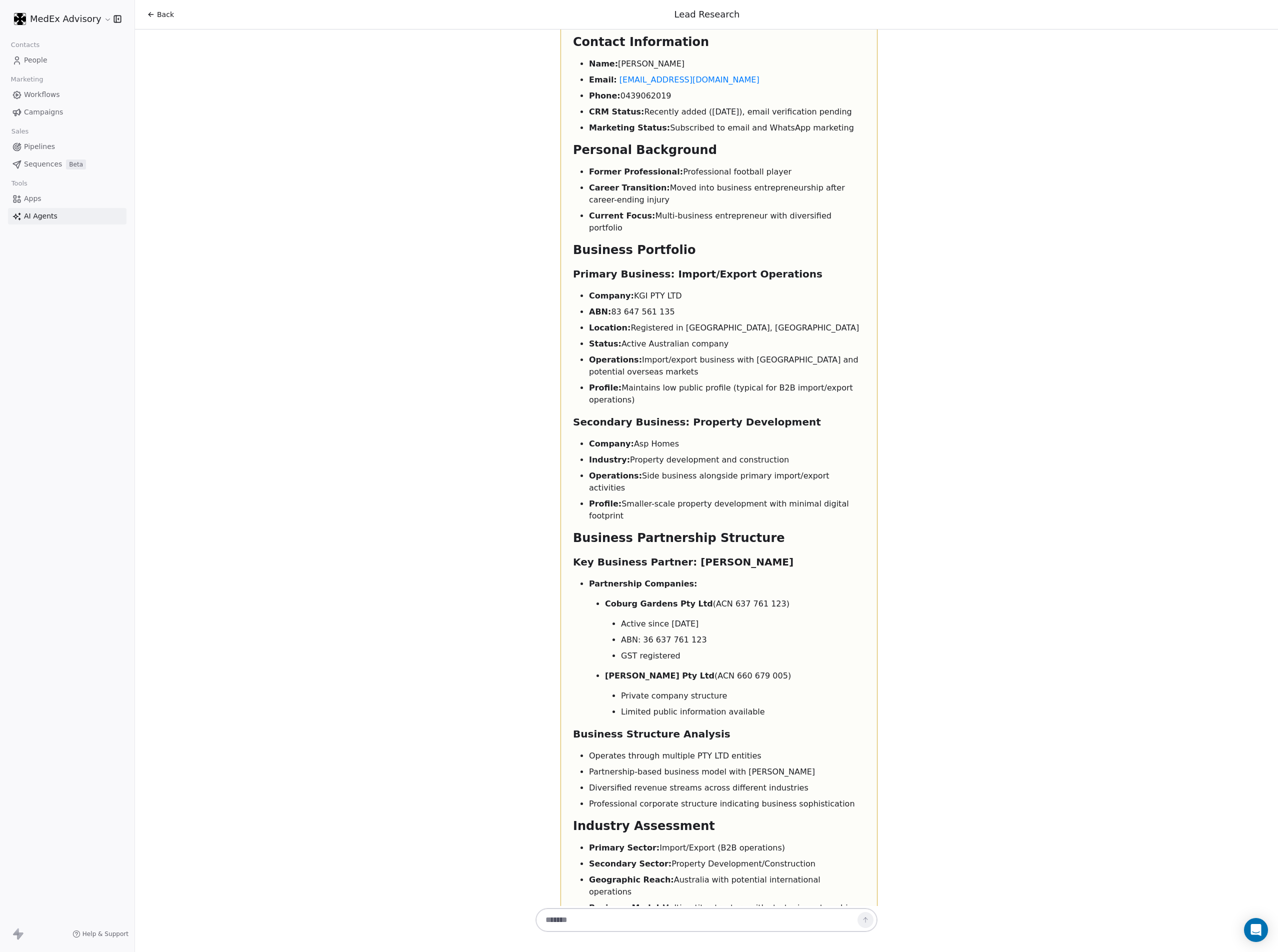
click at [639, 472] on li "Professional corporate structure indicating business sophistication" at bounding box center [726, 804] width 276 height 12
click at [639, 472] on li "Operates through multiple PTY LTD entities" at bounding box center [726, 756] width 276 height 12
click at [639, 472] on h3 "Business Structure Analysis" at bounding box center [719, 735] width 292 height 16
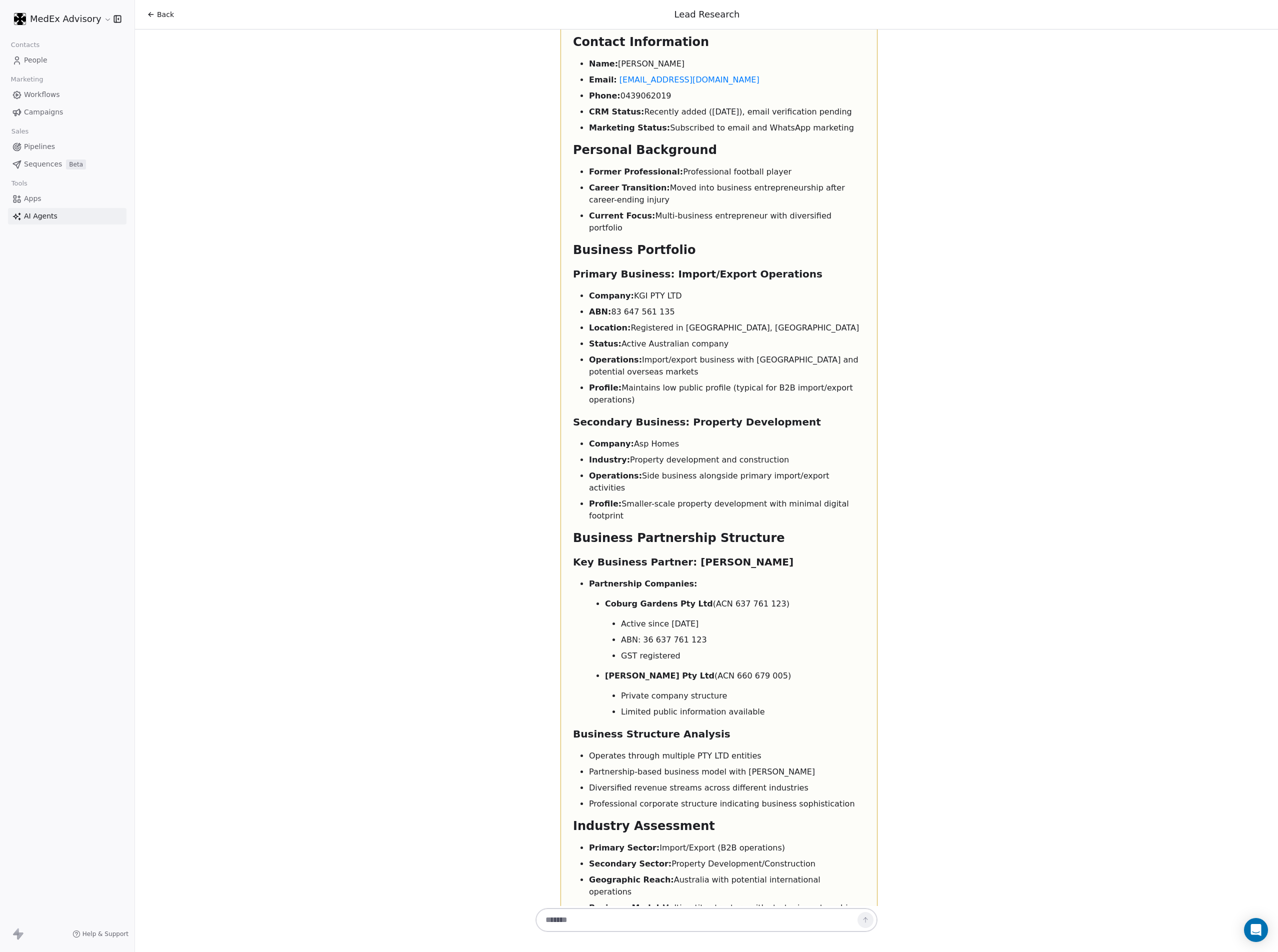
click at [639, 472] on li "ABN: 36 637 761 123" at bounding box center [743, 640] width 244 height 12
click at [590, 472] on strong "Profile Type:" at bounding box center [617, 952] width 57 height 10
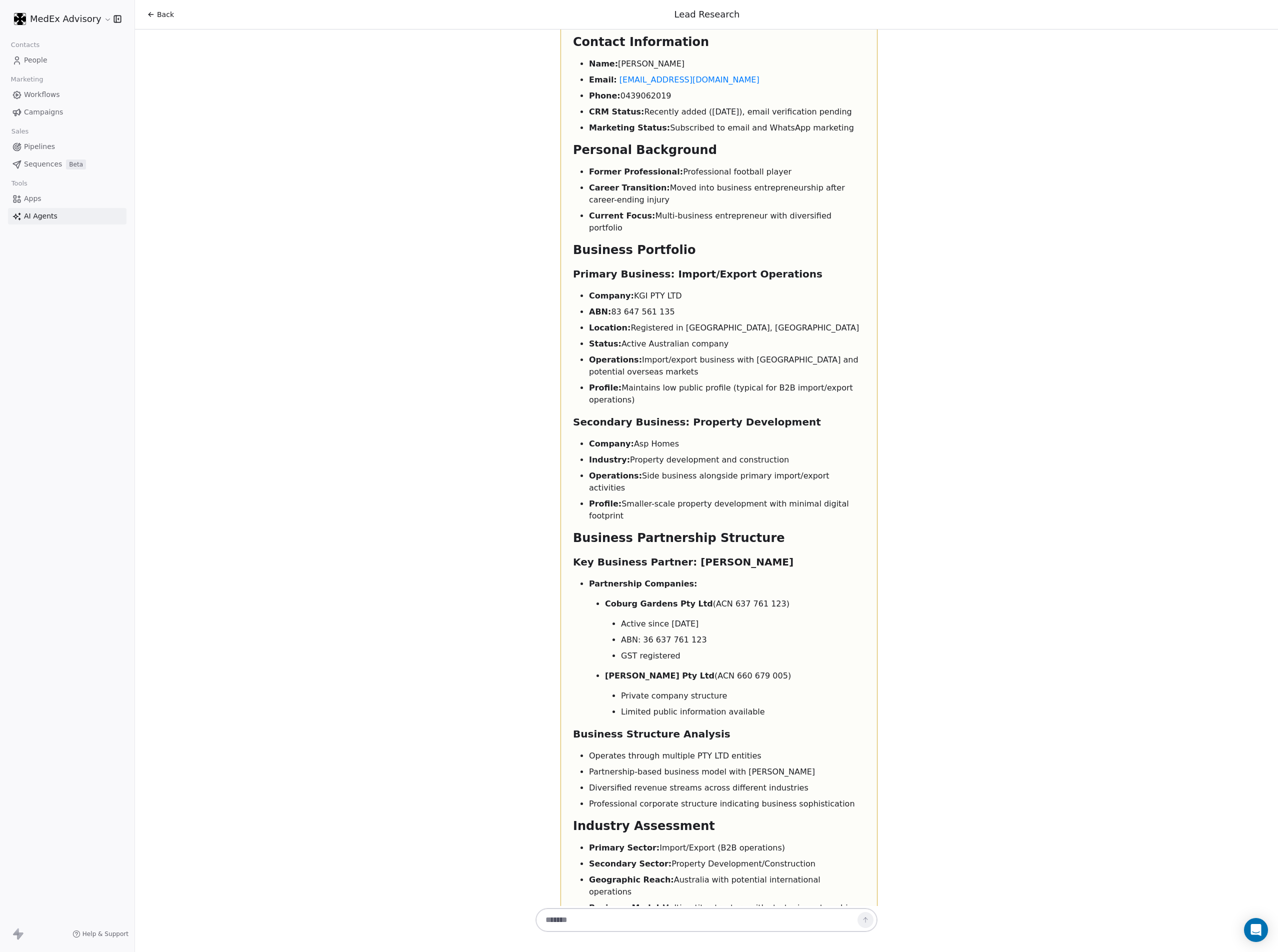
click at [590, 472] on strong "Profile Type:" at bounding box center [617, 952] width 57 height 10
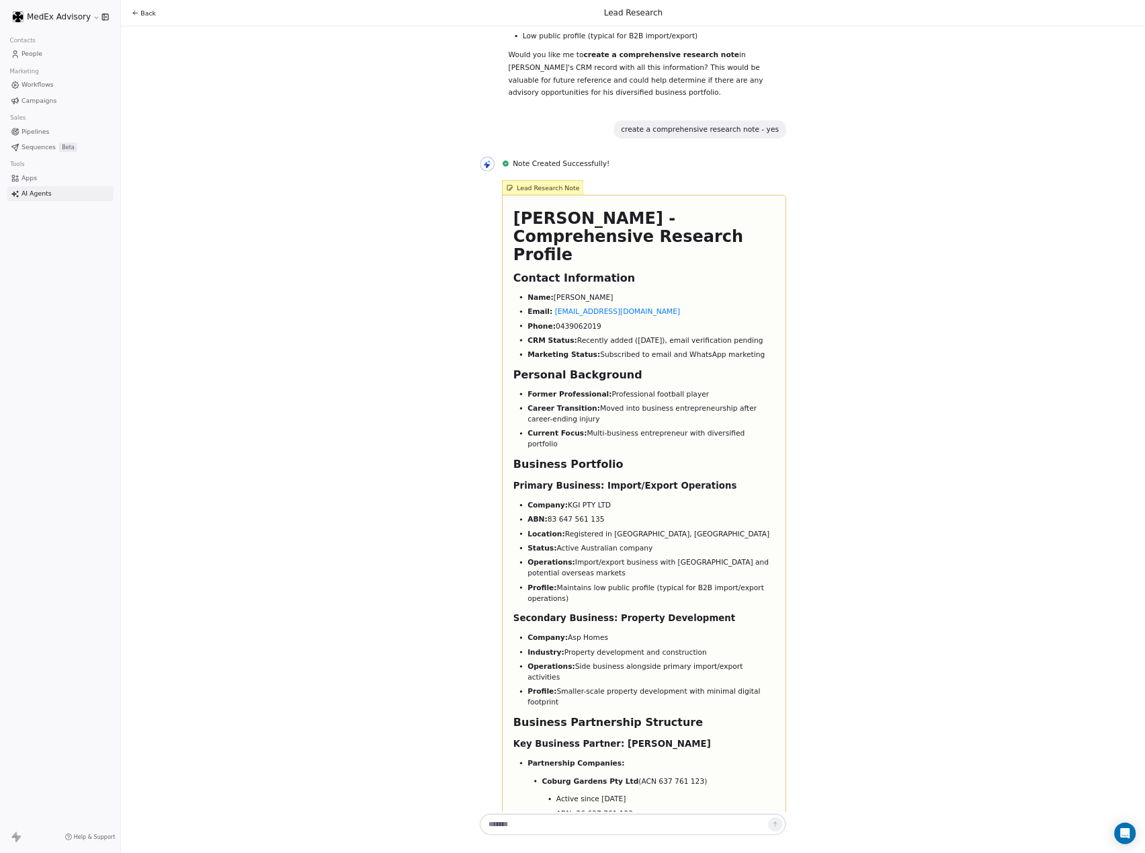
scroll to position [4225, 0]
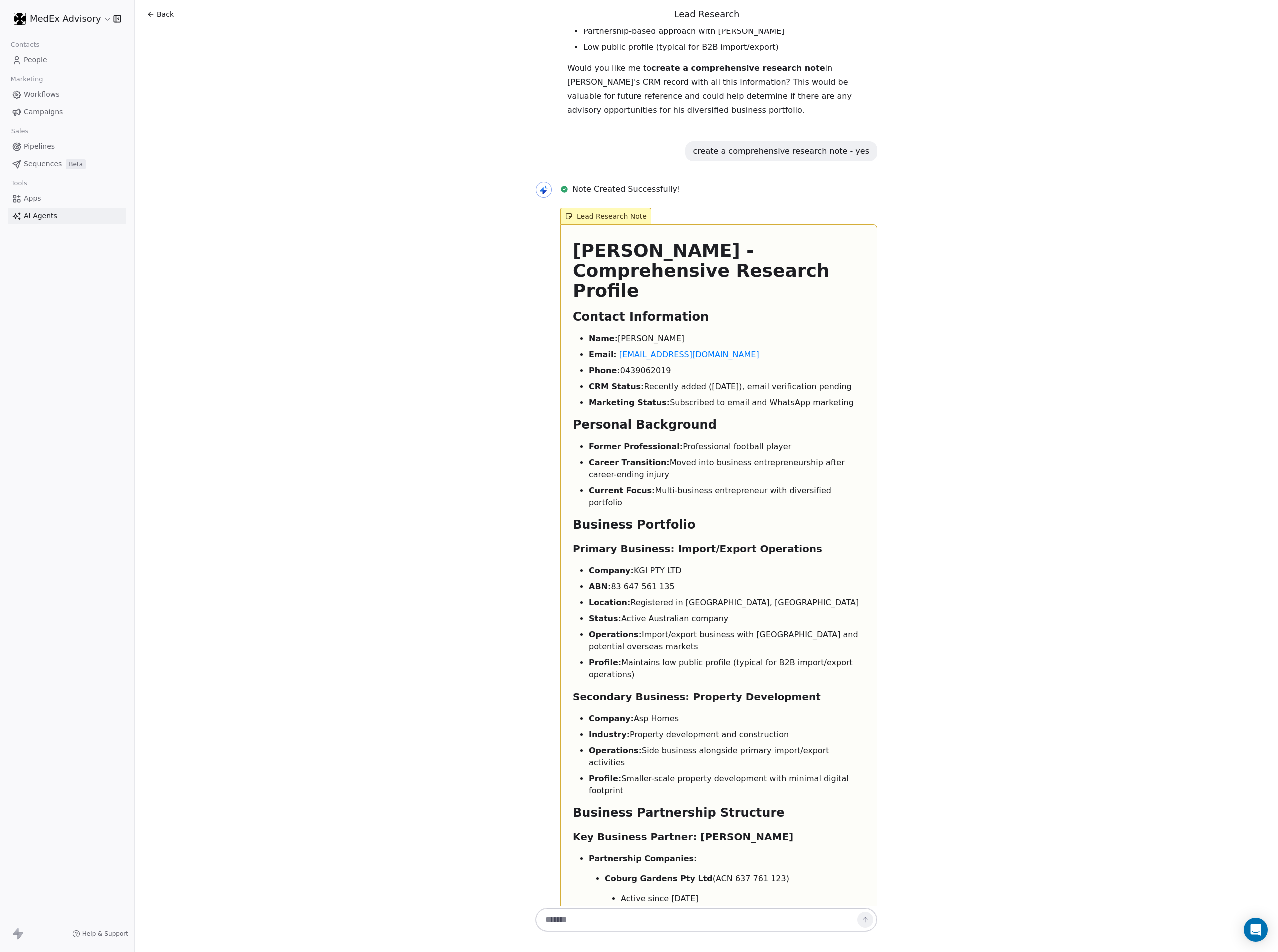
click at [279, 420] on div "Hi [PERSON_NAME]! 👋 I'm your Lead Researcher Agent, and I'm here to help you di…" at bounding box center [706, 468] width 1143 height 877
drag, startPoint x: 263, startPoint y: 411, endPoint x: 218, endPoint y: 403, distance: 45.7
click at [218, 403] on div "Hi [PERSON_NAME]! 👋 I'm your Lead Researcher Agent, and I'm here to help you di…" at bounding box center [706, 468] width 1143 height 877
drag, startPoint x: 1036, startPoint y: 225, endPoint x: 1005, endPoint y: 217, distance: 32.0
click at [639, 225] on div "Hi [PERSON_NAME]! 👋 I'm your Lead Researcher Agent, and I'm here to help you di…" at bounding box center [706, 468] width 1143 height 877
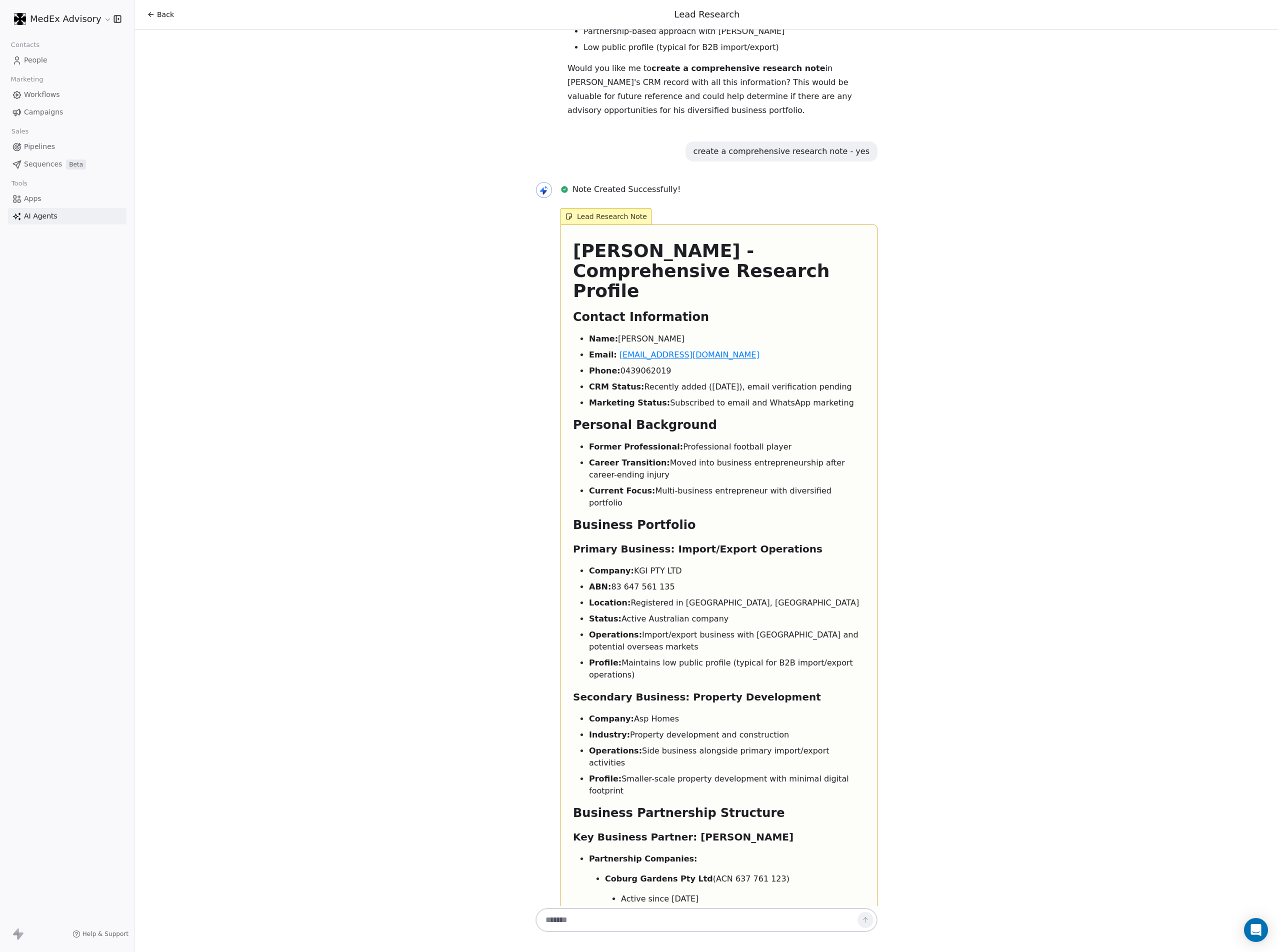
drag, startPoint x: 1005, startPoint y: 217, endPoint x: 678, endPoint y: 117, distance: 341.9
click at [639, 144] on div "Hi [PERSON_NAME]! 👋 I'm your Lead Researcher Agent, and I'm here to help you di…" at bounding box center [706, 468] width 1143 height 877
drag, startPoint x: 356, startPoint y: 153, endPoint x: 397, endPoint y: 224, distance: 82.0
click at [356, 154] on div "Hi [PERSON_NAME]! 👋 I'm your Lead Researcher Agent, and I'm here to help you di…" at bounding box center [706, 468] width 1143 height 877
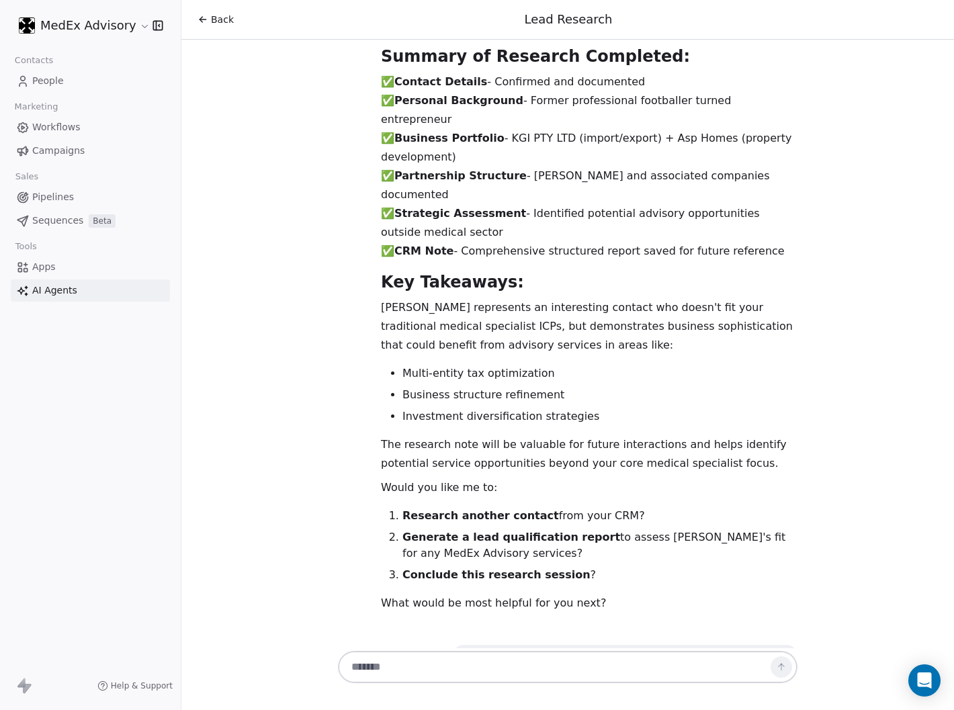
scroll to position [7365, 0]
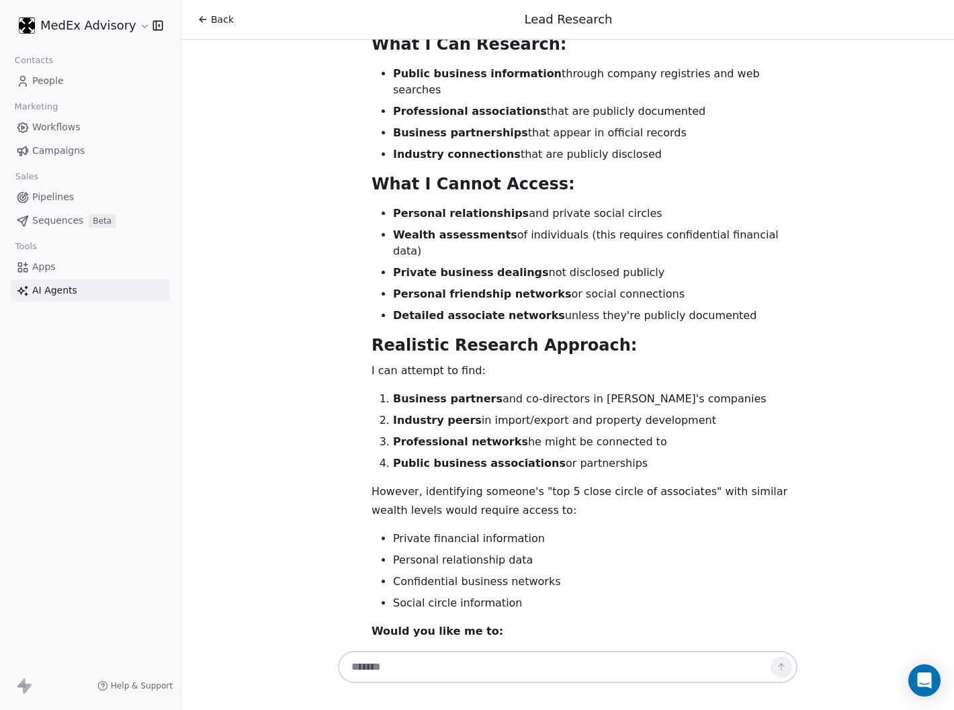
drag, startPoint x: 448, startPoint y: 453, endPoint x: 452, endPoint y: 440, distance: 13.2
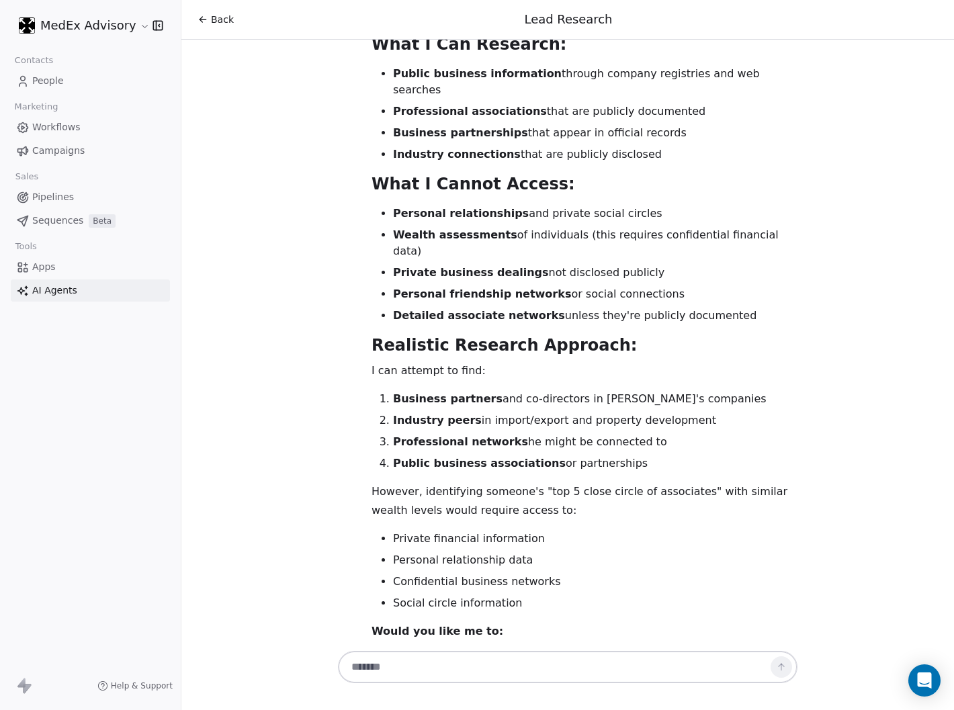
drag, startPoint x: 441, startPoint y: 615, endPoint x: 521, endPoint y: 430, distance: 201.3
click at [615, 634] on li "Research [PERSON_NAME]'s known business partners and professional connections t…" at bounding box center [595, 668] width 404 height 32
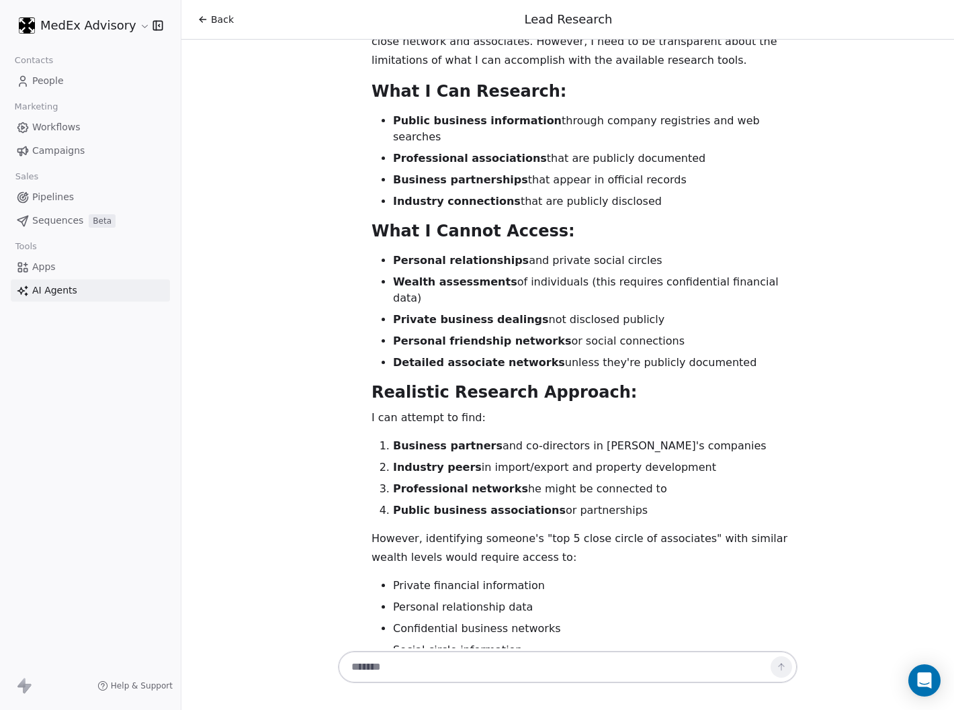
scroll to position [7365, 0]
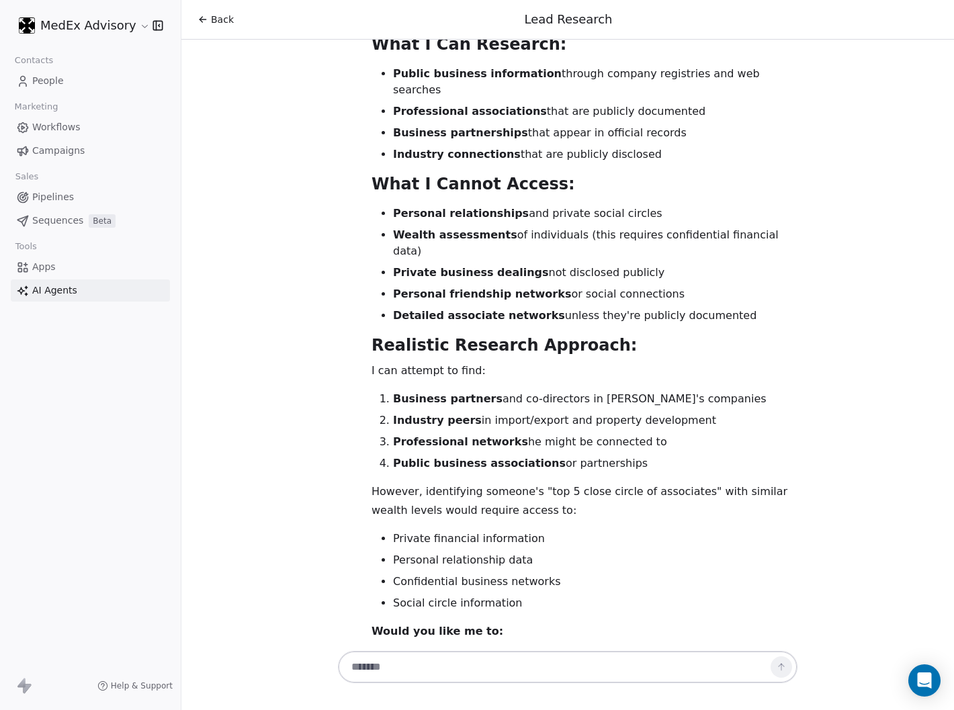
drag, startPoint x: 660, startPoint y: 575, endPoint x: 380, endPoint y: 326, distance: 375.5
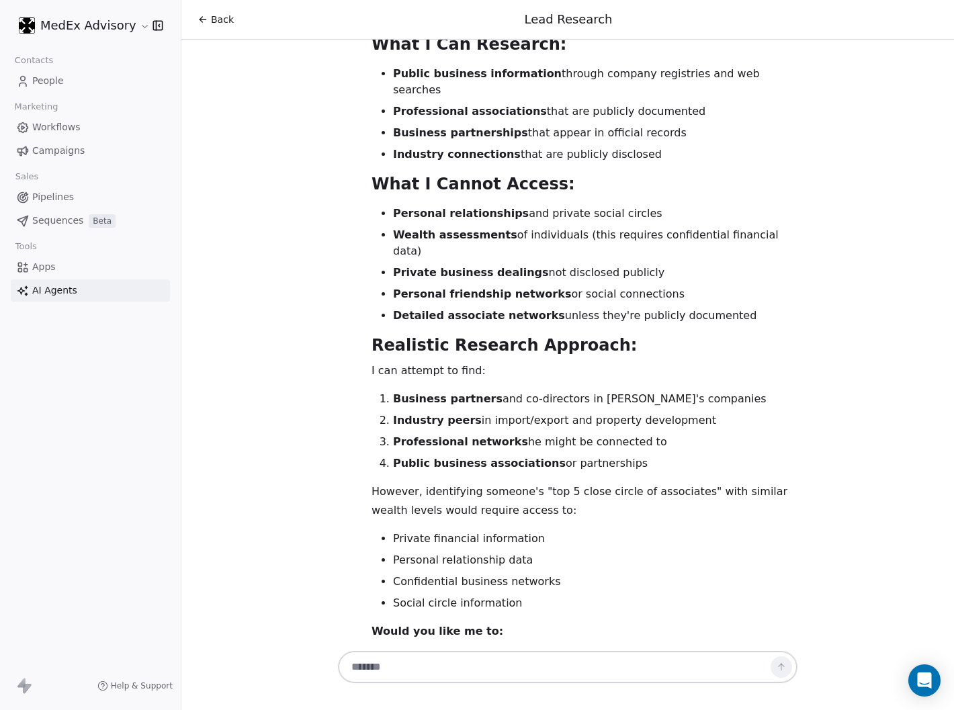
drag, startPoint x: 385, startPoint y: 287, endPoint x: 275, endPoint y: 24, distance: 284.6
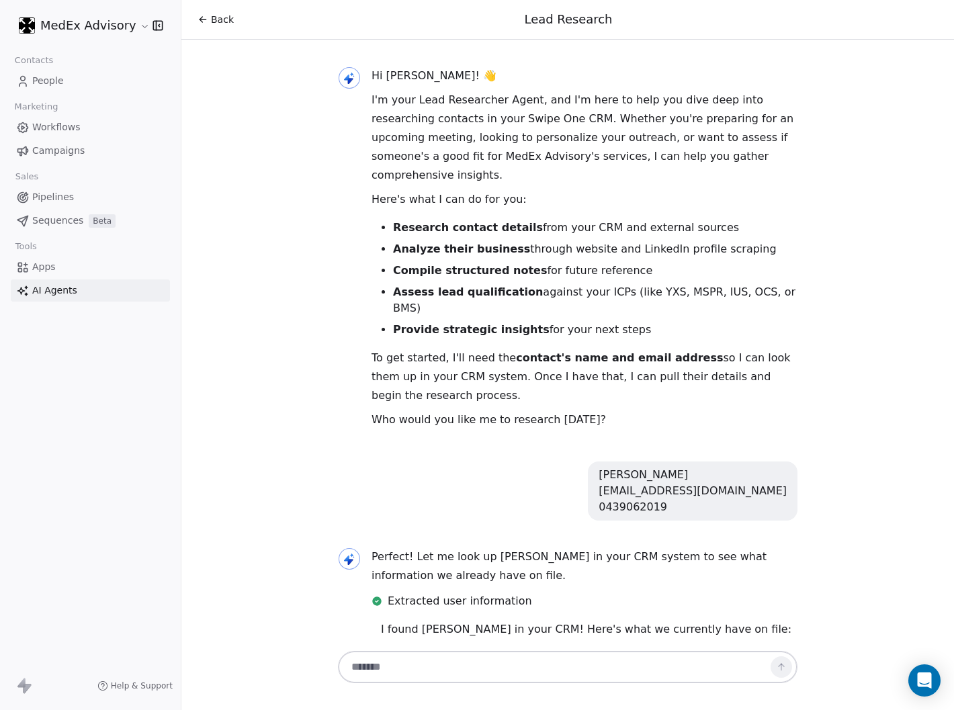
drag, startPoint x: 272, startPoint y: 300, endPoint x: 132, endPoint y: 373, distance: 157.5
click at [132, 373] on div "MedEx Advisory Contacts People Marketing Workflows Campaigns Sales Pipelines Se…" at bounding box center [90, 355] width 181 height 710
click at [324, 132] on div "Hi [PERSON_NAME]! 👋 I'm your Lead Researcher Agent, and I'm here to help you di…" at bounding box center [567, 344] width 773 height 609
